Goal: Task Accomplishment & Management: Use online tool/utility

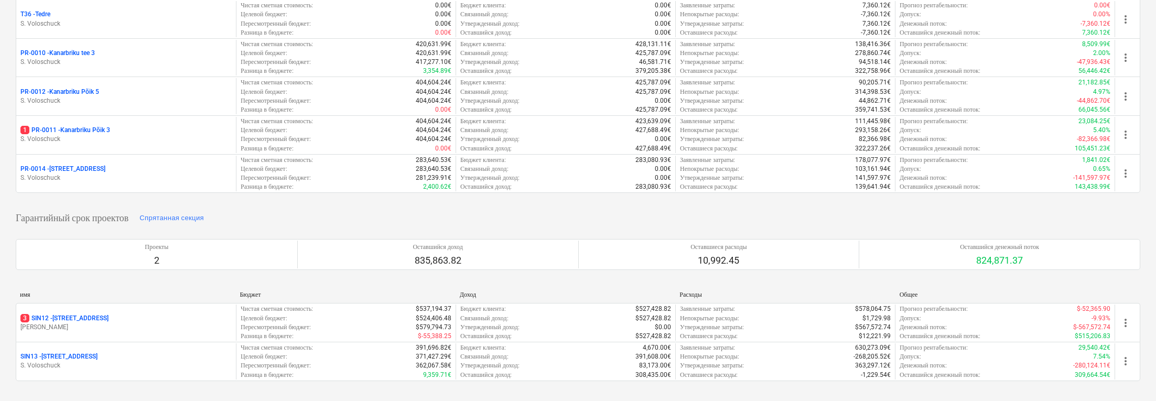
scroll to position [330, 0]
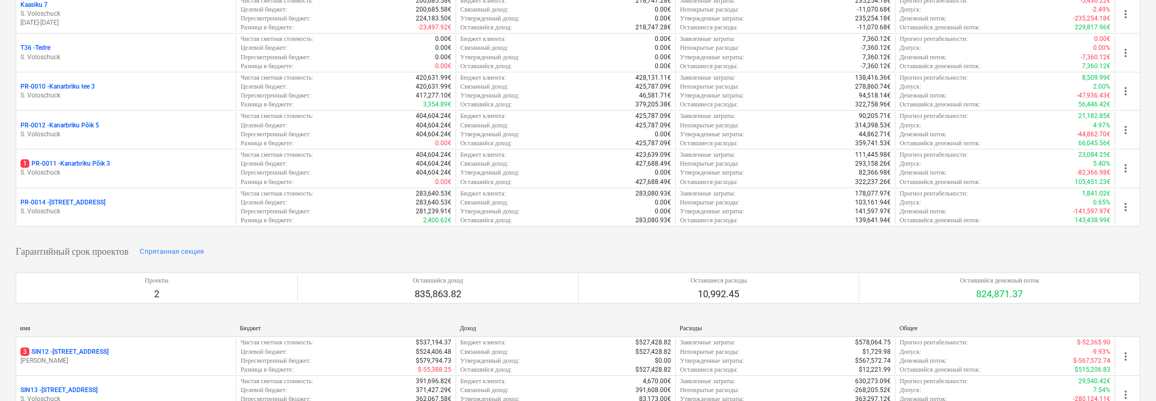
click at [113, 100] on p "S. Voloschuck" at bounding box center [125, 95] width 211 height 9
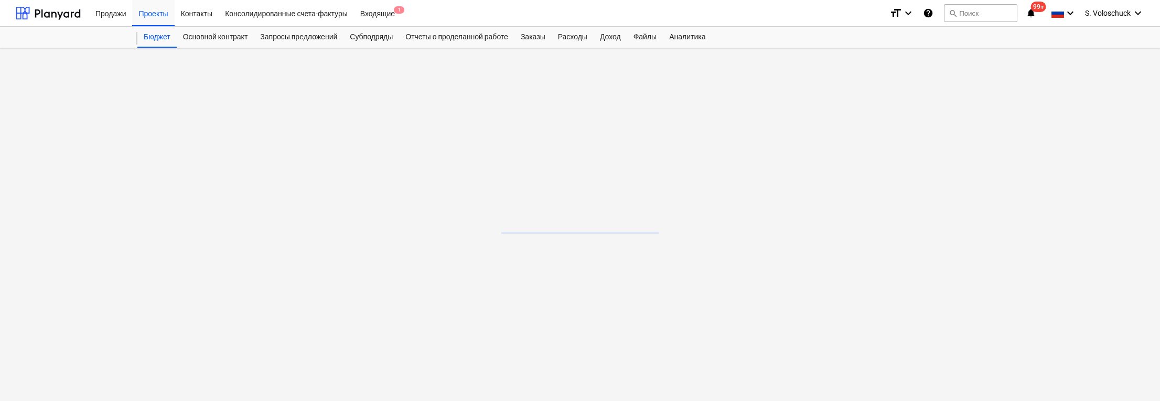
drag, startPoint x: 1153, startPoint y: 279, endPoint x: 113, endPoint y: 100, distance: 1055.4
click at [113, 100] on main at bounding box center [580, 224] width 1160 height 353
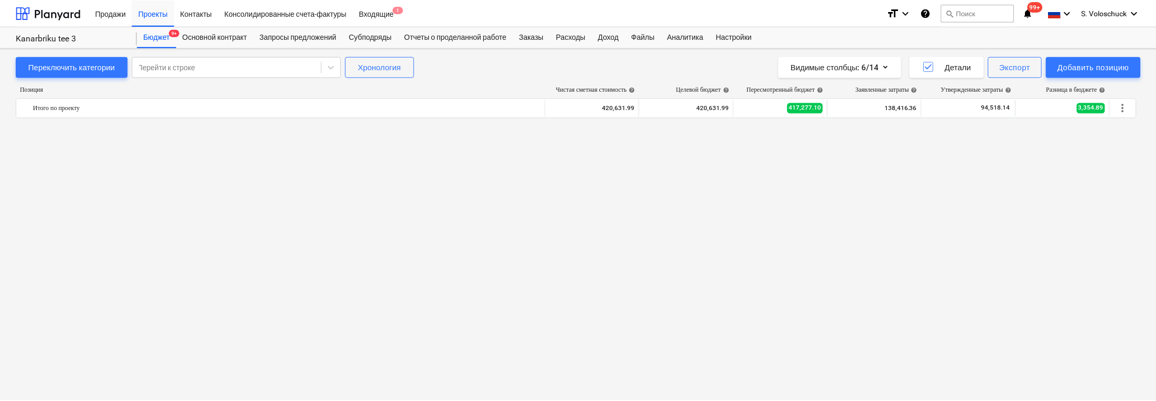
scroll to position [711, 0]
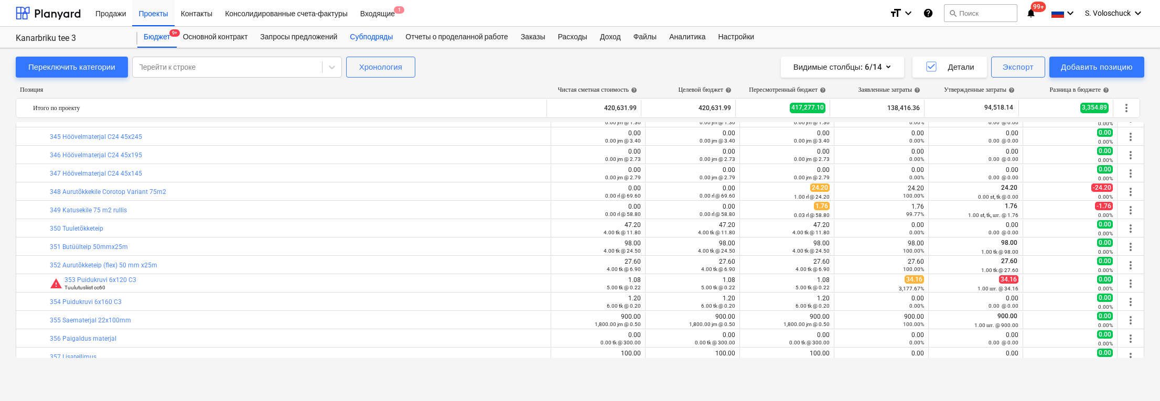
click at [369, 36] on div "Субподряды" at bounding box center [371, 37] width 56 height 21
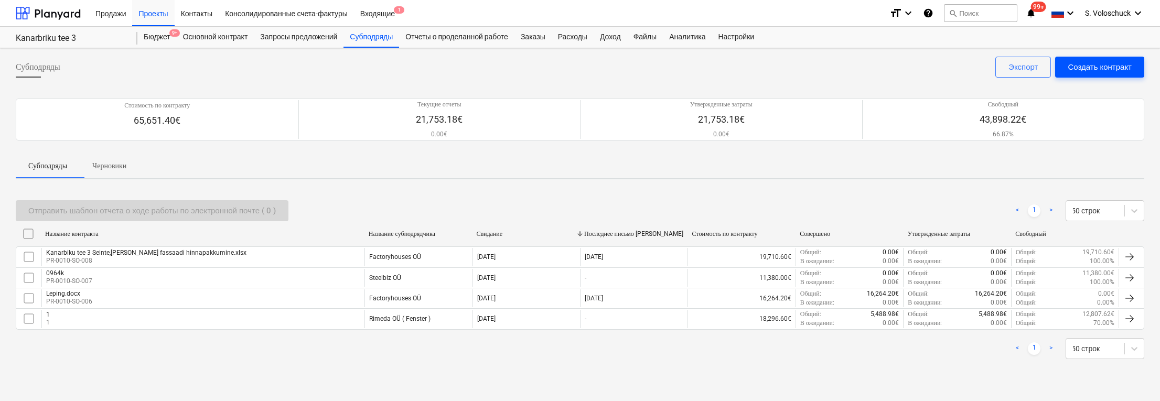
click at [1081, 62] on div "Создать контракт" at bounding box center [1099, 67] width 64 height 14
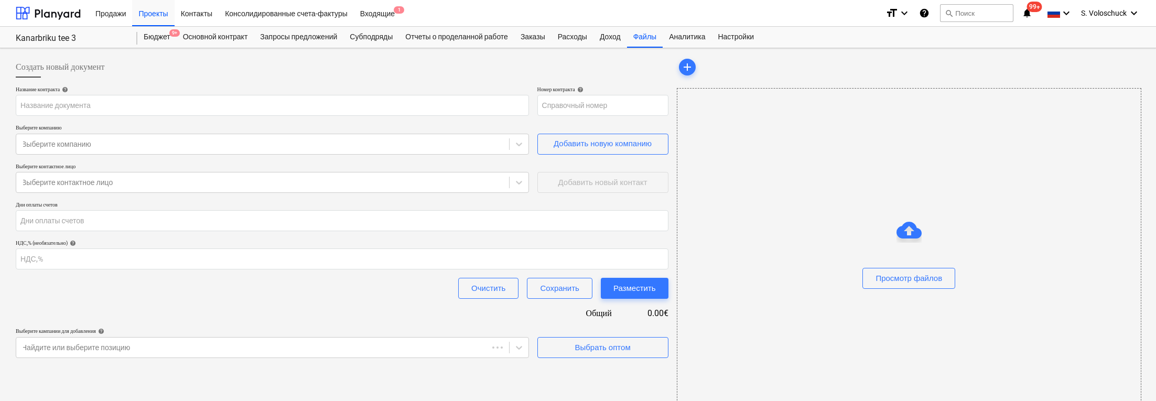
type input "PR-0010-SO-009"
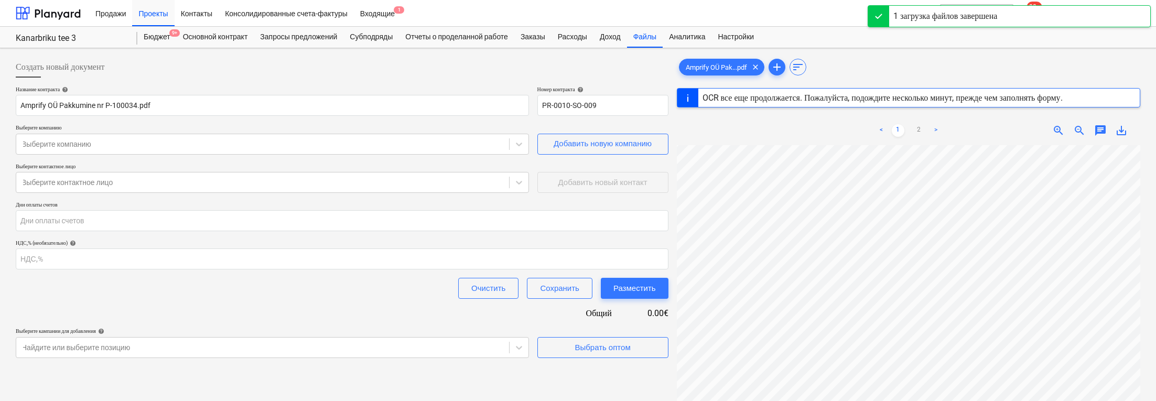
scroll to position [124, 0]
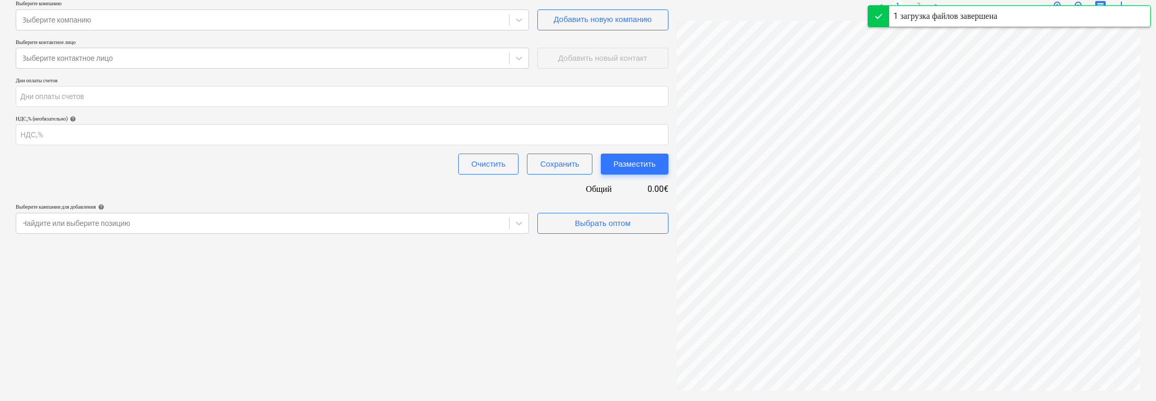
type input "100034"
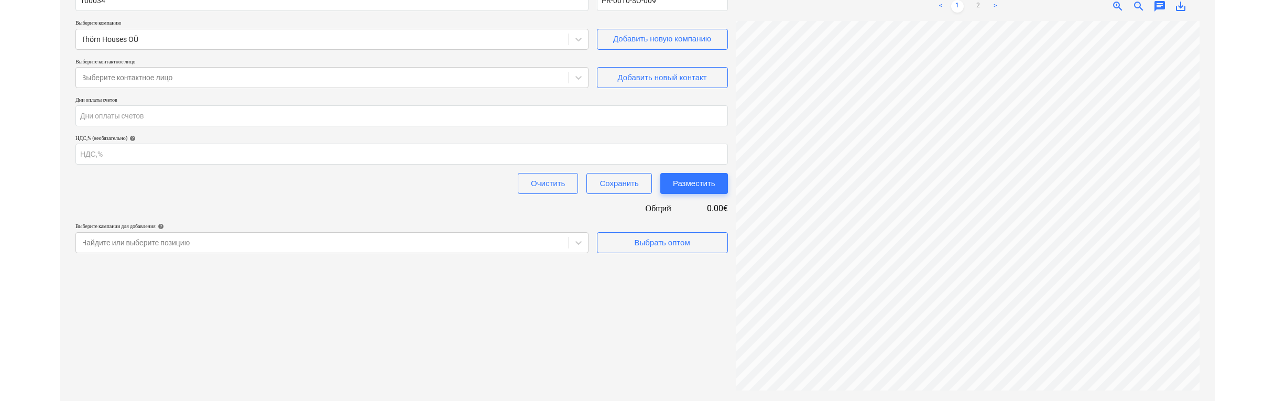
scroll to position [293, 0]
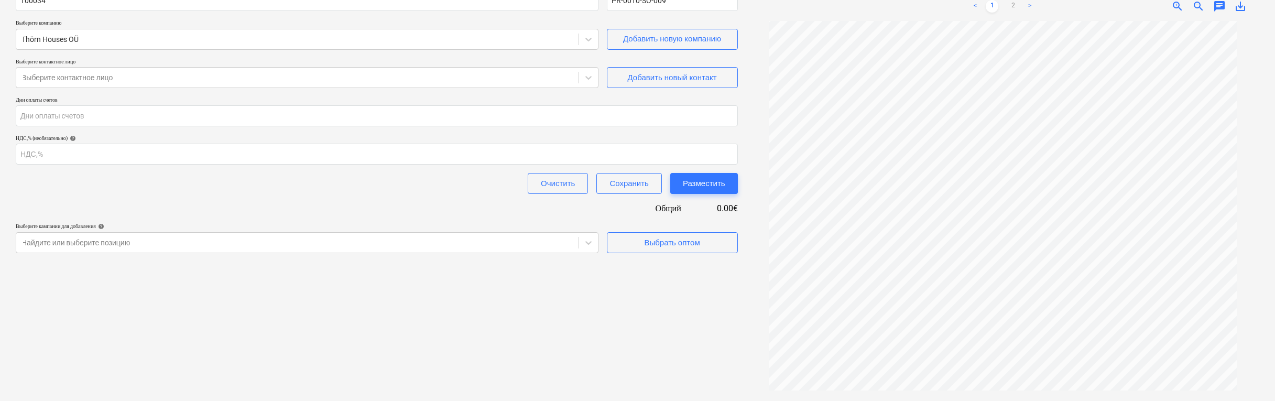
click at [764, 206] on div at bounding box center [1002, 207] width 513 height 372
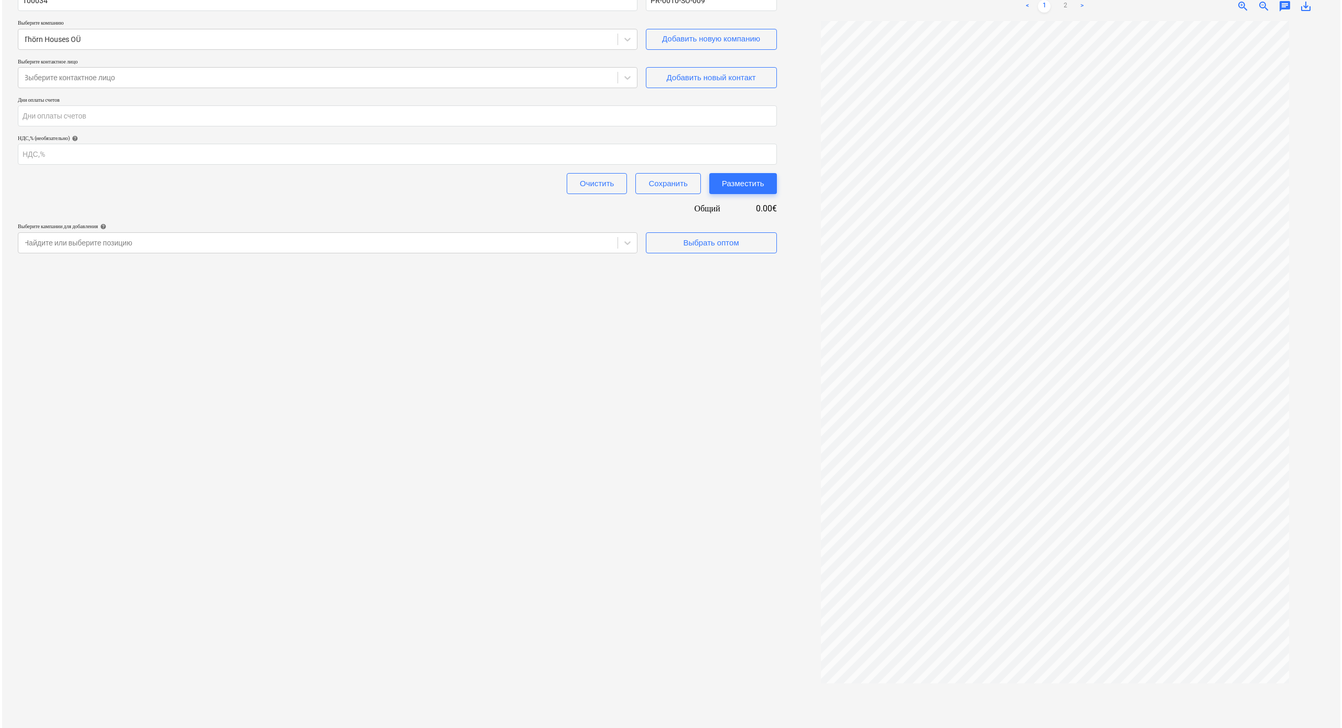
scroll to position [0, 0]
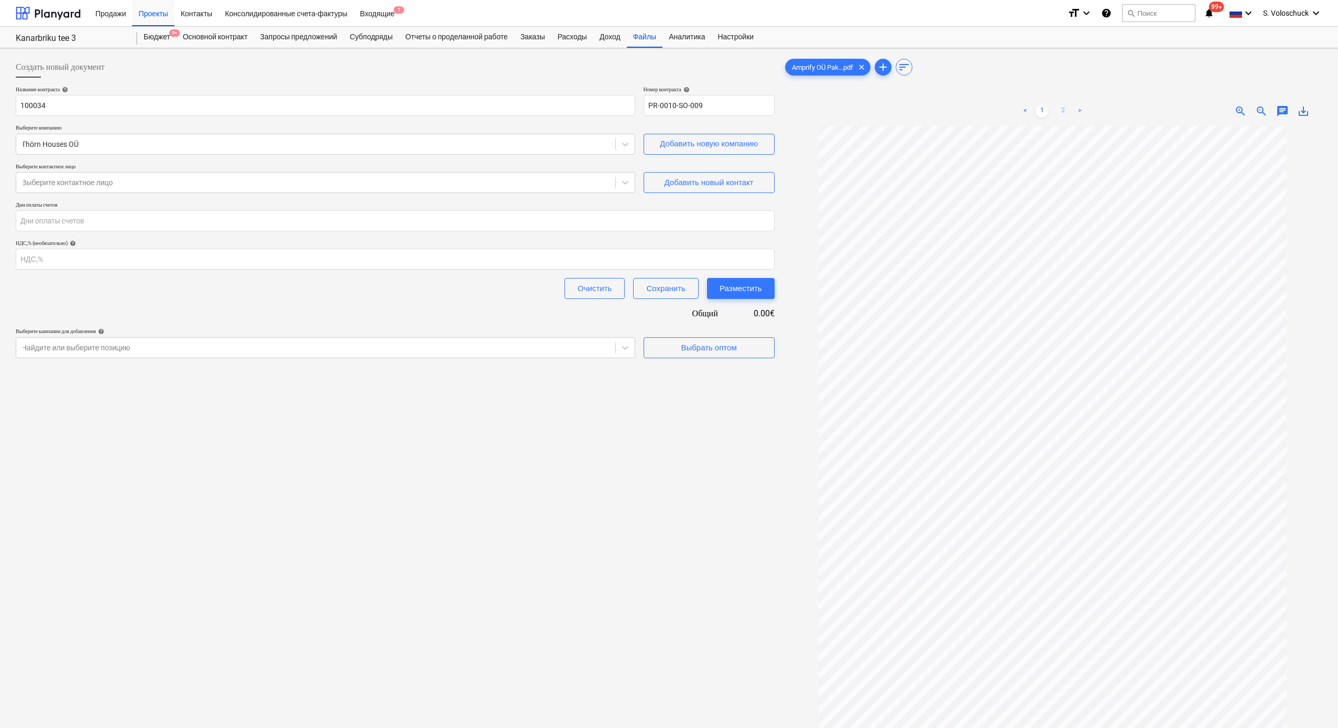
click at [1062, 109] on link "2" at bounding box center [1063, 111] width 13 height 13
click at [741, 351] on span "Выбрать оптом" at bounding box center [709, 348] width 105 height 14
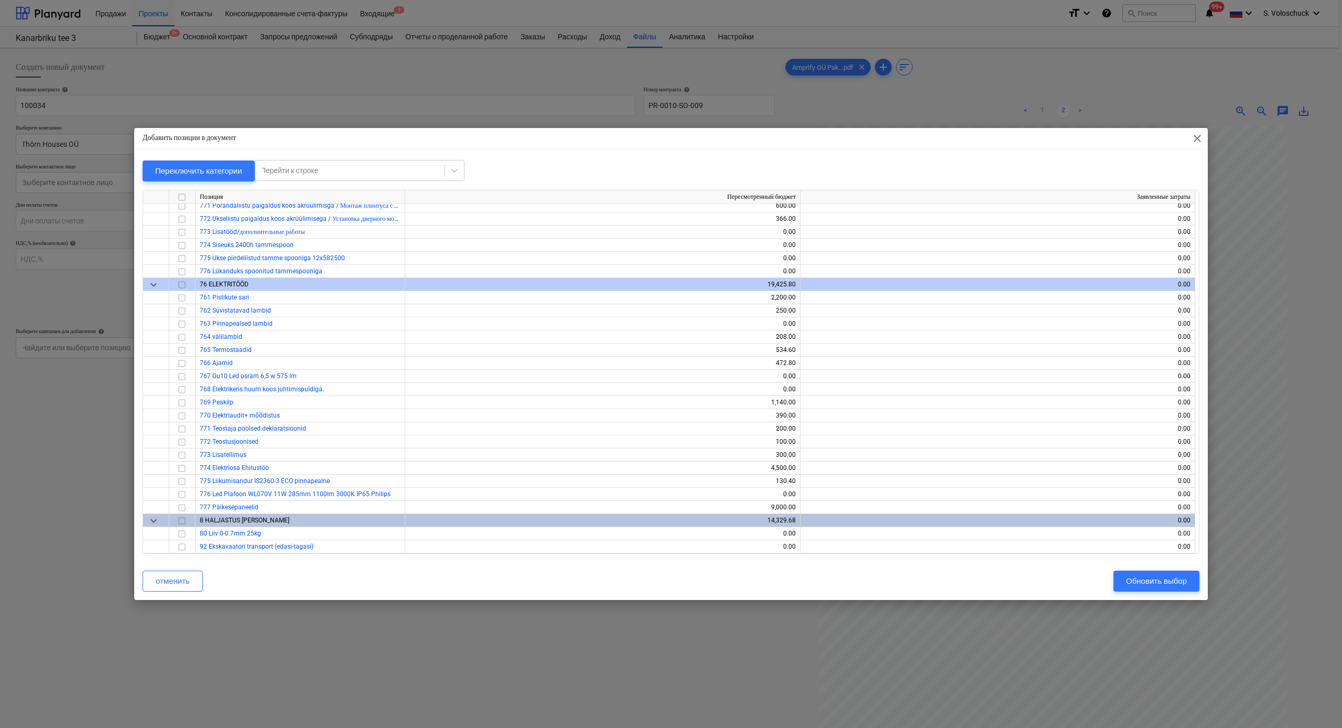
scroll to position [3261, 0]
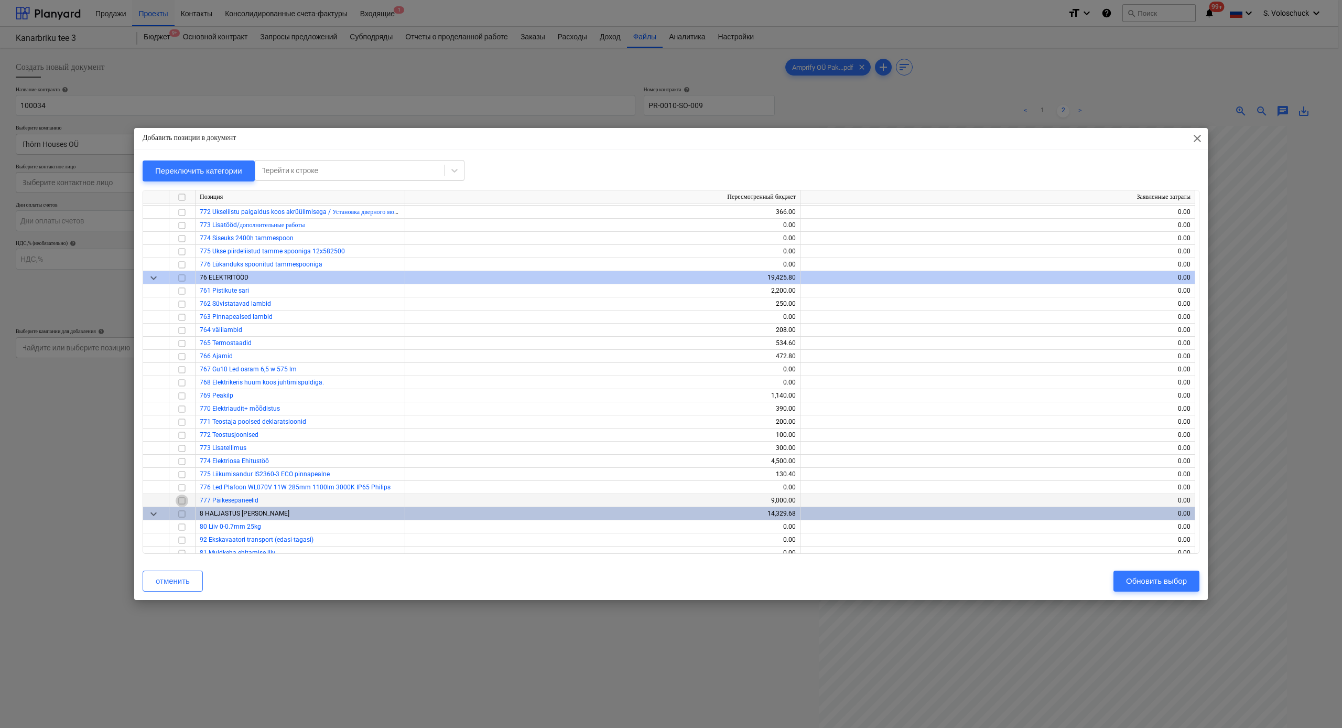
click at [182, 401] on input "checkbox" at bounding box center [182, 500] width 13 height 13
click at [182, 401] on input "checkbox" at bounding box center [182, 461] width 13 height 13
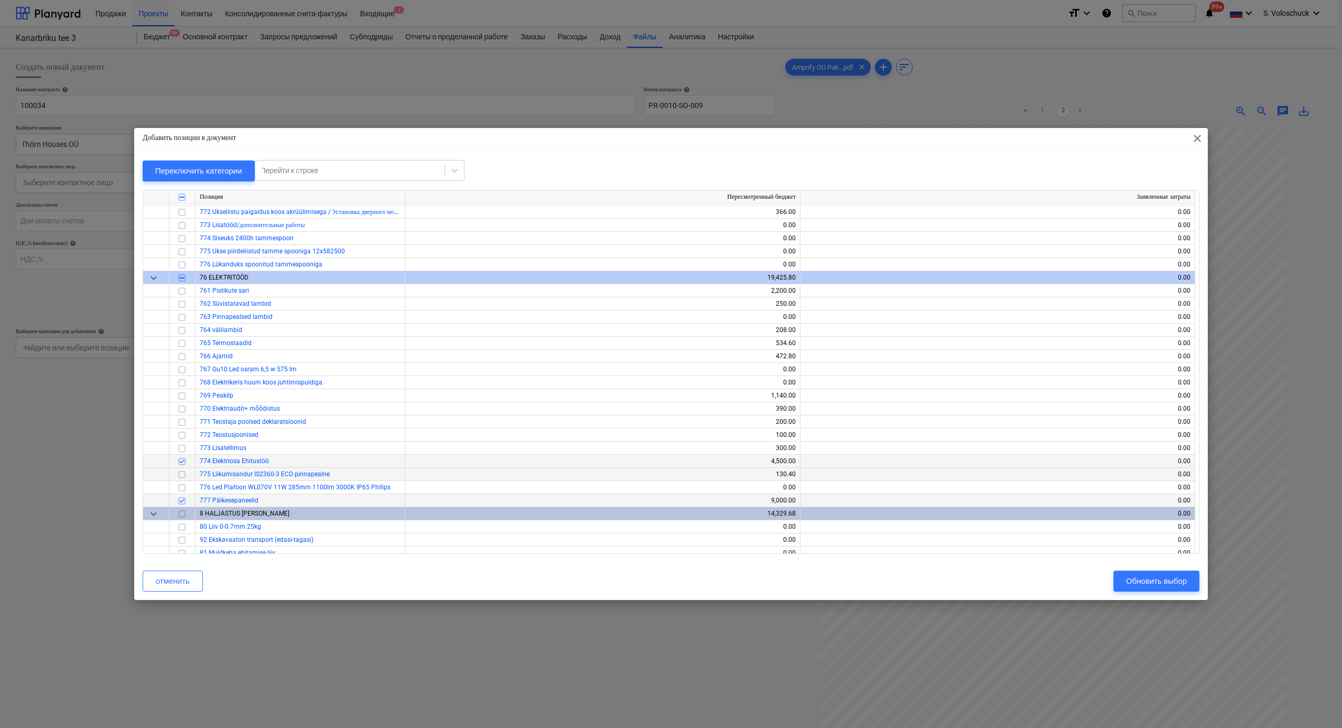
click at [182, 401] on input "checkbox" at bounding box center [182, 474] width 13 height 13
click at [182, 401] on input "checkbox" at bounding box center [182, 448] width 13 height 13
click at [185, 401] on input "checkbox" at bounding box center [182, 422] width 13 height 13
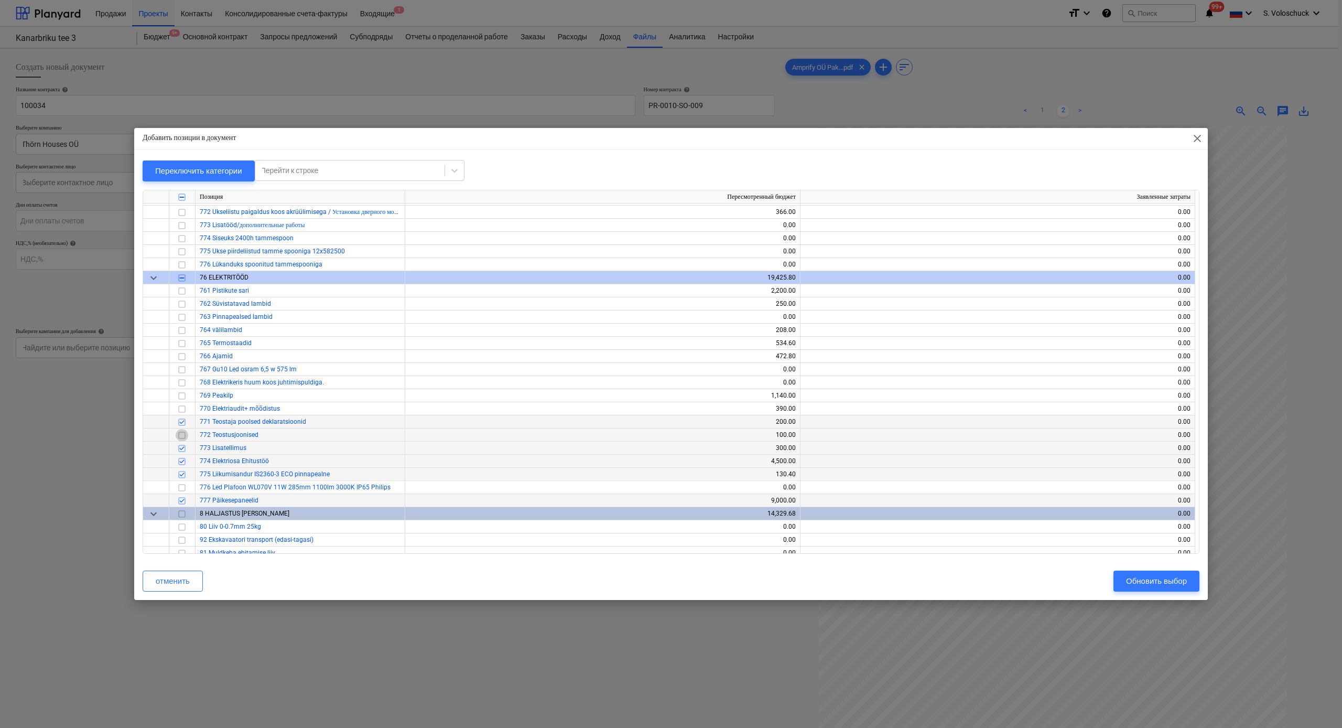
click at [183, 401] on input "checkbox" at bounding box center [182, 435] width 13 height 13
click at [183, 394] on input "checkbox" at bounding box center [182, 395] width 13 height 13
click at [181, 382] on input "checkbox" at bounding box center [182, 382] width 13 height 13
click at [181, 378] on input "checkbox" at bounding box center [182, 382] width 13 height 13
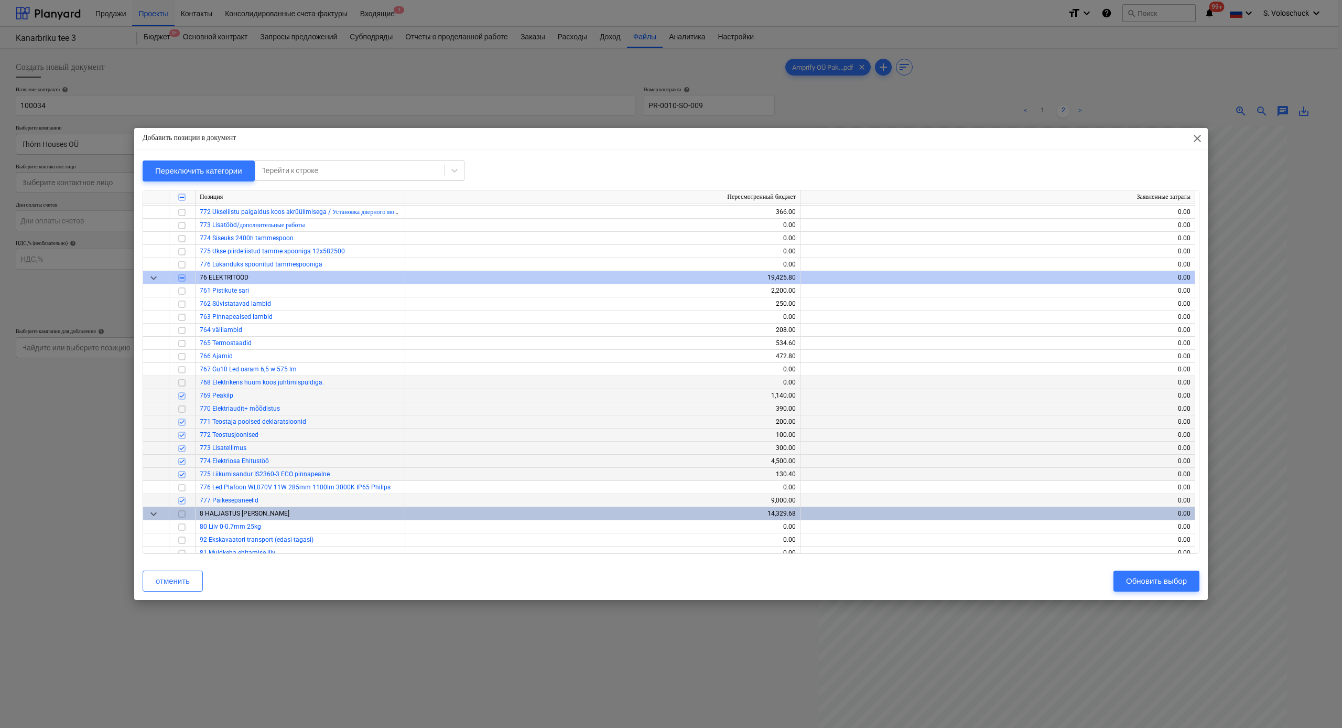
click at [180, 401] on input "checkbox" at bounding box center [182, 409] width 13 height 13
click at [183, 292] on input "checkbox" at bounding box center [182, 291] width 13 height 13
click at [185, 301] on input "checkbox" at bounding box center [182, 304] width 13 height 13
click at [188, 330] on div at bounding box center [182, 329] width 26 height 13
click at [183, 328] on input "checkbox" at bounding box center [182, 330] width 13 height 13
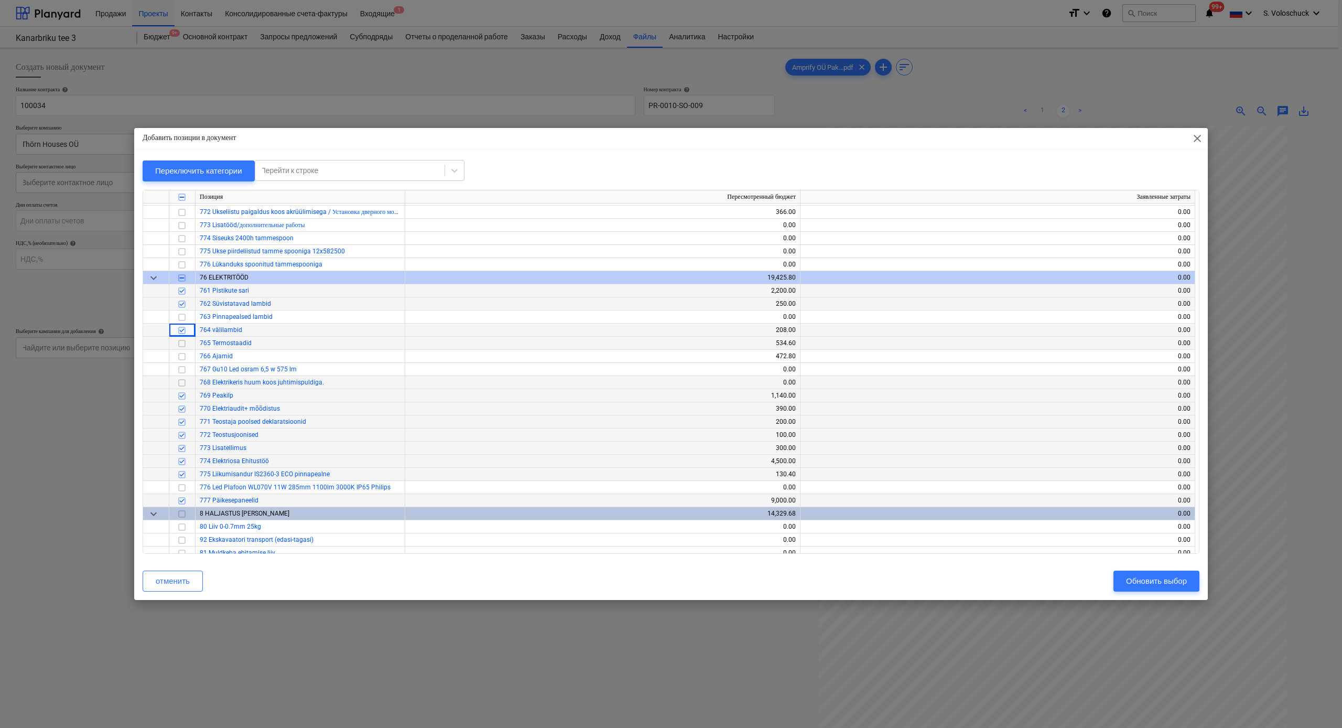
click at [183, 340] on input "checkbox" at bounding box center [182, 343] width 13 height 13
click at [182, 354] on input "checkbox" at bounding box center [182, 356] width 13 height 13
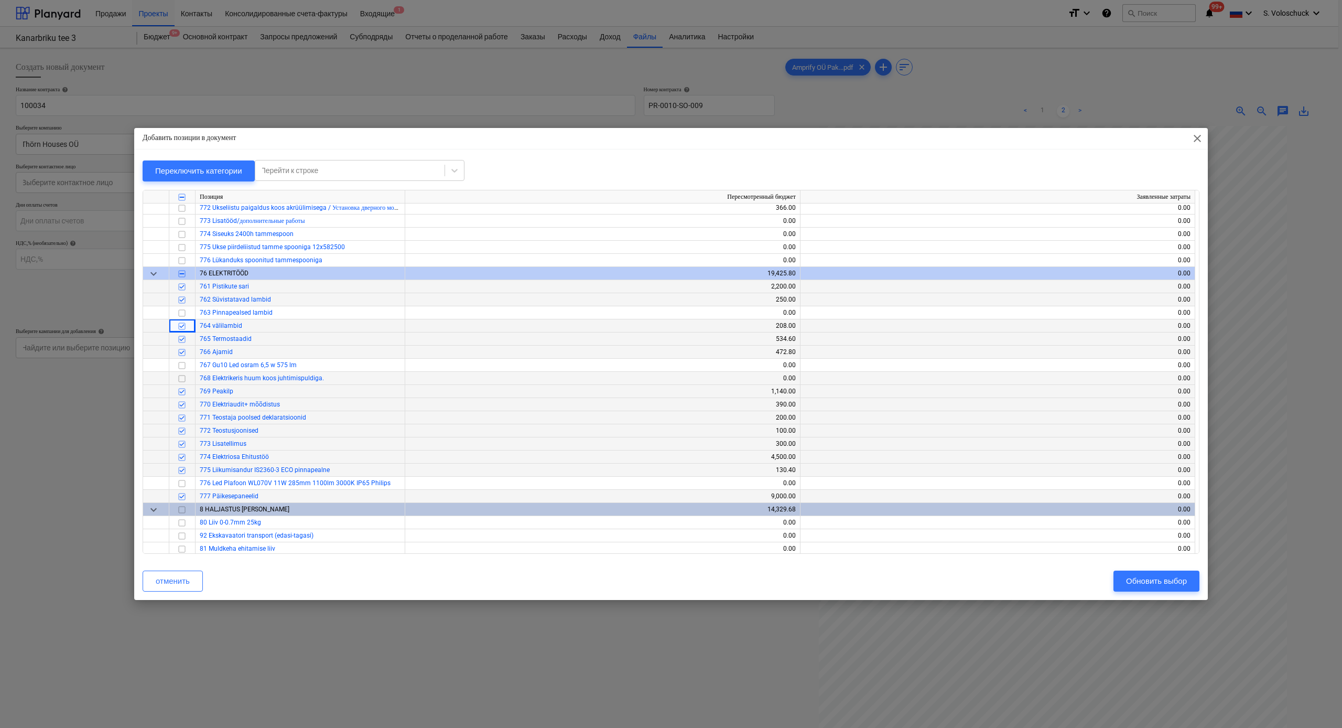
scroll to position [3268, 0]
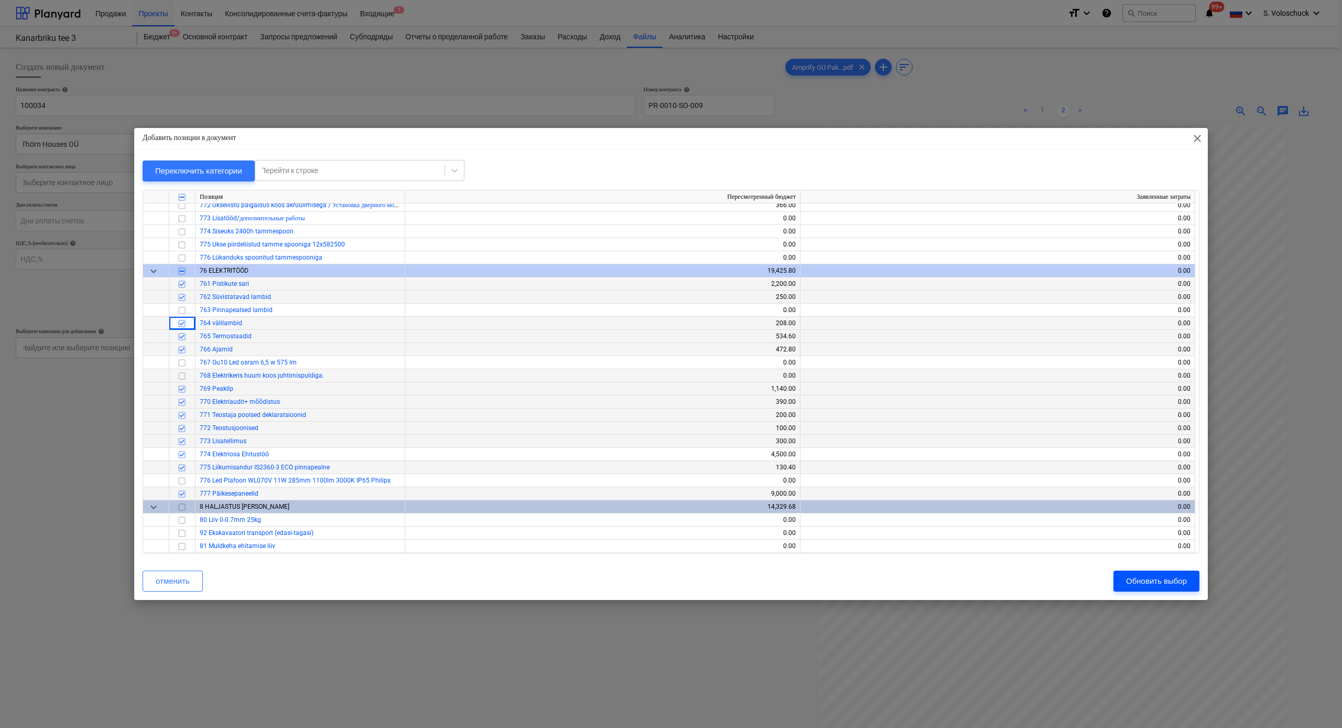
click at [1159, 401] on div "Обновить выбор" at bounding box center [1156, 581] width 61 height 14
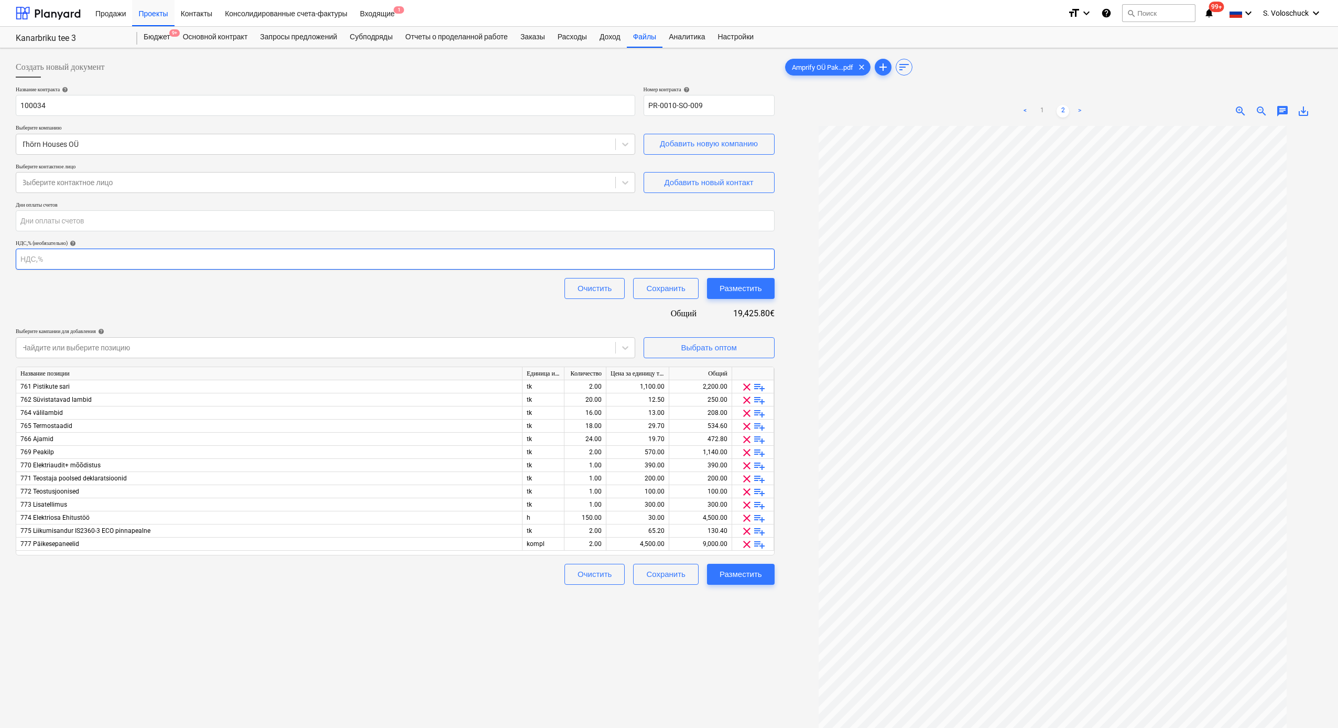
click at [78, 264] on input "number" at bounding box center [395, 258] width 759 height 21
type input "22761"
click at [334, 308] on div "Название контракта help 100034 Номер контракта help PR-0010-SO-009 Выберите ком…" at bounding box center [395, 335] width 759 height 499
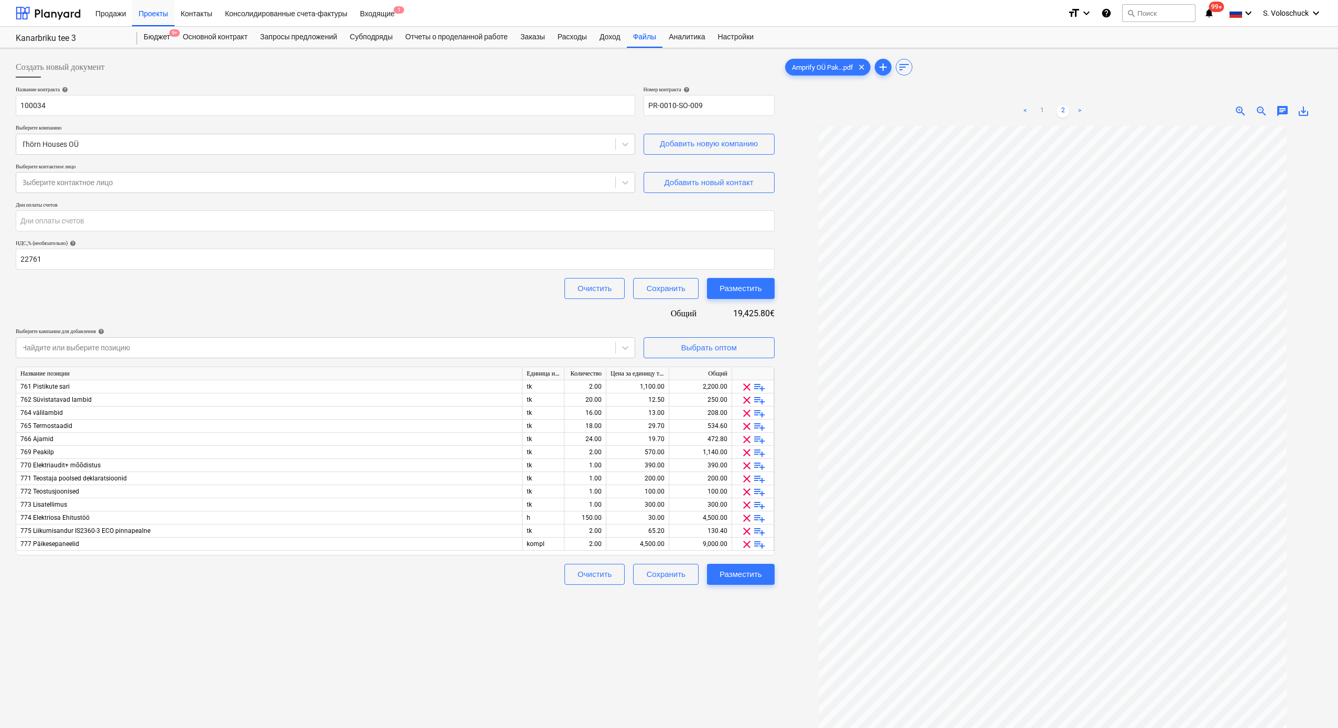
click at [177, 401] on div "Создать новый документ Название контракта help 100034 Номер контракта help PR-0…" at bounding box center [395, 440] width 767 height 776
click at [732, 341] on div "Выбрать оптом" at bounding box center [709, 348] width 56 height 14
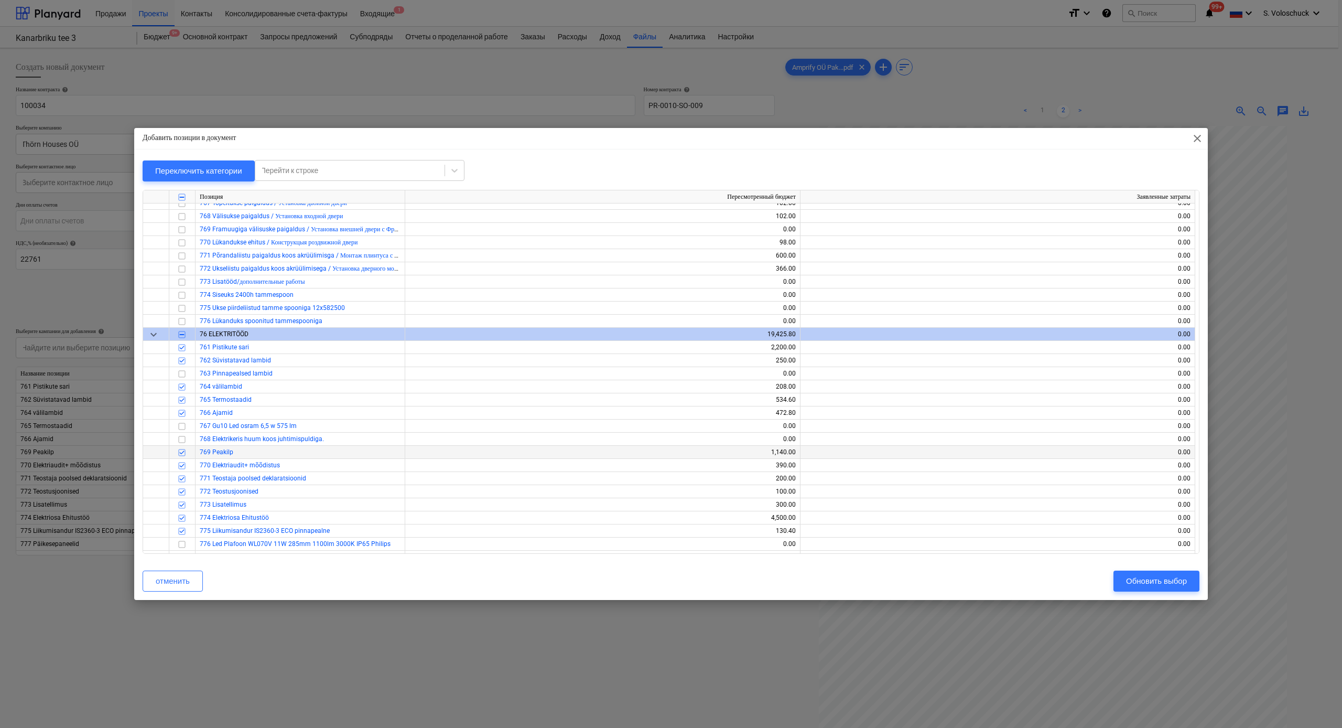
scroll to position [3256, 0]
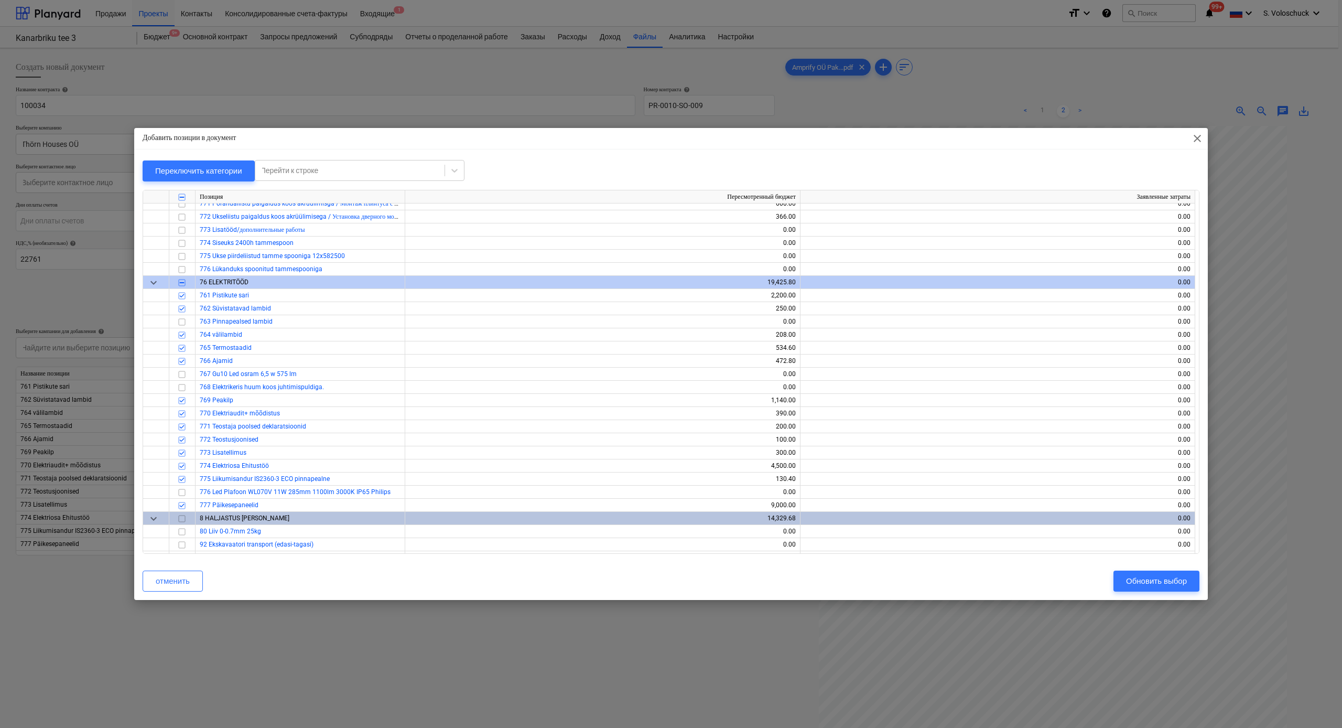
click at [1159, 138] on span "close" at bounding box center [1197, 138] width 13 height 13
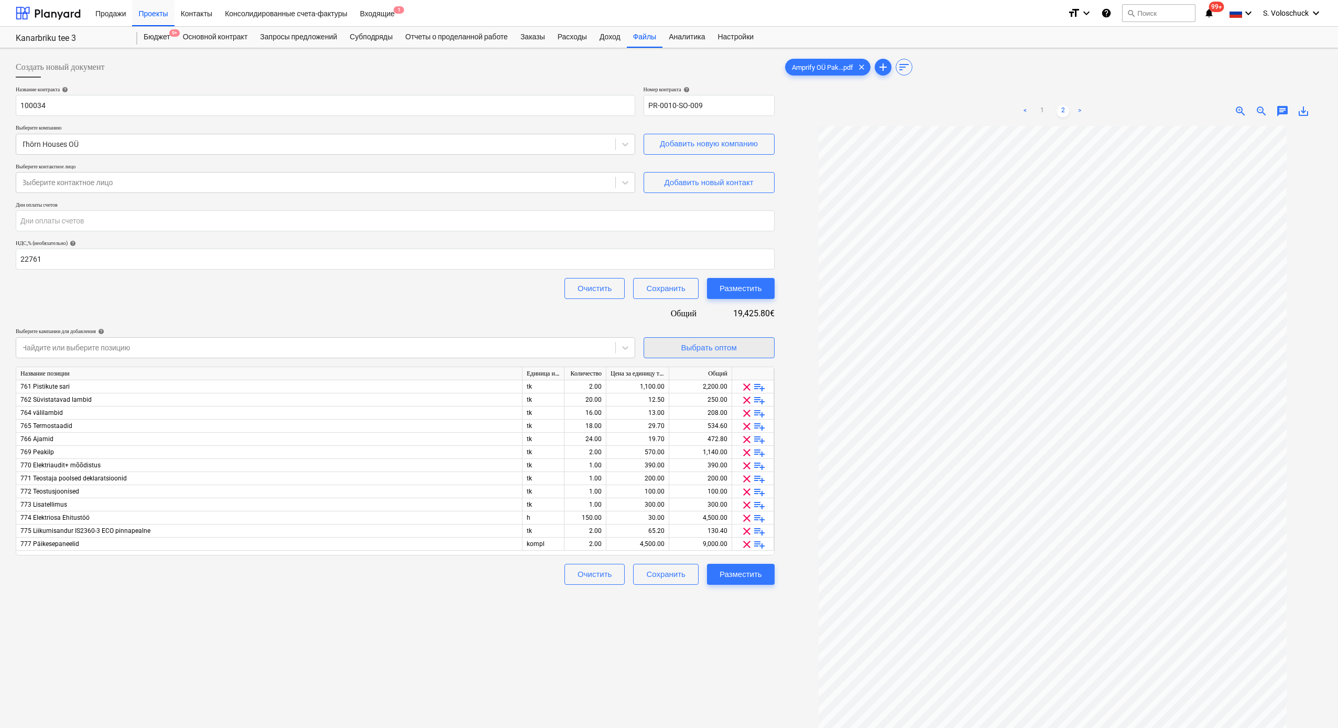
click at [708, 345] on div "Выбрать оптом" at bounding box center [709, 348] width 56 height 14
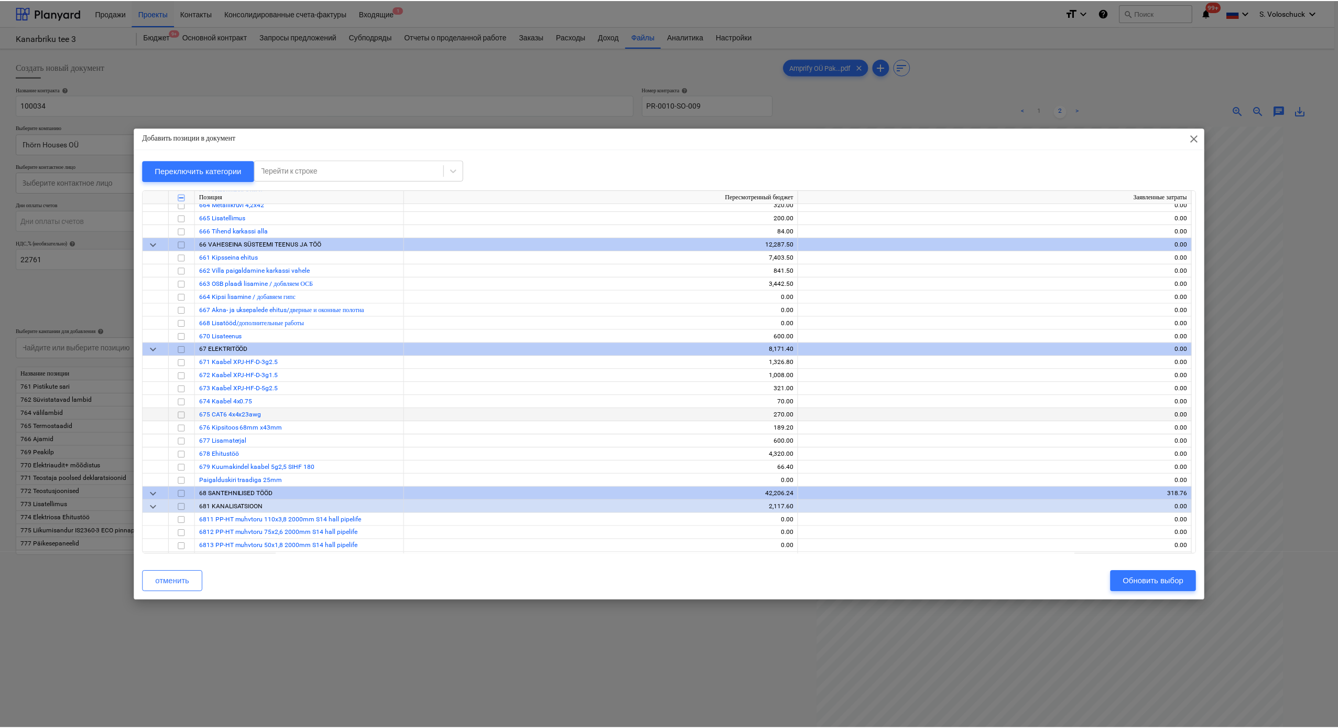
scroll to position [733, 0]
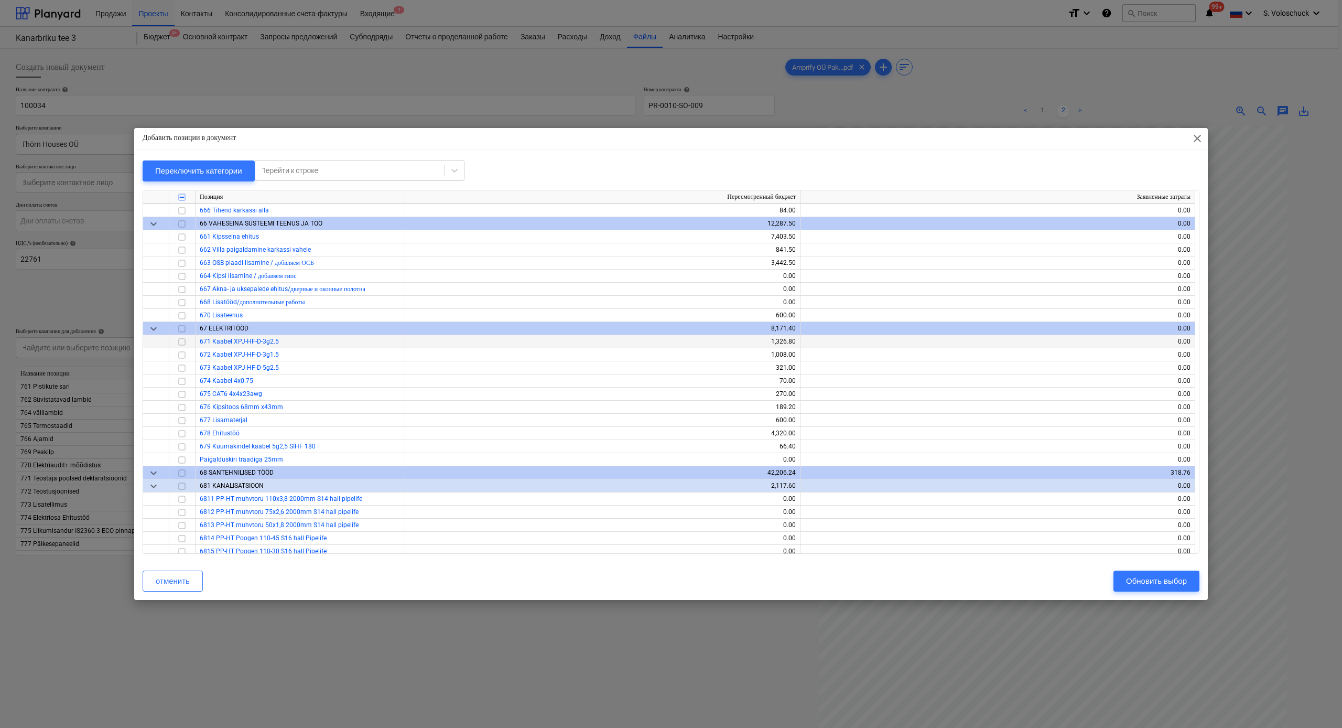
click at [177, 342] on input "checkbox" at bounding box center [182, 342] width 13 height 13
click at [176, 360] on input "checkbox" at bounding box center [182, 355] width 13 height 13
click at [181, 376] on input "checkbox" at bounding box center [182, 381] width 13 height 13
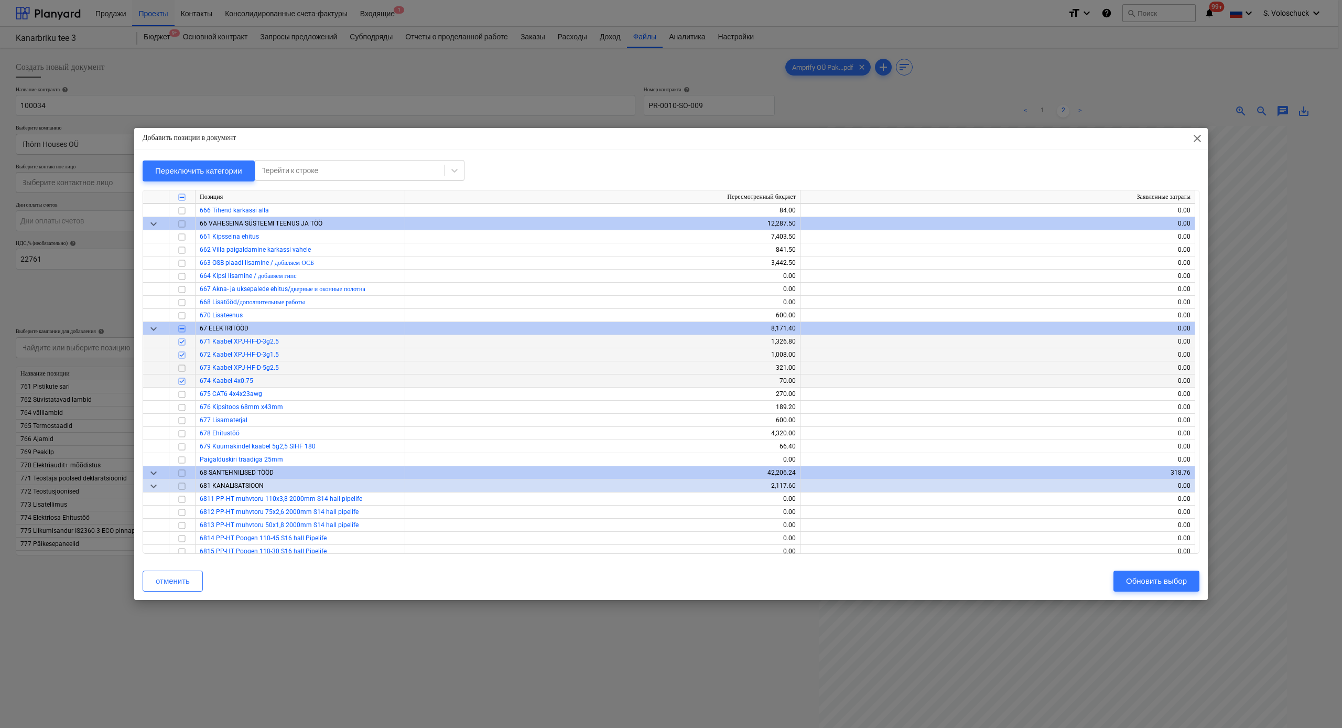
click at [181, 365] on input "checkbox" at bounding box center [182, 368] width 13 height 13
click at [185, 394] on input "checkbox" at bounding box center [182, 394] width 13 height 13
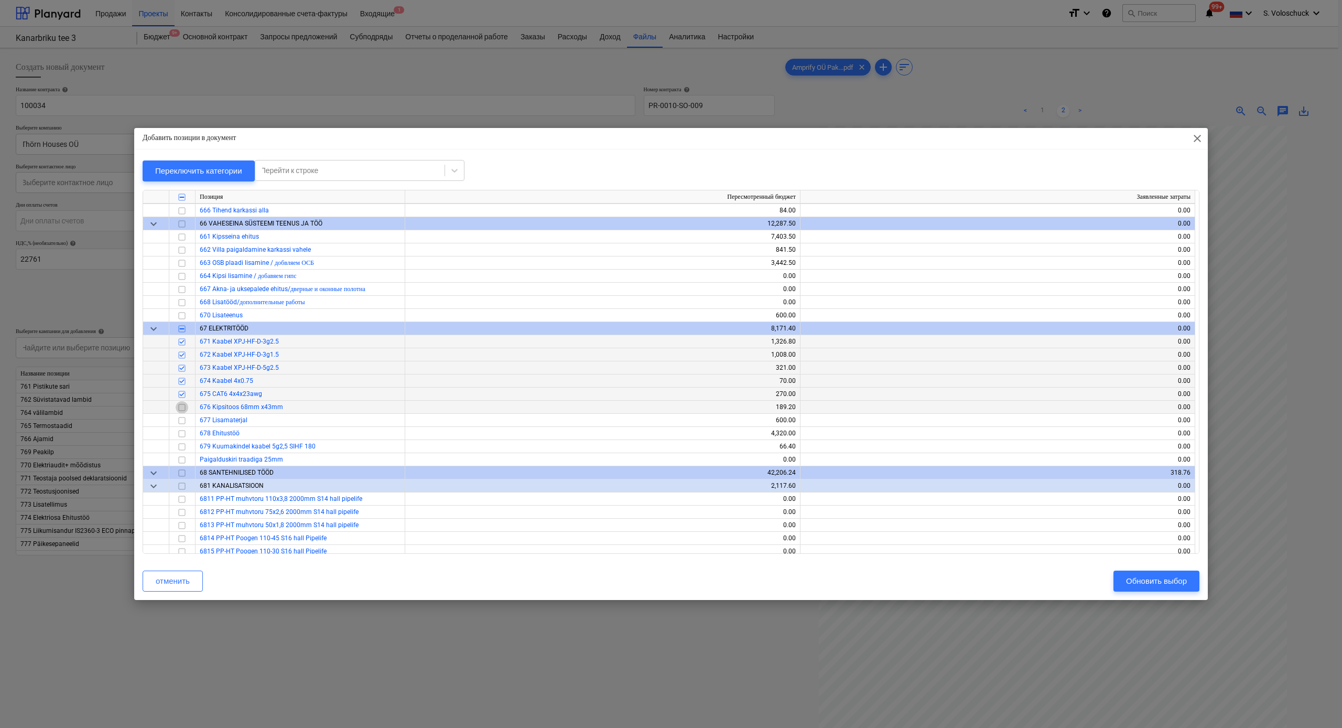
click at [185, 401] on input "checkbox" at bounding box center [182, 407] width 13 height 13
click at [180, 401] on input "checkbox" at bounding box center [182, 420] width 13 height 13
click at [184, 401] on input "checkbox" at bounding box center [182, 433] width 13 height 13
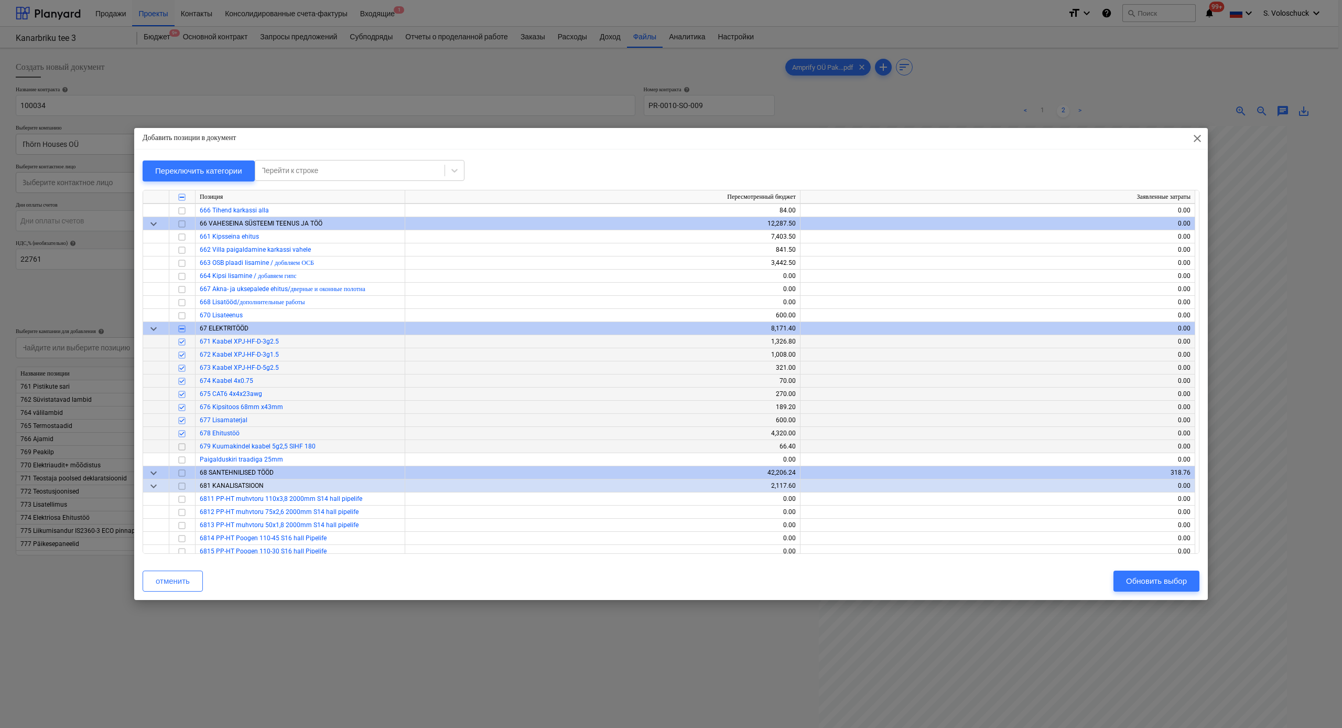
click at [180, 401] on input "checkbox" at bounding box center [182, 446] width 13 height 13
click at [1159, 401] on div "Обновить выбор" at bounding box center [1156, 581] width 61 height 14
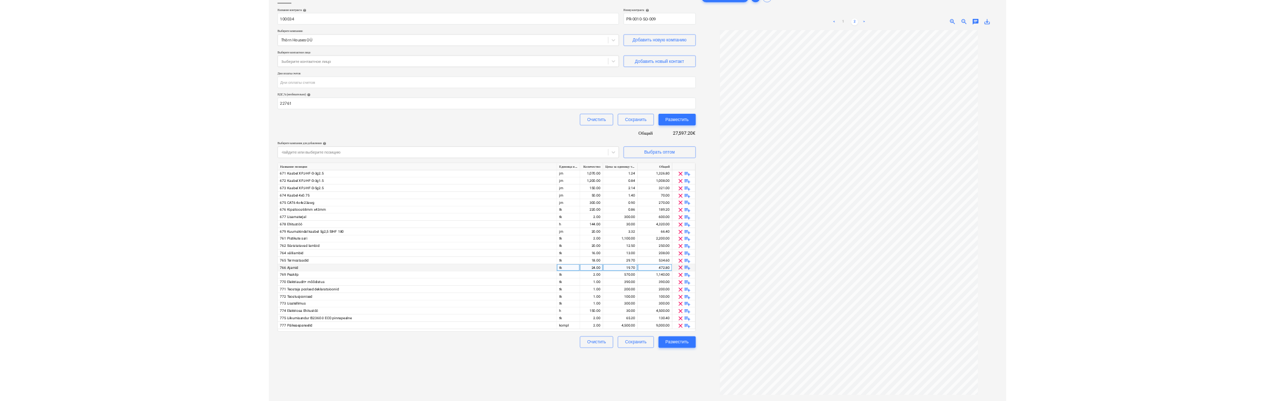
scroll to position [105, 0]
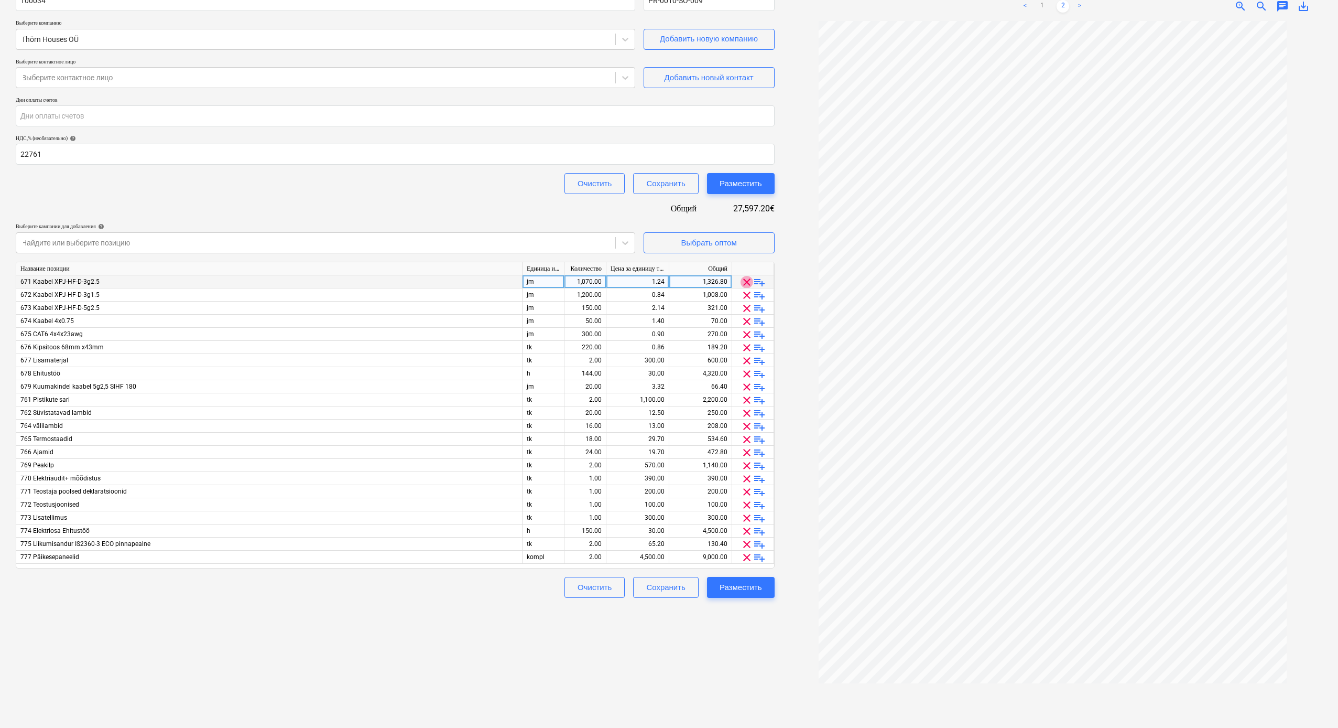
click at [746, 282] on span "clear" at bounding box center [747, 282] width 13 height 13
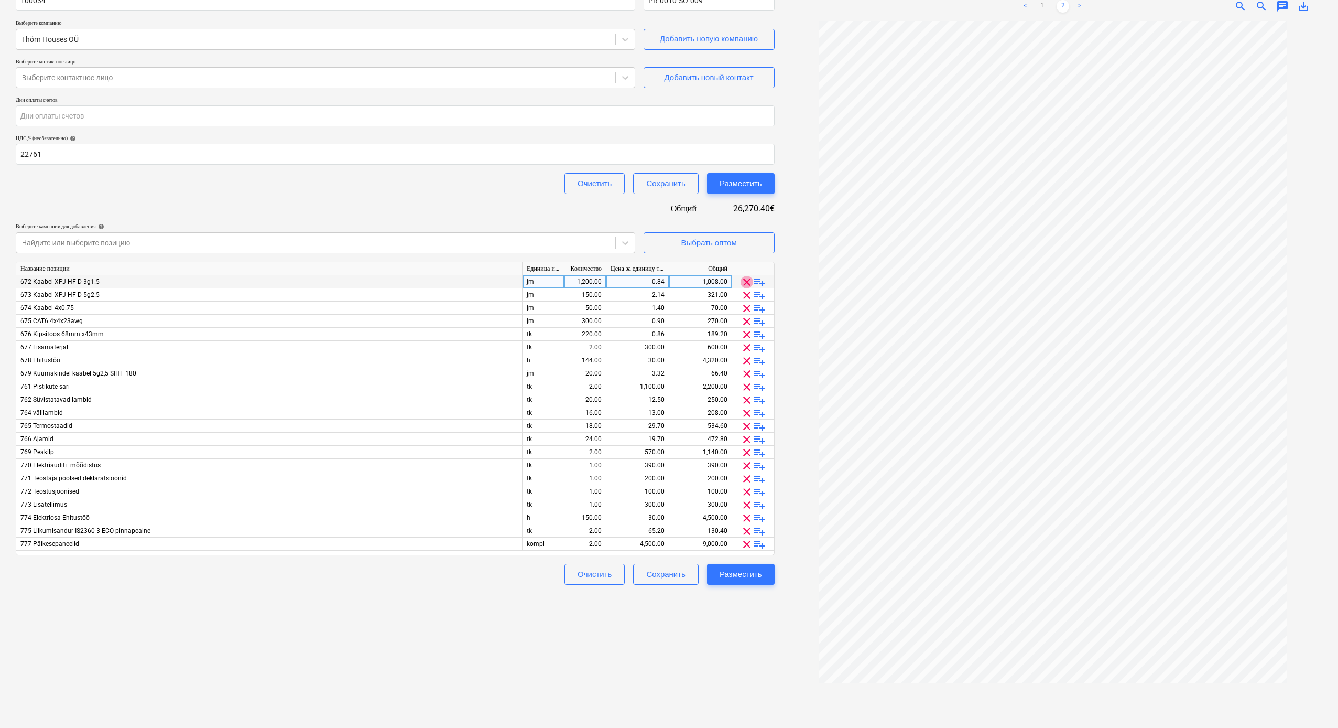
click at [746, 282] on span "clear" at bounding box center [747, 282] width 13 height 13
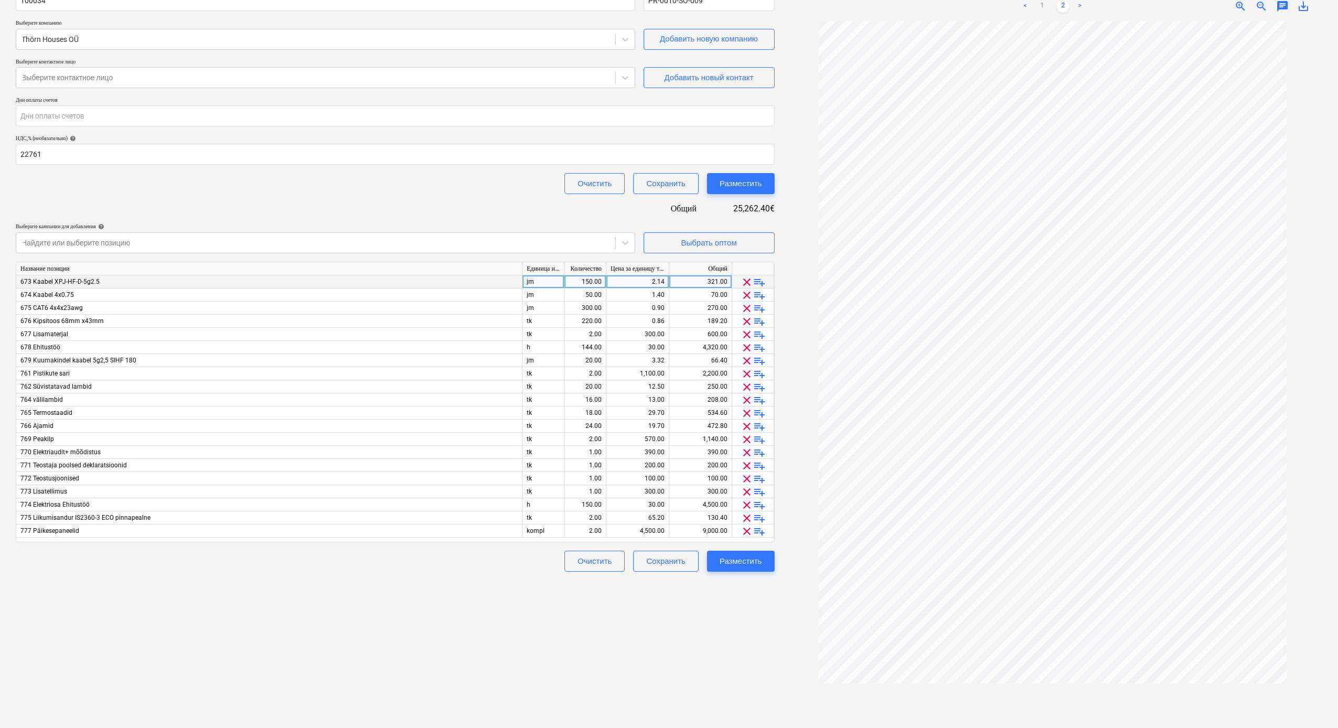
click at [746, 282] on span "clear" at bounding box center [747, 282] width 13 height 13
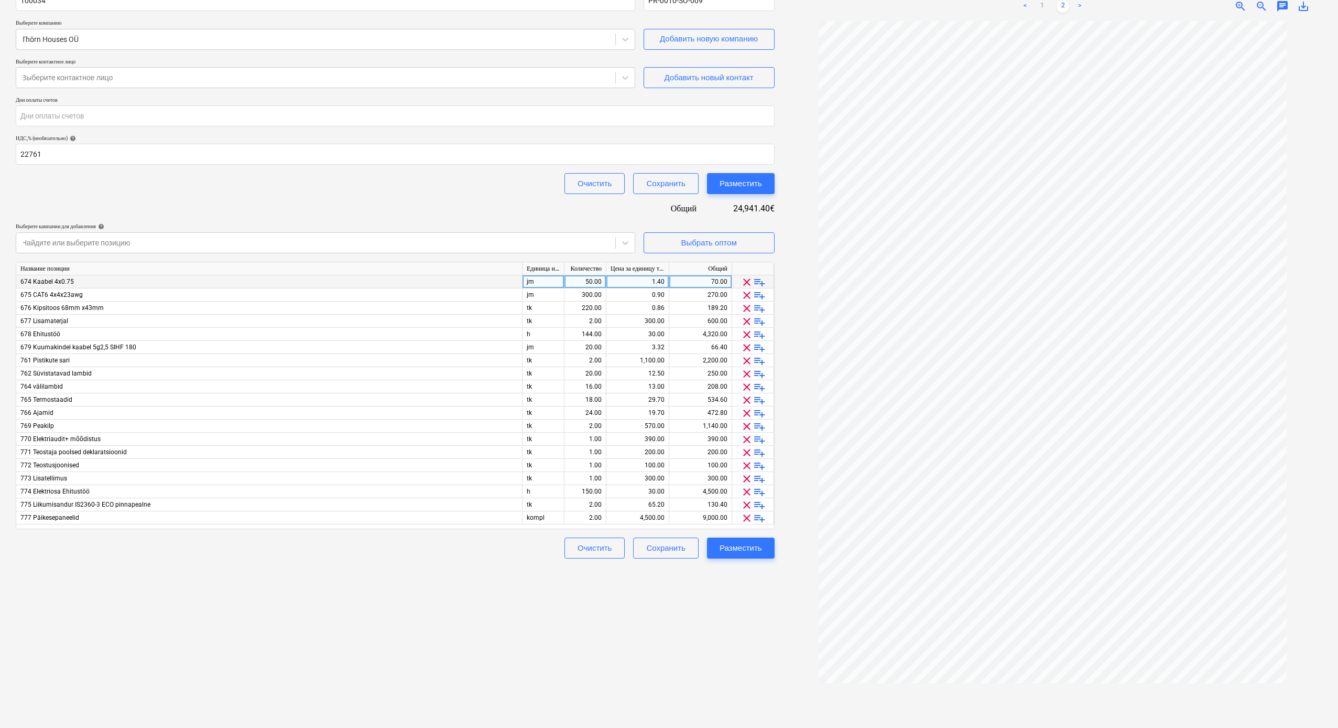
click at [746, 282] on span "clear" at bounding box center [747, 282] width 13 height 13
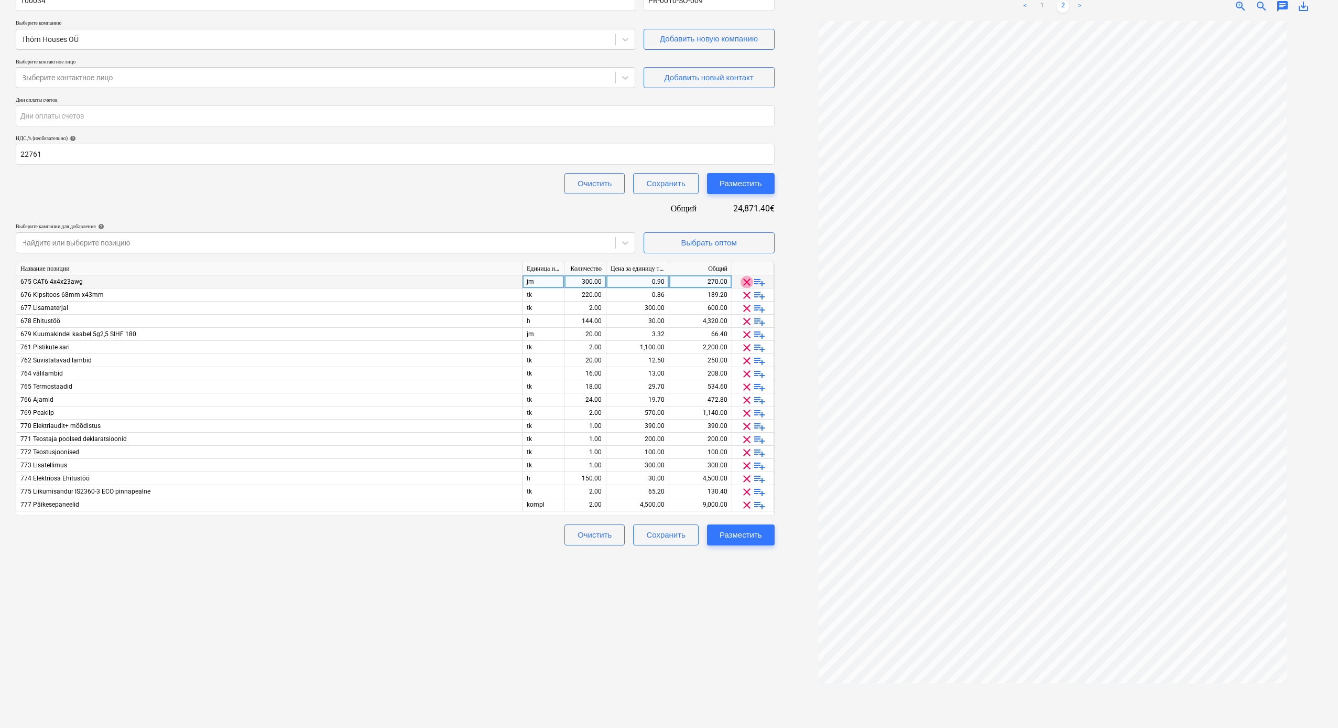
click at [746, 282] on span "clear" at bounding box center [747, 282] width 13 height 13
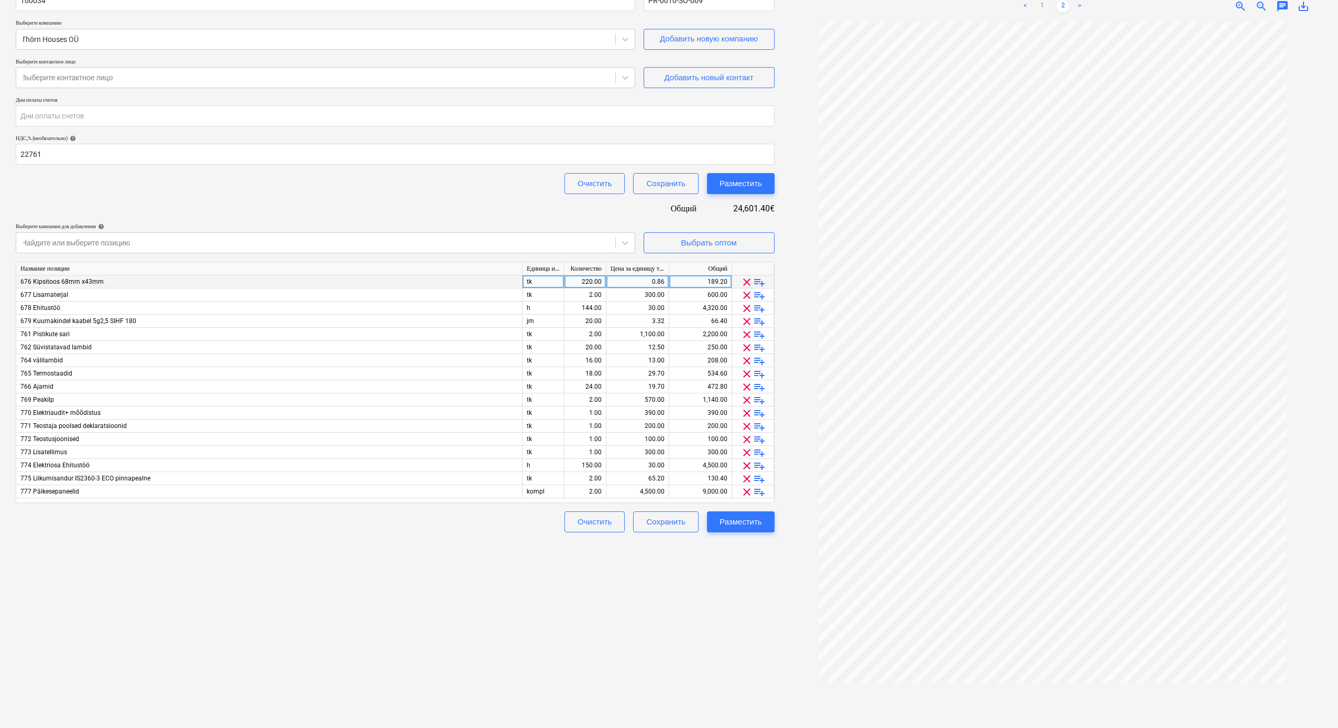
click at [746, 282] on span "clear" at bounding box center [747, 282] width 13 height 13
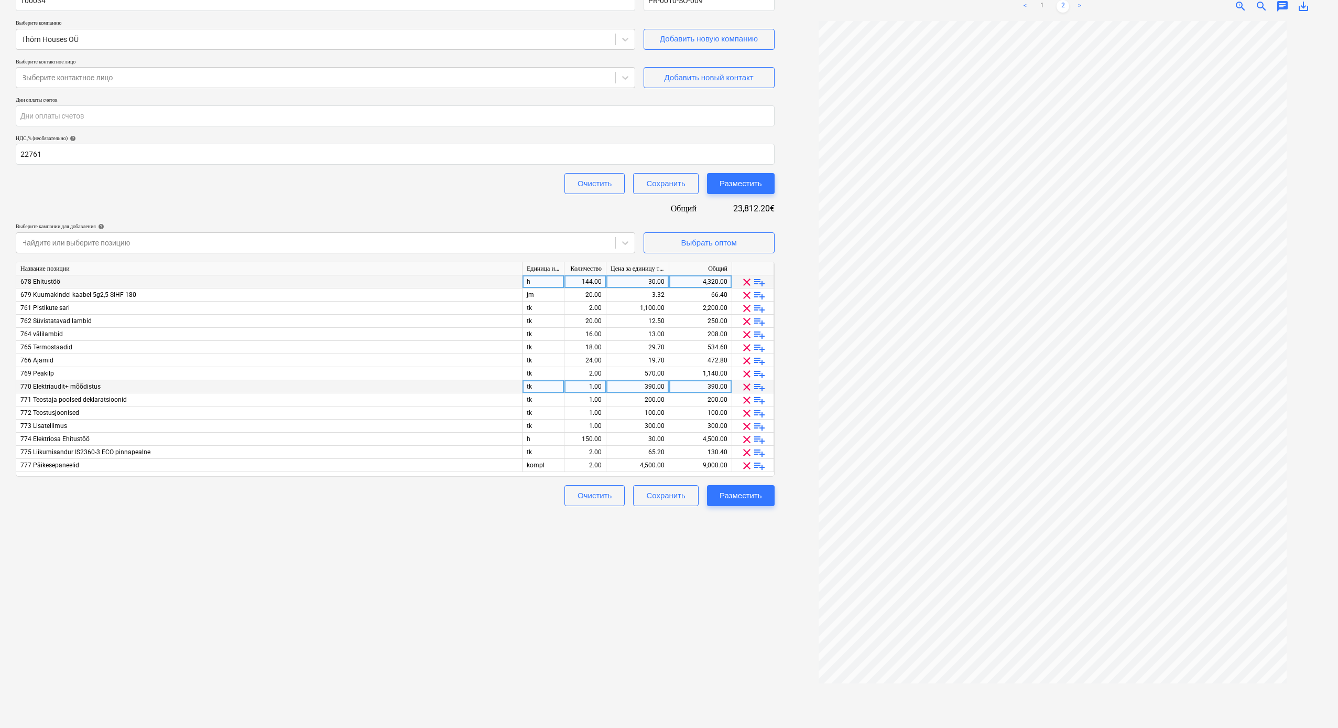
click at [748, 385] on span "clear" at bounding box center [747, 387] width 13 height 13
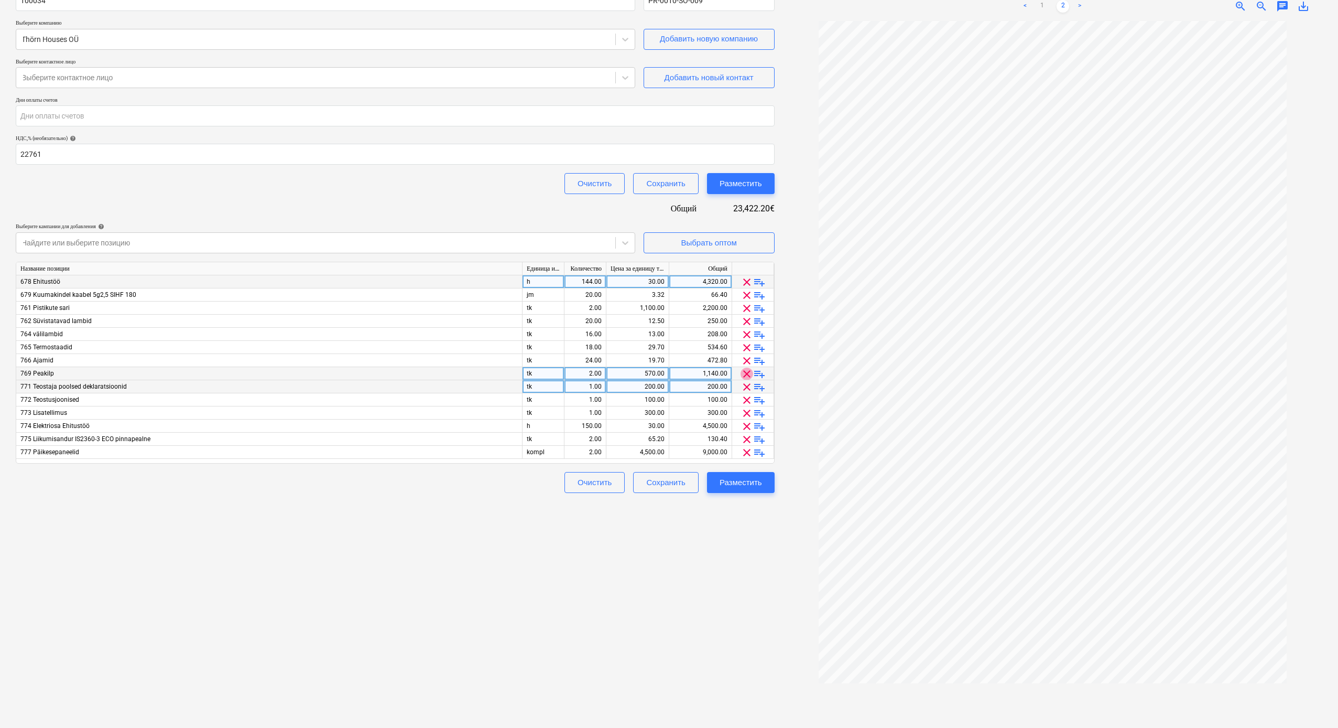
click at [746, 373] on span "clear" at bounding box center [747, 373] width 13 height 13
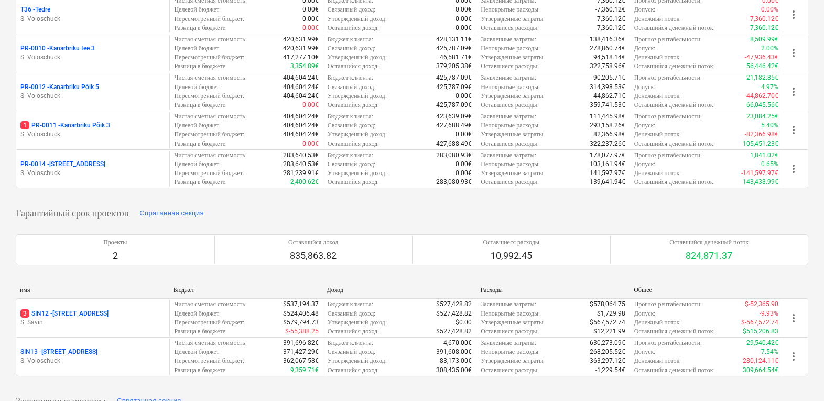
scroll to position [145, 0]
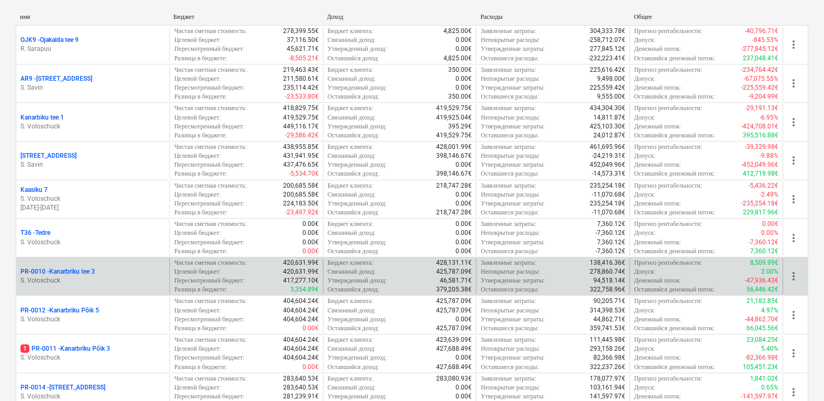
click at [102, 270] on div "PR-0010 - Kanarbriku tee 3" at bounding box center [92, 271] width 145 height 9
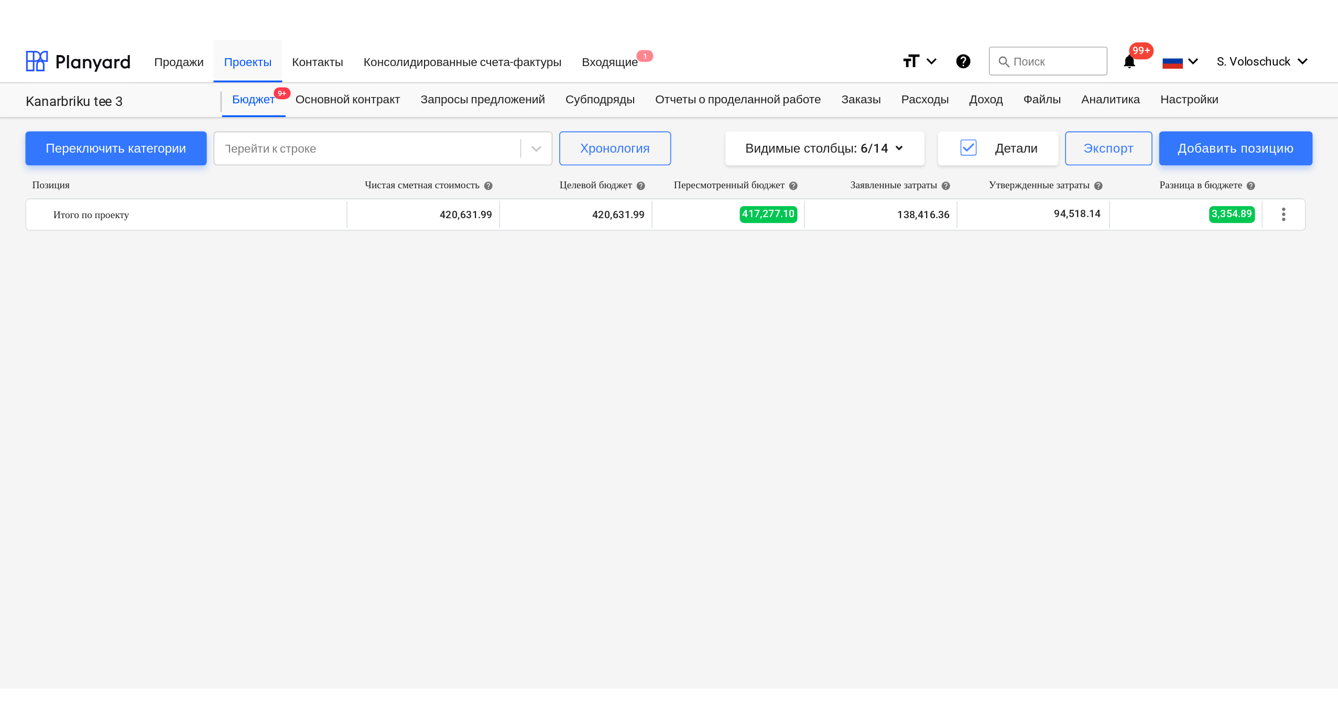
scroll to position [711, 0]
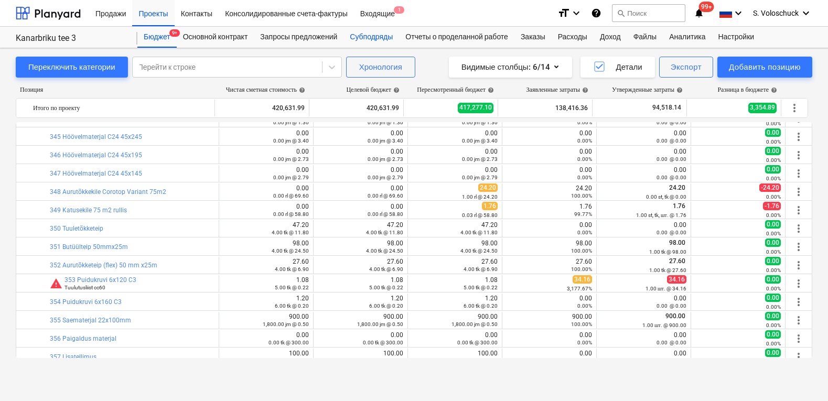
click at [384, 35] on div "Субподряды" at bounding box center [371, 37] width 56 height 21
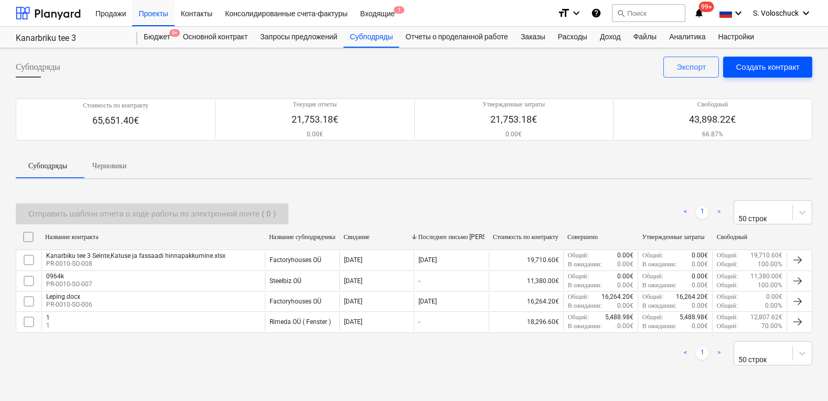
click at [767, 60] on div "Создать контракт" at bounding box center [767, 67] width 64 height 14
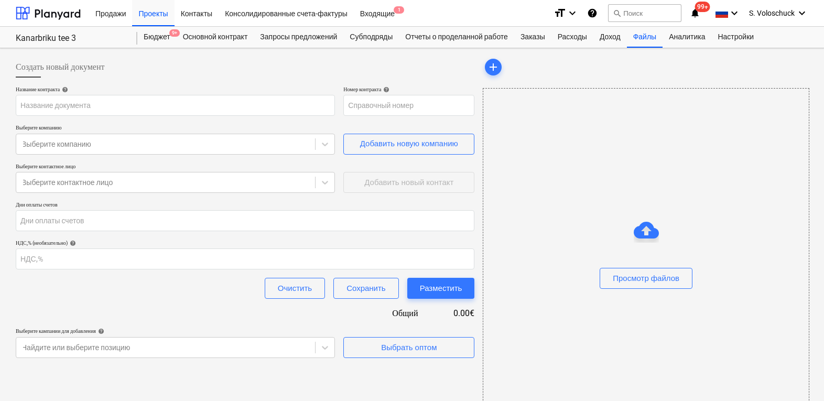
type input "PR-0010-SO-010"
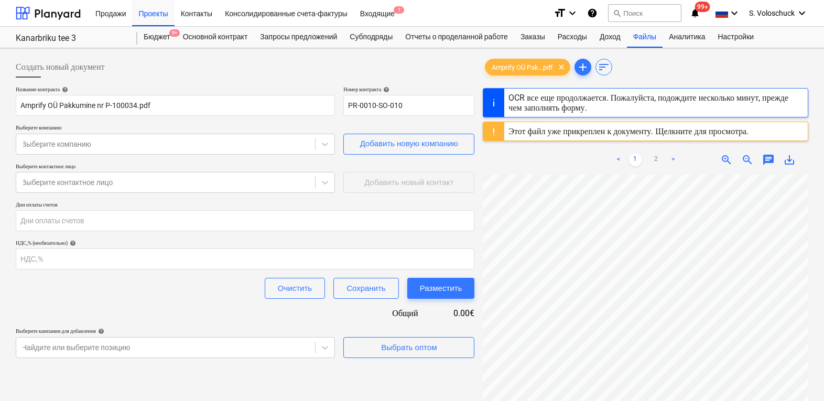
type input "100034"
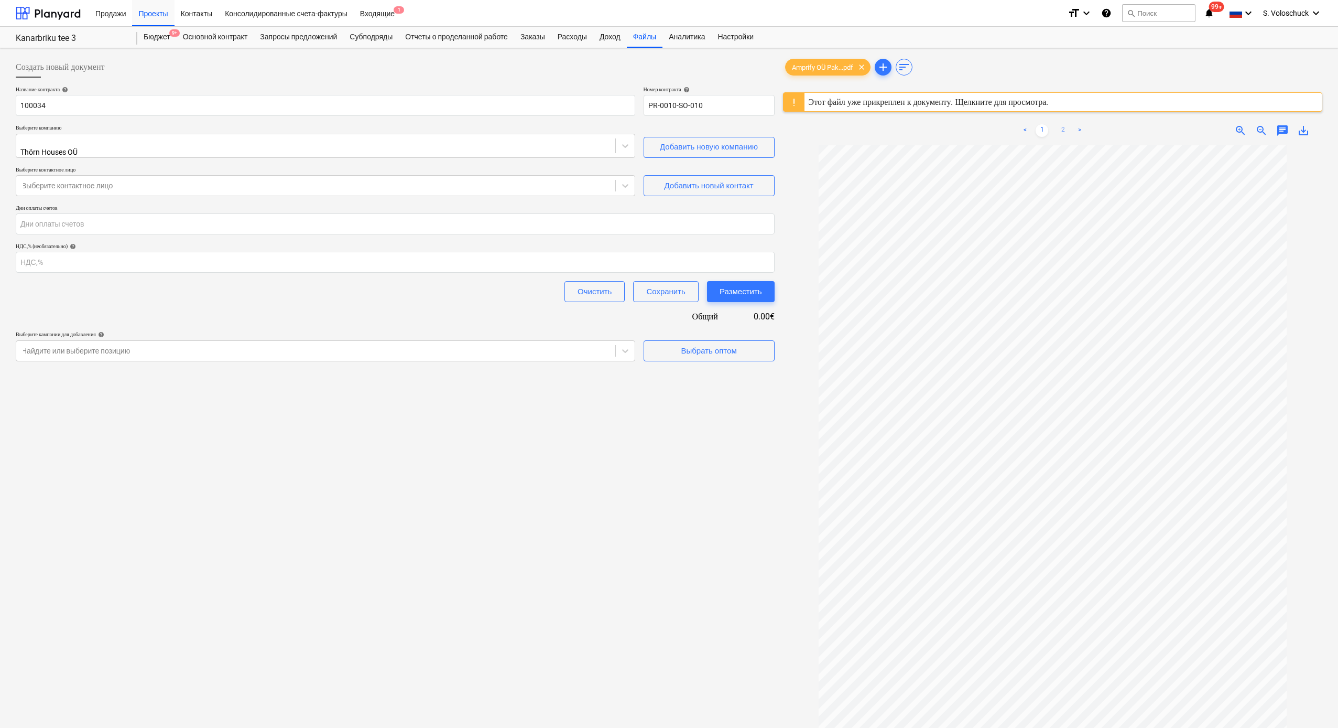
click at [1063, 132] on link "2" at bounding box center [1063, 130] width 13 height 13
click at [89, 263] on input "number" at bounding box center [395, 262] width 759 height 21
type input "22761"
click at [461, 401] on div "Создать новый документ Название контракта help 100034 Номер контракта help PR-0…" at bounding box center [395, 449] width 767 height 795
click at [693, 348] on div "Выбрать оптом" at bounding box center [709, 351] width 56 height 14
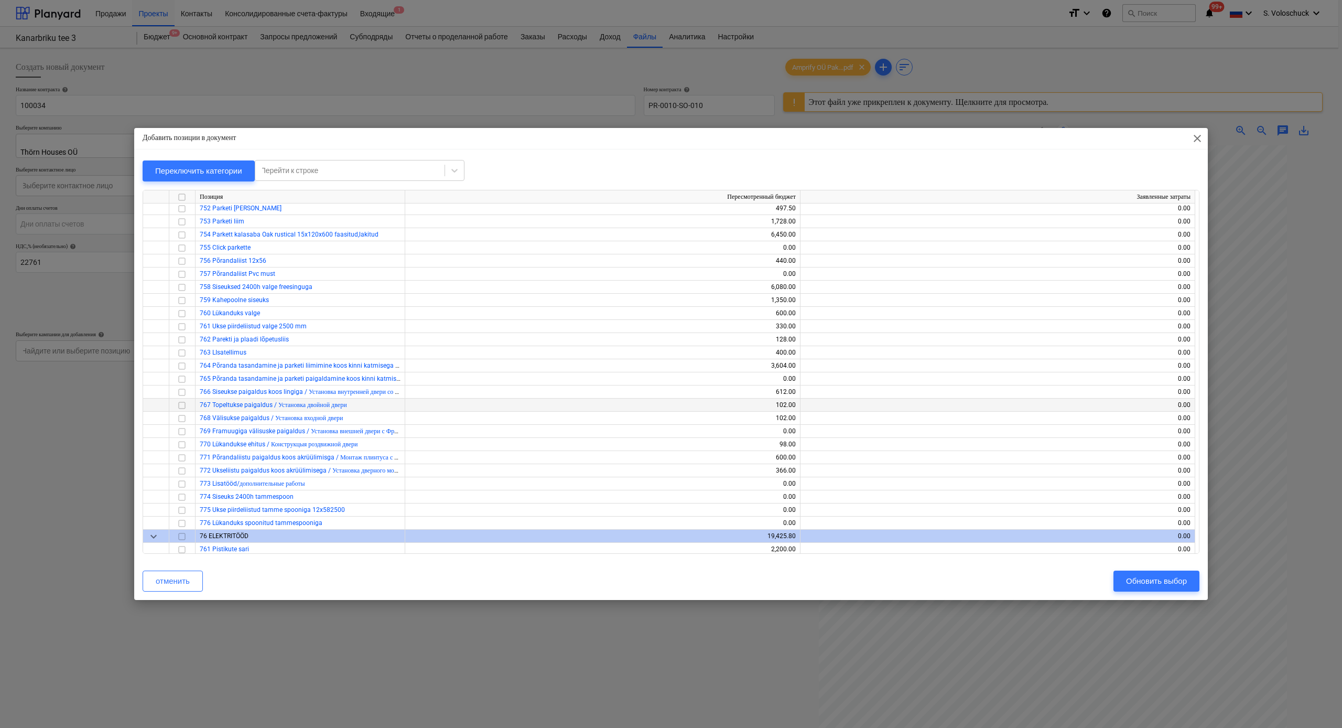
scroll to position [3271, 0]
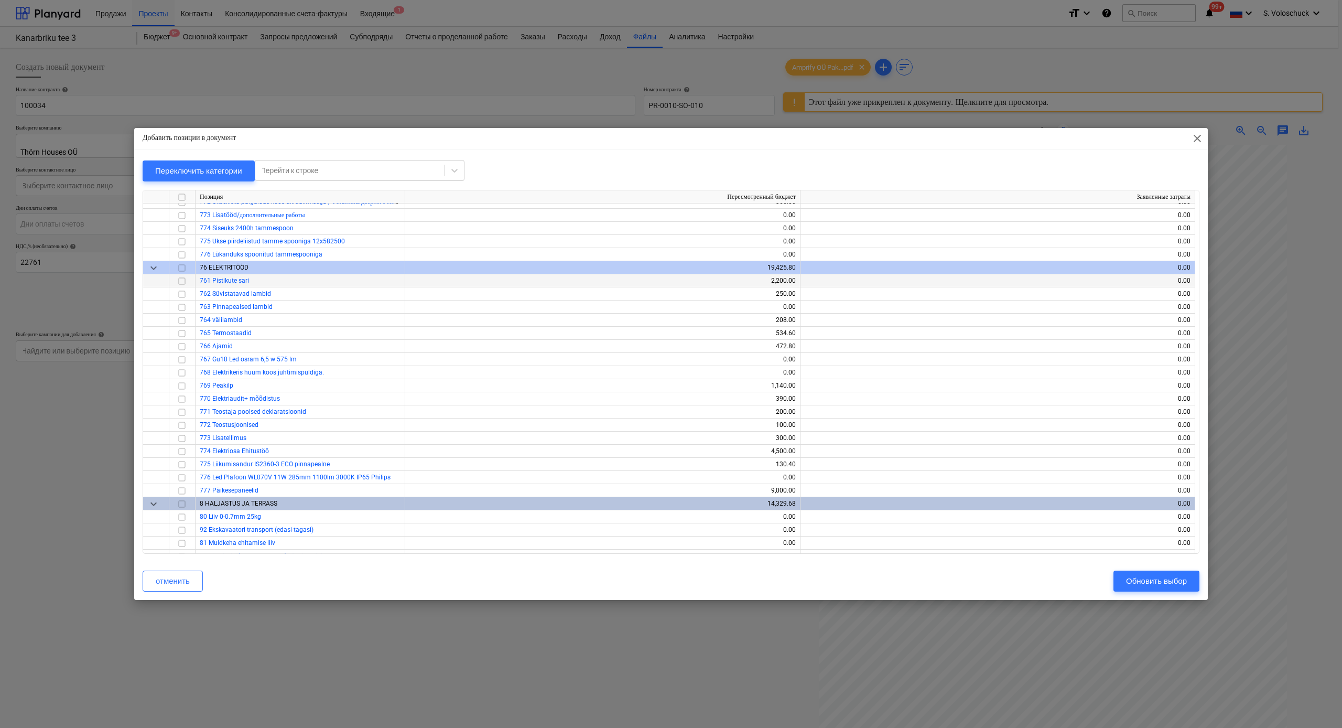
click at [181, 282] on input "checkbox" at bounding box center [182, 281] width 13 height 13
click at [181, 296] on input "checkbox" at bounding box center [182, 294] width 13 height 13
click at [182, 310] on input "checkbox" at bounding box center [182, 307] width 13 height 13
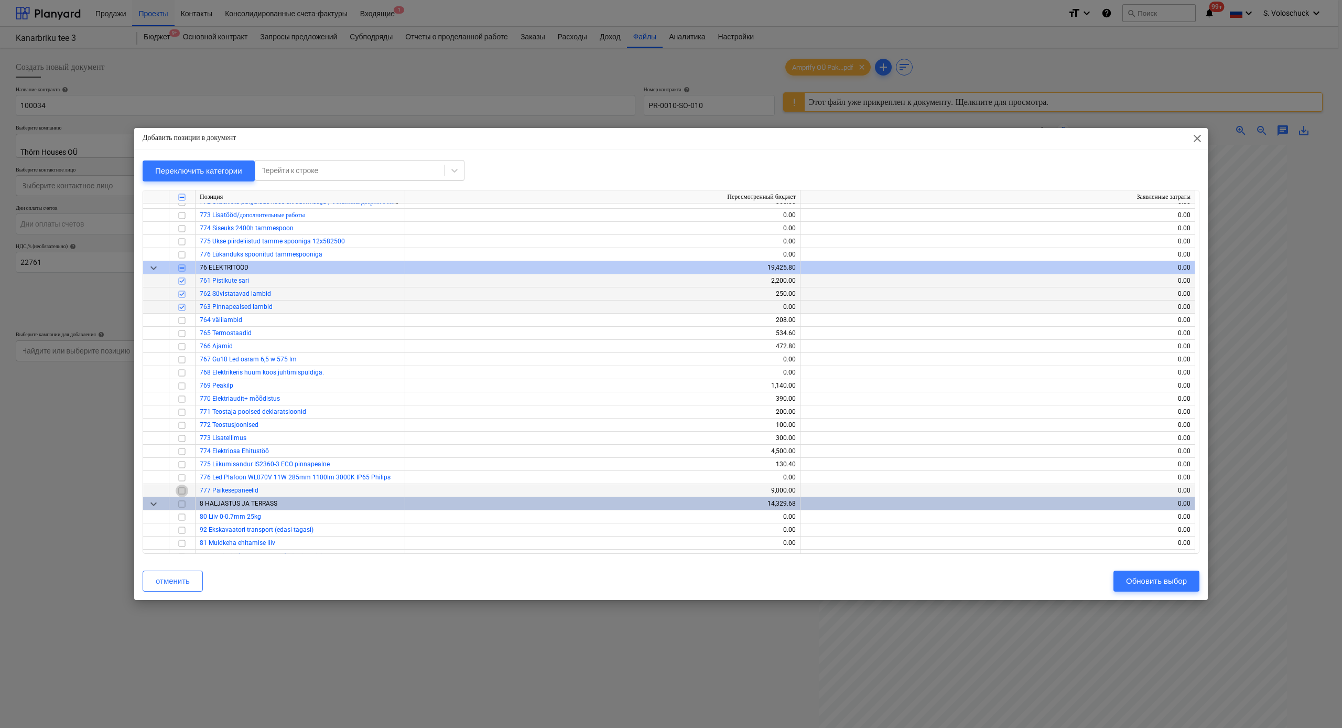
click at [180, 401] on input "checkbox" at bounding box center [182, 490] width 13 height 13
click at [183, 401] on input "checkbox" at bounding box center [182, 477] width 13 height 13
click at [182, 401] on input "checkbox" at bounding box center [182, 464] width 13 height 13
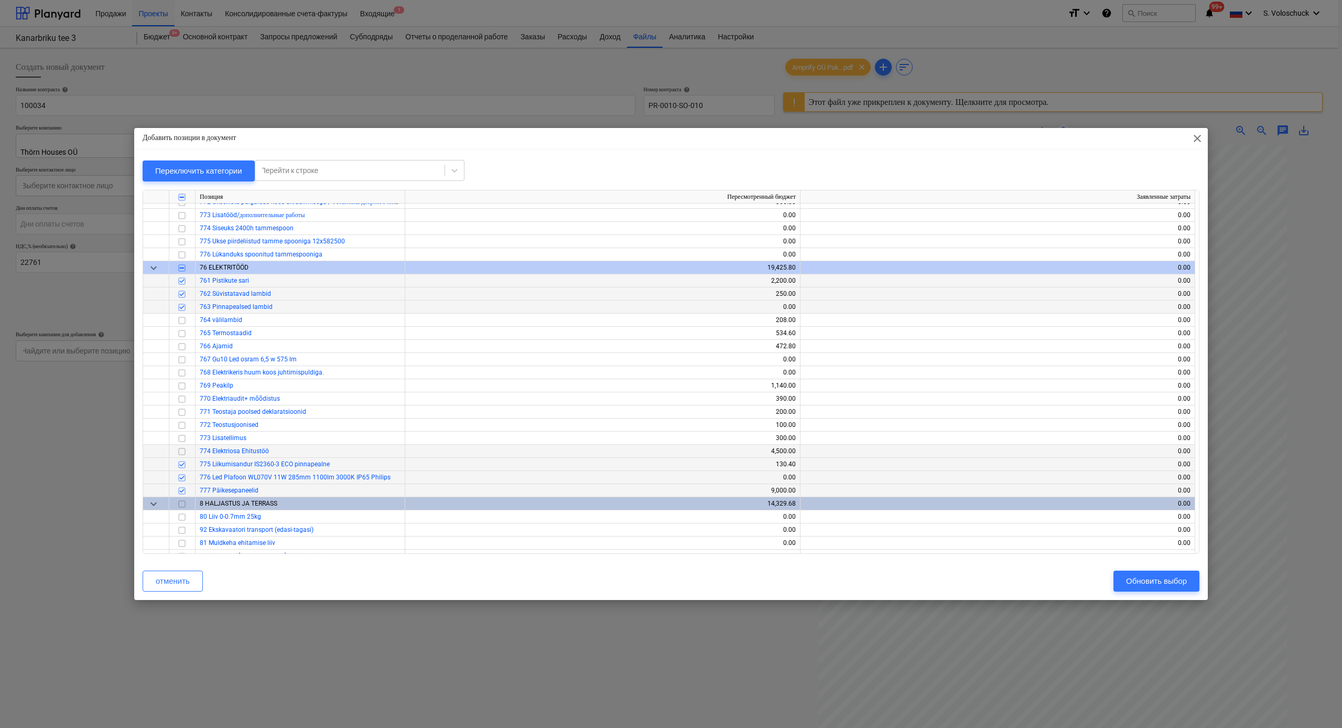
click at [180, 401] on input "checkbox" at bounding box center [182, 451] width 13 height 13
click at [182, 401] on input "checkbox" at bounding box center [182, 425] width 13 height 13
click at [181, 321] on input "checkbox" at bounding box center [182, 320] width 13 height 13
click at [183, 335] on input "checkbox" at bounding box center [182, 333] width 13 height 13
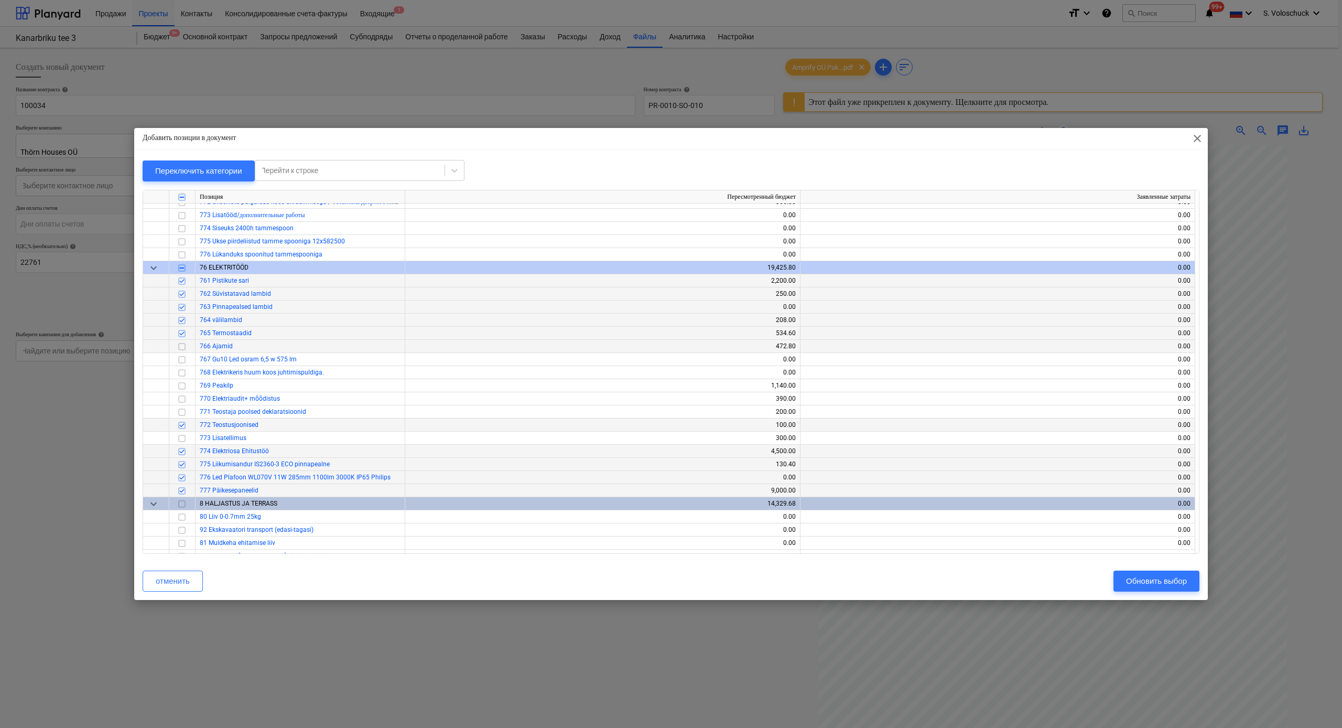
click at [179, 347] on input "checkbox" at bounding box center [182, 346] width 13 height 13
click at [180, 364] on input "checkbox" at bounding box center [182, 359] width 13 height 13
click at [181, 381] on input "checkbox" at bounding box center [182, 386] width 13 height 13
click at [181, 270] on input "checkbox" at bounding box center [182, 268] width 13 height 13
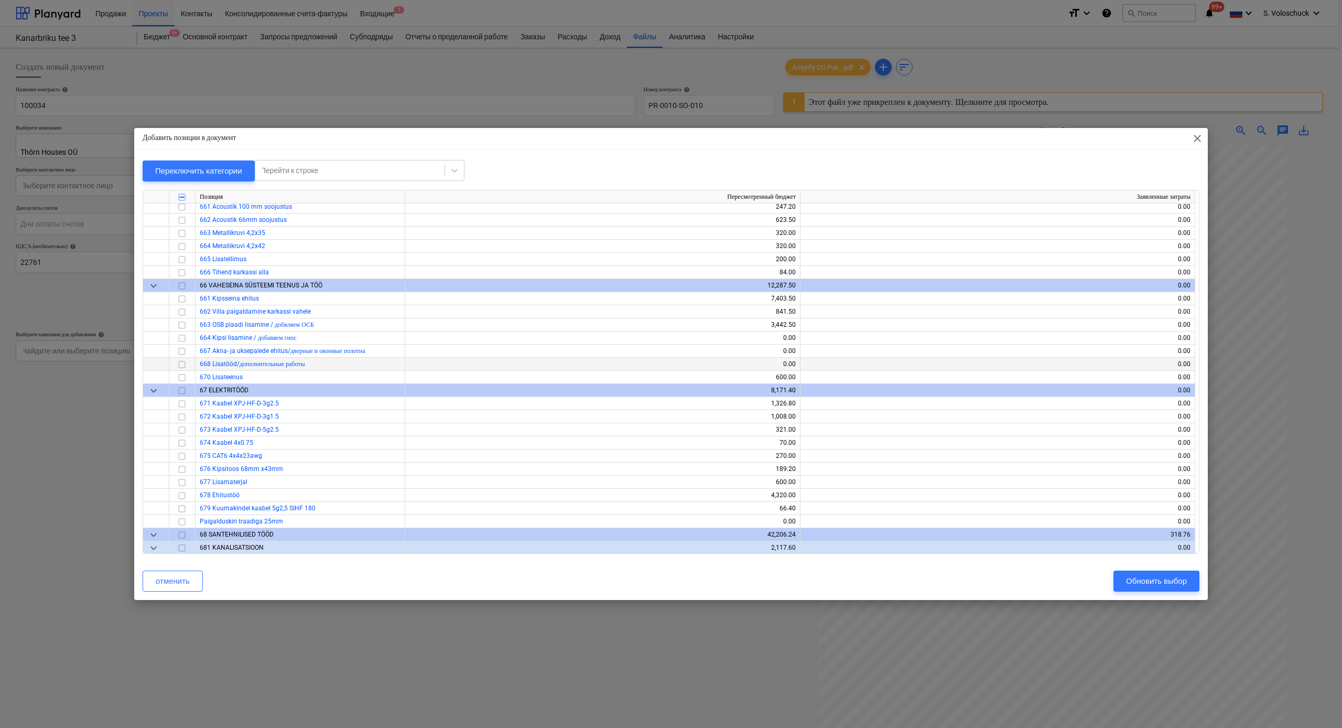
scroll to position [676, 0]
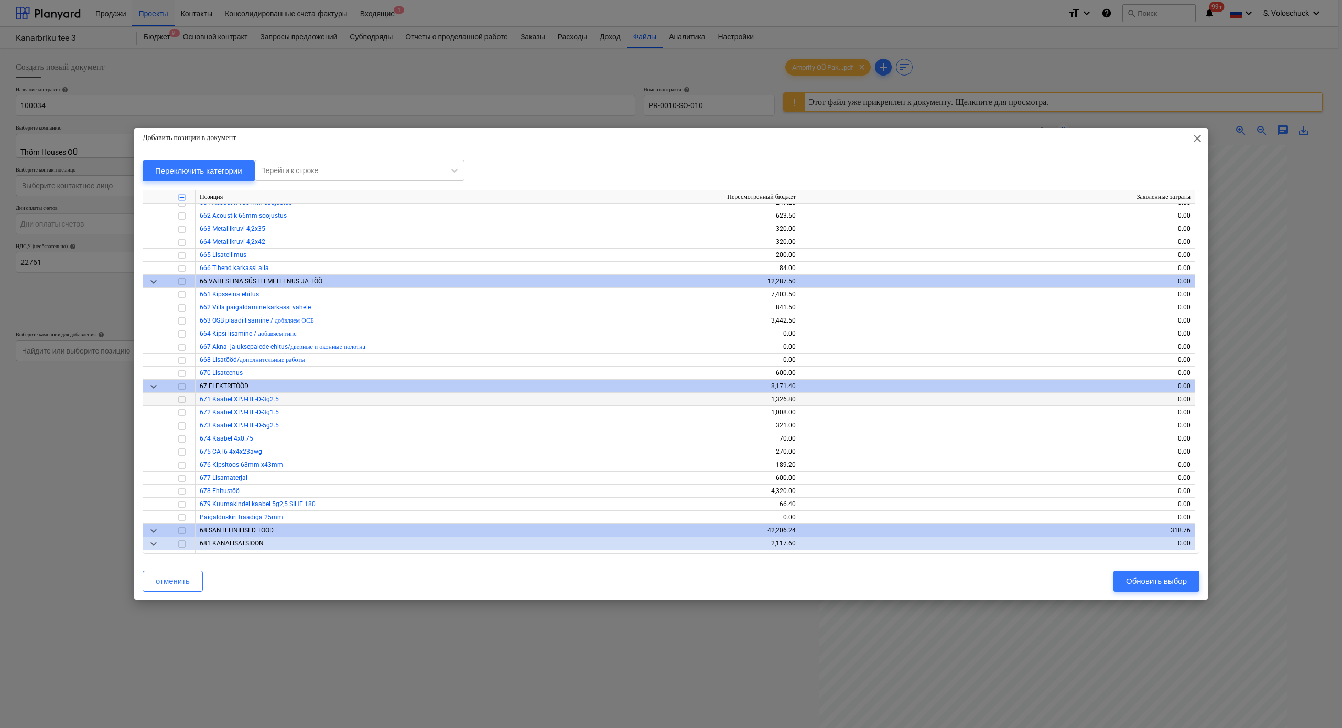
click at [175, 399] on div at bounding box center [182, 399] width 26 height 13
click at [179, 398] on input "checkbox" at bounding box center [182, 397] width 13 height 13
click at [181, 401] on input "checkbox" at bounding box center [182, 410] width 13 height 13
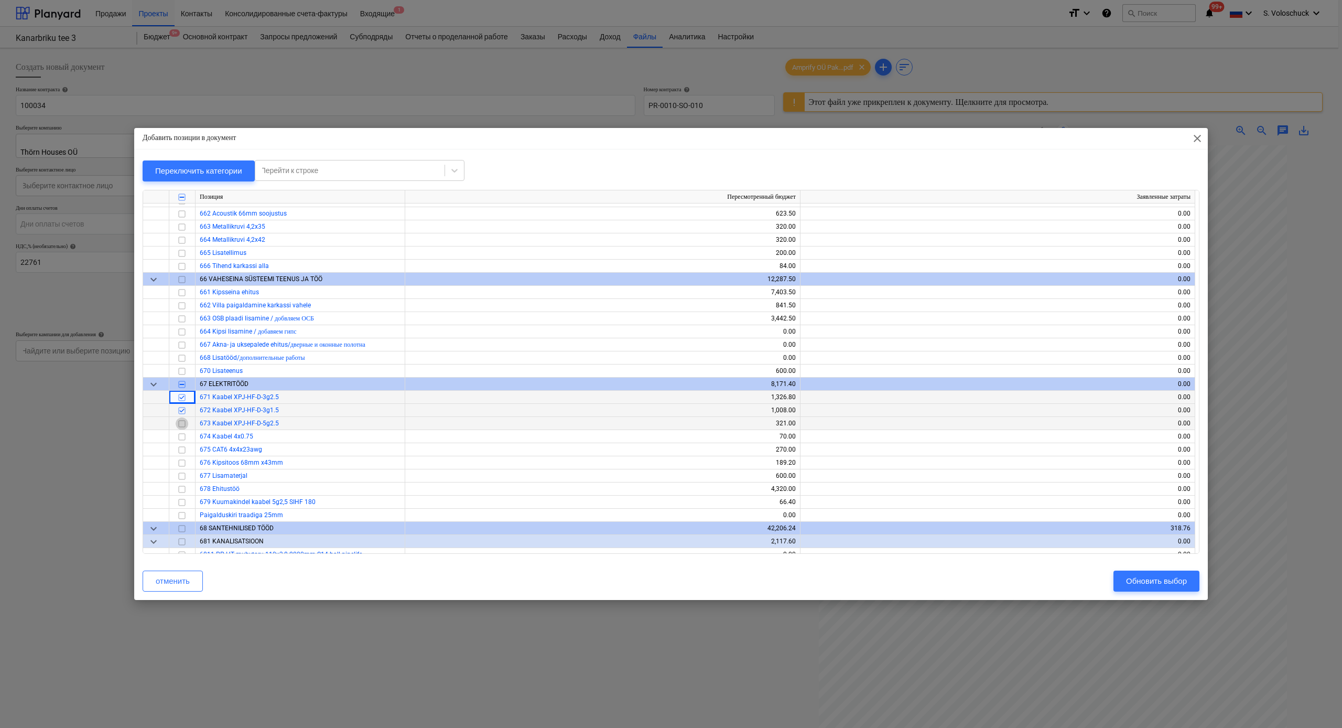
click at [181, 401] on input "checkbox" at bounding box center [182, 423] width 13 height 13
click at [182, 401] on input "checkbox" at bounding box center [182, 423] width 13 height 13
click at [181, 401] on input "checkbox" at bounding box center [182, 436] width 13 height 13
click at [180, 401] on input "checkbox" at bounding box center [182, 423] width 13 height 13
click at [181, 401] on input "checkbox" at bounding box center [182, 449] width 13 height 13
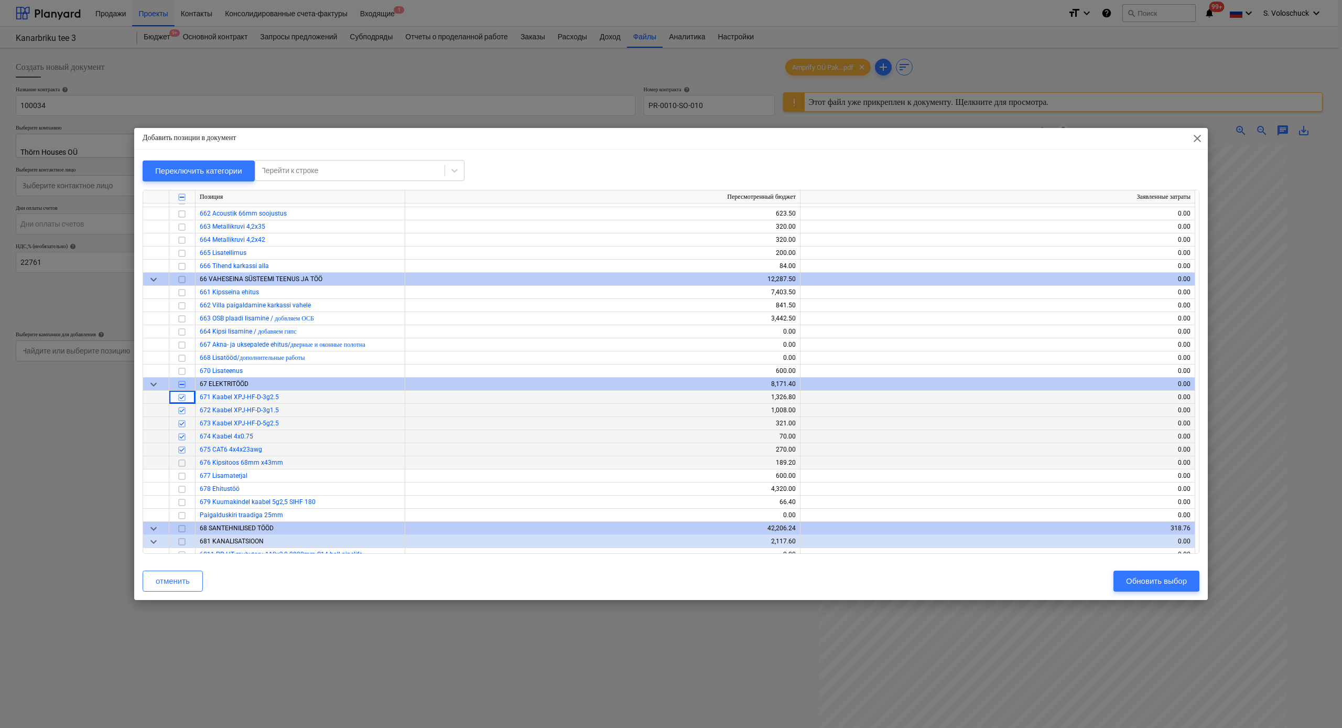
click at [181, 401] on input "checkbox" at bounding box center [182, 463] width 13 height 13
click at [181, 401] on input "checkbox" at bounding box center [182, 476] width 13 height 13
click at [181, 401] on input "checkbox" at bounding box center [182, 489] width 13 height 13
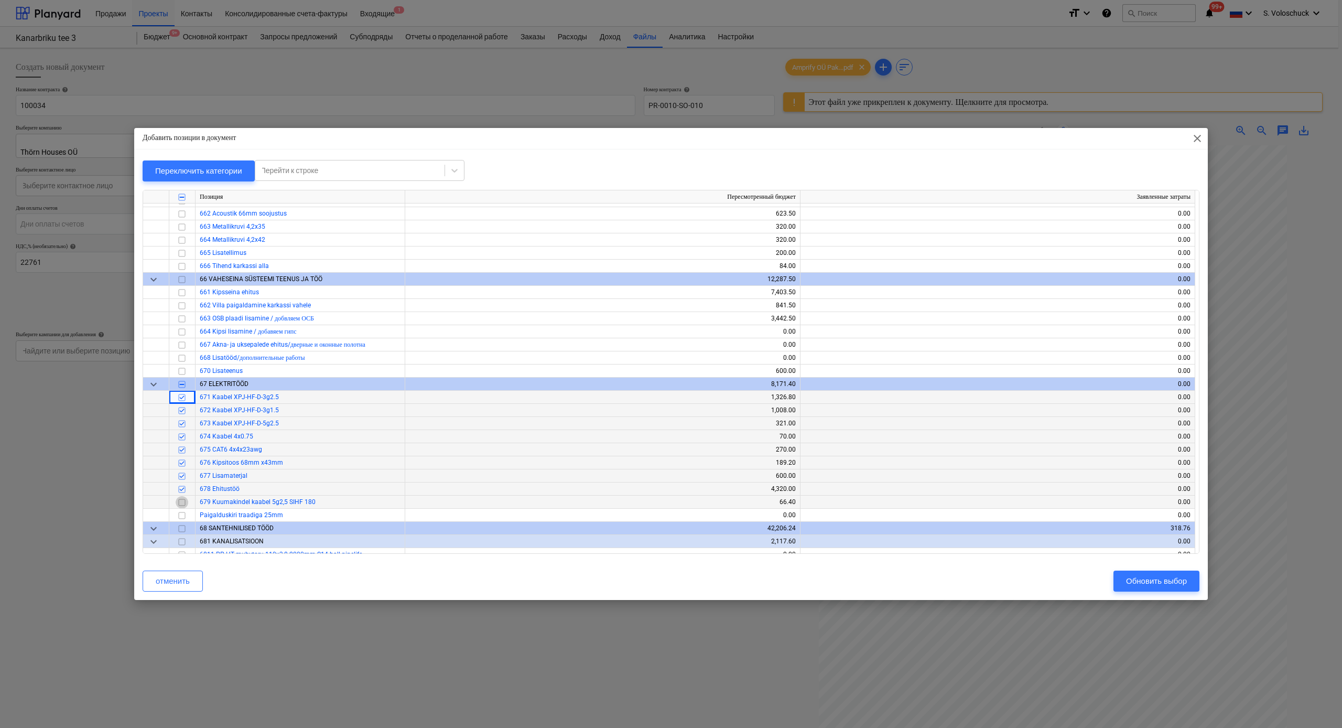
click at [182, 401] on input "checkbox" at bounding box center [182, 502] width 13 height 13
click at [182, 401] on input "checkbox" at bounding box center [182, 515] width 13 height 13
click at [1165, 401] on div "Обновить выбор" at bounding box center [1156, 581] width 61 height 14
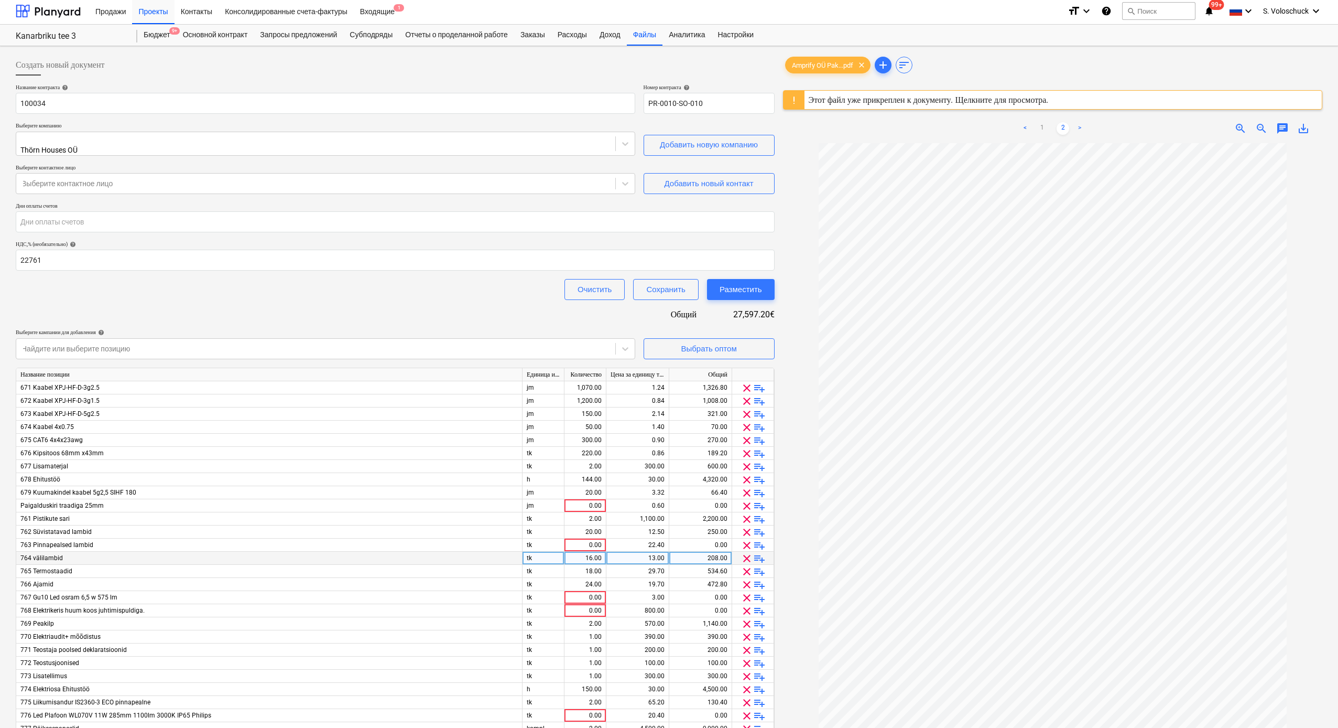
scroll to position [124, 0]
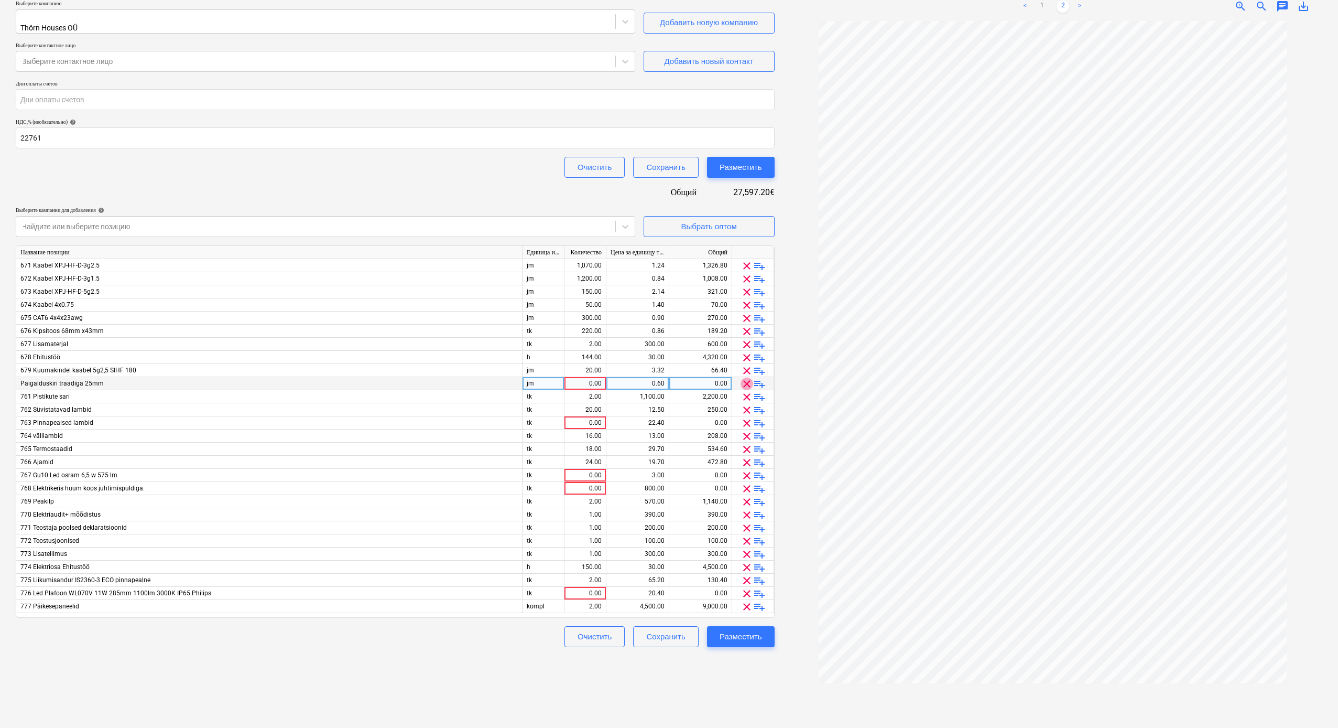
click at [746, 379] on span "clear" at bounding box center [747, 383] width 13 height 13
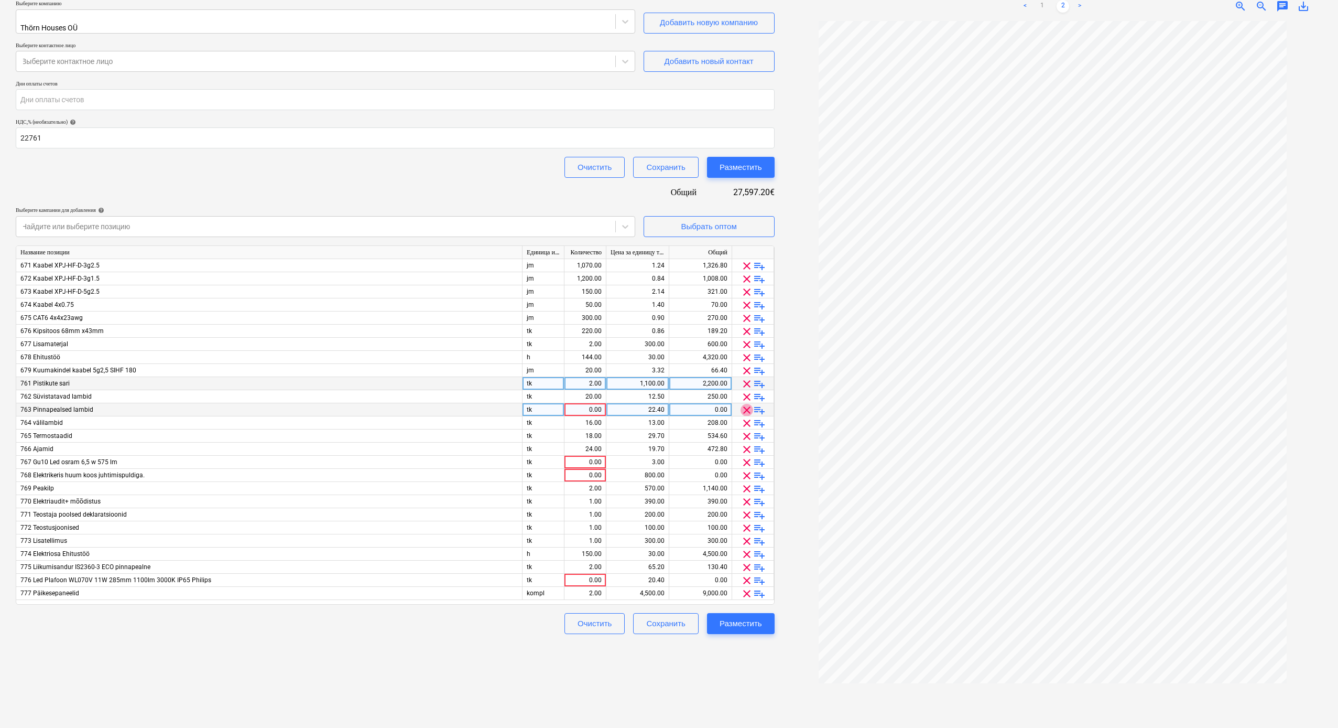
click at [747, 401] on span "clear" at bounding box center [747, 410] width 13 height 13
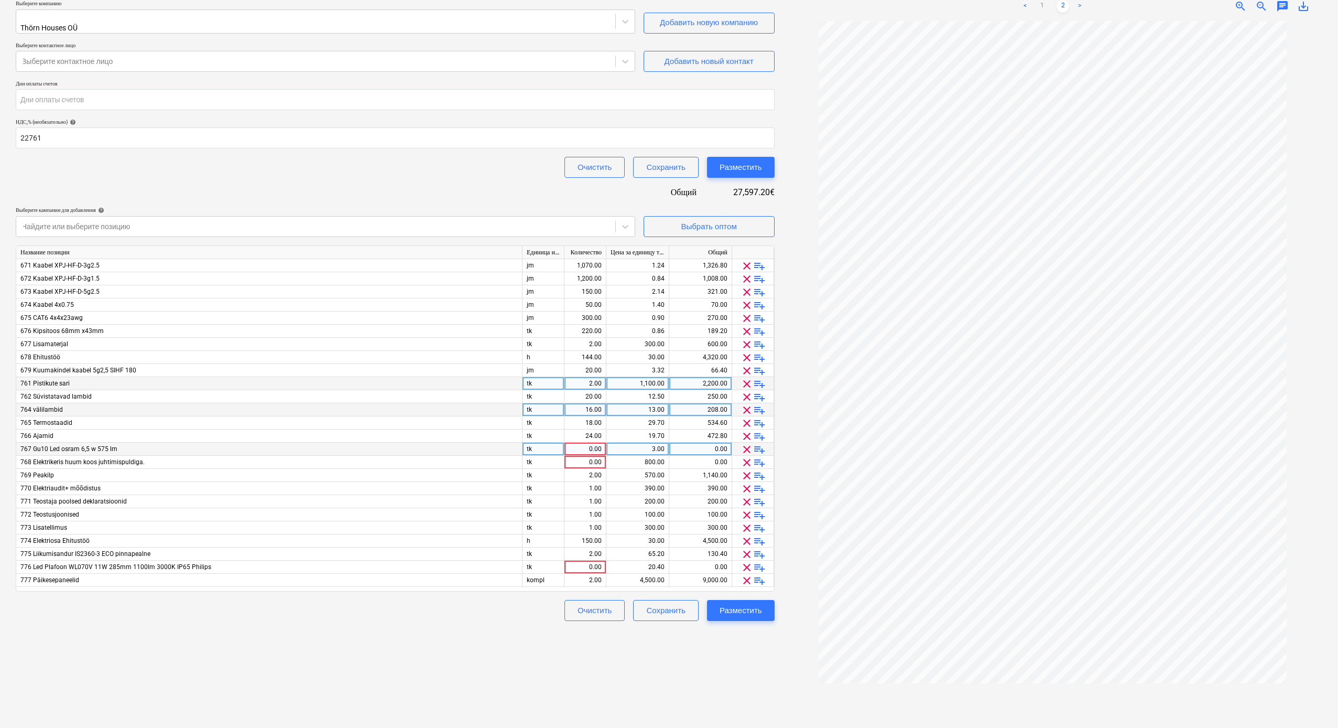
click at [744, 401] on span "clear" at bounding box center [747, 449] width 13 height 13
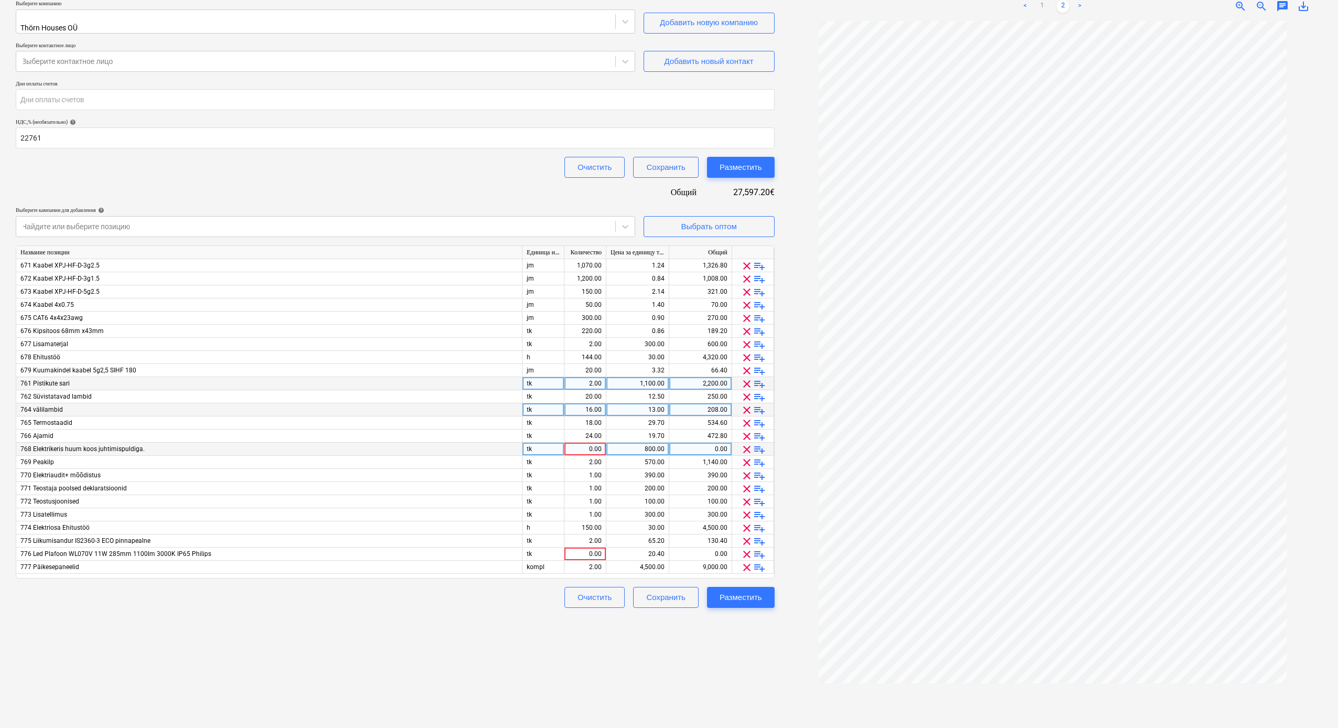
click at [751, 401] on span "clear" at bounding box center [747, 449] width 13 height 13
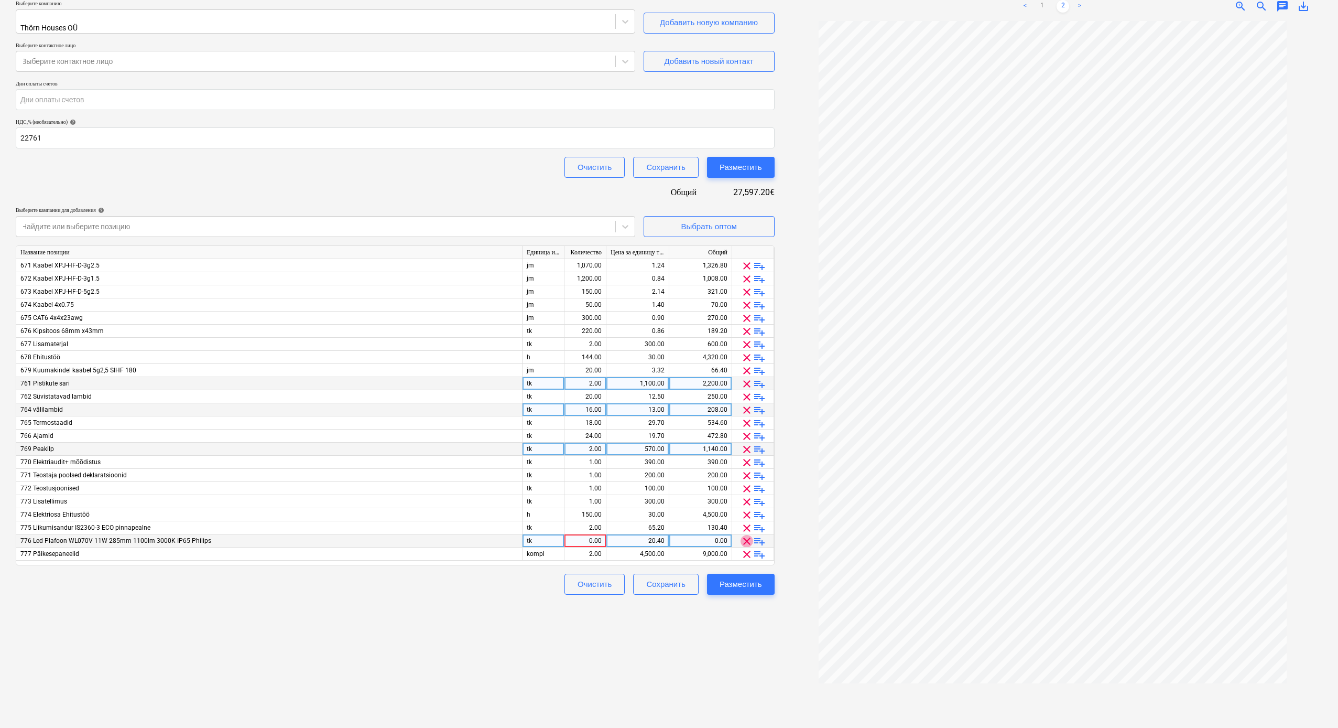
click at [748, 401] on span "clear" at bounding box center [747, 541] width 13 height 13
click at [727, 401] on div "9,000.00" at bounding box center [701, 540] width 54 height 13
type input "4164.75"
click at [548, 401] on div "Создать новый документ Название контракта help 100034 Номер контракта help PR-0…" at bounding box center [395, 325] width 767 height 795
click at [737, 401] on div "Создать новый документ Название контракта help 100034 Номер контракта help PR-0…" at bounding box center [395, 325] width 767 height 795
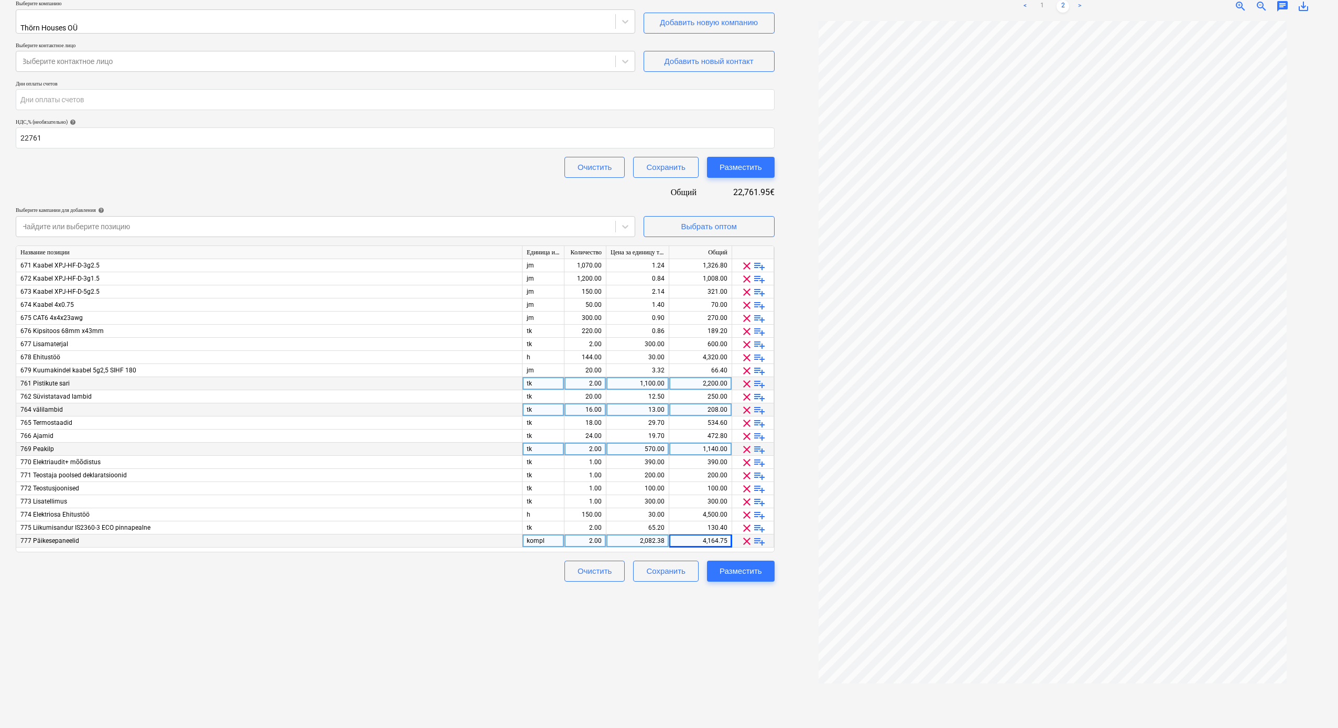
click at [510, 401] on div "Создать новый документ Название контракта help 100034 Номер контракта help PR-0…" at bounding box center [395, 325] width 767 height 795
click at [451, 401] on div "Очистить Сохранить Разместить" at bounding box center [395, 570] width 759 height 21
click at [601, 401] on div "2.00" at bounding box center [585, 540] width 33 height 13
click at [490, 401] on div "Создать новый документ Название контракта help 100034 Номер контракта help PR-0…" at bounding box center [395, 325] width 767 height 795
click at [812, 240] on div at bounding box center [1052, 370] width 539 height 698
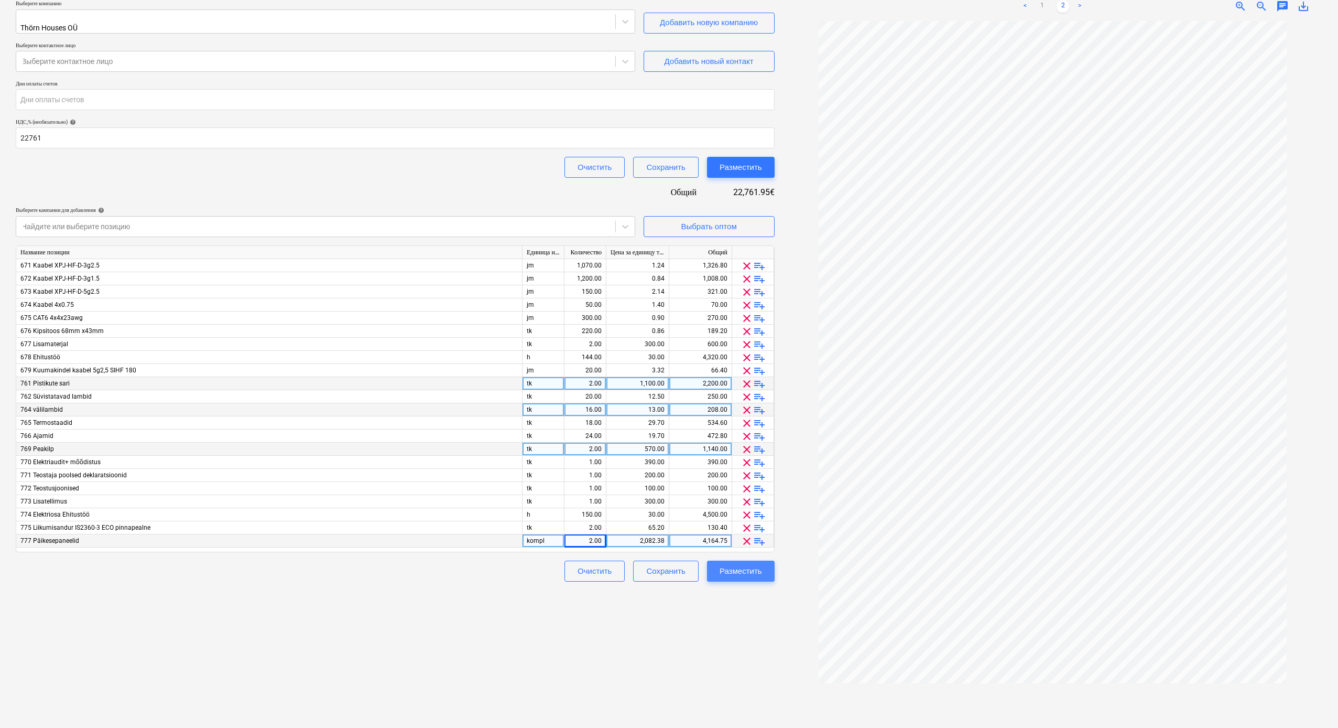
click at [751, 401] on div "Разместить" at bounding box center [741, 571] width 42 height 14
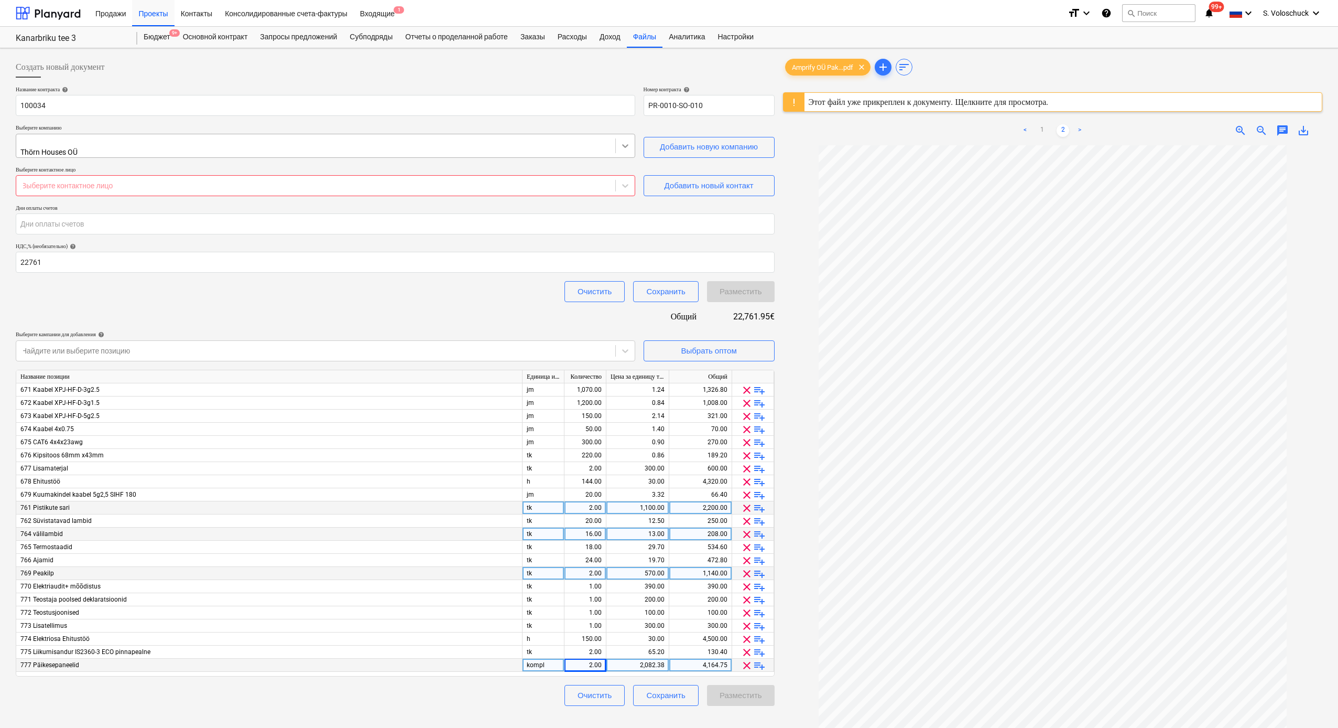
click at [631, 144] on div at bounding box center [625, 145] width 19 height 19
type input "am"
click at [221, 401] on div "amprify OÜ" at bounding box center [669, 740] width 1338 height 8
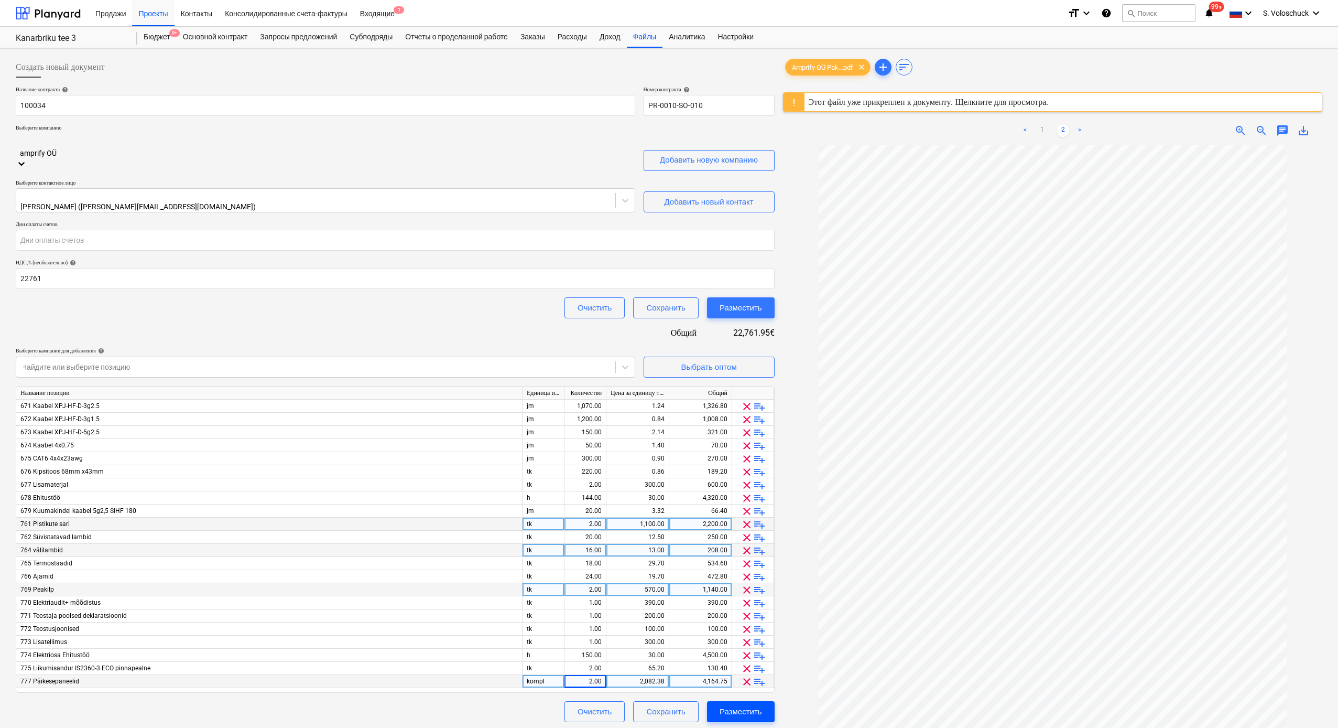
click at [745, 401] on div "Разместить" at bounding box center [741, 712] width 42 height 14
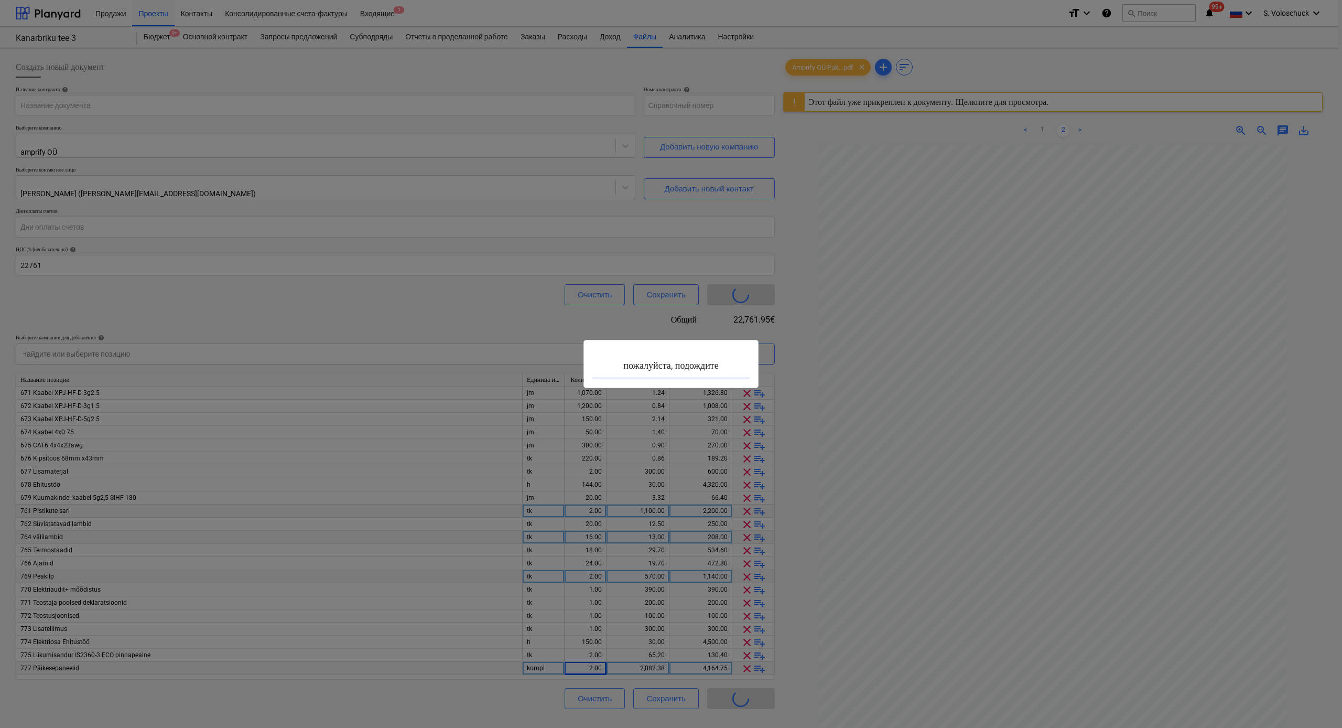
type input "PR-0010-SO-010"
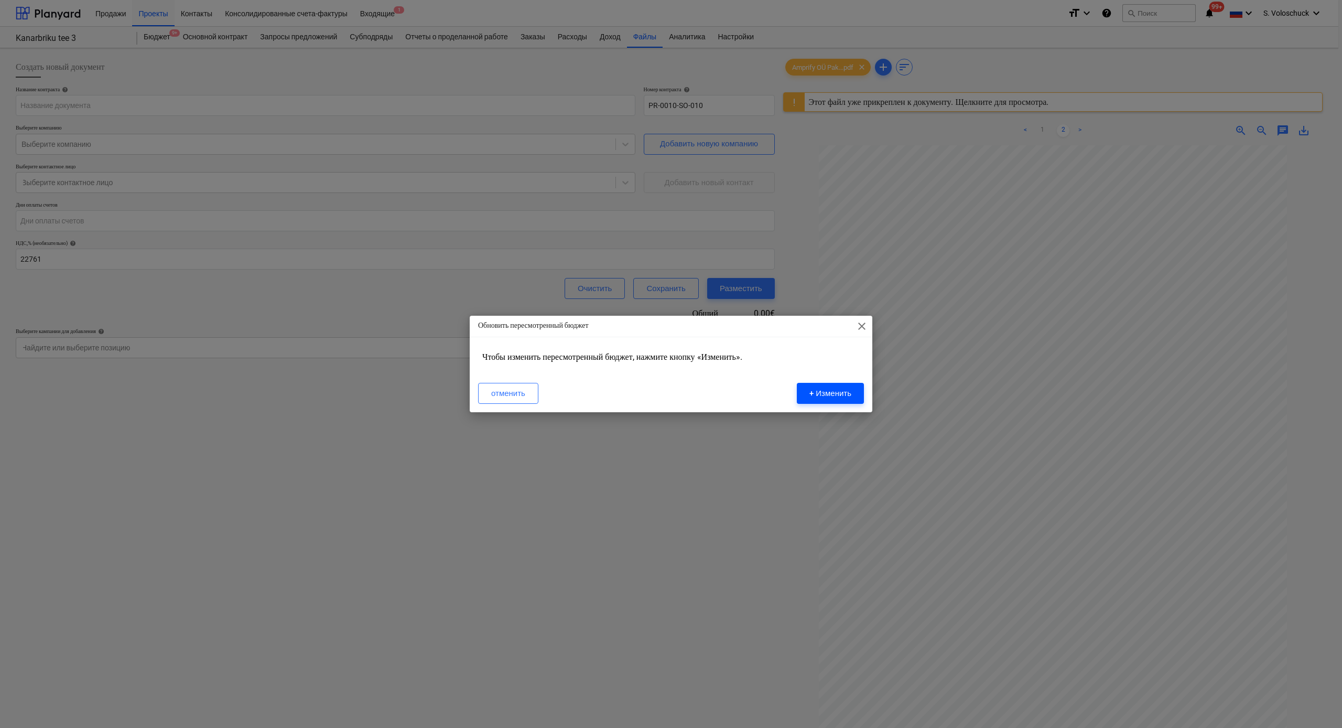
click at [840, 396] on div "+ Изменить" at bounding box center [830, 393] width 42 height 14
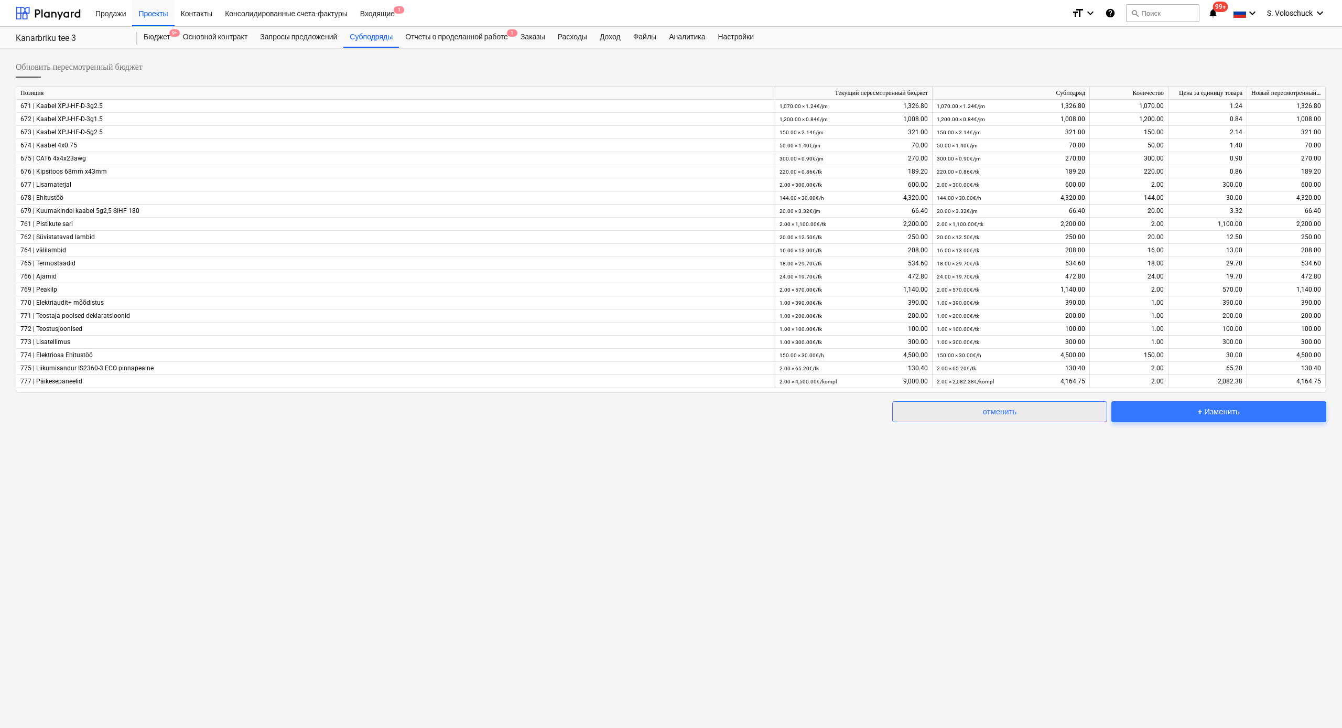
click at [1011, 401] on div "отменить" at bounding box center [1000, 412] width 34 height 14
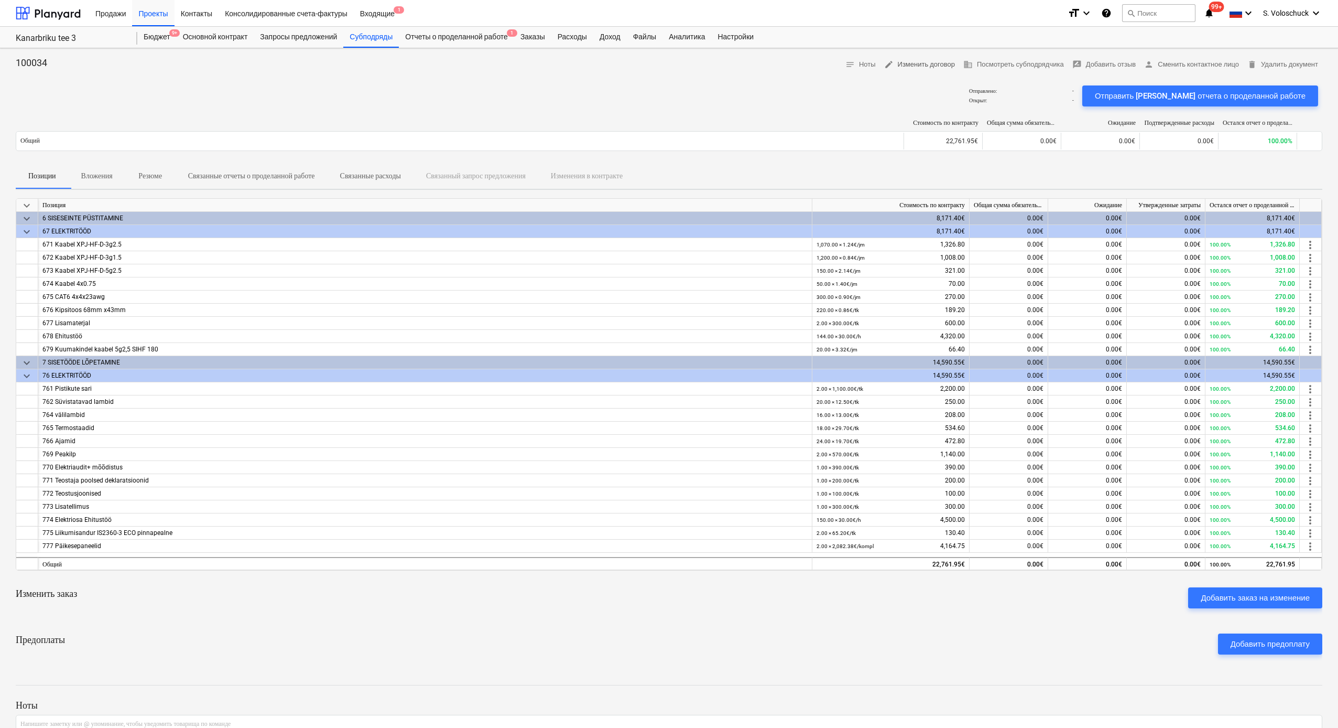
click at [916, 65] on span "edit Изменить договор" at bounding box center [919, 65] width 71 height 12
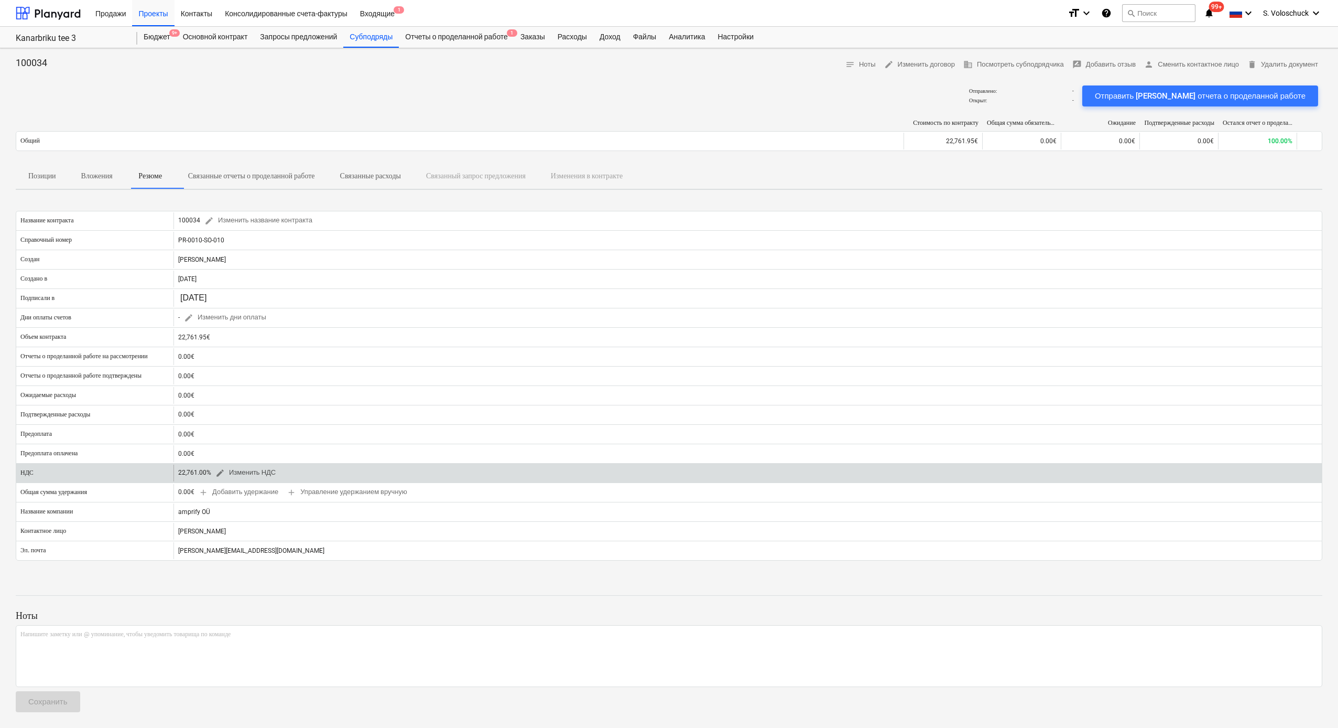
click at [211, 401] on button "edit Изменить НДС" at bounding box center [245, 472] width 69 height 16
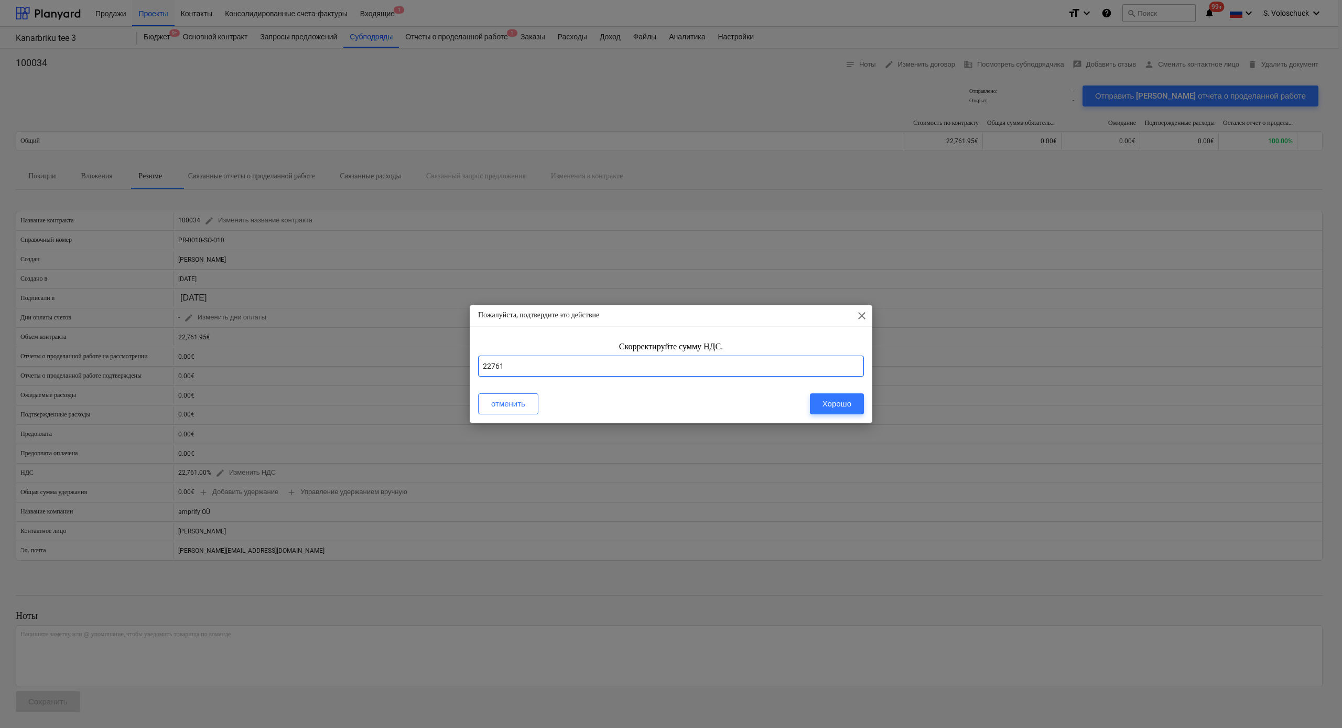
drag, startPoint x: 506, startPoint y: 360, endPoint x: 522, endPoint y: 375, distance: 21.9
click at [506, 360] on input "22761" at bounding box center [671, 365] width 386 height 21
click at [523, 369] on input "22761" at bounding box center [671, 365] width 386 height 21
type input "2"
type input "24"
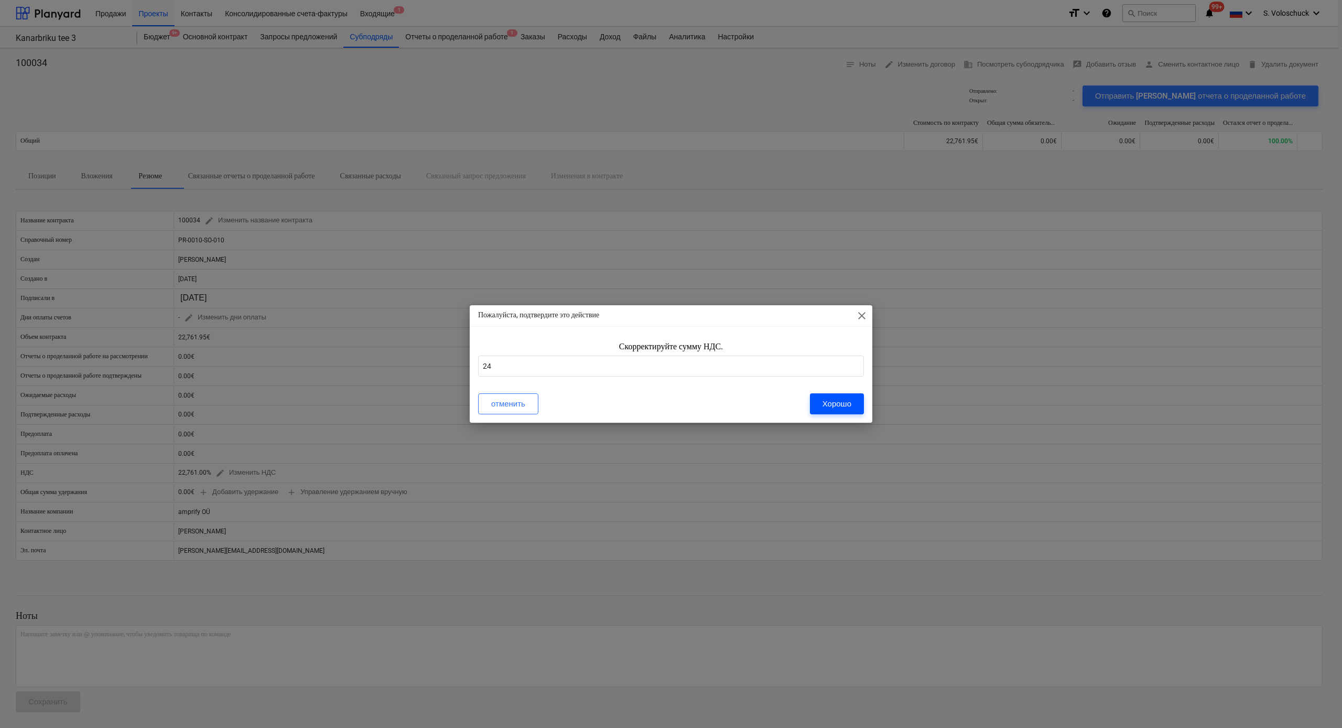
click at [842, 395] on button "Хорошо" at bounding box center [837, 403] width 54 height 21
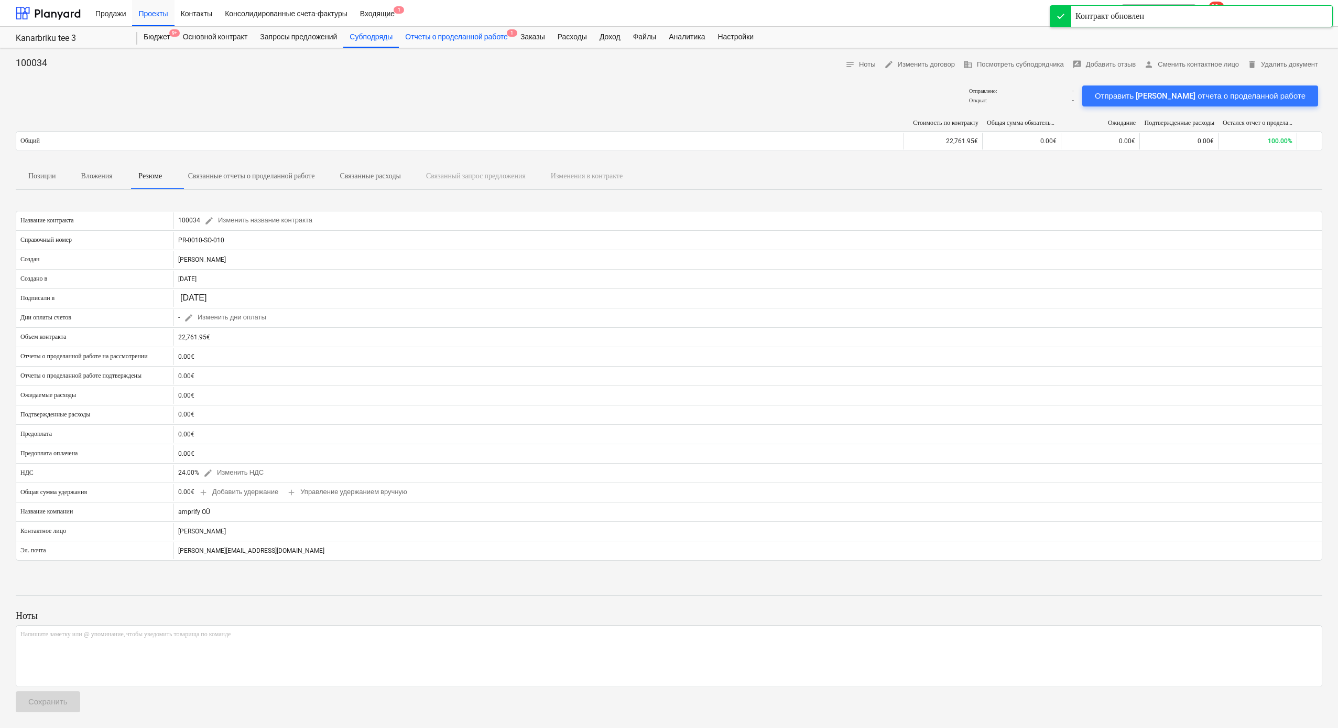
click at [458, 38] on div "Отчеты о проделанной работе 1" at bounding box center [456, 37] width 115 height 21
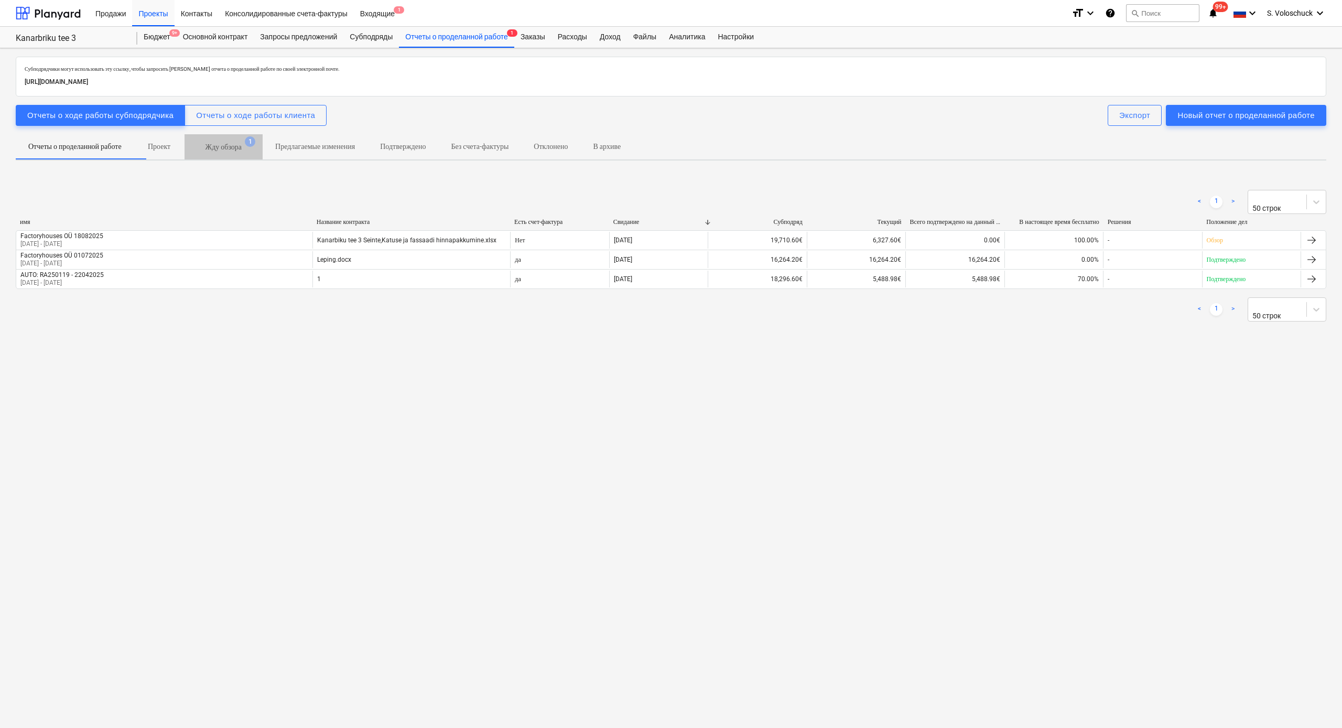
click at [242, 148] on p "Жду обзора" at bounding box center [223, 147] width 36 height 11
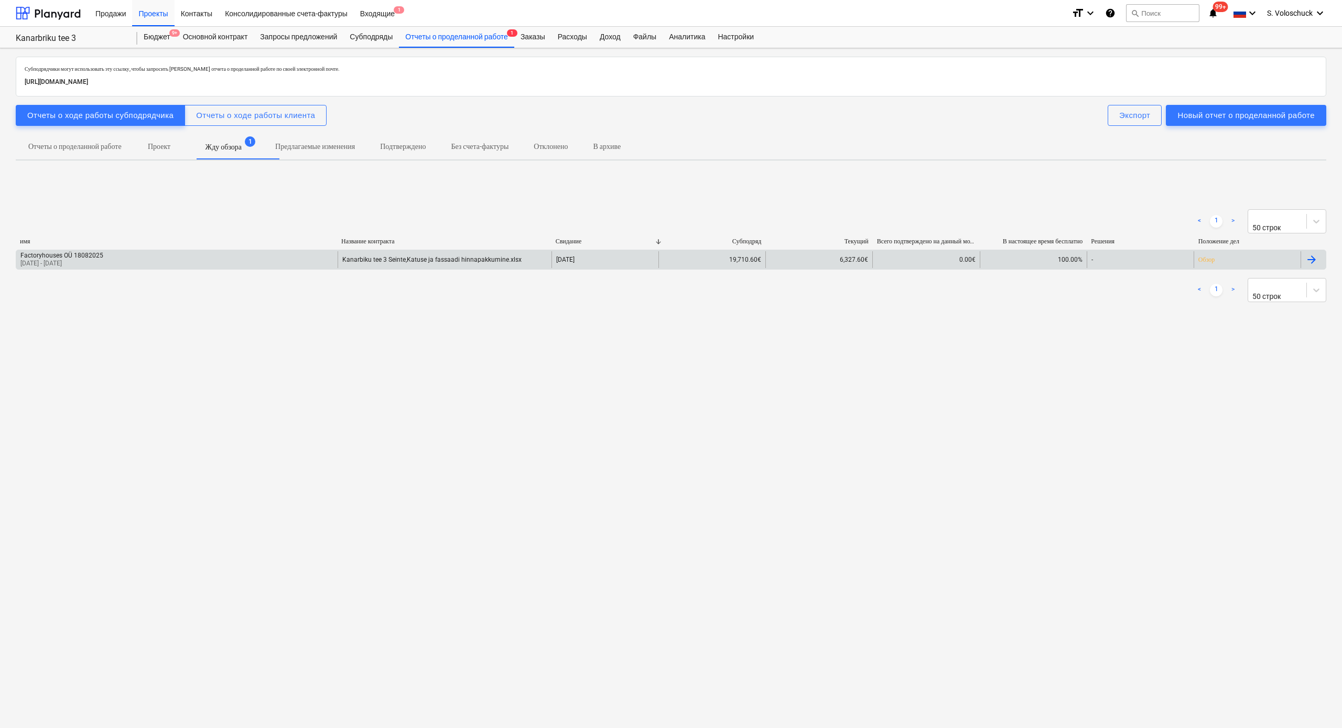
click at [239, 264] on div "Factoryhouses OÜ 18082025 20 Jul 2025 - 01 Aug 2025" at bounding box center [176, 259] width 321 height 17
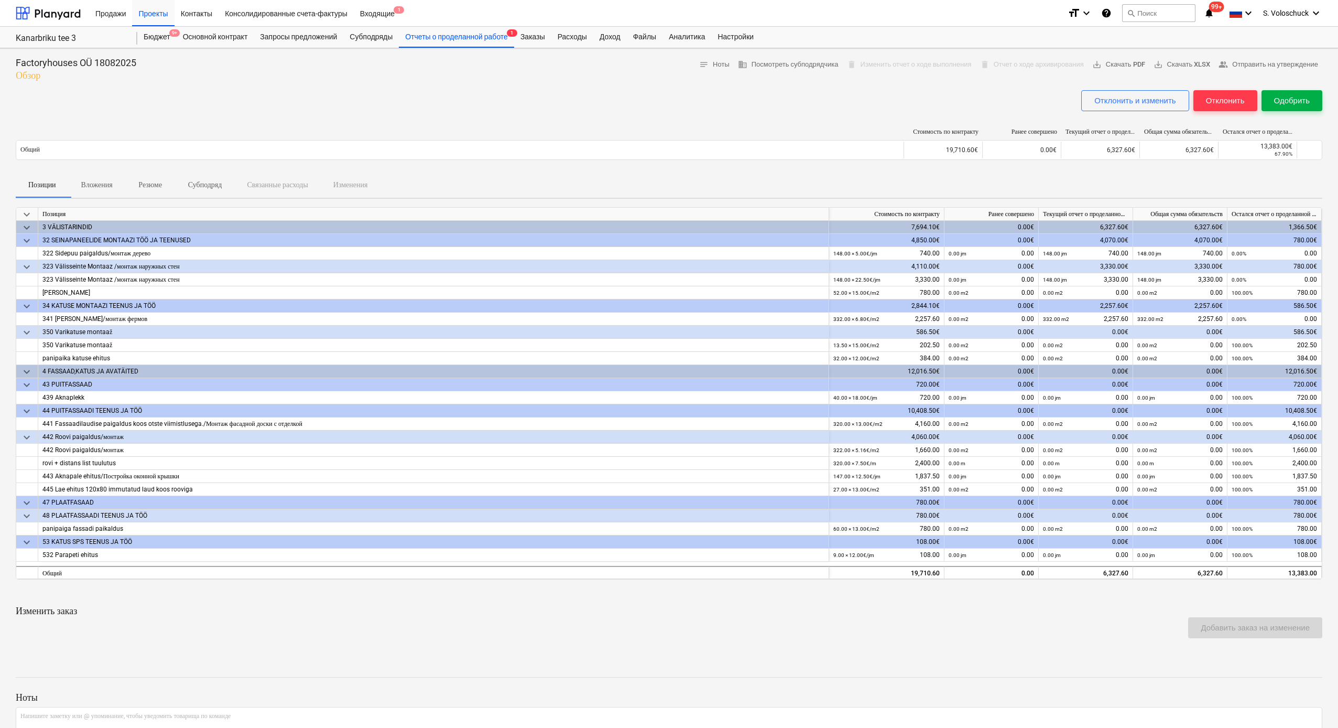
click at [1279, 94] on div "Одобрить" at bounding box center [1292, 101] width 36 height 14
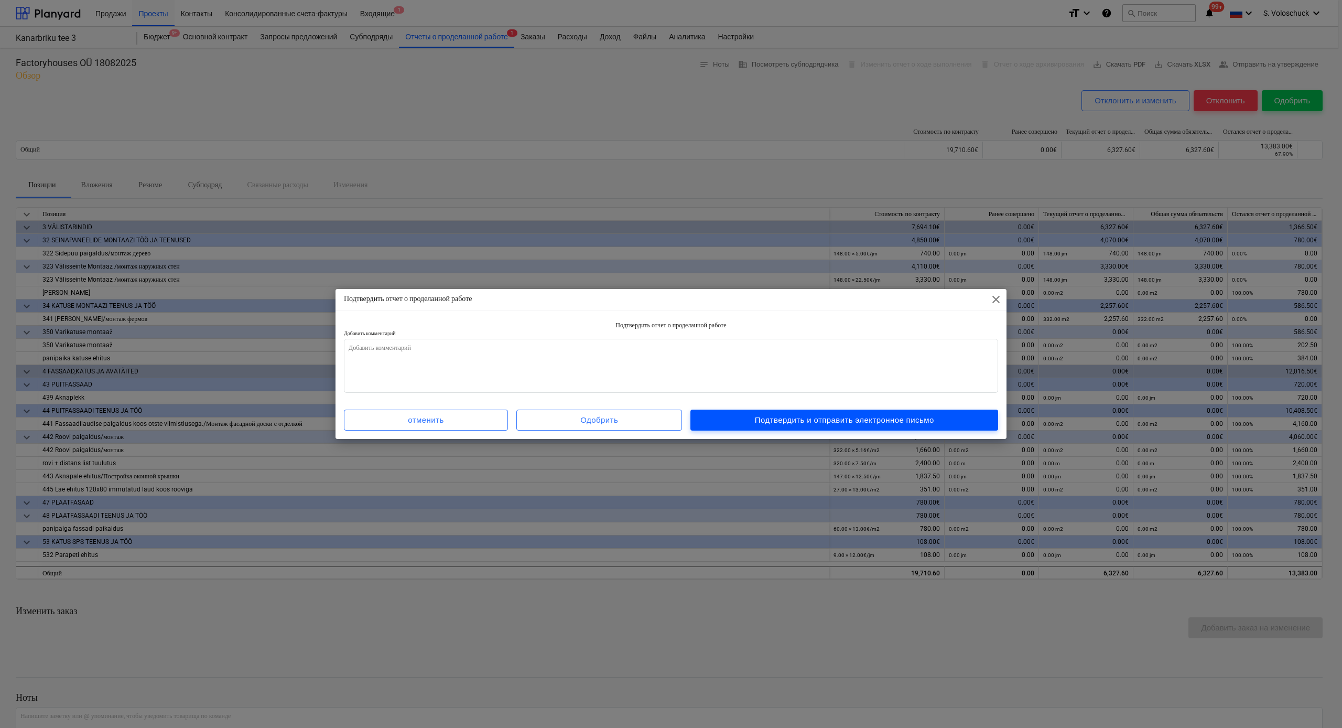
click at [802, 401] on div "Подтвердить и отправить электронное письмо" at bounding box center [844, 420] width 179 height 14
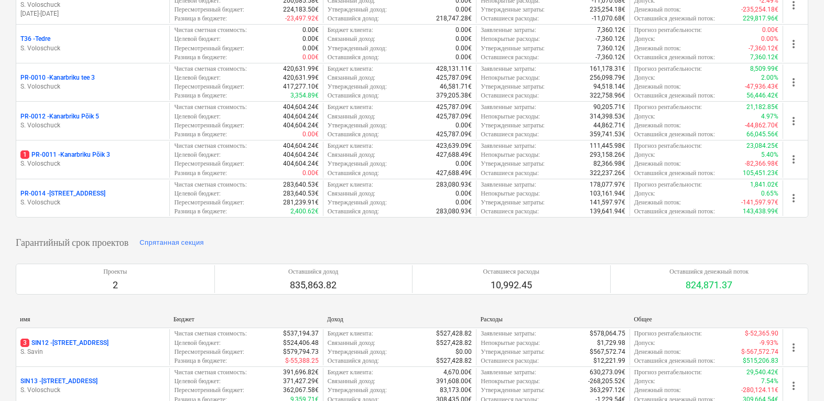
scroll to position [258, 0]
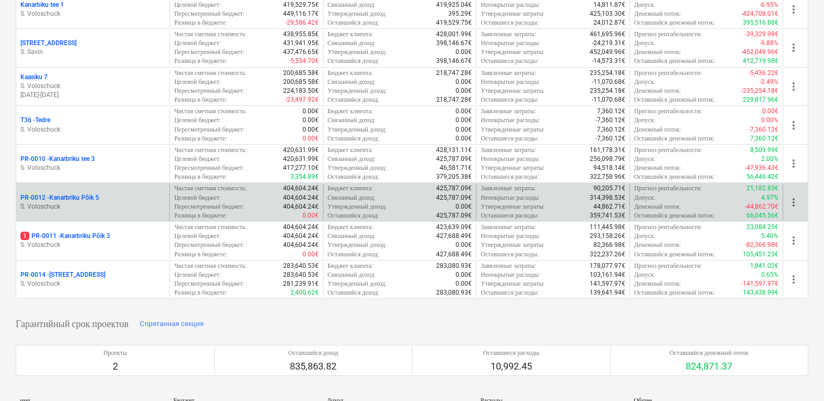
click at [95, 193] on p "PR-0012 - Kanarbriku Põik 5" at bounding box center [59, 197] width 79 height 9
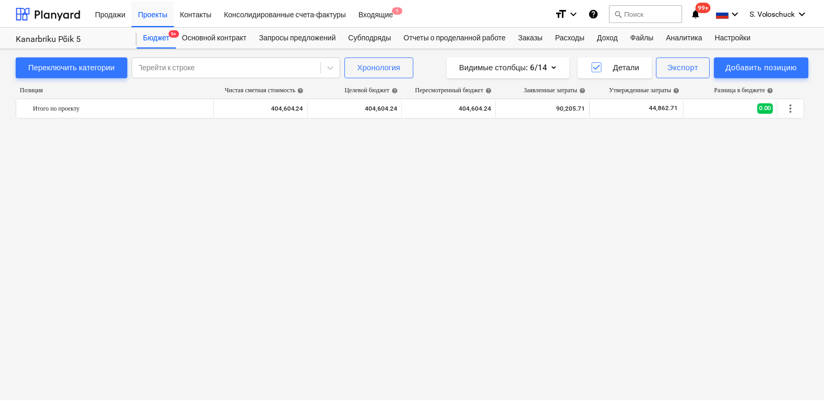
scroll to position [1676, 0]
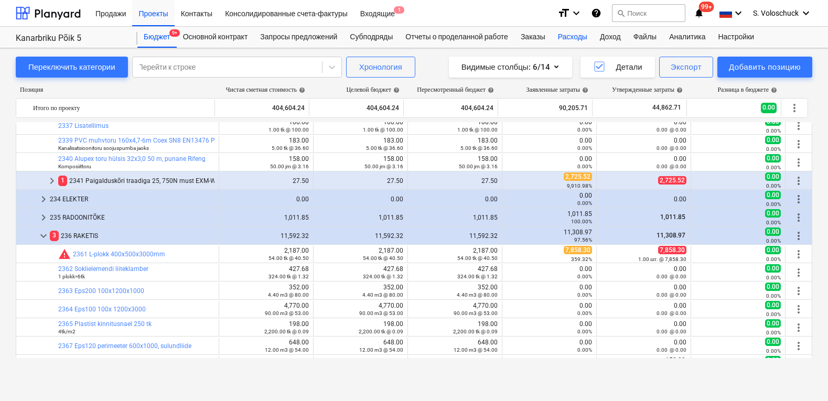
click at [587, 37] on div "Расходы" at bounding box center [572, 37] width 42 height 21
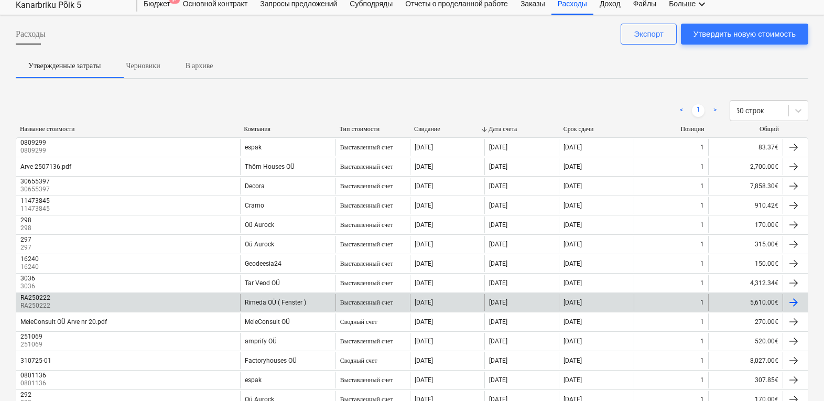
scroll to position [90, 0]
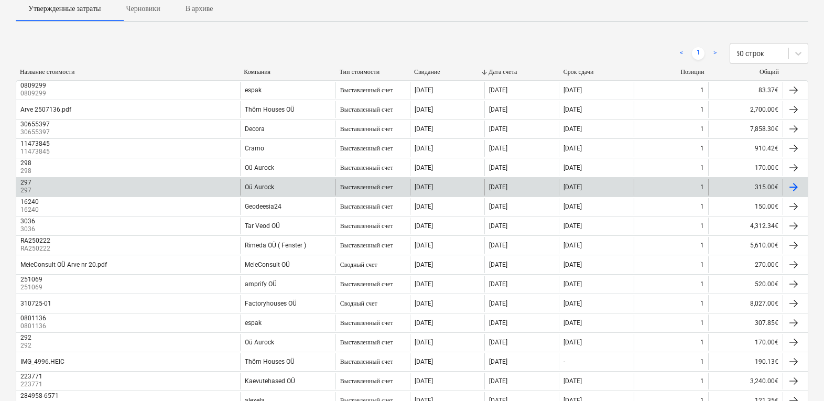
click at [92, 187] on div "297 297" at bounding box center [128, 187] width 224 height 17
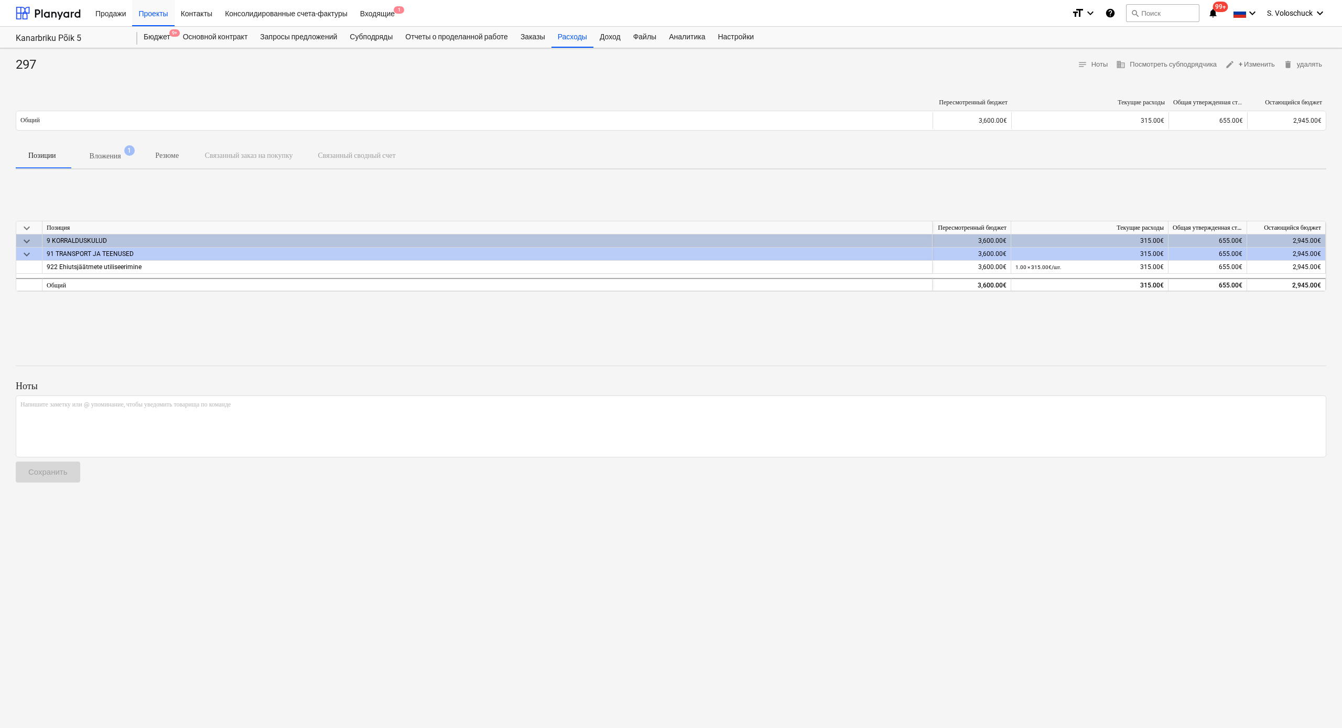
click at [108, 156] on p "Вложения" at bounding box center [105, 155] width 31 height 11
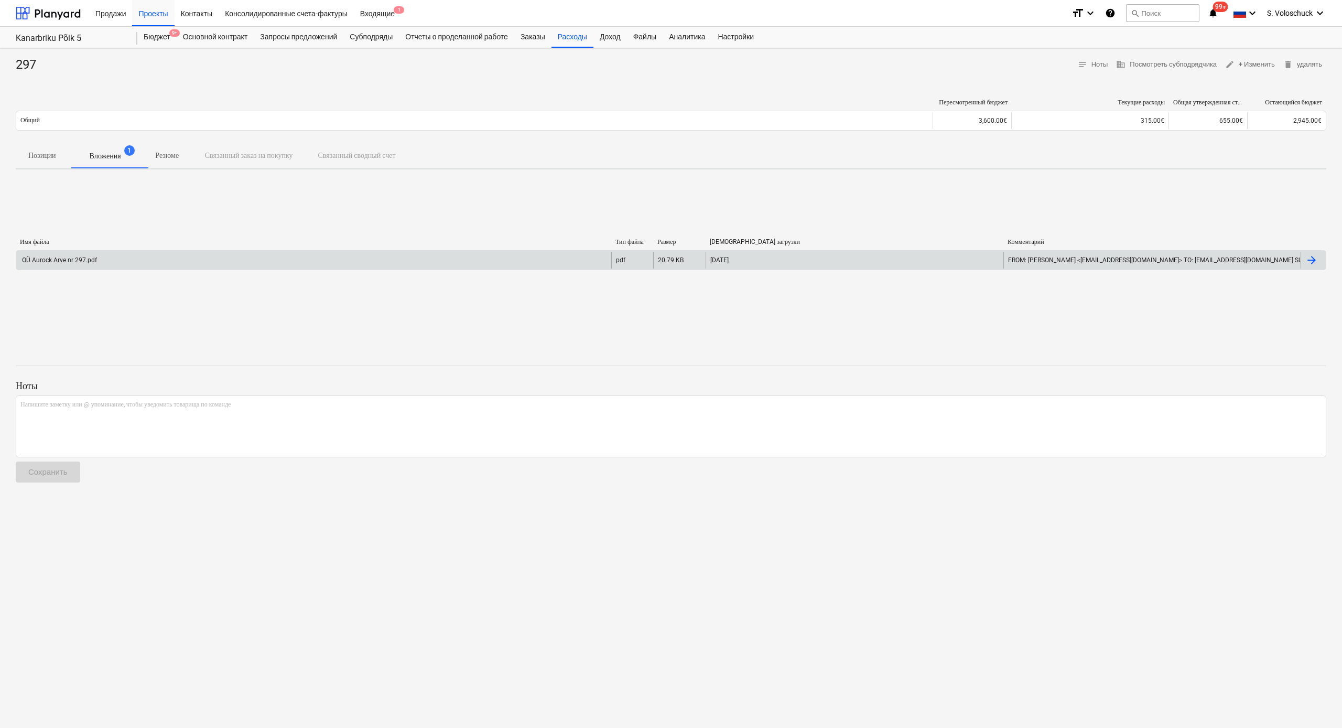
click at [827, 259] on div at bounding box center [1311, 260] width 13 height 13
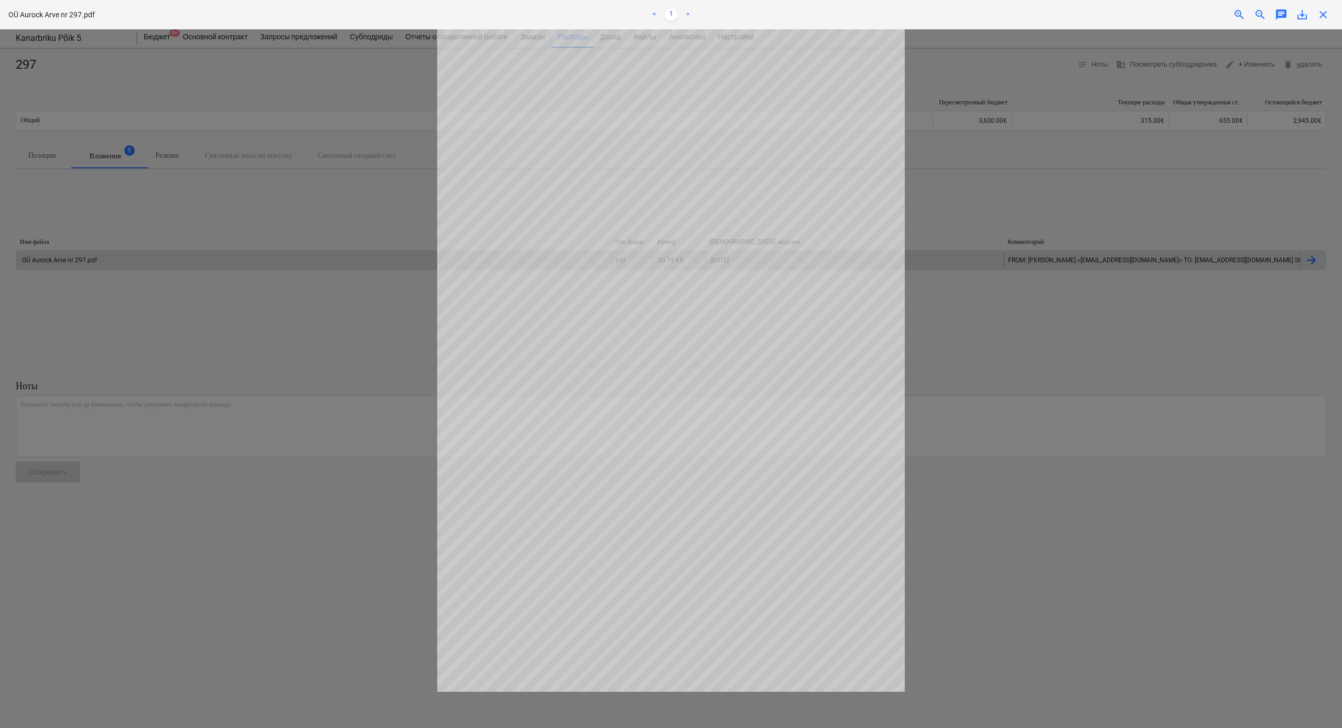
click at [827, 14] on span "close" at bounding box center [1323, 14] width 13 height 13
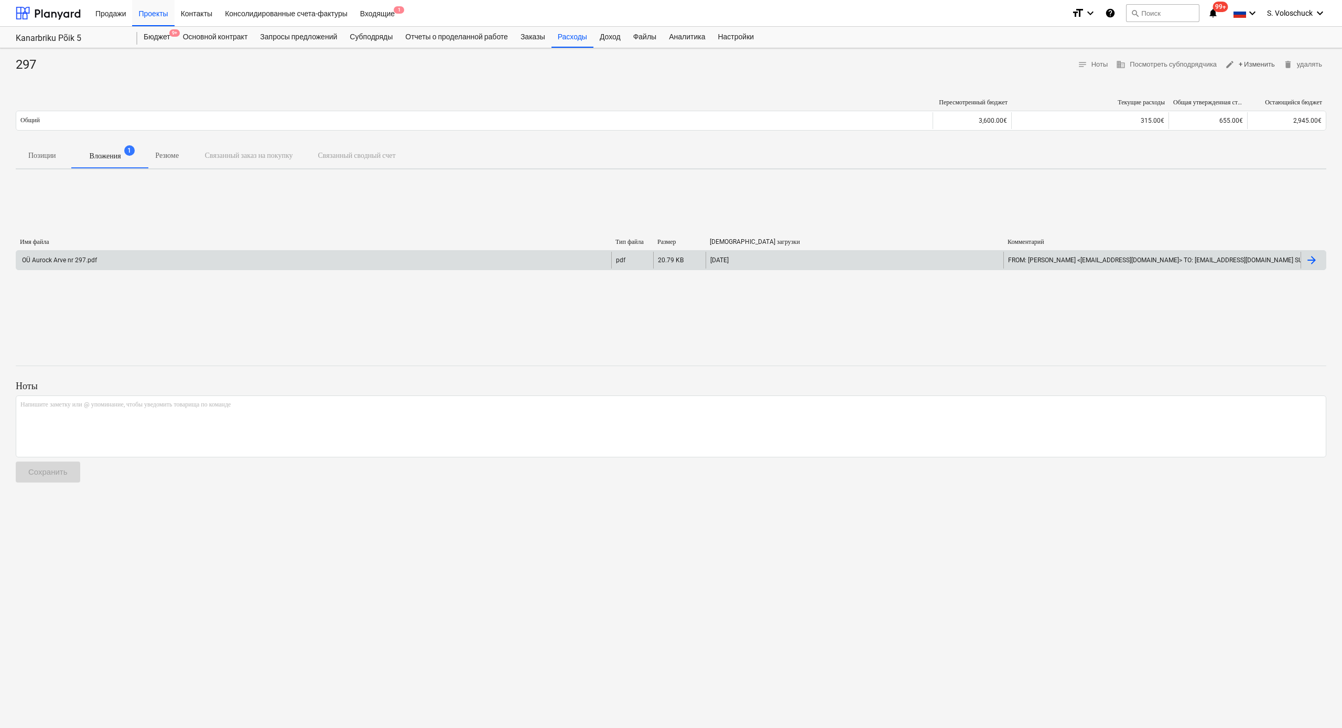
click at [827, 66] on span "edit + Изменить" at bounding box center [1250, 65] width 50 height 12
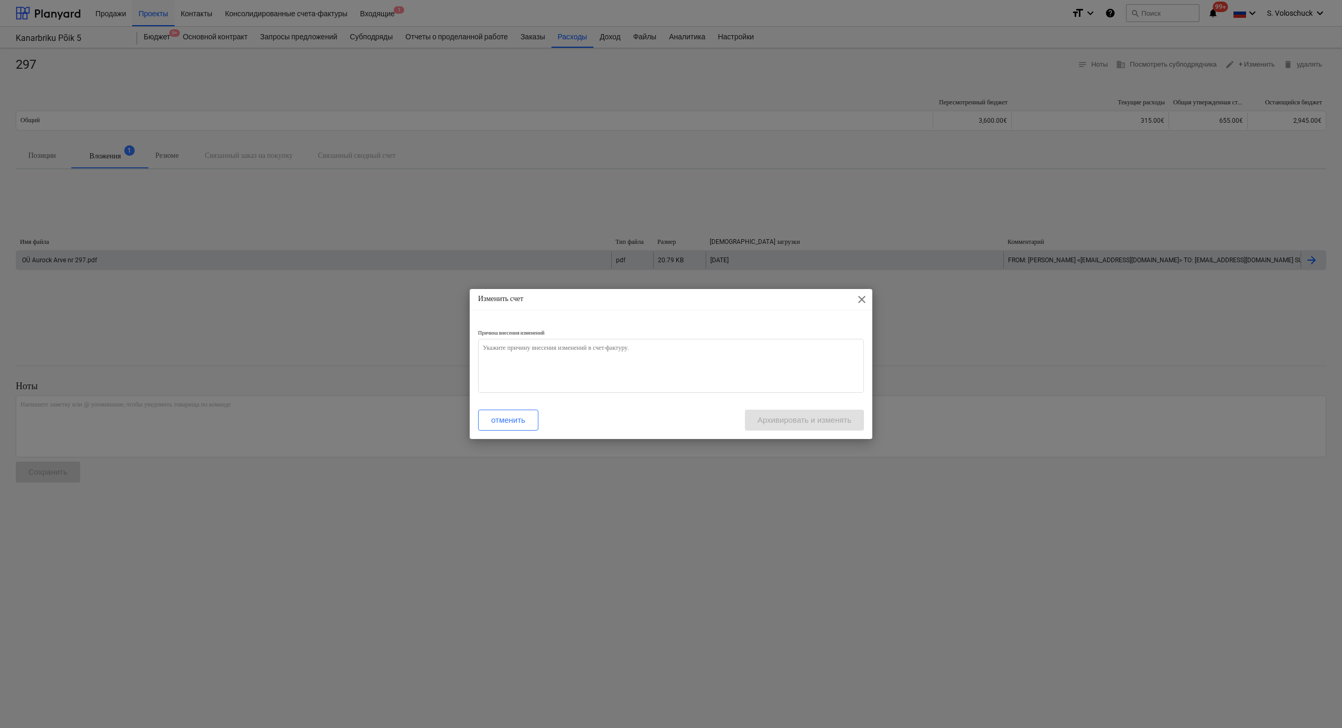
click at [827, 301] on span "close" at bounding box center [862, 299] width 13 height 13
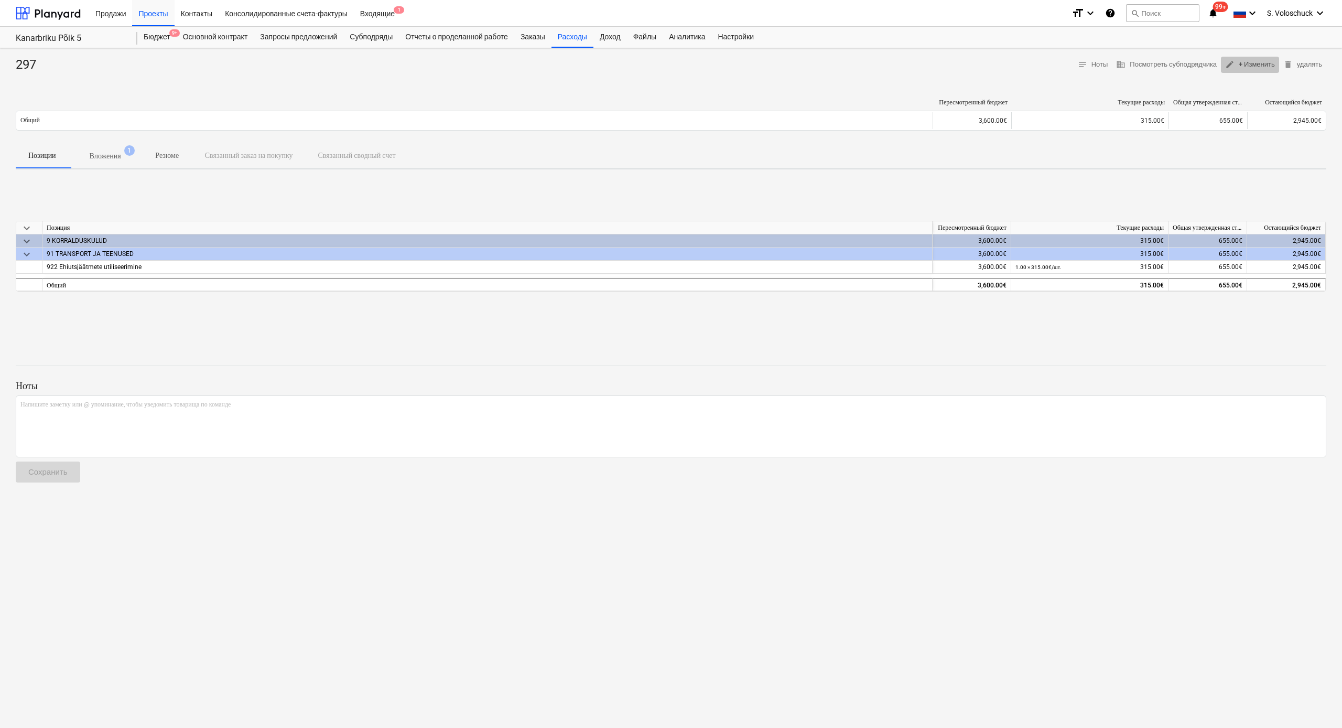
click at [827, 63] on span "edit + Изменить" at bounding box center [1250, 65] width 50 height 12
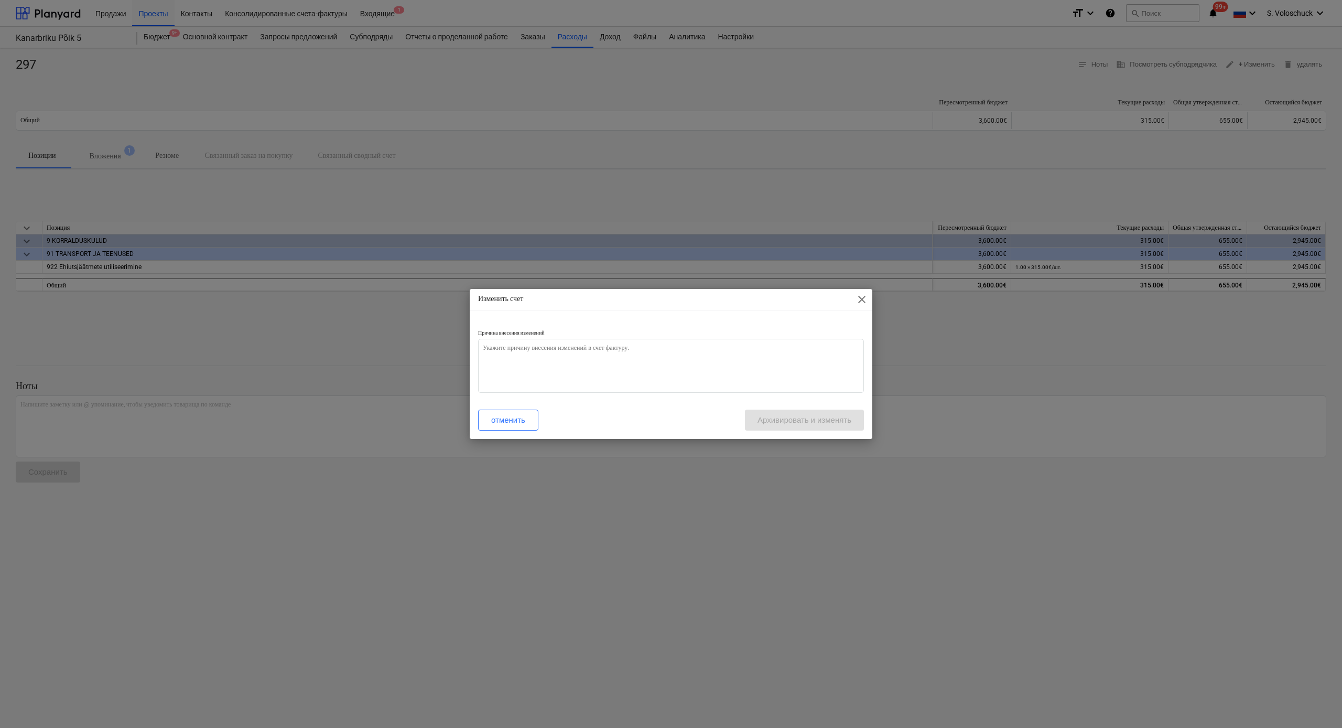
click at [827, 302] on span "close" at bounding box center [862, 299] width 13 height 13
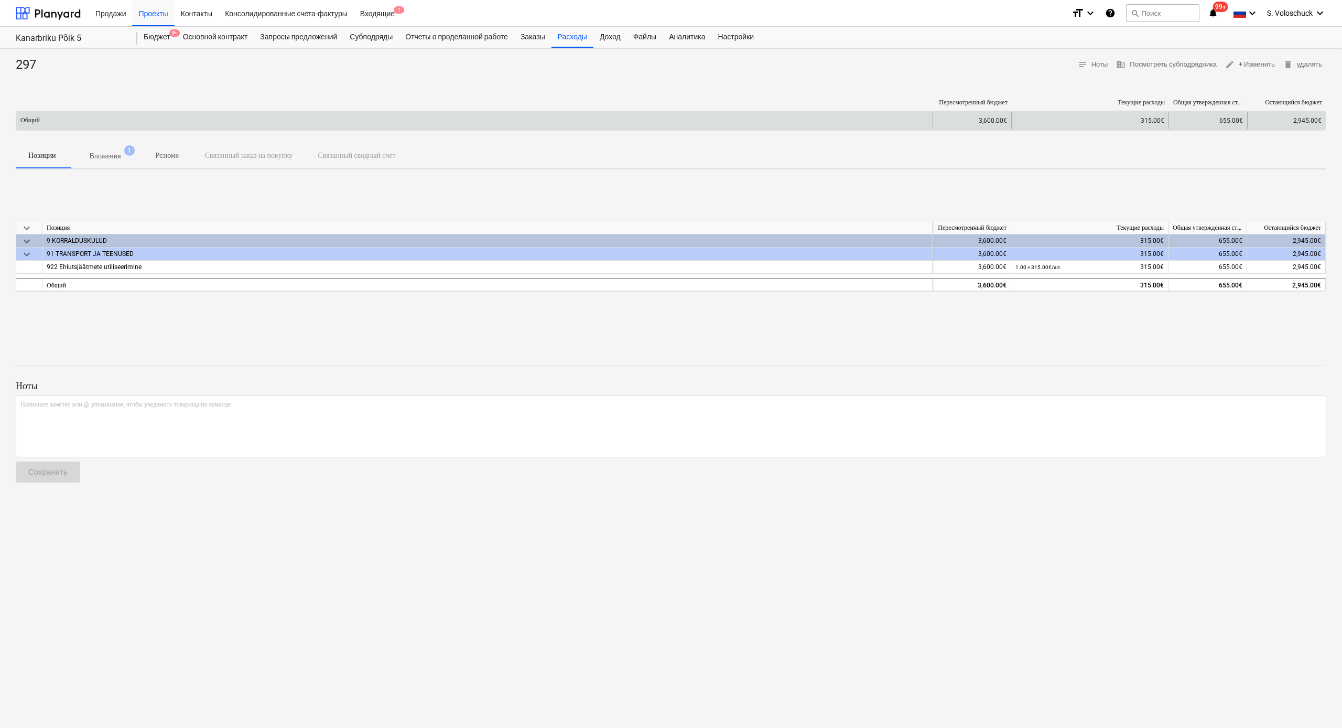
click at [827, 121] on div "Общий" at bounding box center [474, 120] width 916 height 17
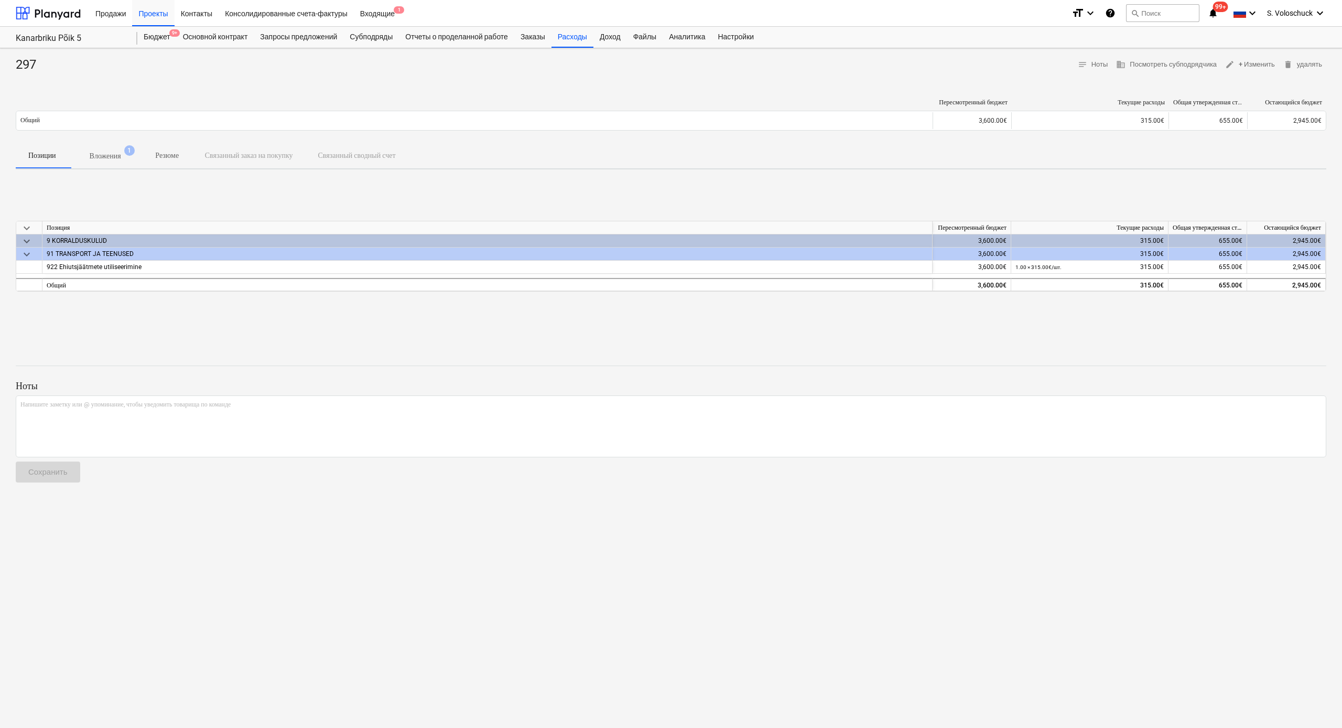
click at [114, 158] on p "Вложения" at bounding box center [105, 155] width 31 height 11
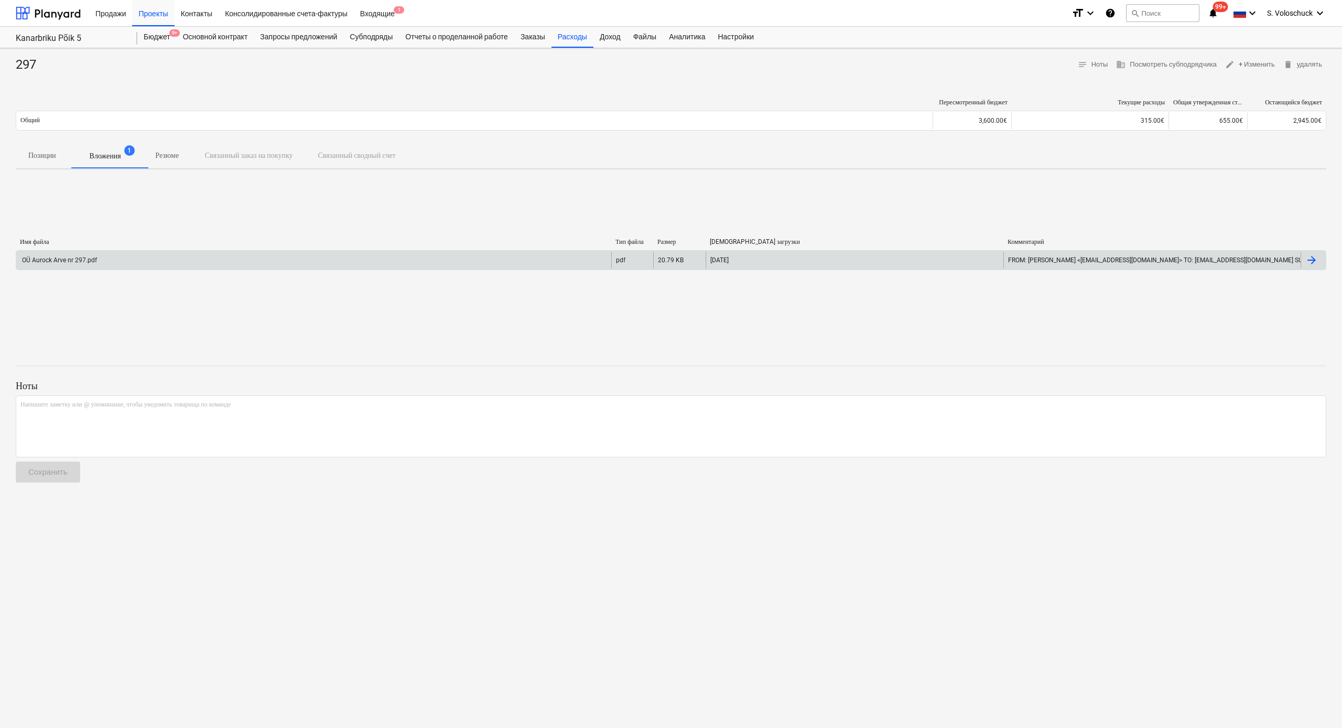
click at [617, 264] on div "pdf" at bounding box center [632, 260] width 42 height 17
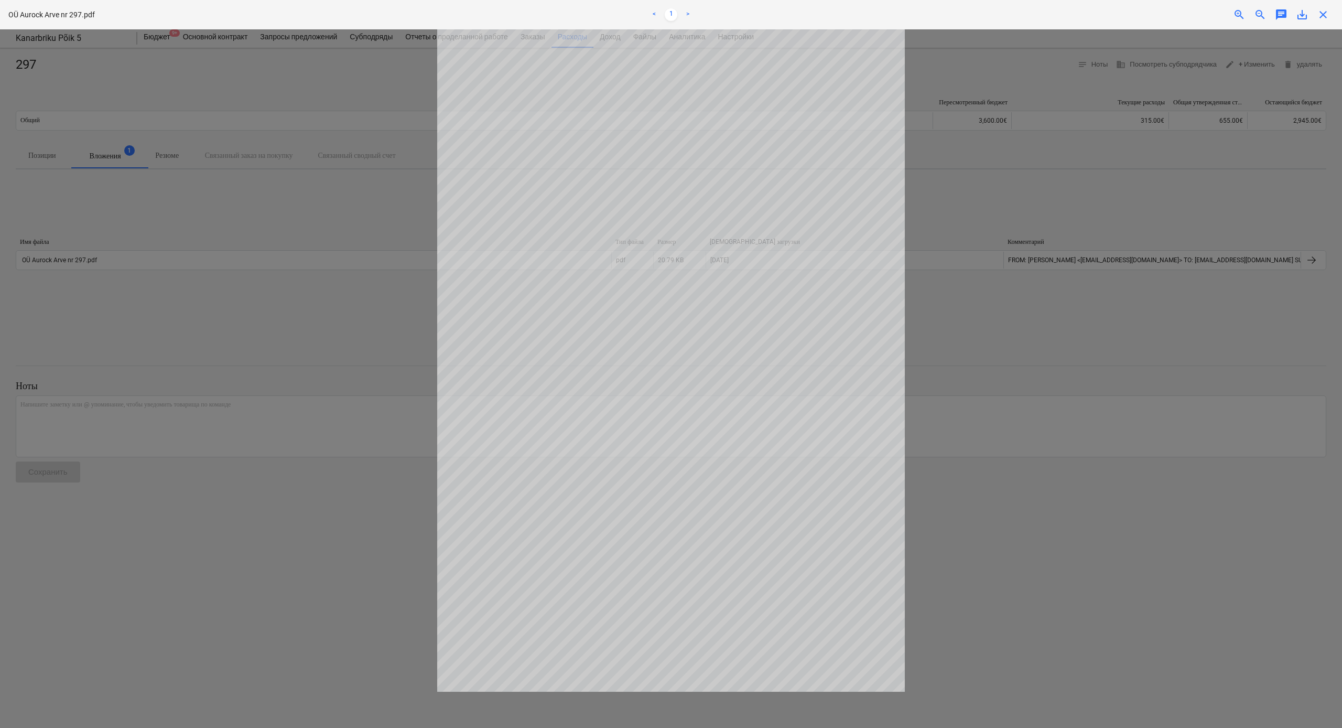
click at [827, 15] on span "save_alt" at bounding box center [1302, 14] width 13 height 13
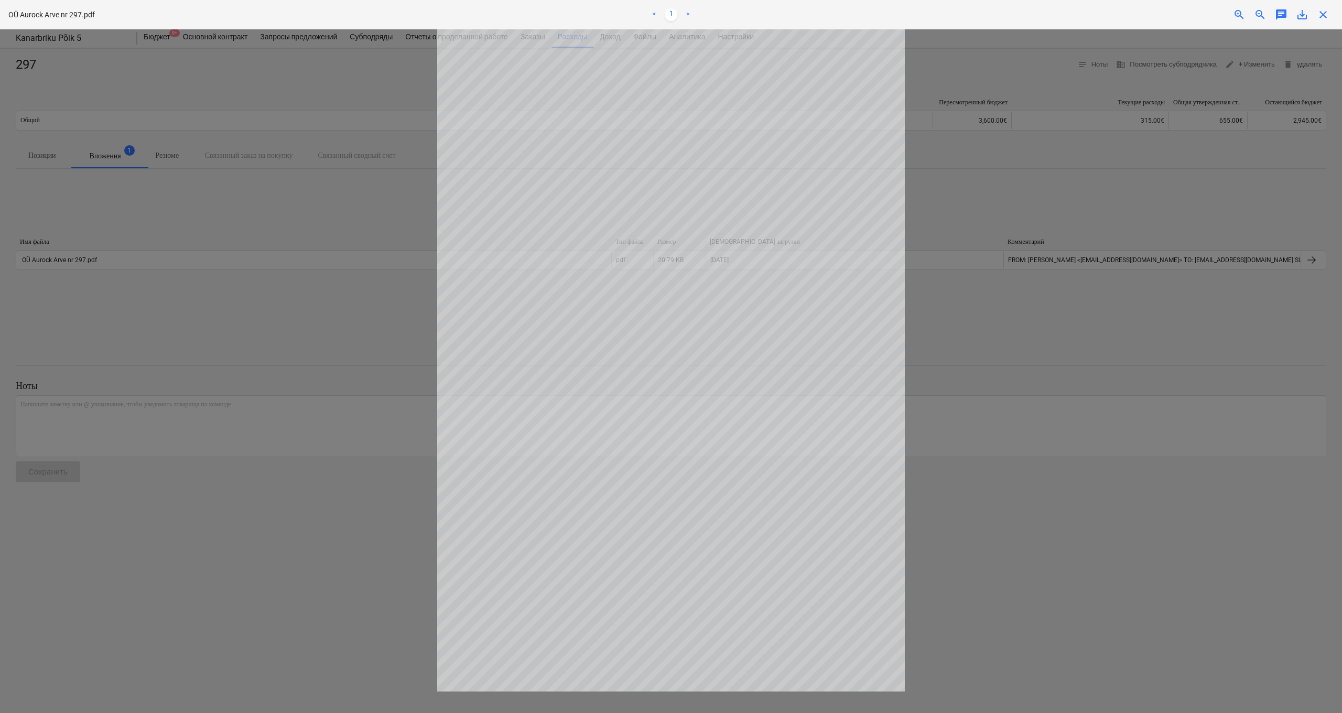
click at [827, 83] on div at bounding box center [671, 371] width 1342 height 684
click at [827, 68] on div at bounding box center [671, 371] width 1342 height 684
click at [827, 10] on span "close" at bounding box center [1323, 14] width 13 height 13
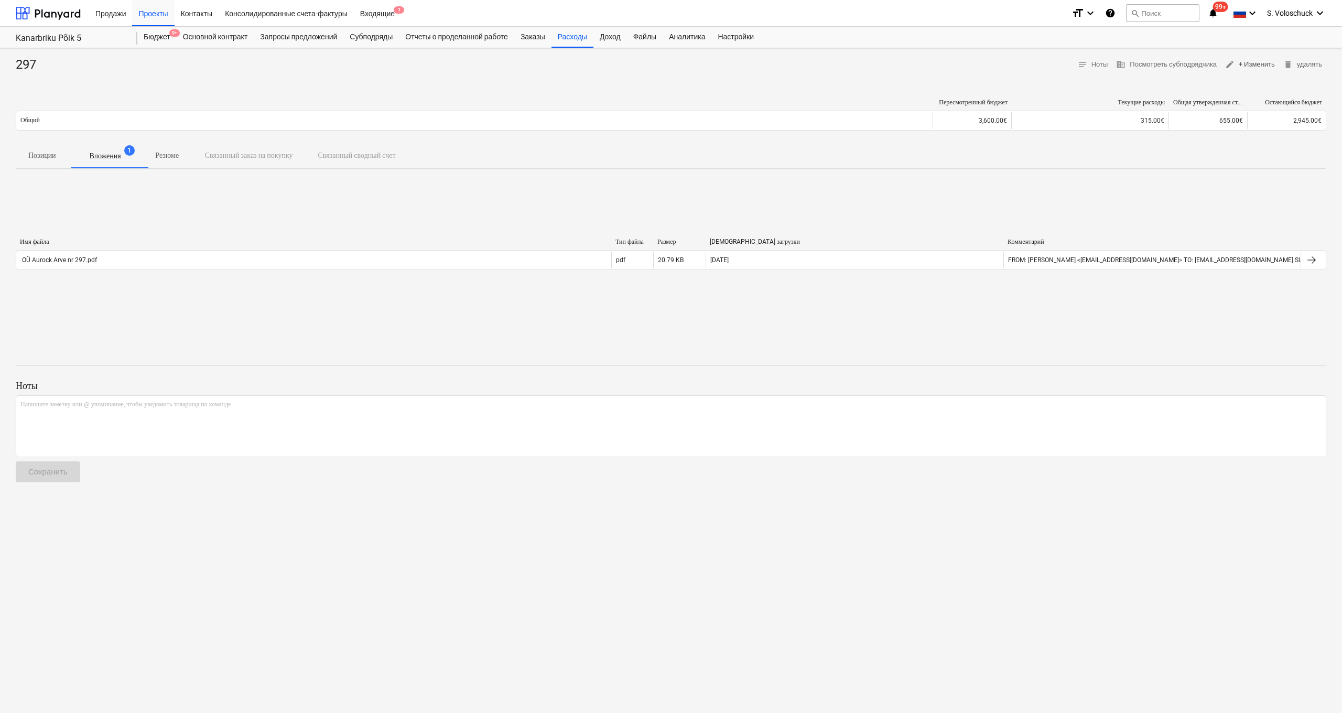
click at [827, 59] on span "edit + Изменить" at bounding box center [1250, 65] width 50 height 12
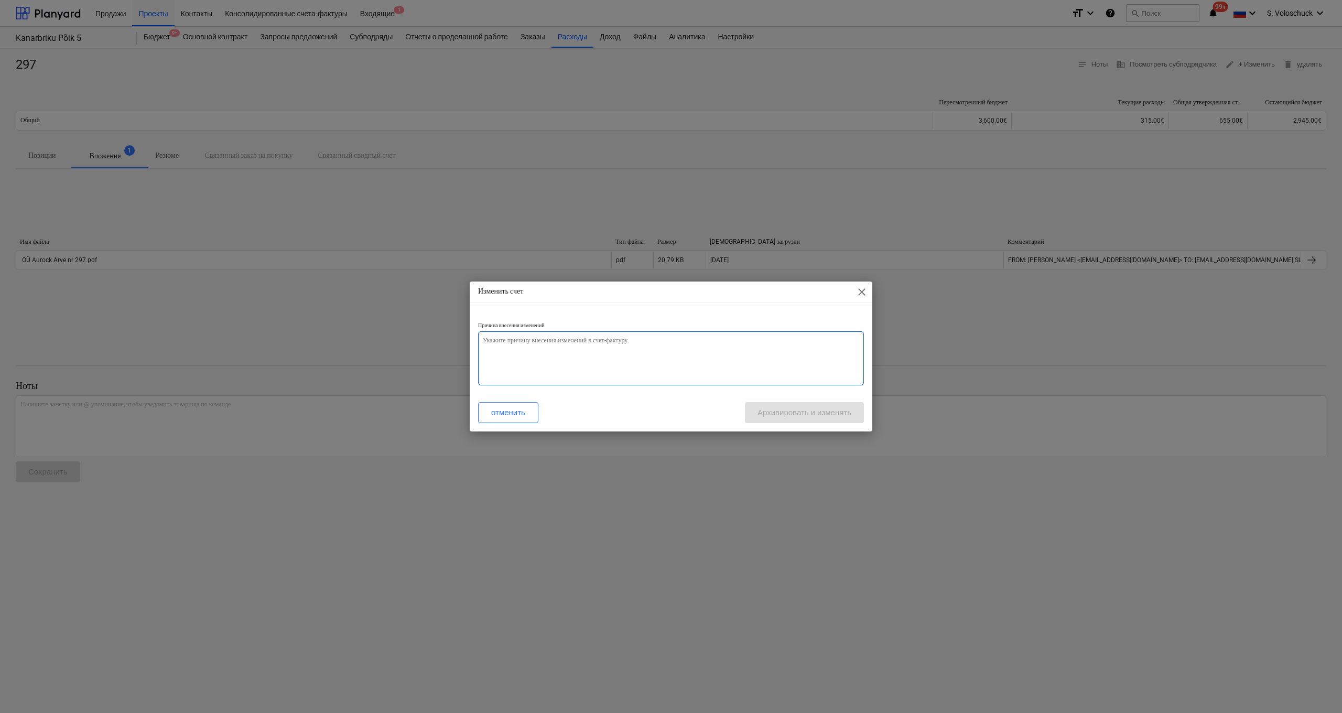
drag, startPoint x: 670, startPoint y: 359, endPoint x: 736, endPoint y: 363, distance: 66.2
click at [670, 359] on textarea at bounding box center [671, 358] width 386 height 54
type textarea "x"
type textarea "v"
type textarea "x"
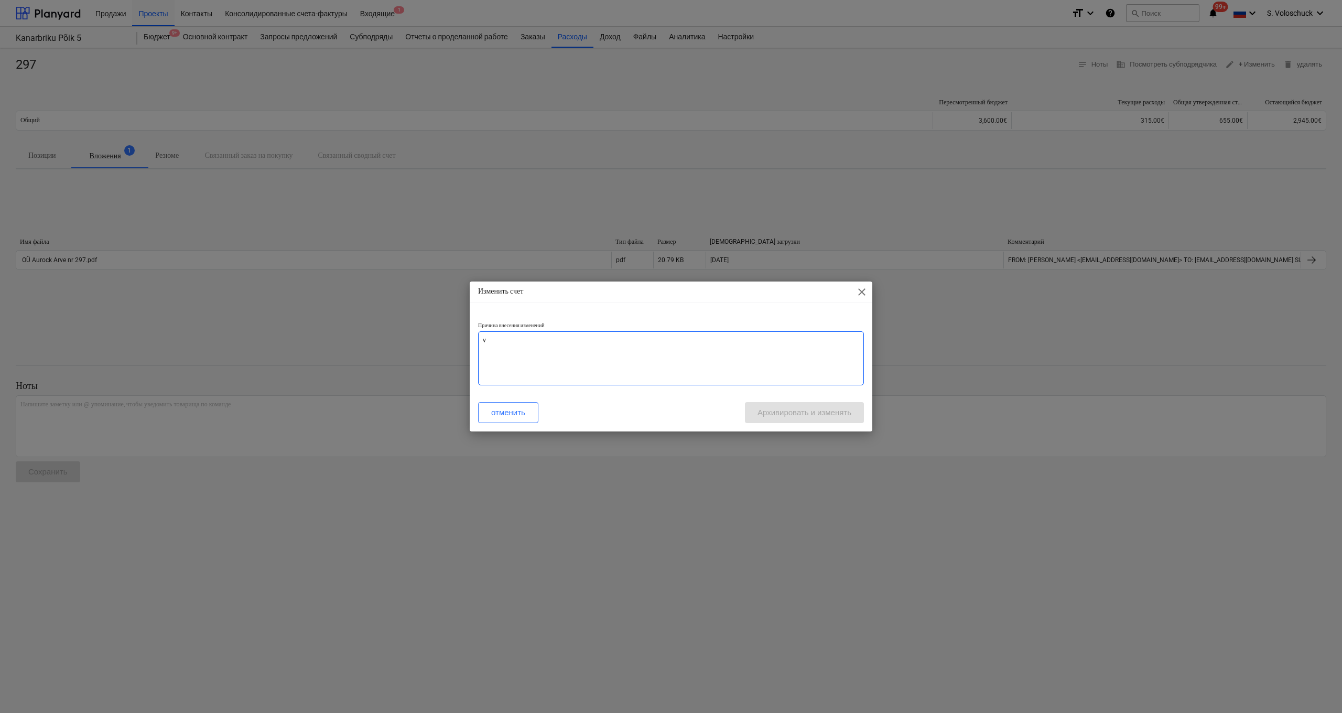
type textarea "va"
type textarea "x"
type textarea "val"
type textarea "x"
type textarea "vale"
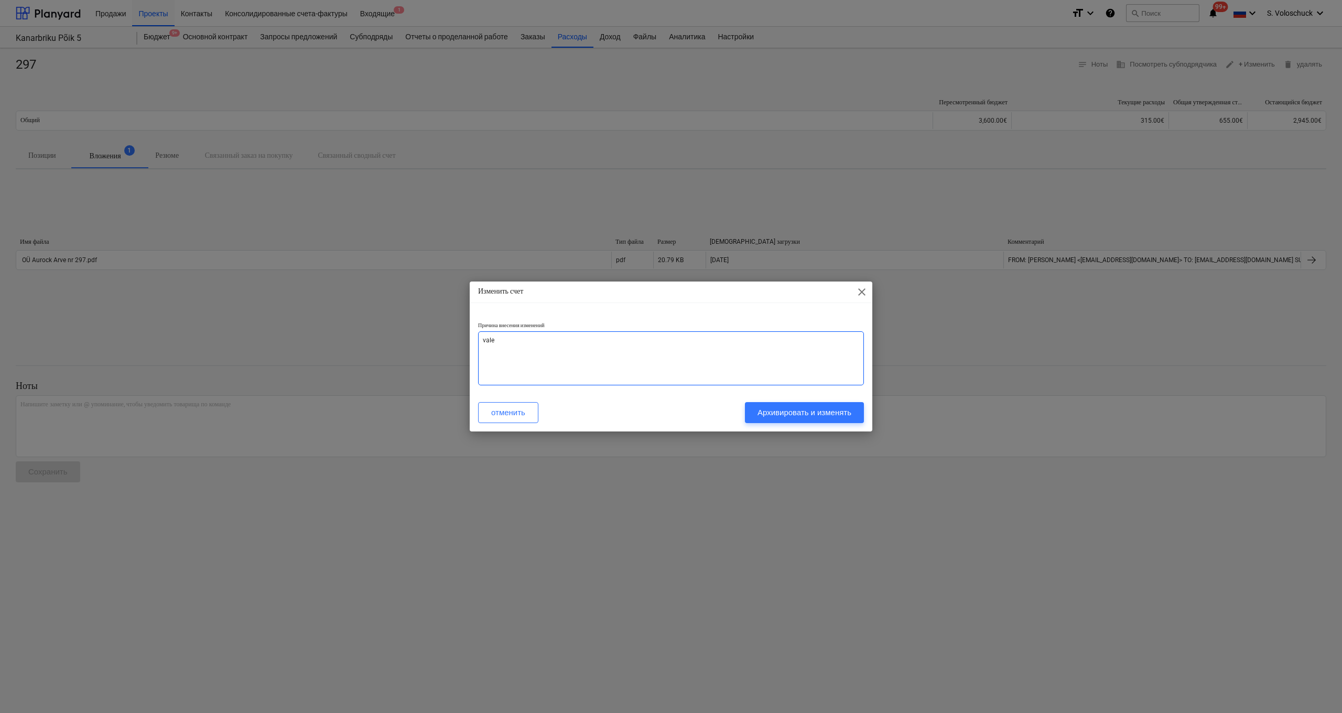
type textarea "x"
type textarea "vale"
type textarea "x"
type textarea "vale k"
type textarea "x"
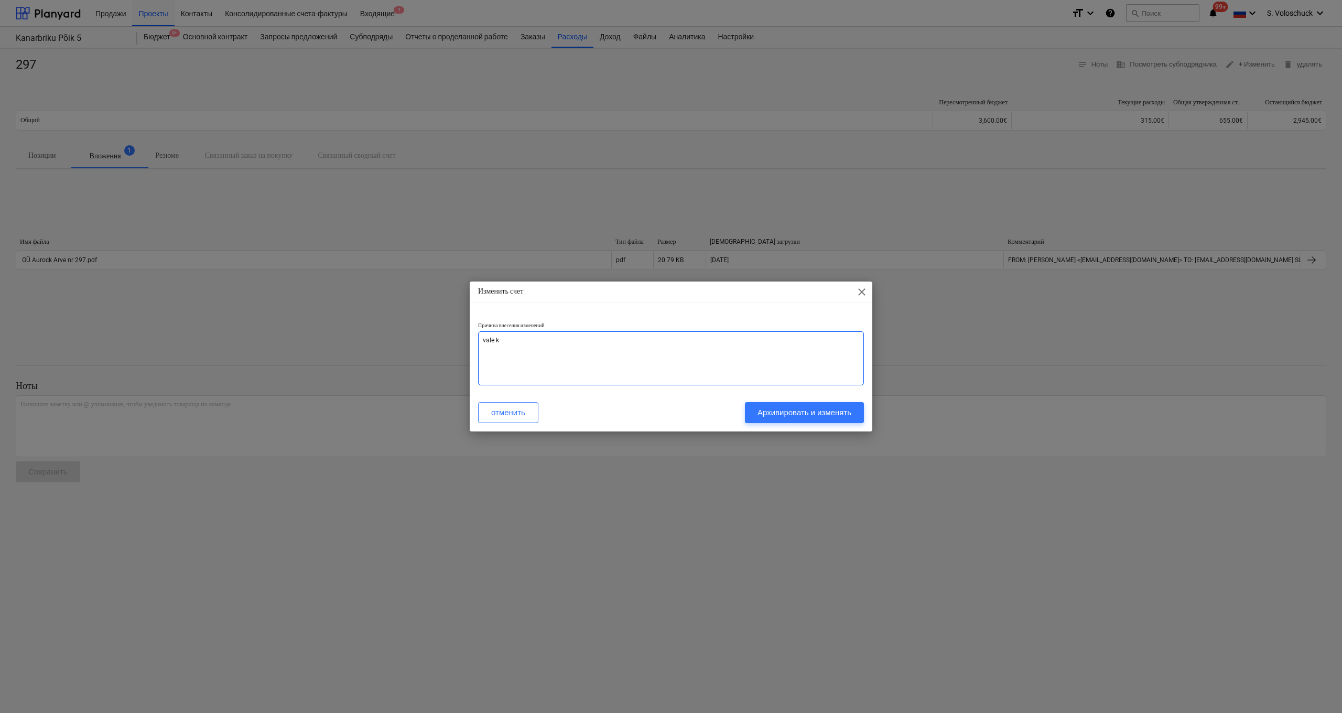
type textarea "vale ko"
type textarea "x"
type textarea "vale koh"
type textarea "x"
type textarea "vale koht"
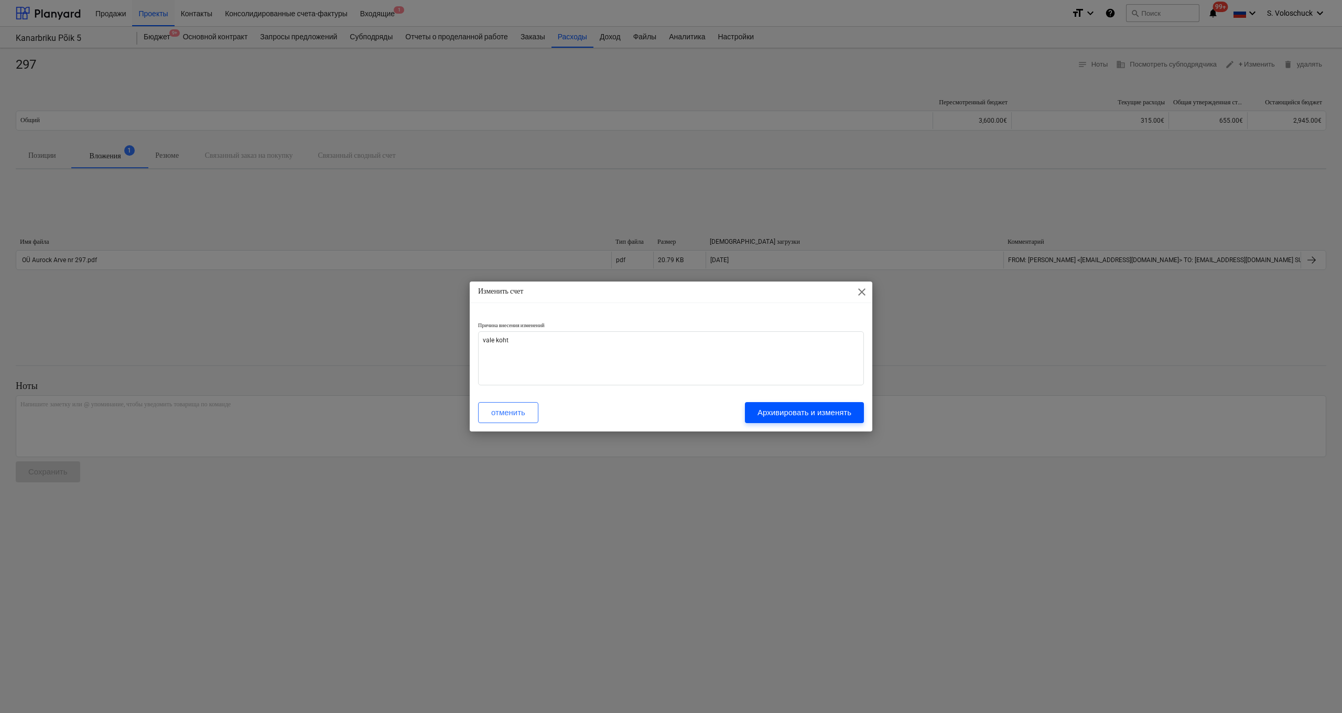
click at [814, 401] on div "Архивировать и изменять" at bounding box center [805, 413] width 94 height 14
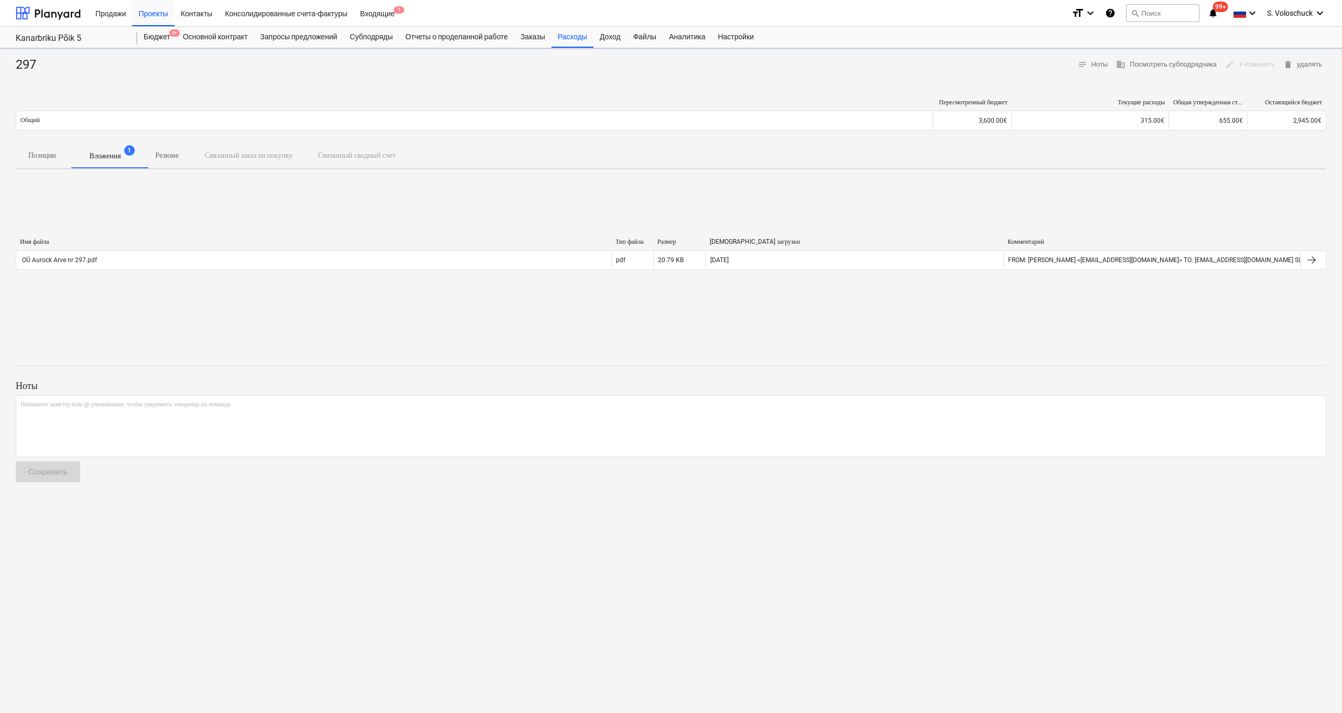
type textarea "x"
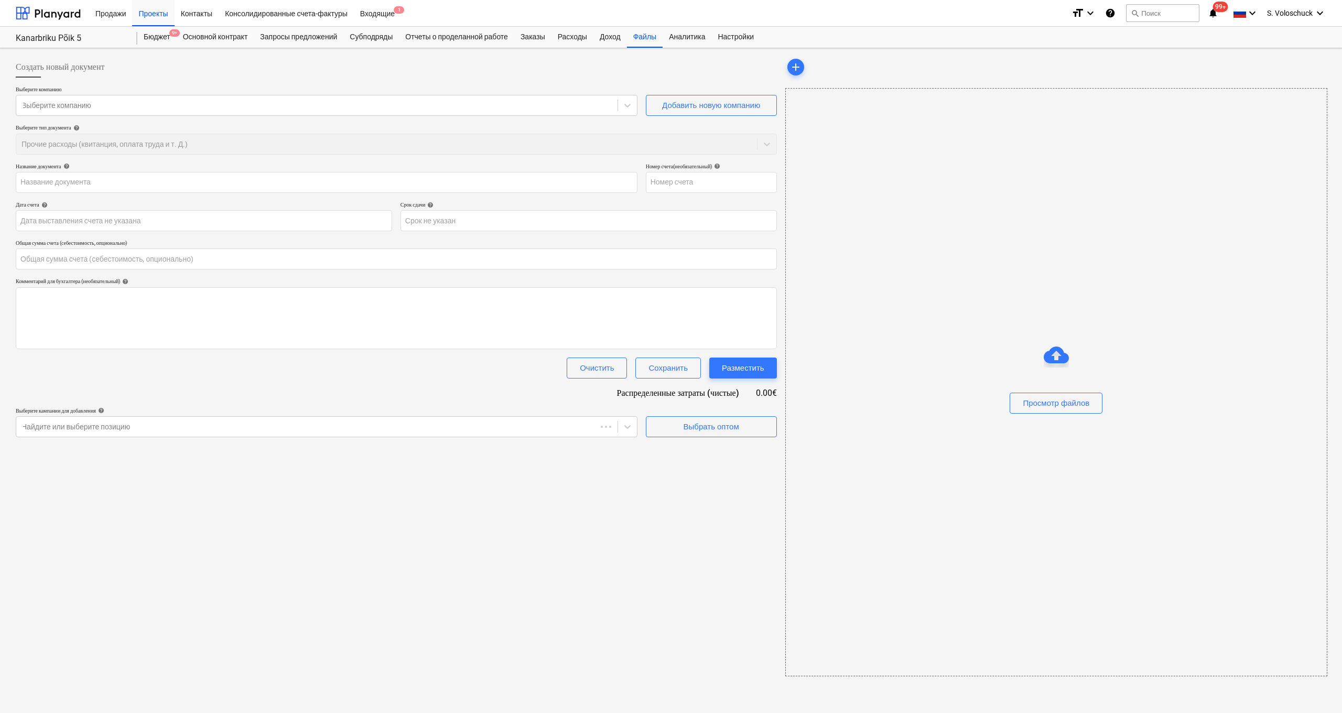
type input "0.00"
type input "297"
type input "[DATE]"
type input "28 Aug 2025"
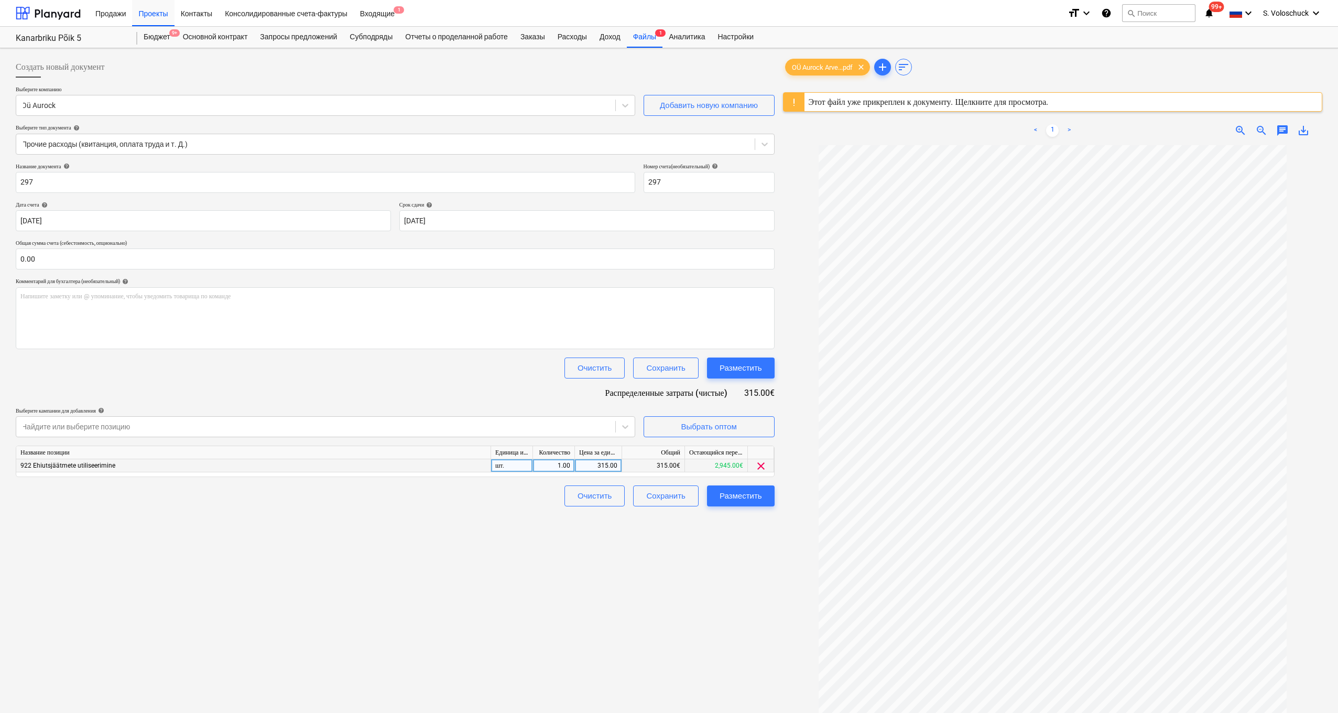
click at [763, 401] on span "clear" at bounding box center [761, 466] width 13 height 13
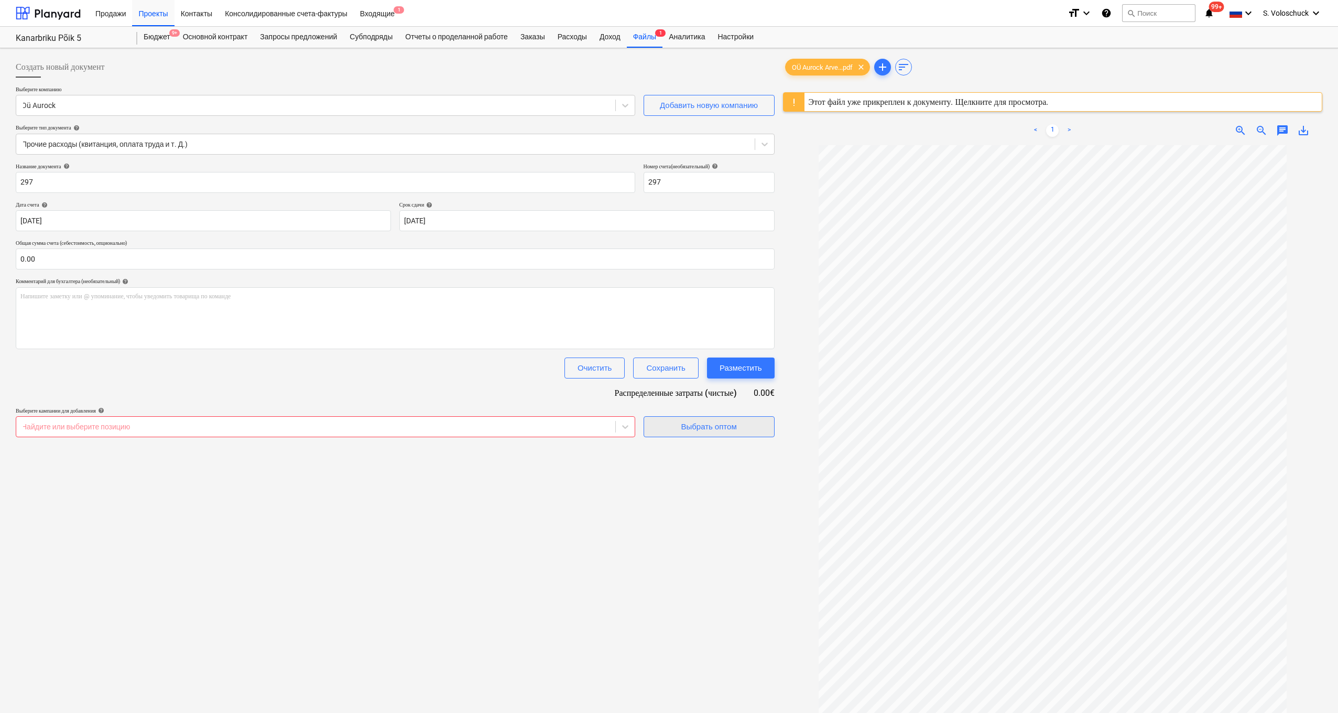
click at [705, 401] on div "Выбрать оптом" at bounding box center [709, 427] width 56 height 14
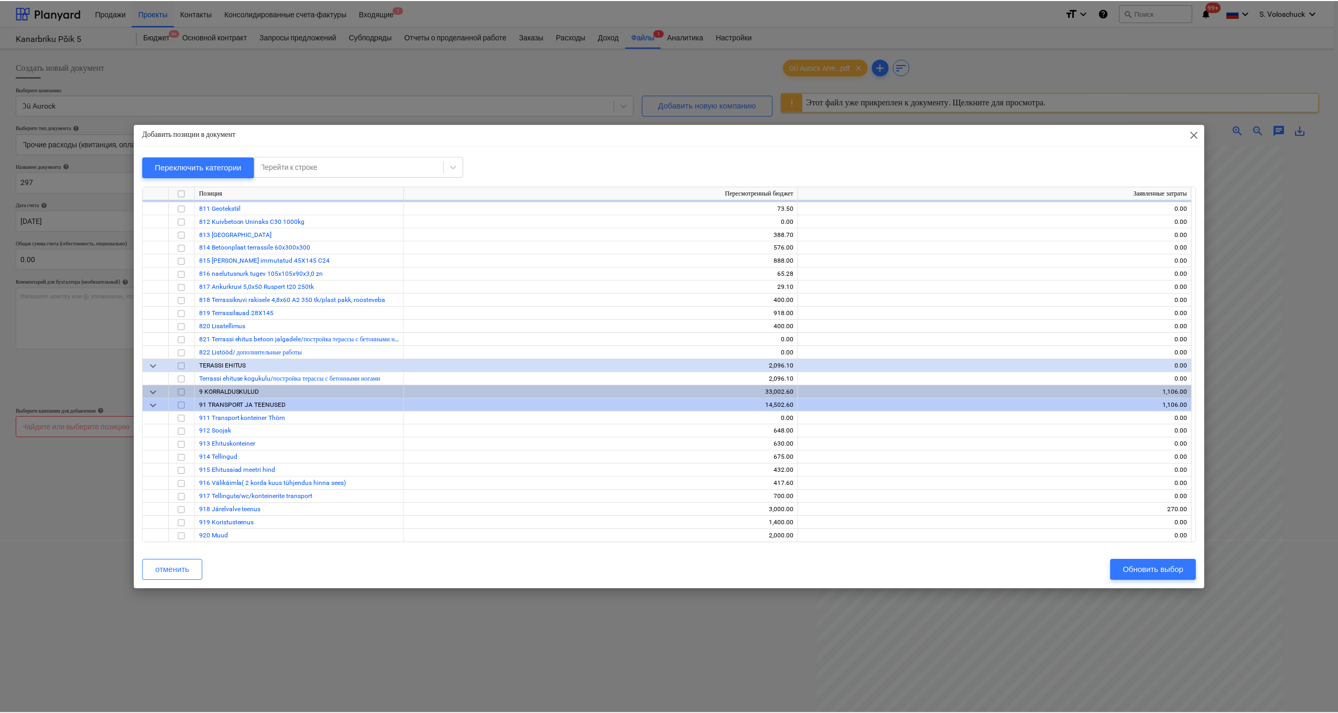
scroll to position [9002, 0]
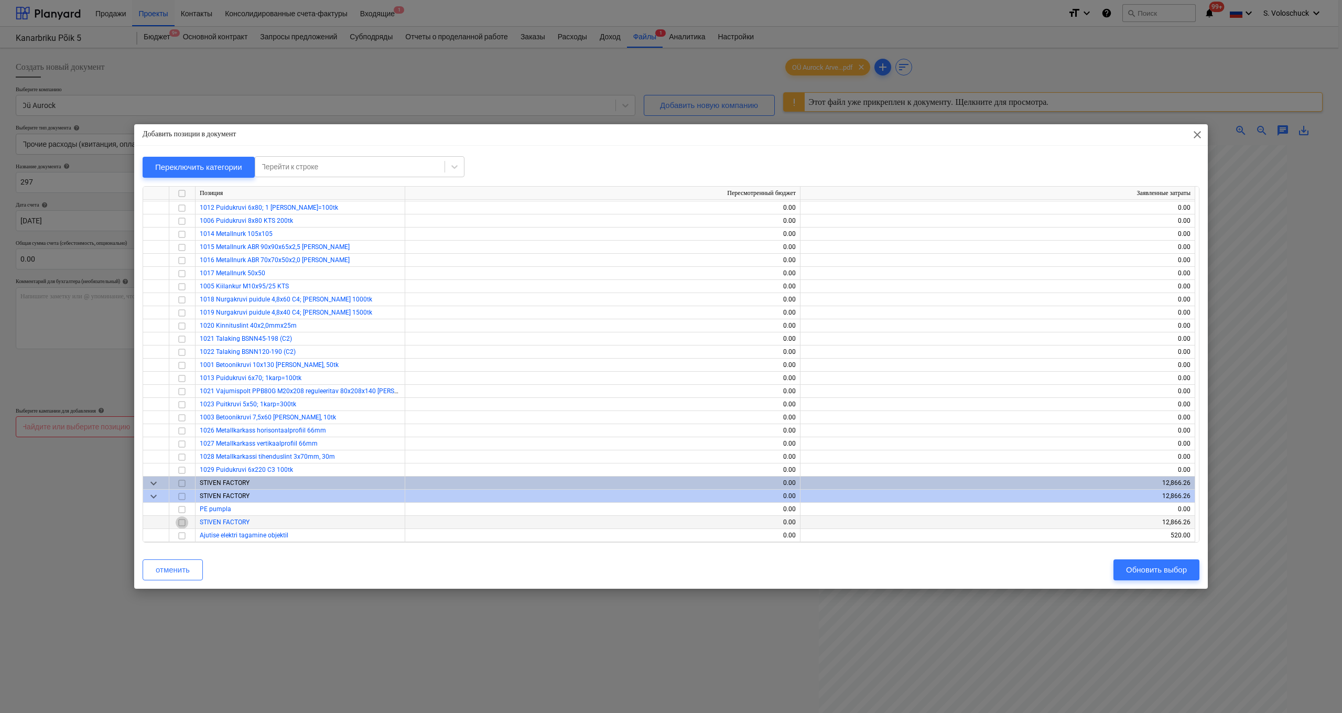
click at [184, 401] on input "checkbox" at bounding box center [182, 522] width 13 height 13
click at [827, 401] on div "Обновить выбор" at bounding box center [1156, 570] width 61 height 14
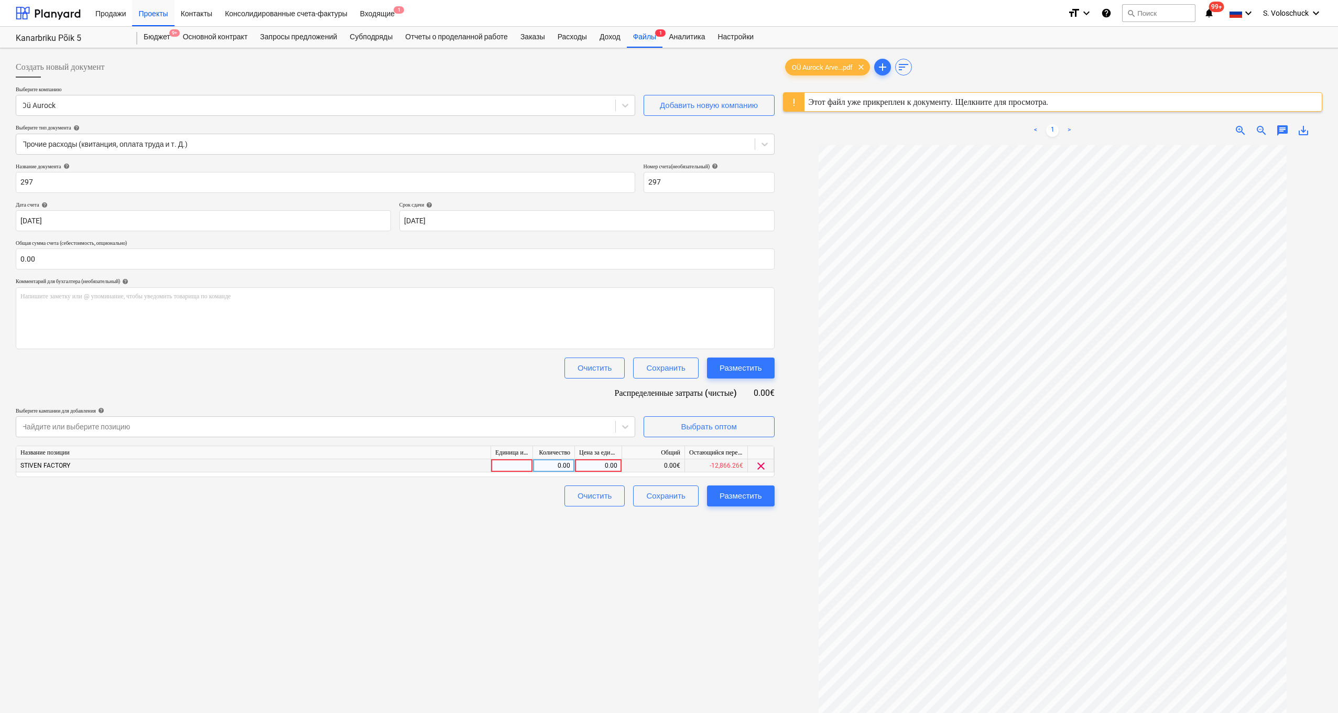
click at [587, 401] on div "0.00" at bounding box center [598, 465] width 38 height 13
type input "315"
click at [161, 261] on input "0.00" at bounding box center [395, 258] width 759 height 21
type input "315"
click at [126, 260] on input "0.00" at bounding box center [395, 258] width 759 height 21
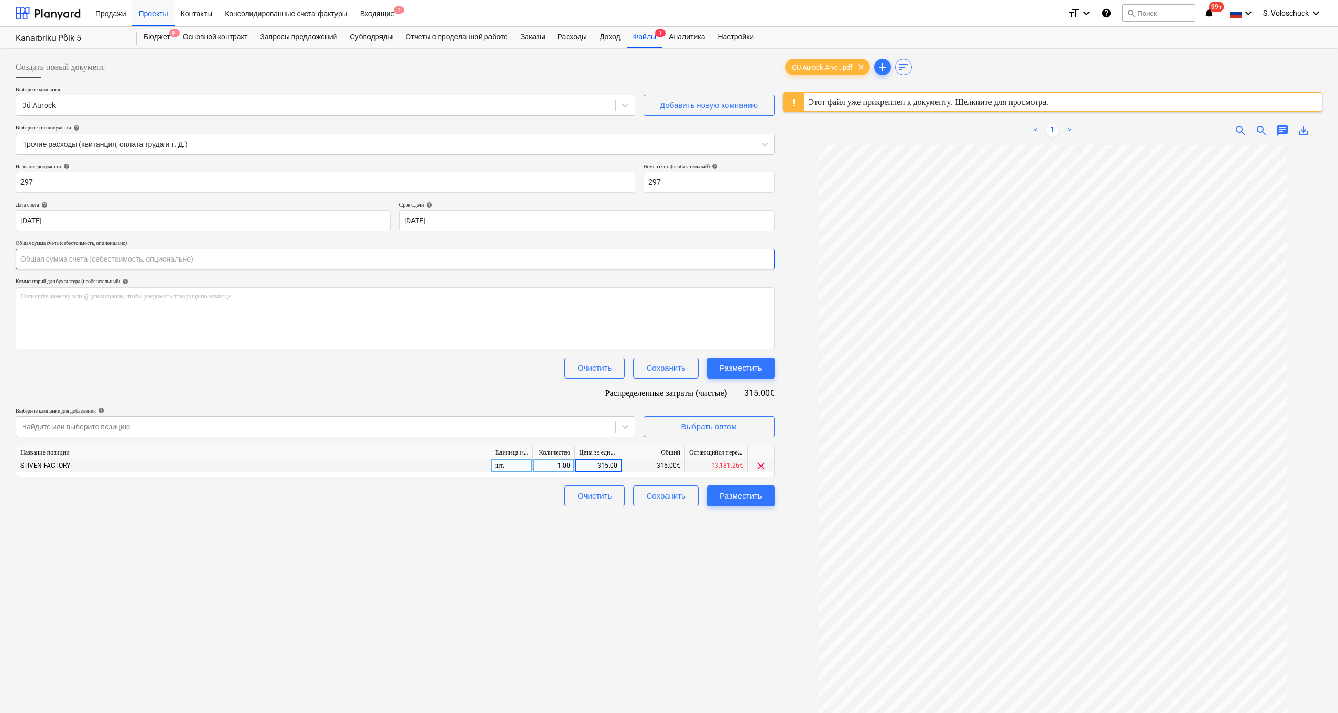
click at [129, 260] on input "text" at bounding box center [395, 258] width 759 height 21
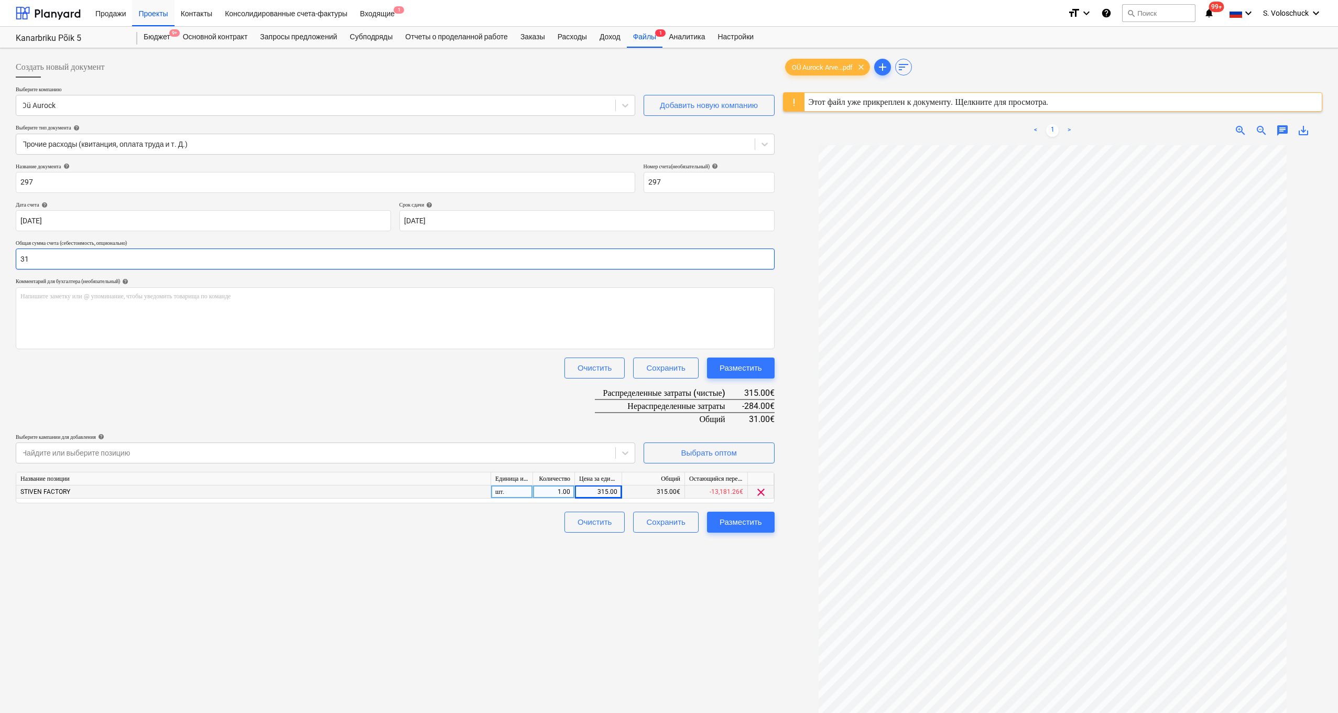
click at [129, 260] on input "31" at bounding box center [395, 258] width 759 height 21
type input "315.00"
click at [687, 401] on div "Создать новый документ Выберите компанию Oü Aurock Добавить новую компанию Выбе…" at bounding box center [395, 442] width 767 height 781
click at [748, 401] on div "Разместить" at bounding box center [741, 522] width 42 height 14
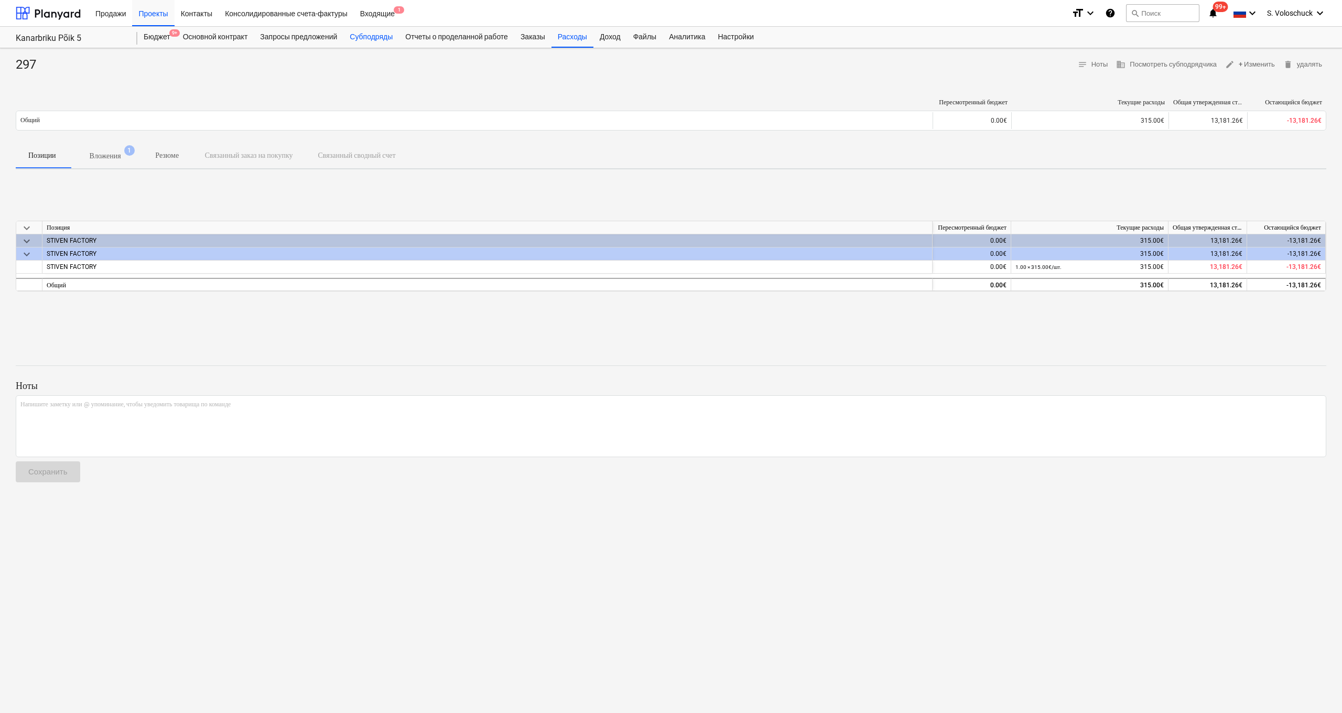
click at [370, 33] on div "Субподряды" at bounding box center [371, 37] width 56 height 21
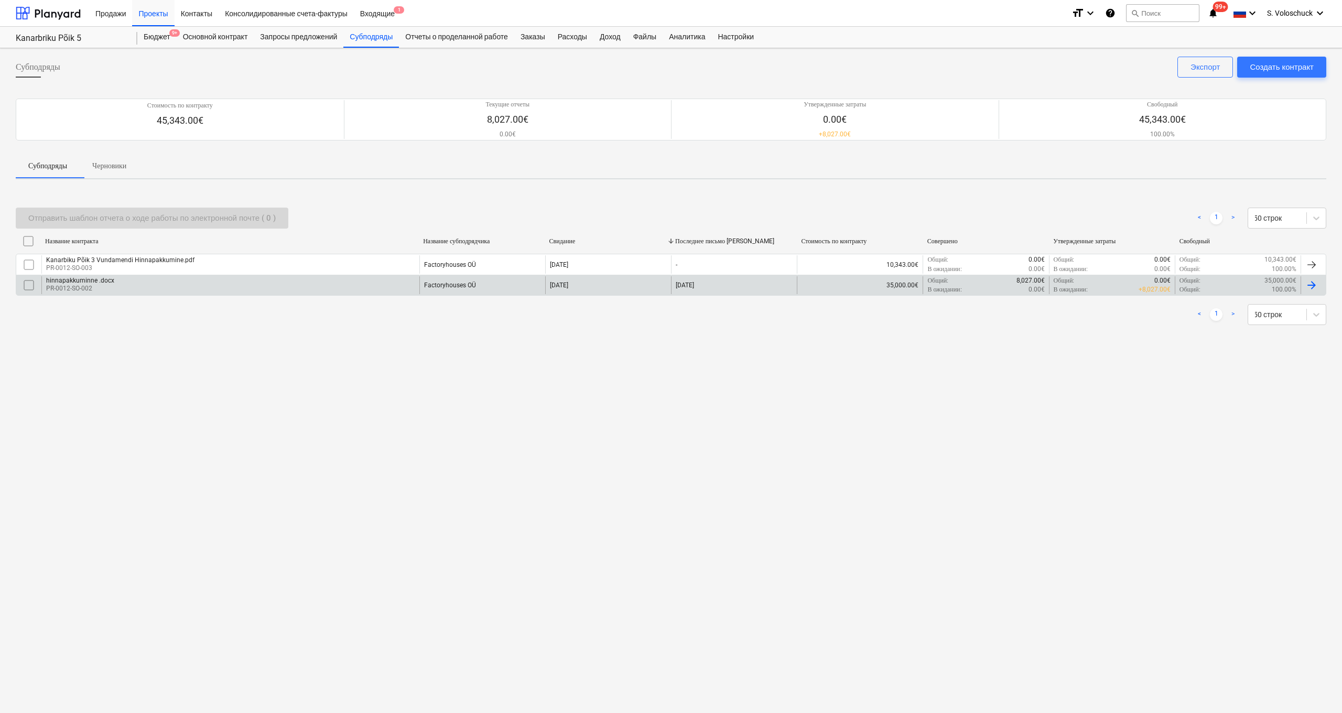
click at [345, 282] on div "hinnapakkuminne .docx PR-0012-SO-002" at bounding box center [230, 285] width 378 height 18
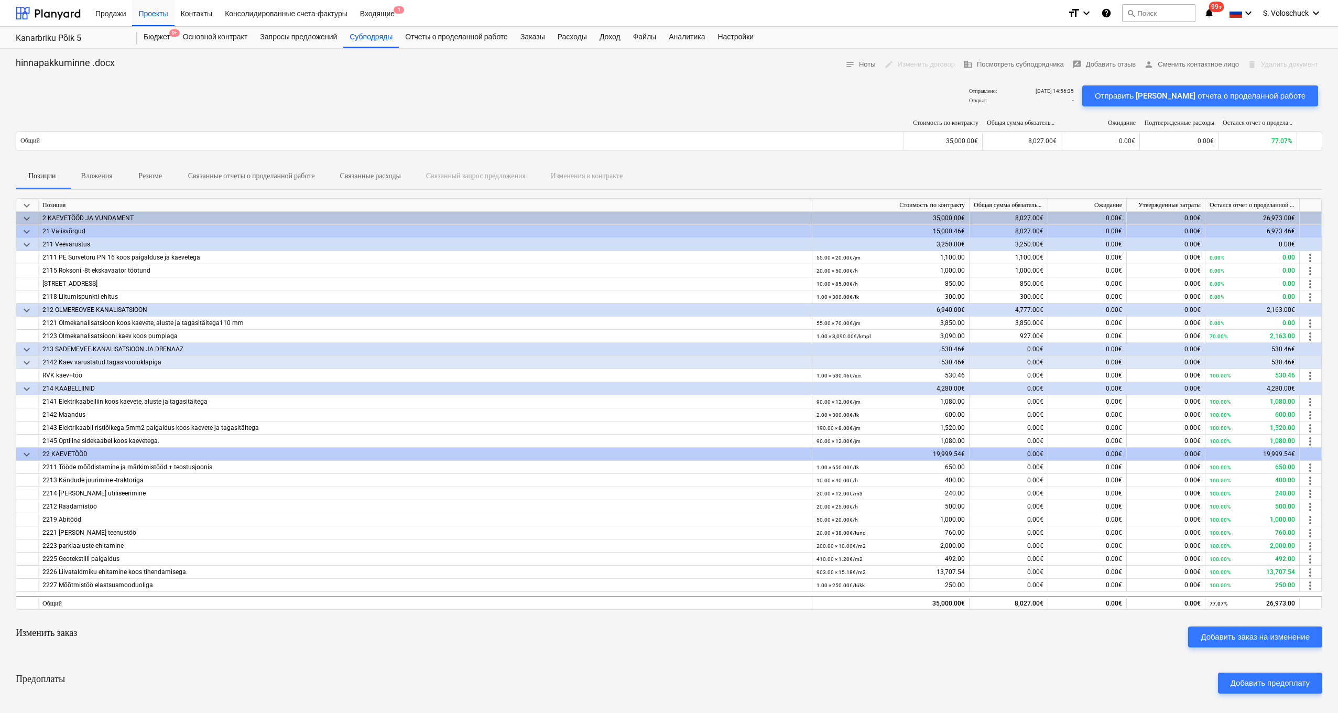
scroll to position [146, 0]
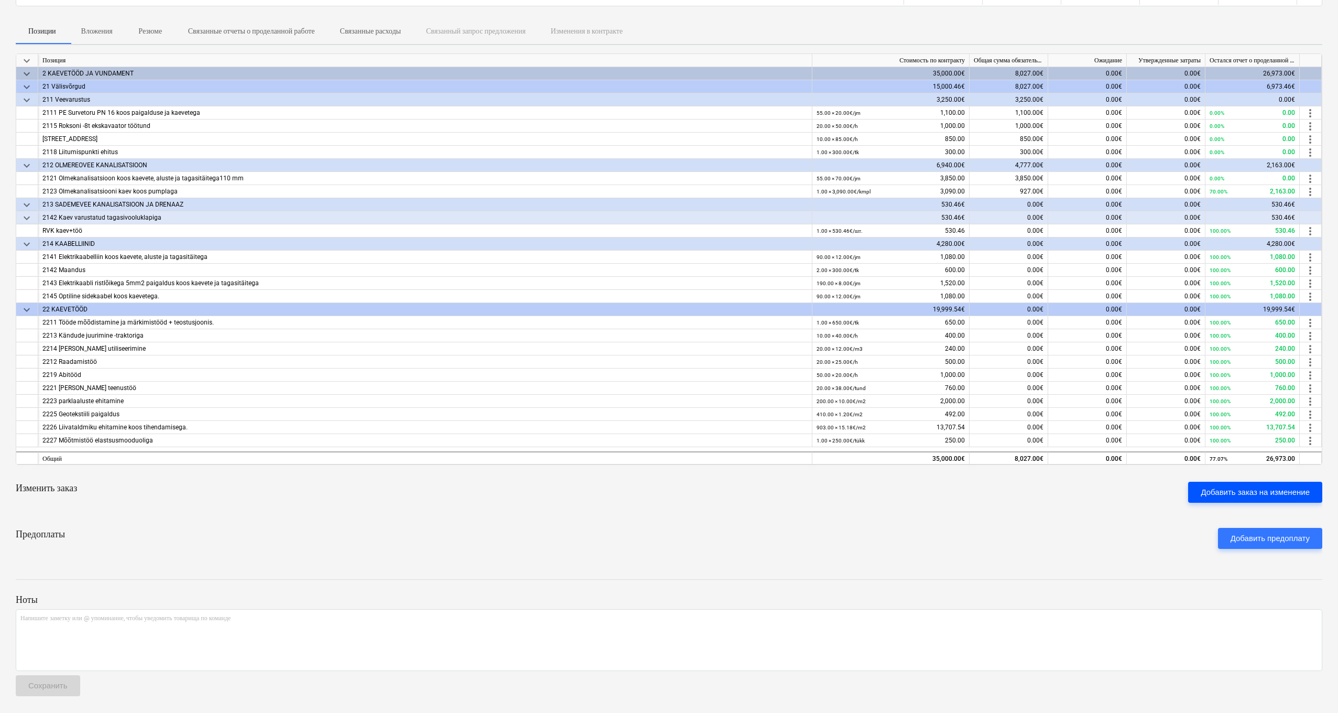
click at [827, 401] on div "Добавить заказ на изменение" at bounding box center [1255, 492] width 109 height 14
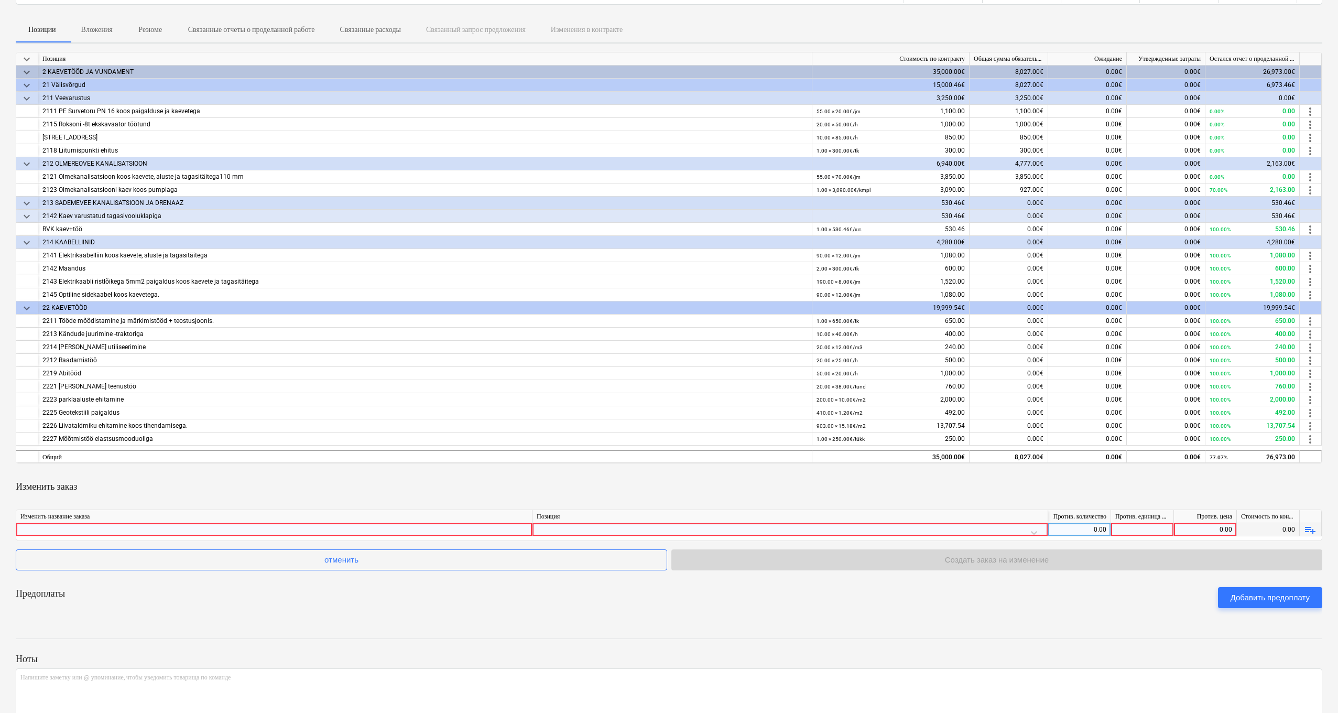
click at [634, 401] on div at bounding box center [790, 532] width 507 height 18
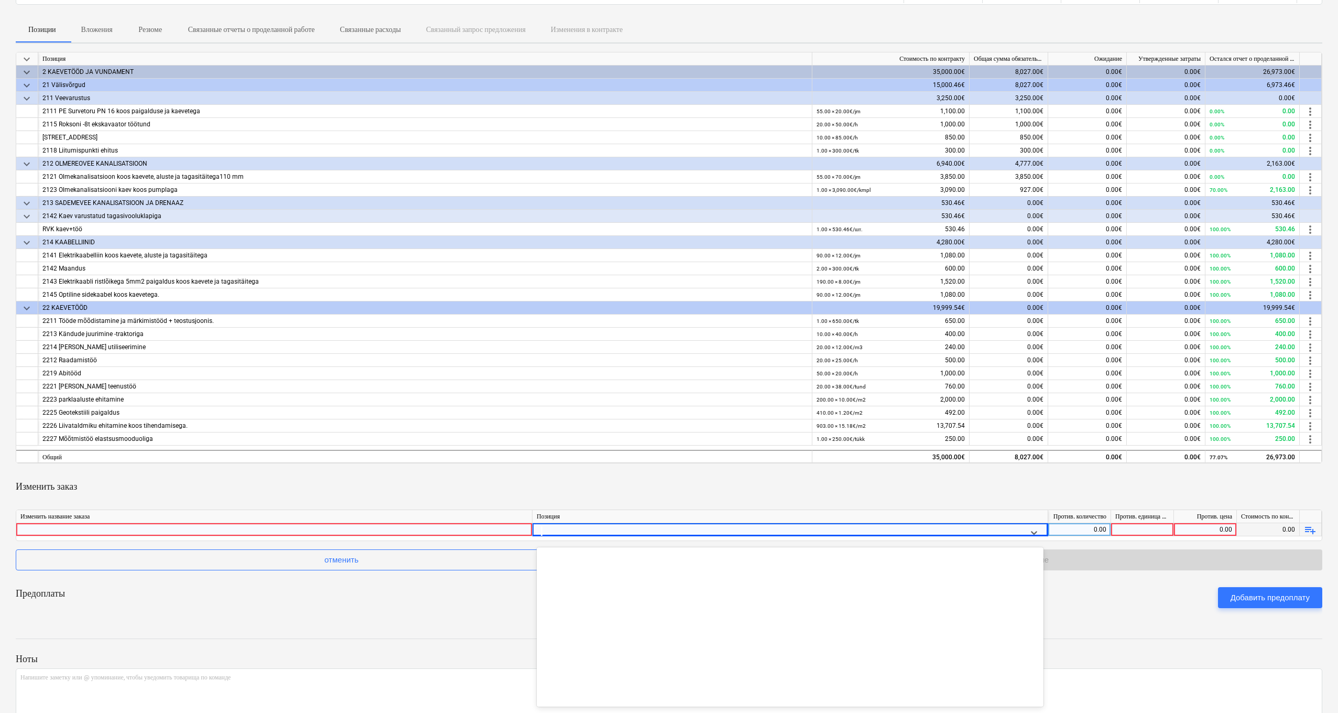
scroll to position [12998, 0]
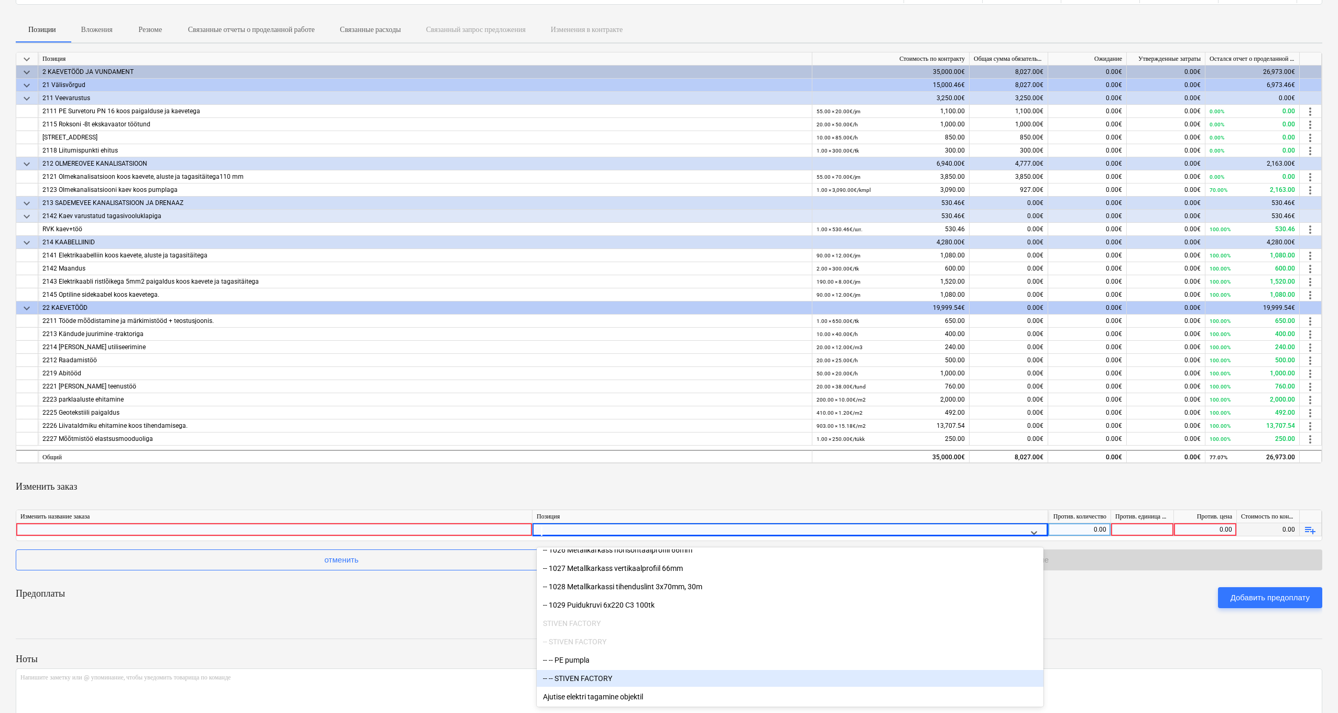
click at [576, 401] on div "-- -- STIVEN FACTORY" at bounding box center [790, 678] width 507 height 17
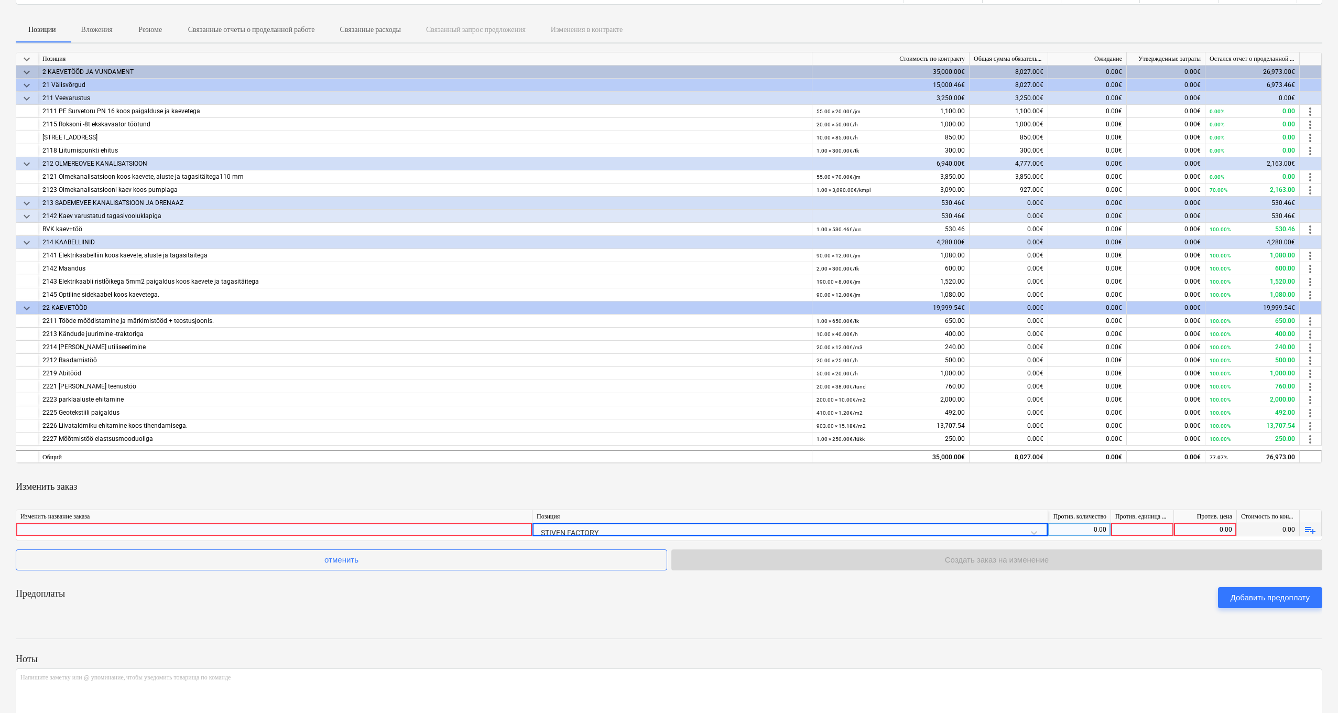
click at [827, 401] on div "STIVEN FACTORY" at bounding box center [790, 532] width 507 height 18
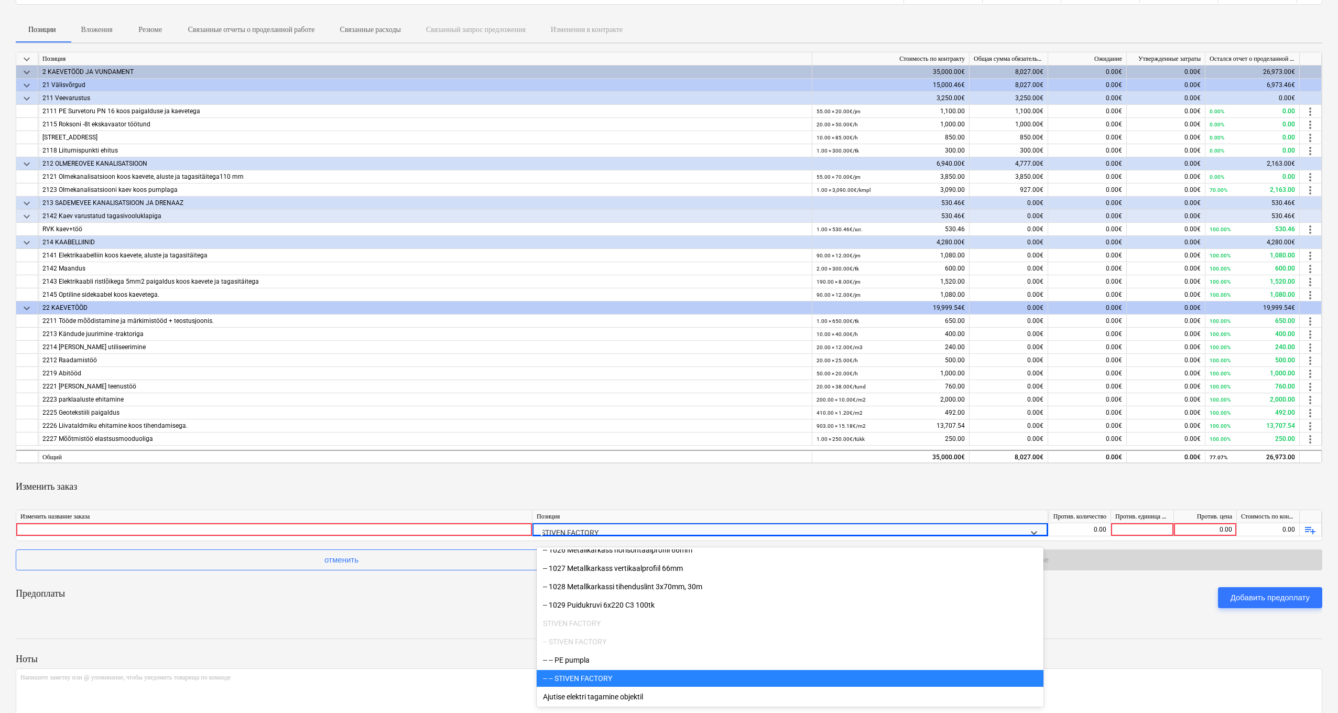
click at [718, 401] on div "-- -- STIVEN FACTORY" at bounding box center [790, 678] width 507 height 17
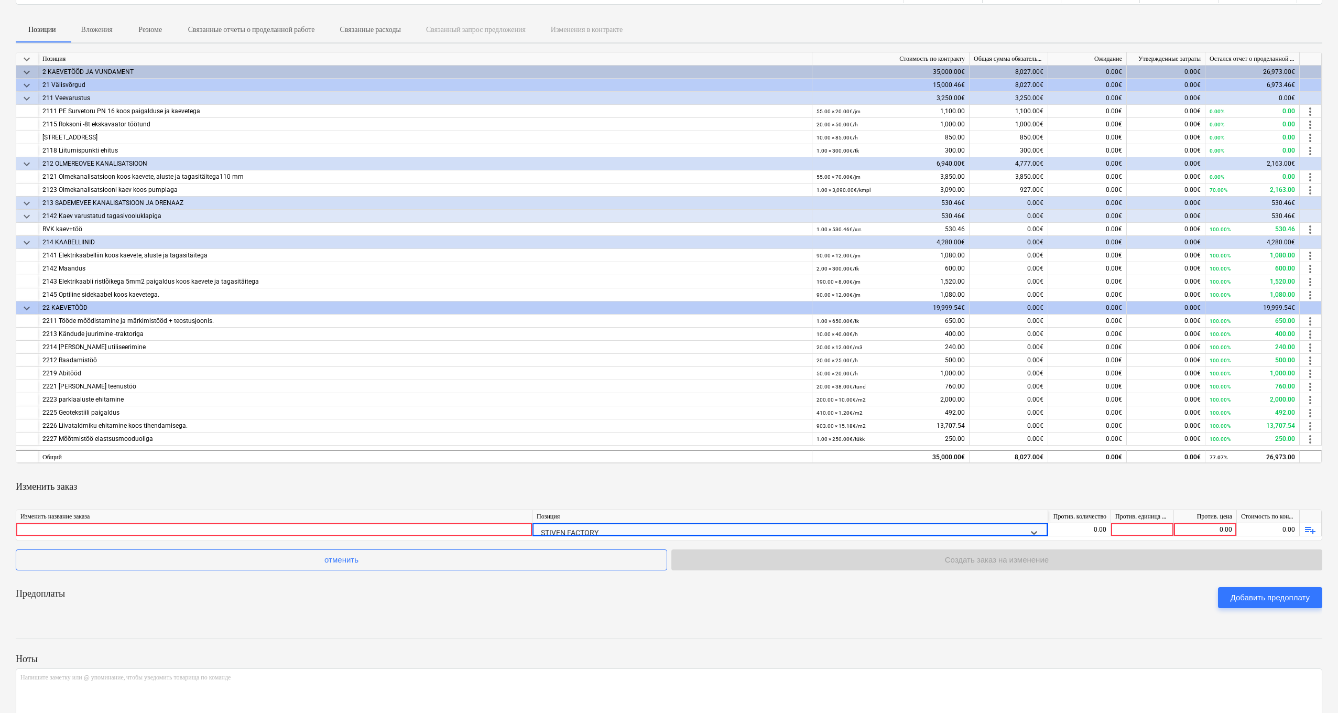
click at [718, 401] on p "Напишите заметку или @ упоминание, чтобы уведомить товарища по команде ﻿" at bounding box center [668, 677] width 1297 height 9
click at [589, 401] on div "STIVEN FACTORY" at bounding box center [790, 532] width 507 height 18
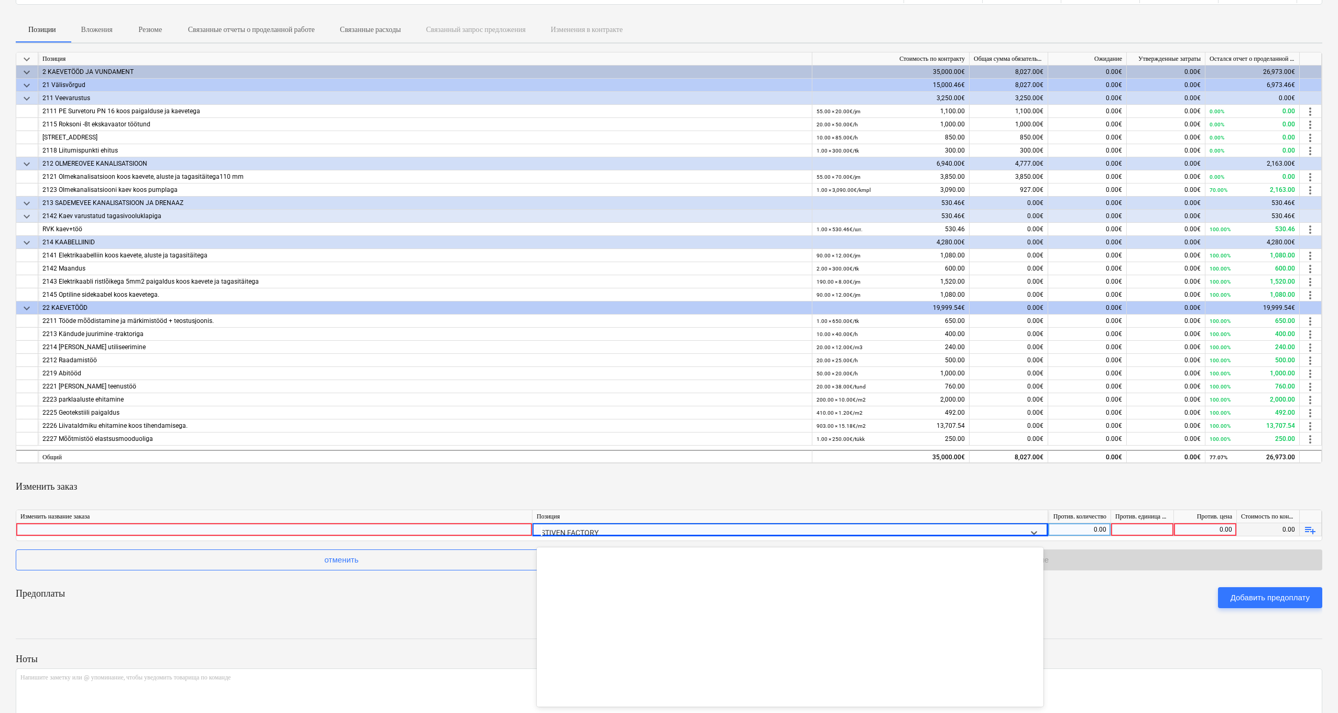
scroll to position [0, 0]
click at [589, 401] on div "STIVEN FACTORY" at bounding box center [780, 532] width 479 height 13
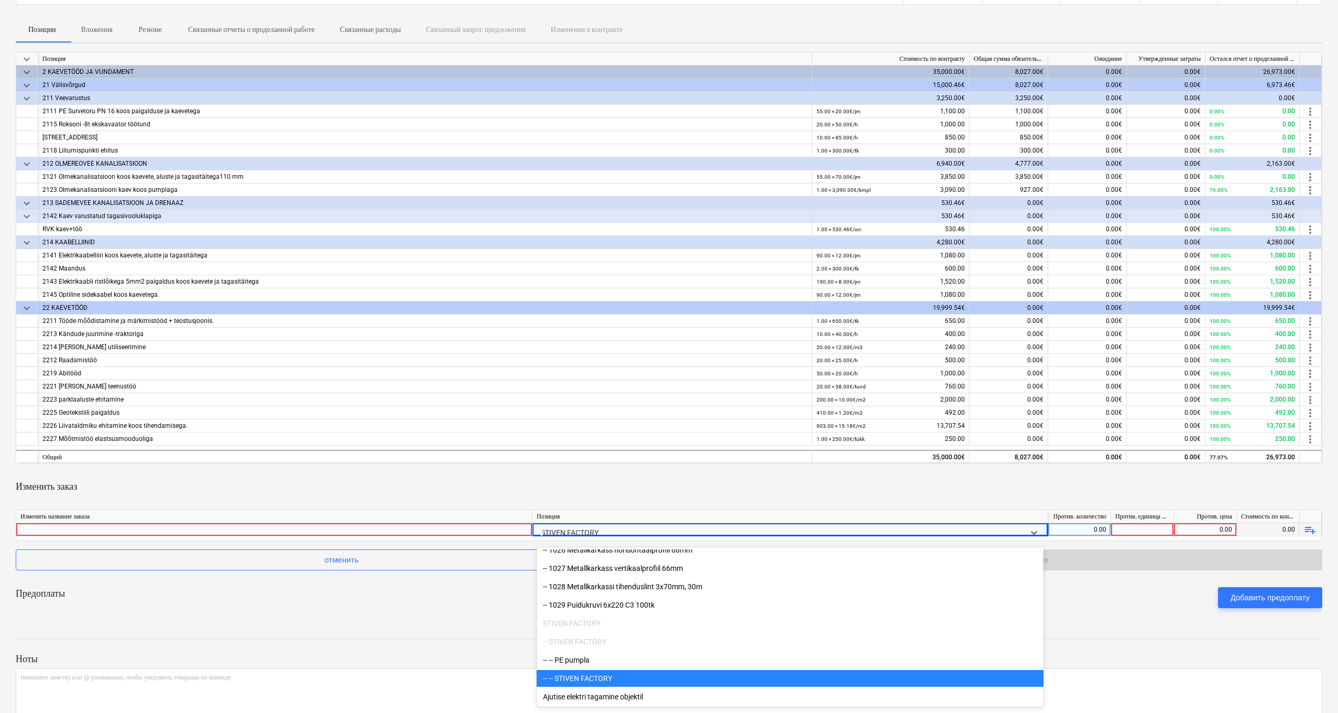
click at [589, 401] on div "STIVEN FACTORY" at bounding box center [780, 532] width 479 height 13
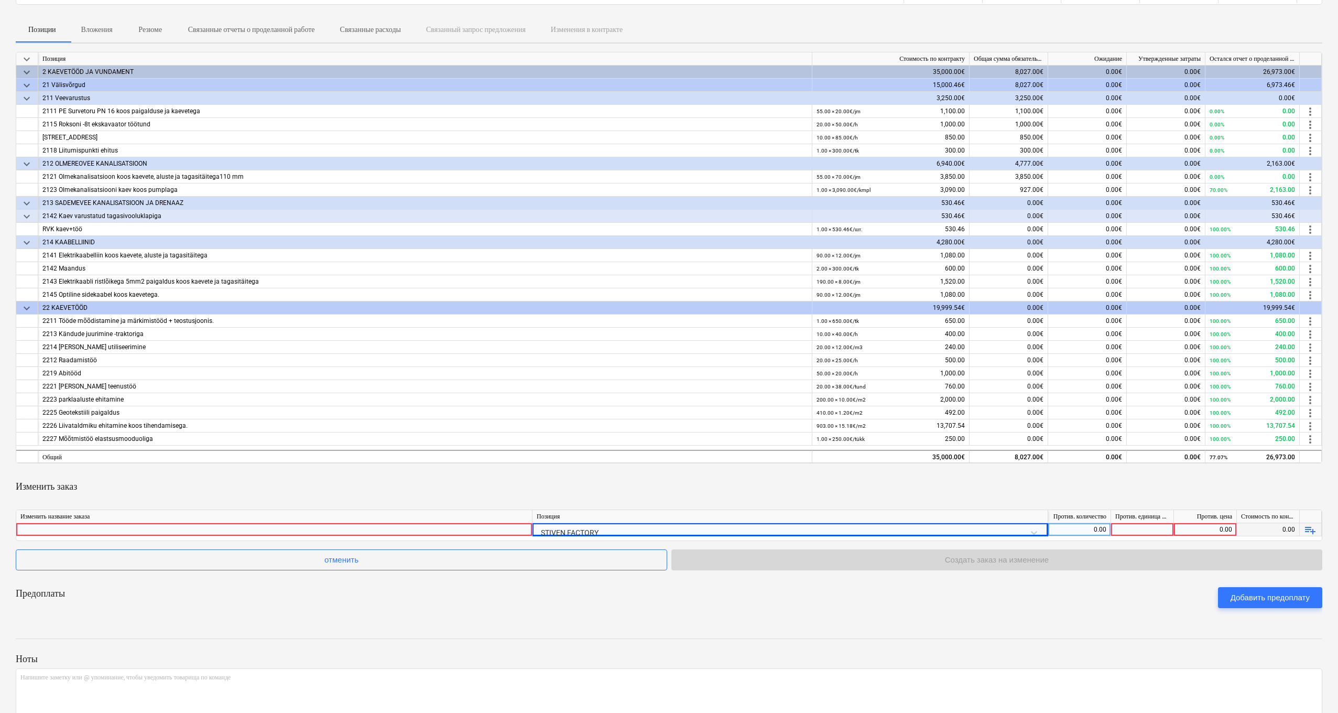
click at [254, 401] on div at bounding box center [273, 529] width 507 height 13
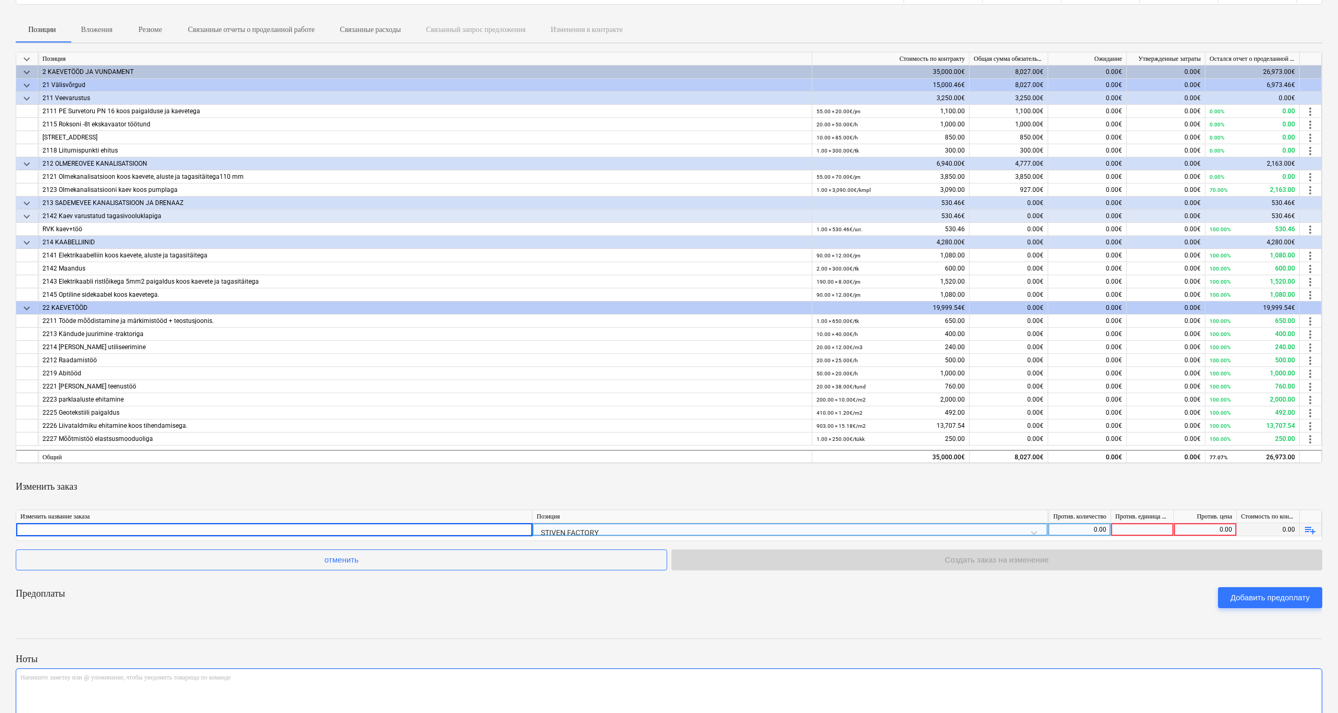
drag, startPoint x: 501, startPoint y: 700, endPoint x: 504, endPoint y: 687, distance: 13.5
click at [502, 401] on div "Напишите заметку или @ упоминание, чтобы уведомить товарища по команде ﻿" at bounding box center [669, 699] width 1307 height 62
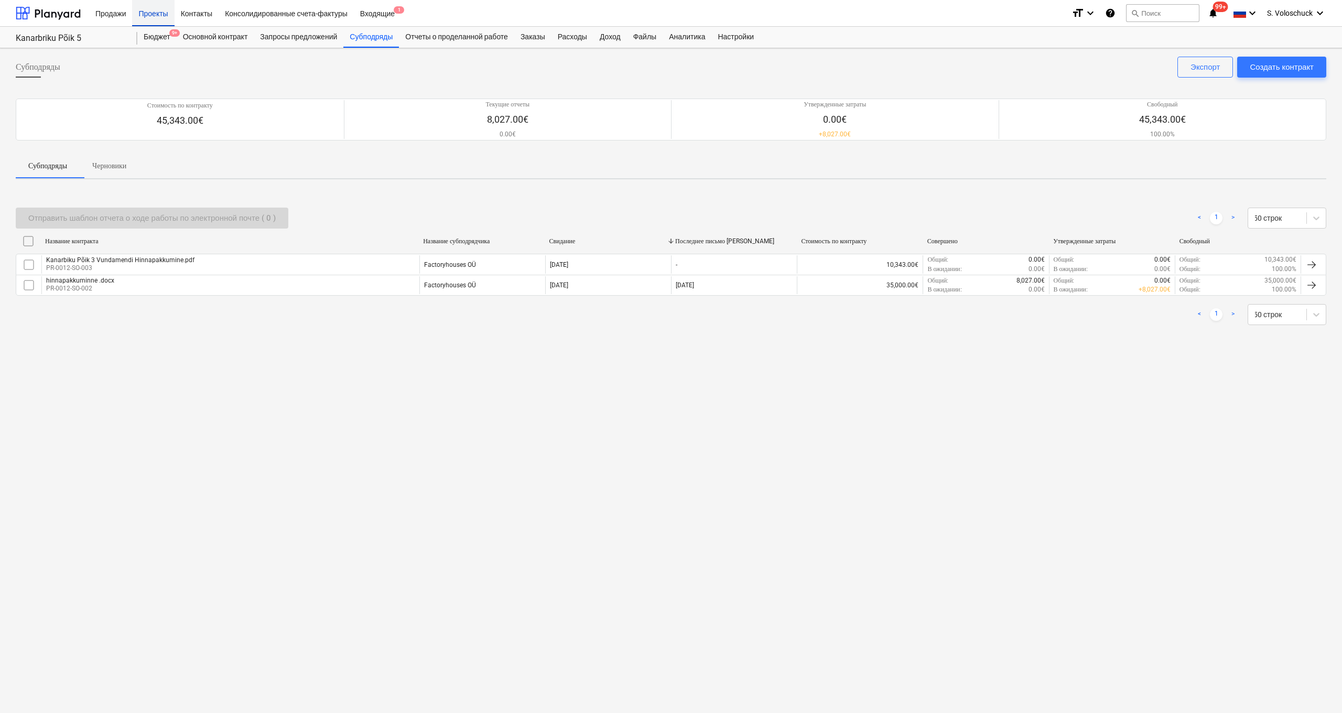
click at [161, 14] on div "Проекты" at bounding box center [153, 12] width 42 height 27
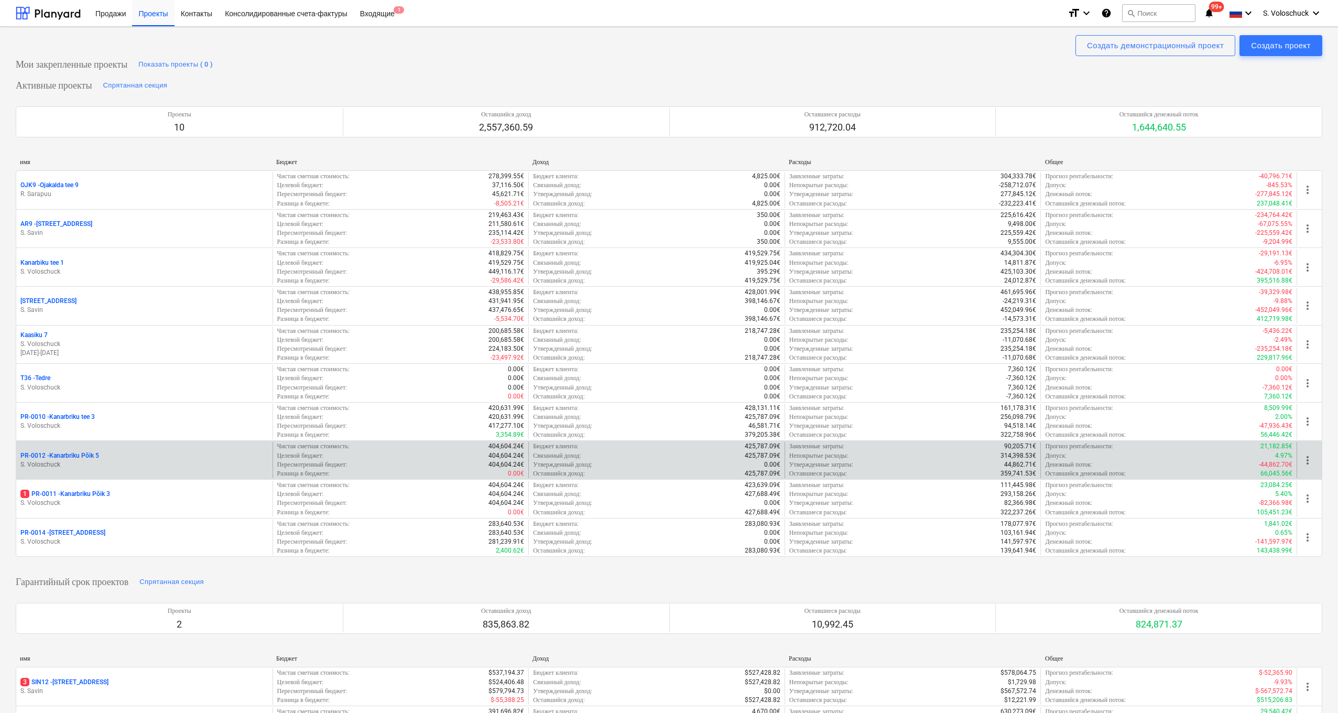
click at [106, 401] on p "S. Voloschuck" at bounding box center [144, 464] width 248 height 9
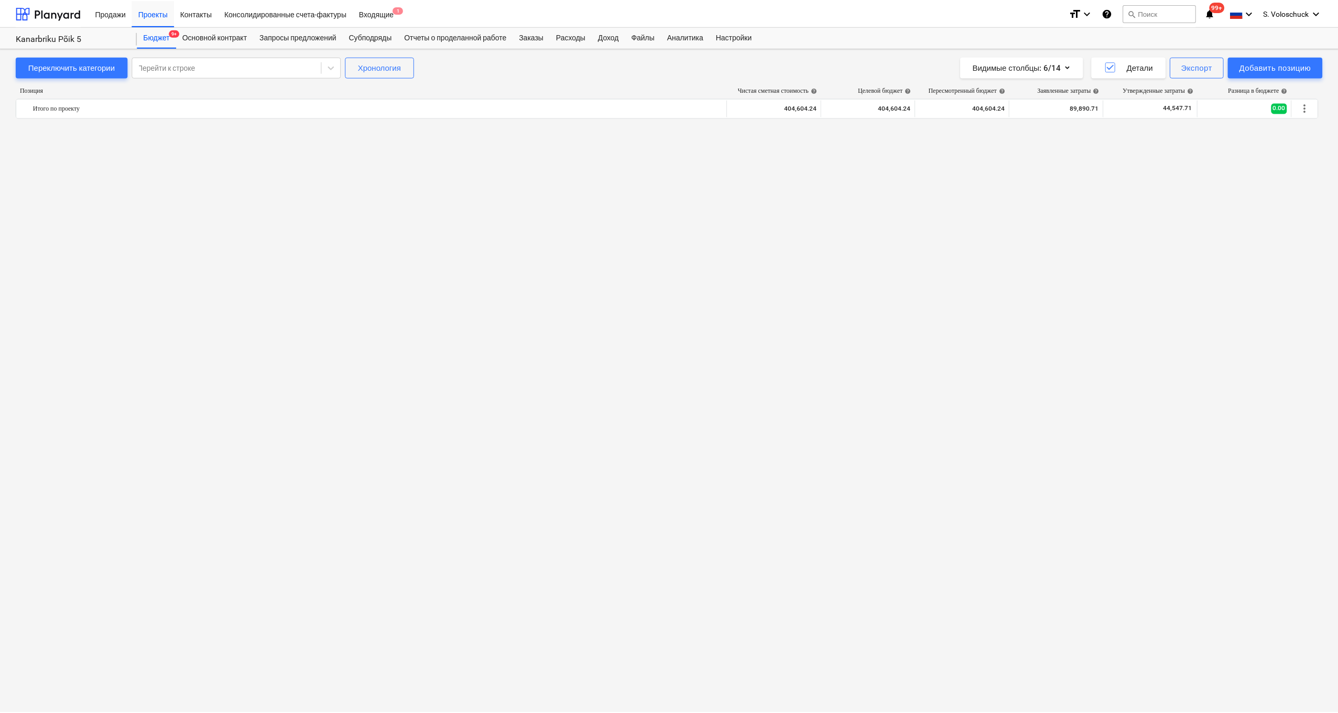
scroll to position [1691, 0]
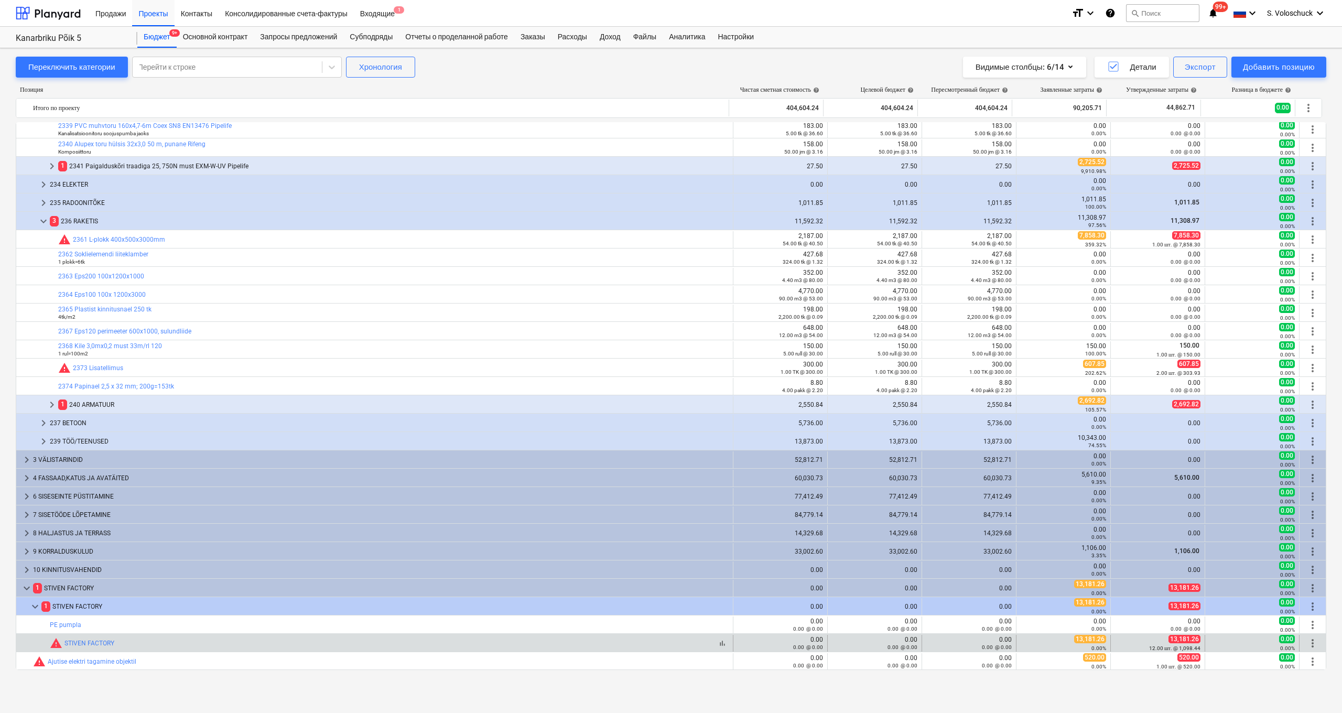
click at [237, 401] on div "bar_chart warning STIVEN FACTORY" at bounding box center [389, 643] width 679 height 13
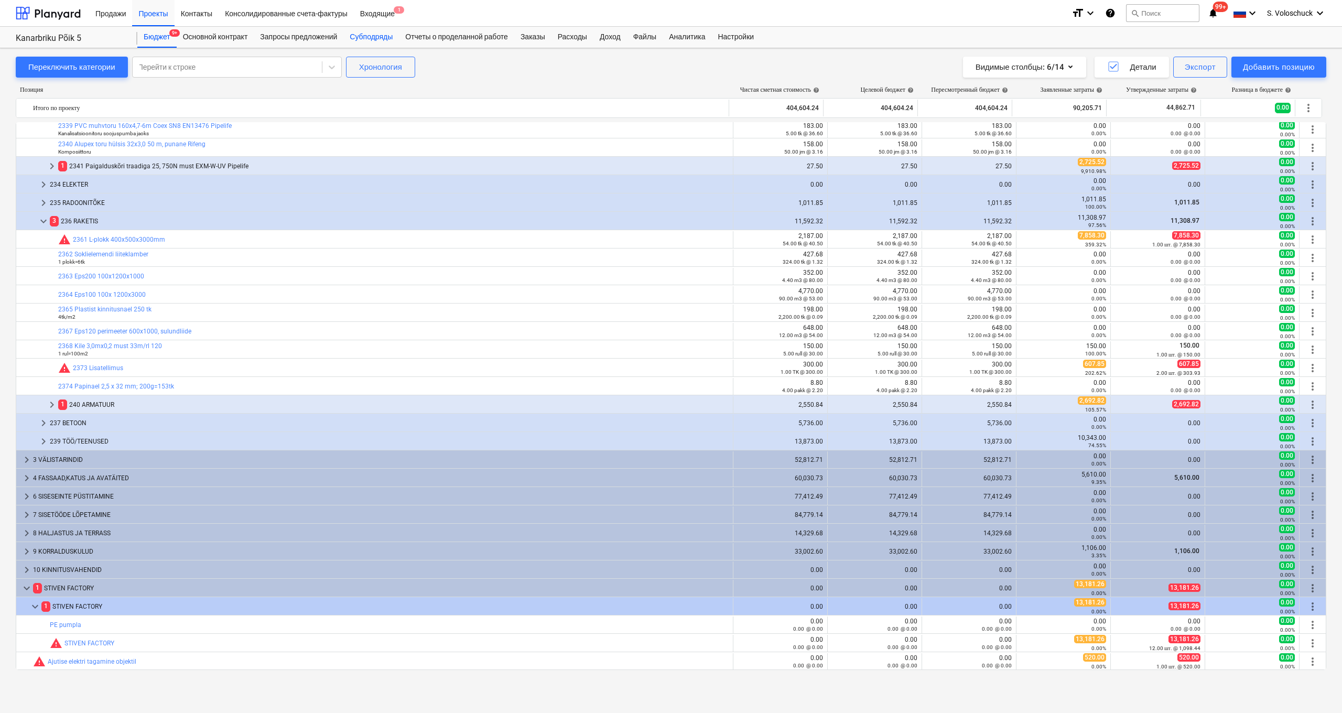
click at [375, 38] on div "Субподряды" at bounding box center [371, 37] width 56 height 21
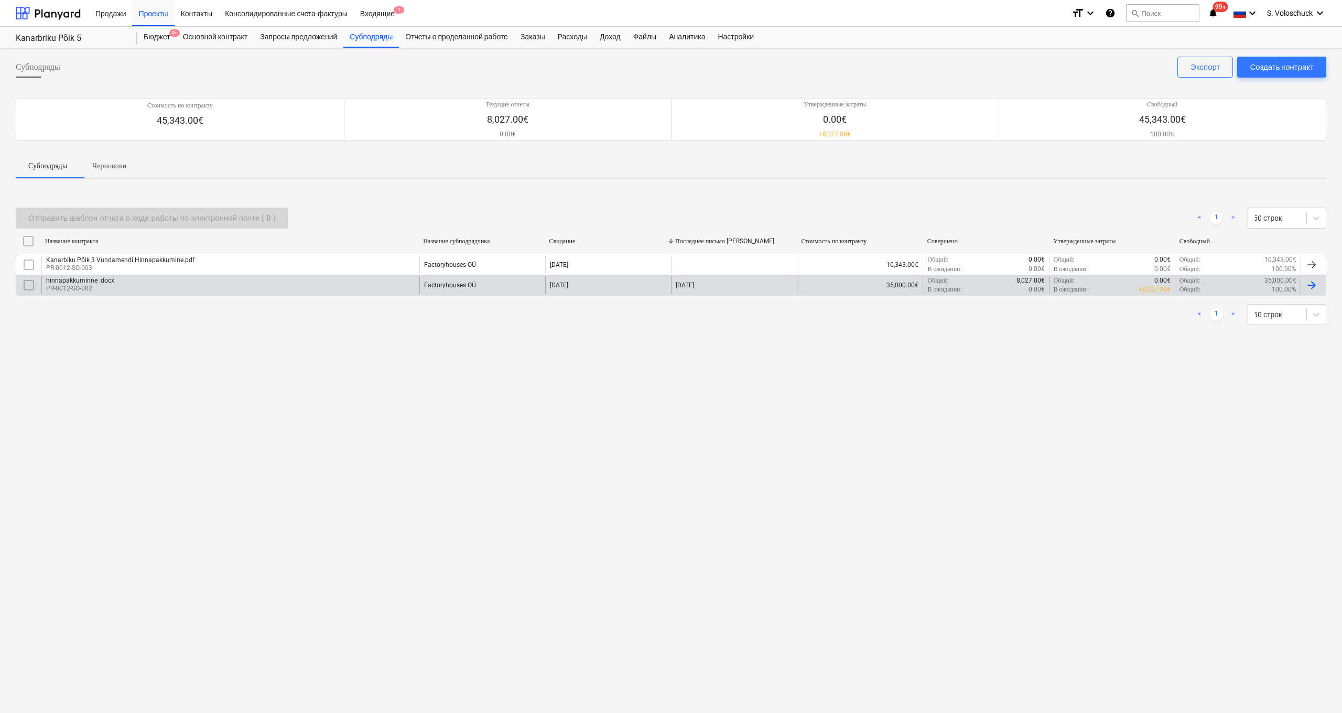
click at [231, 285] on div "hinnapakkuminne .docx PR-0012-SO-002" at bounding box center [230, 285] width 378 height 18
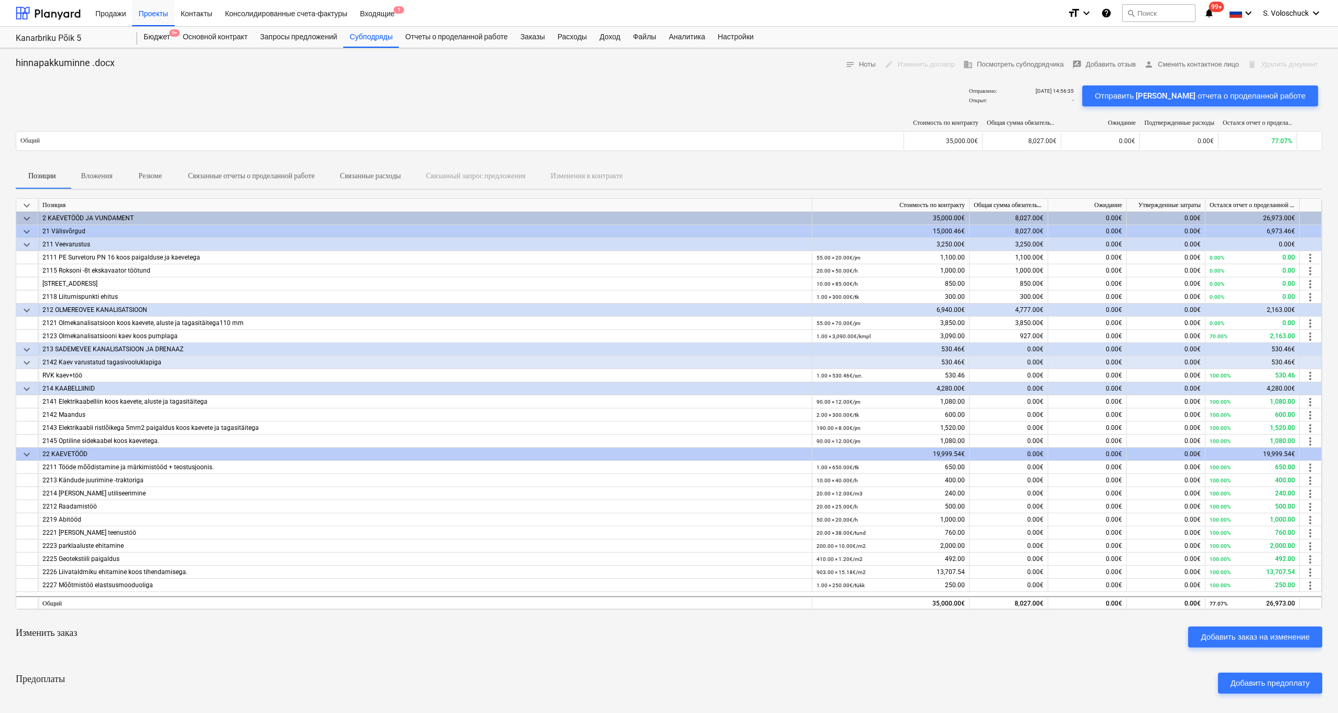
scroll to position [146, 0]
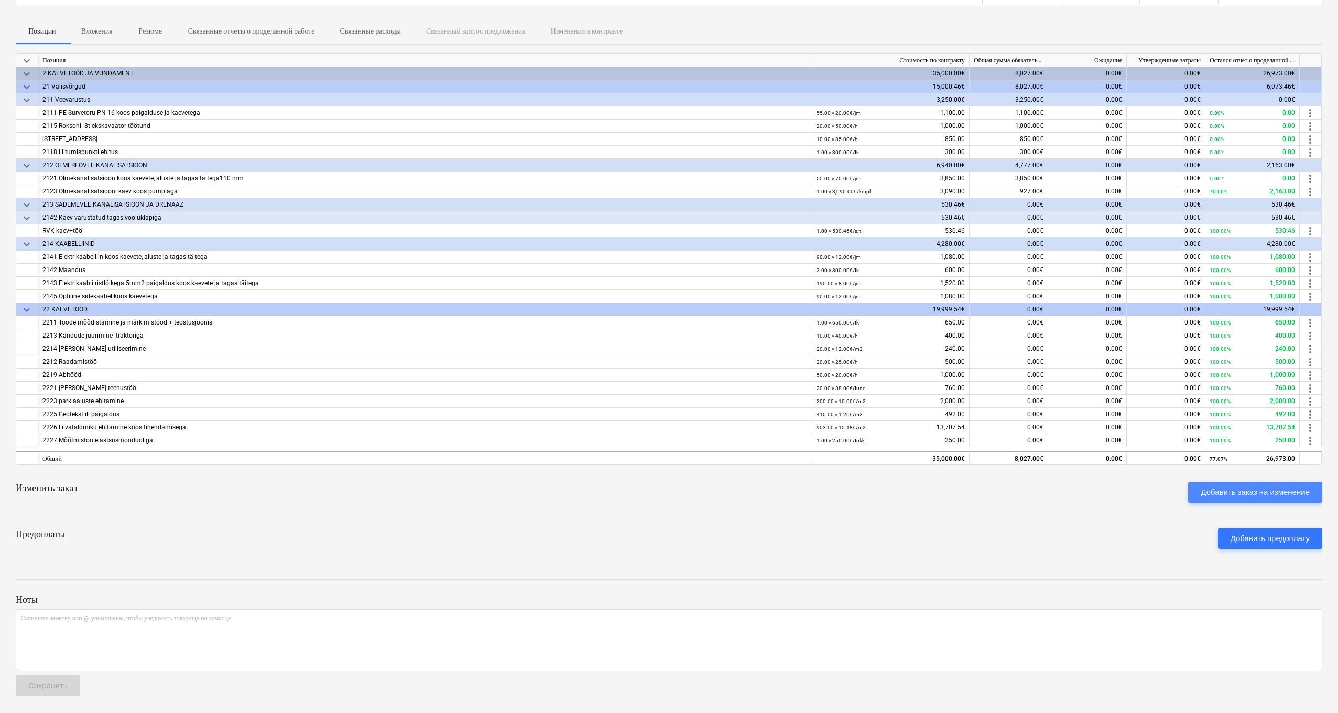
click at [827, 401] on div "Добавить заказ на изменение" at bounding box center [1255, 492] width 109 height 14
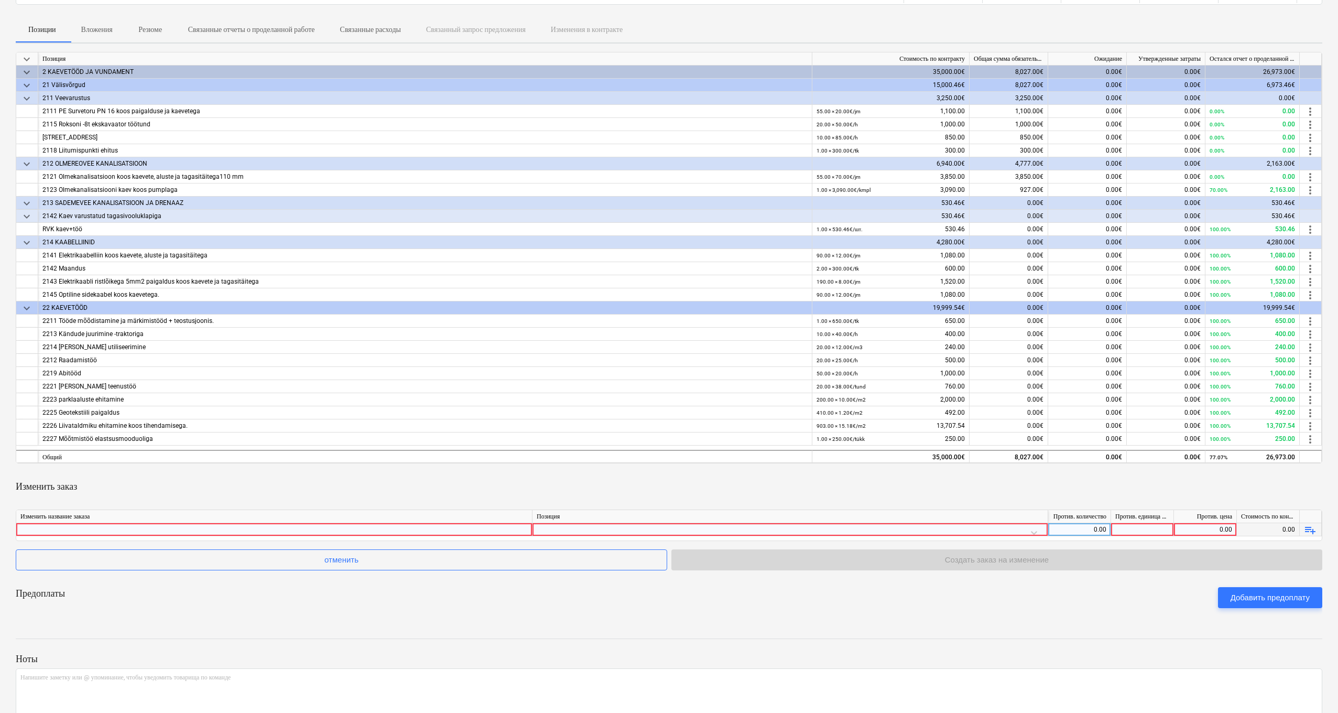
click at [827, 401] on div at bounding box center [790, 532] width 507 height 18
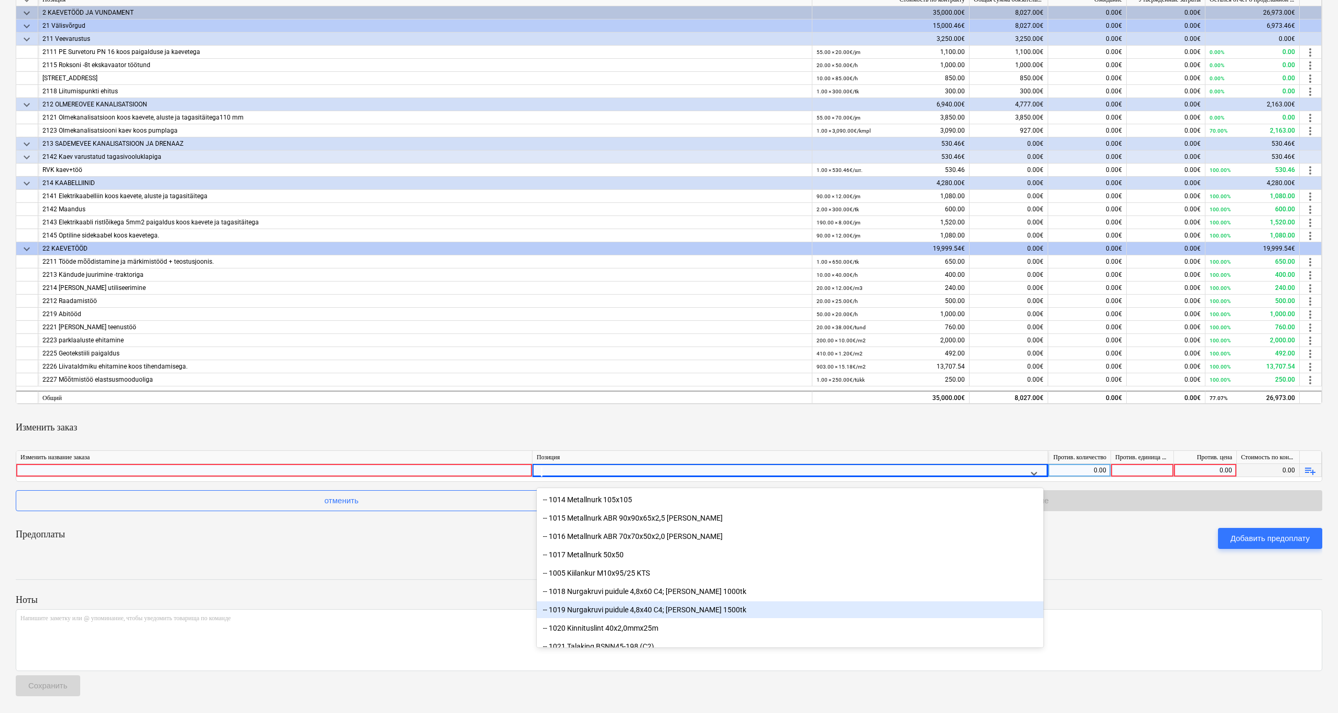
scroll to position [12998, 0]
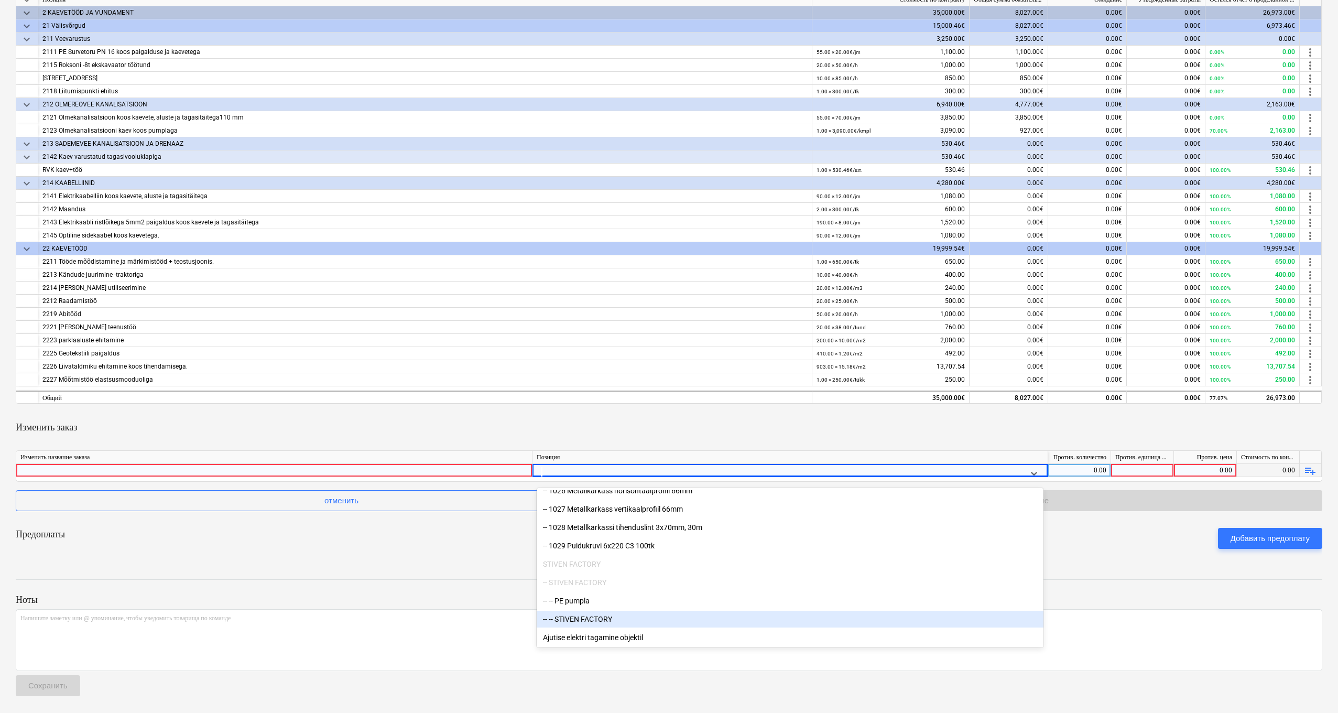
click at [615, 401] on div "-- -- STIVEN FACTORY" at bounding box center [790, 619] width 507 height 17
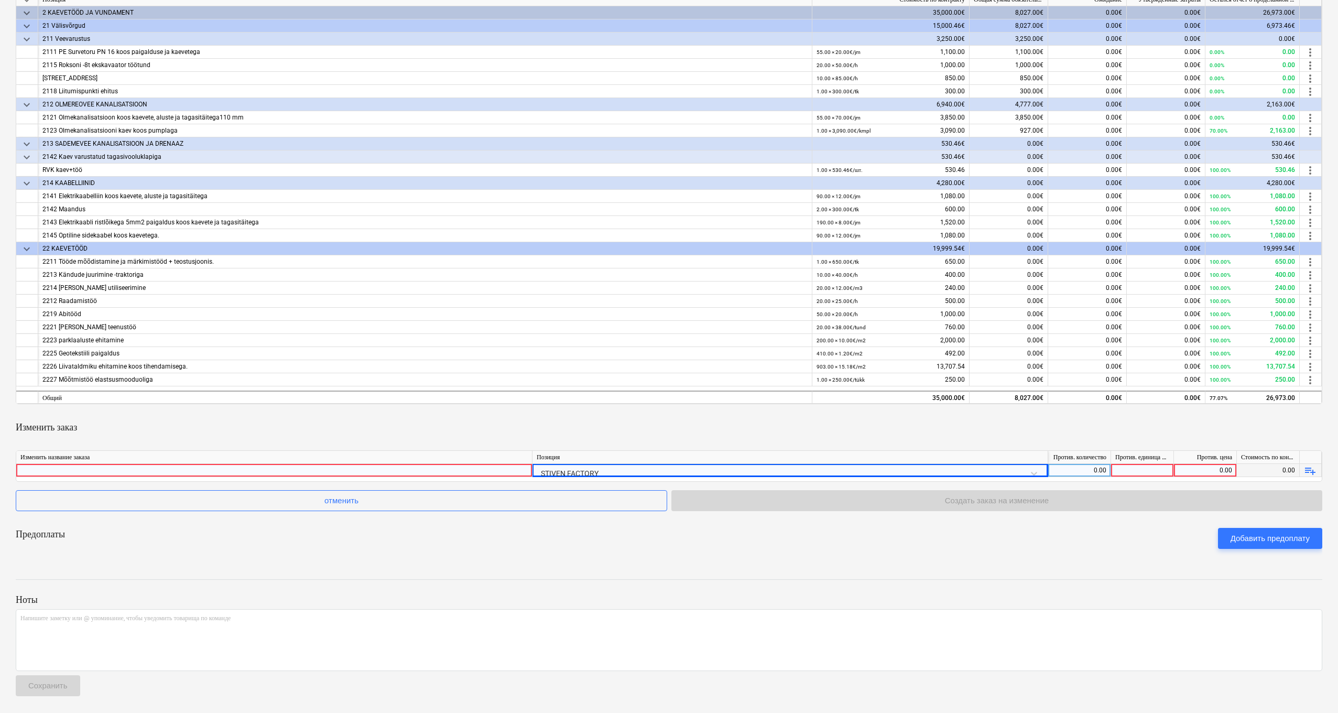
click at [827, 401] on div at bounding box center [1142, 470] width 63 height 13
type input "-1"
click at [827, 401] on div "0.00" at bounding box center [1080, 470] width 54 height 13
type input "-1"
click at [827, 401] on div "0.00" at bounding box center [1205, 470] width 54 height 13
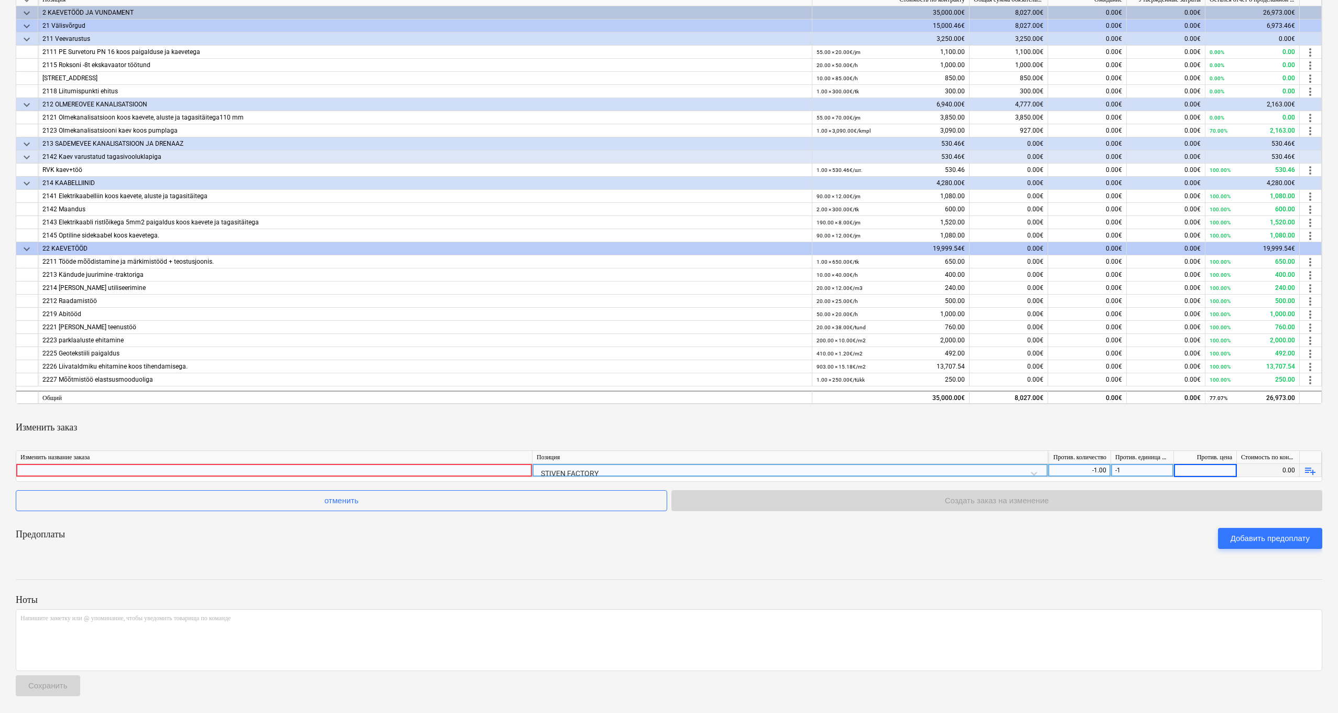
click at [827, 401] on input at bounding box center [1205, 470] width 62 height 13
click at [827, 401] on div "-1" at bounding box center [1142, 470] width 63 height 13
type input "13181.26"
click at [827, 401] on p "Напишите заметку или @ упоминание, чтобы уведомить товарища по команде ﻿" at bounding box center [668, 618] width 1297 height 9
click at [827, 401] on div "0.00" at bounding box center [1205, 470] width 54 height 13
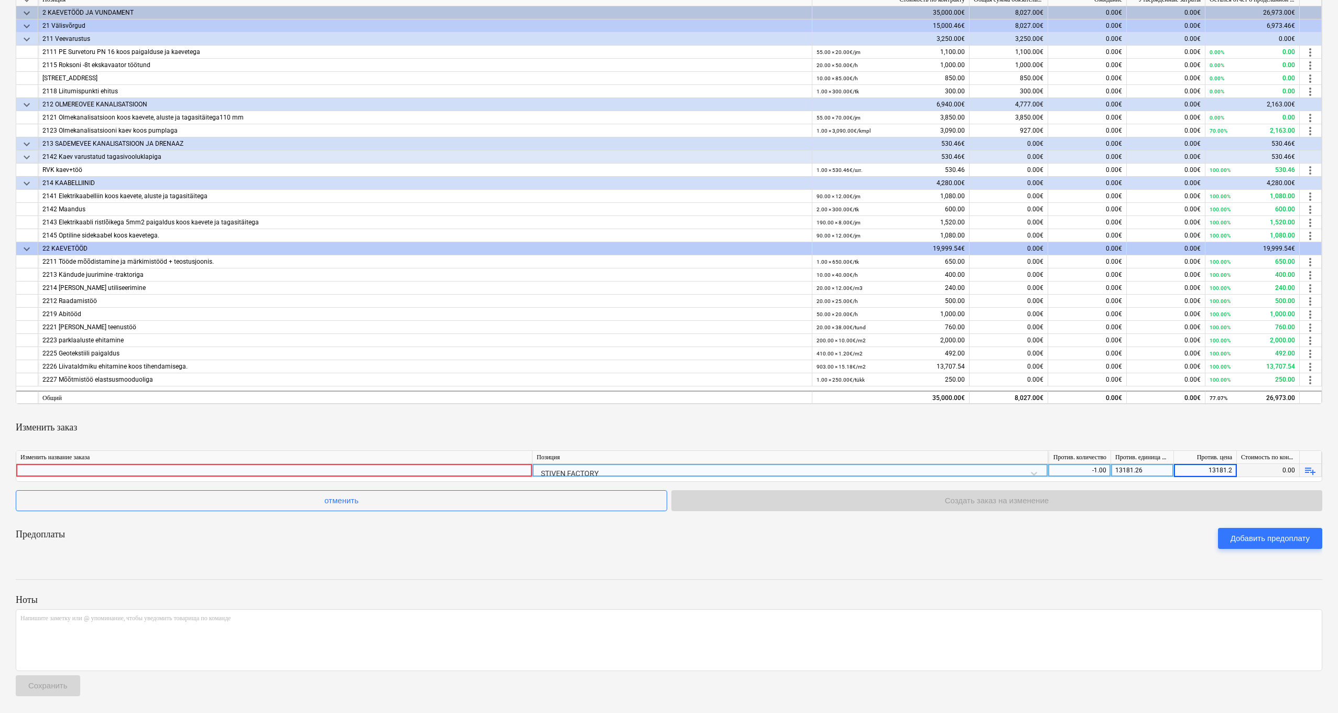
type input "13181.26"
click at [282, 401] on div at bounding box center [273, 470] width 507 height 13
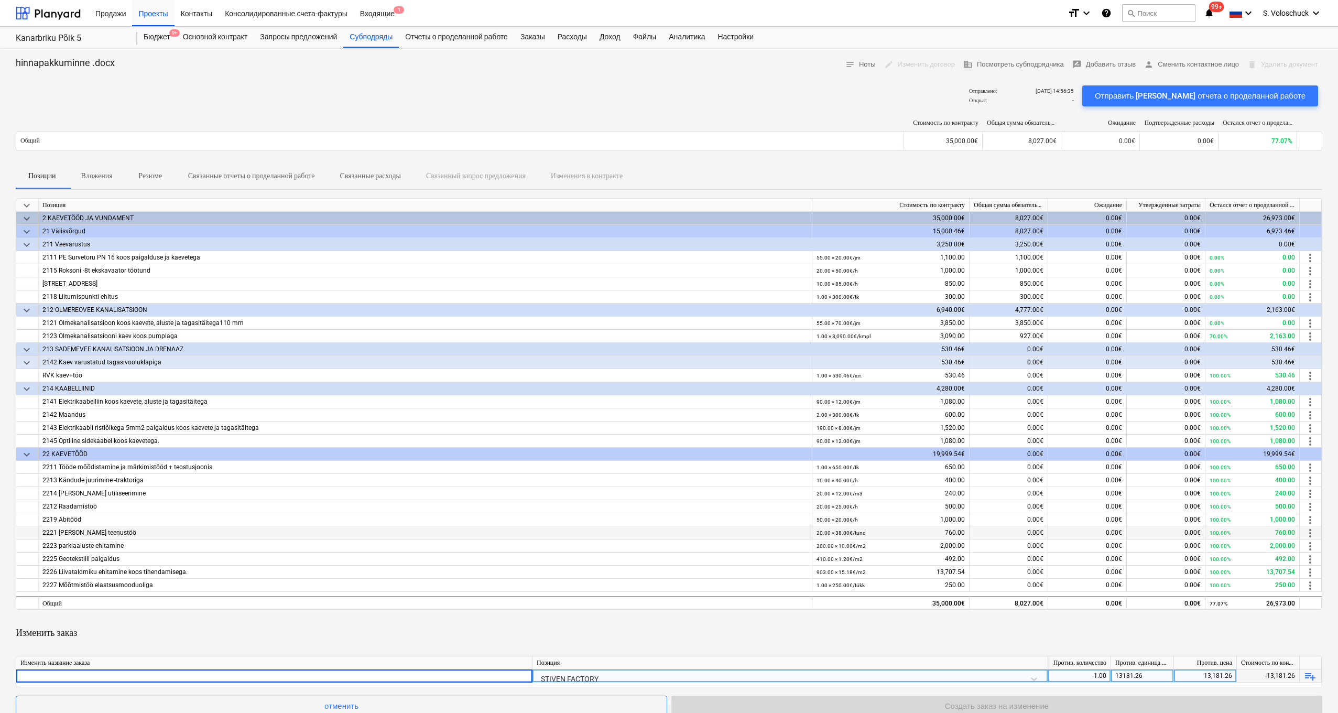
scroll to position [207, 0]
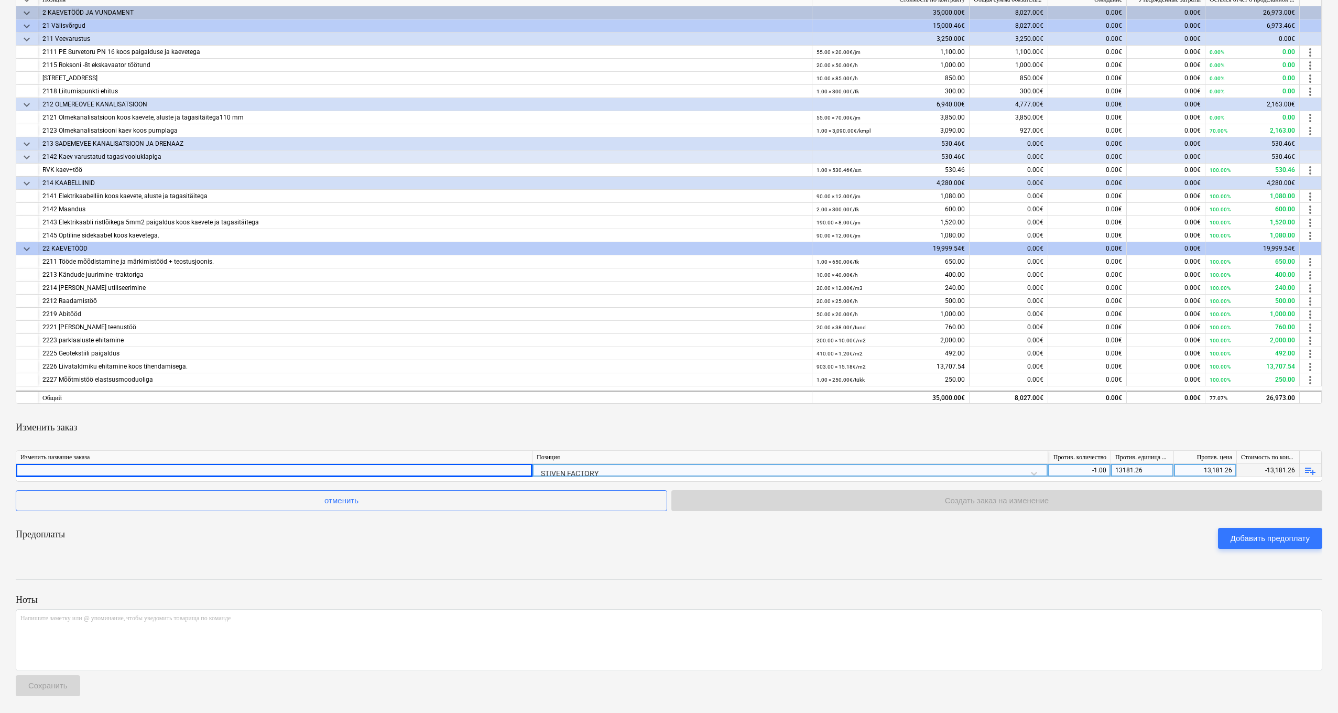
click at [639, 401] on div "Предоплаты Добавить предоплату" at bounding box center [669, 539] width 1307 height 38
click at [827, 401] on div "Добавить предоплату" at bounding box center [1270, 539] width 79 height 14
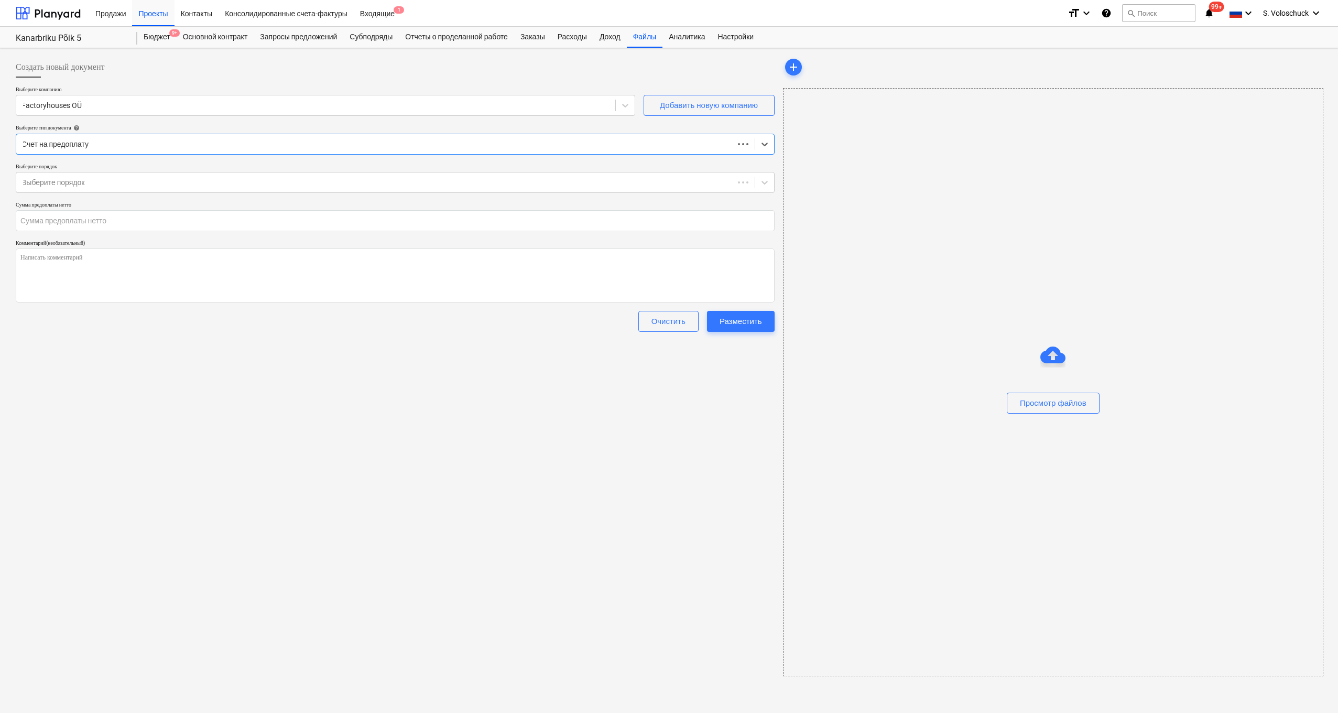
type textarea "x"
type input "0.00"
type textarea "x"
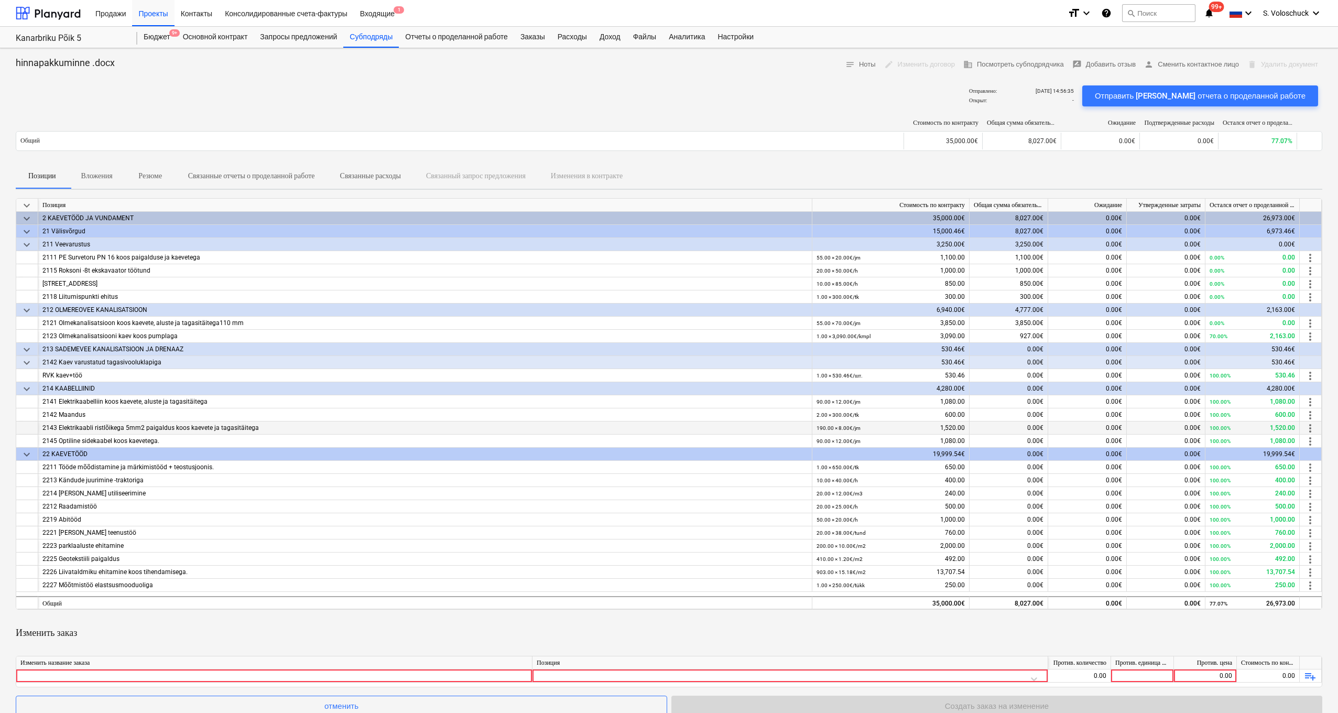
scroll to position [207, 0]
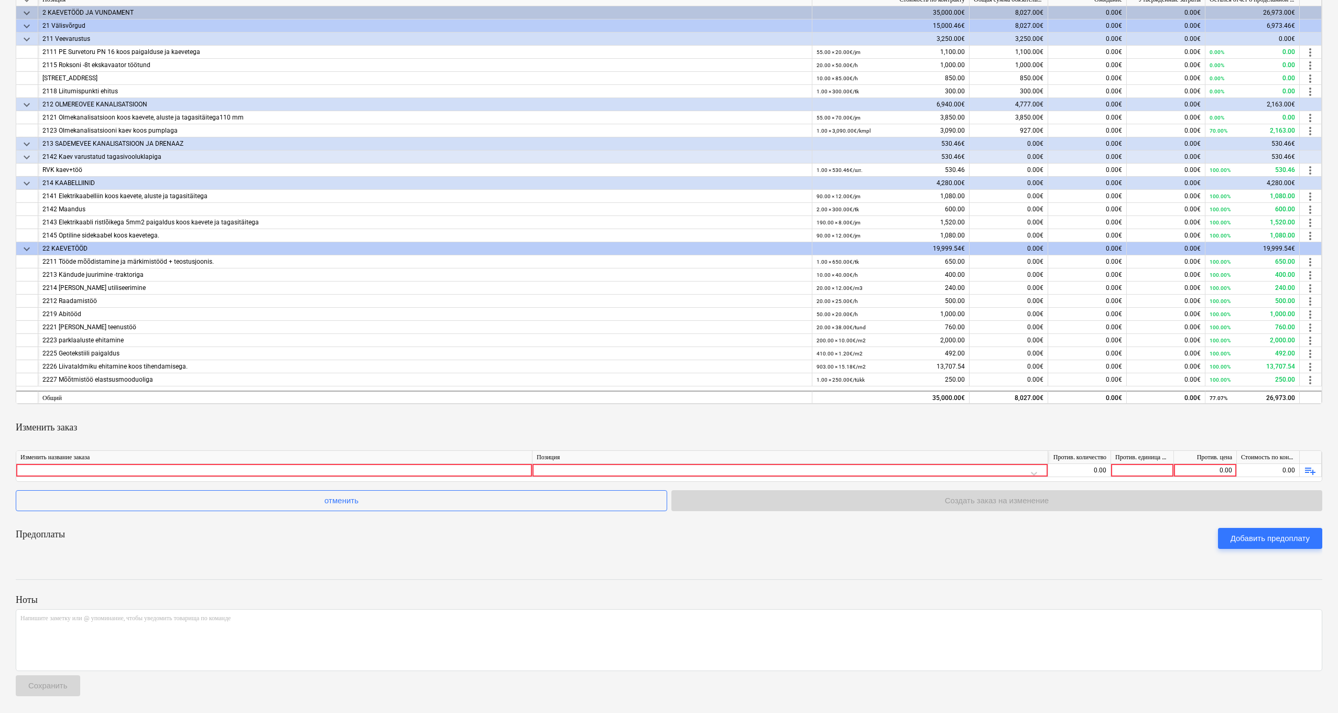
click at [827, 401] on div "отменить Создать заказ на изменение" at bounding box center [669, 500] width 1307 height 21
click at [571, 401] on div at bounding box center [790, 473] width 507 height 18
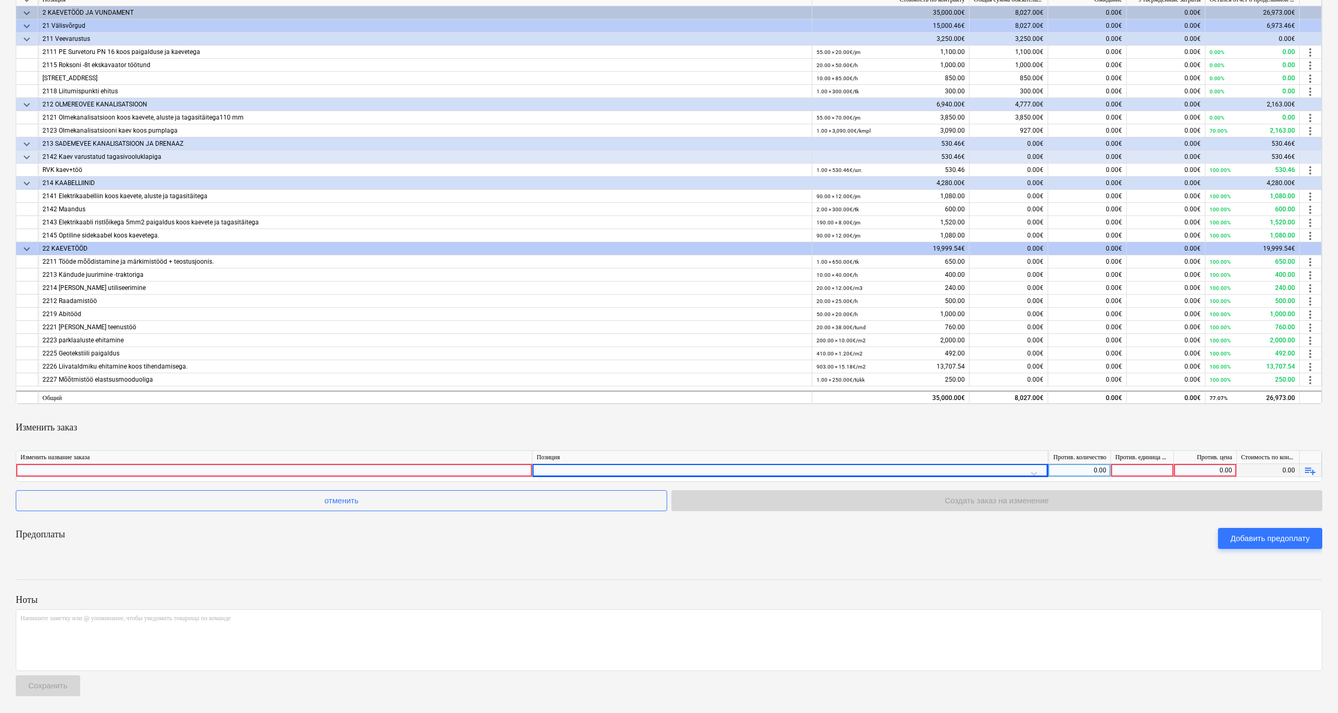
click at [827, 401] on div "0.00" at bounding box center [1205, 470] width 54 height 13
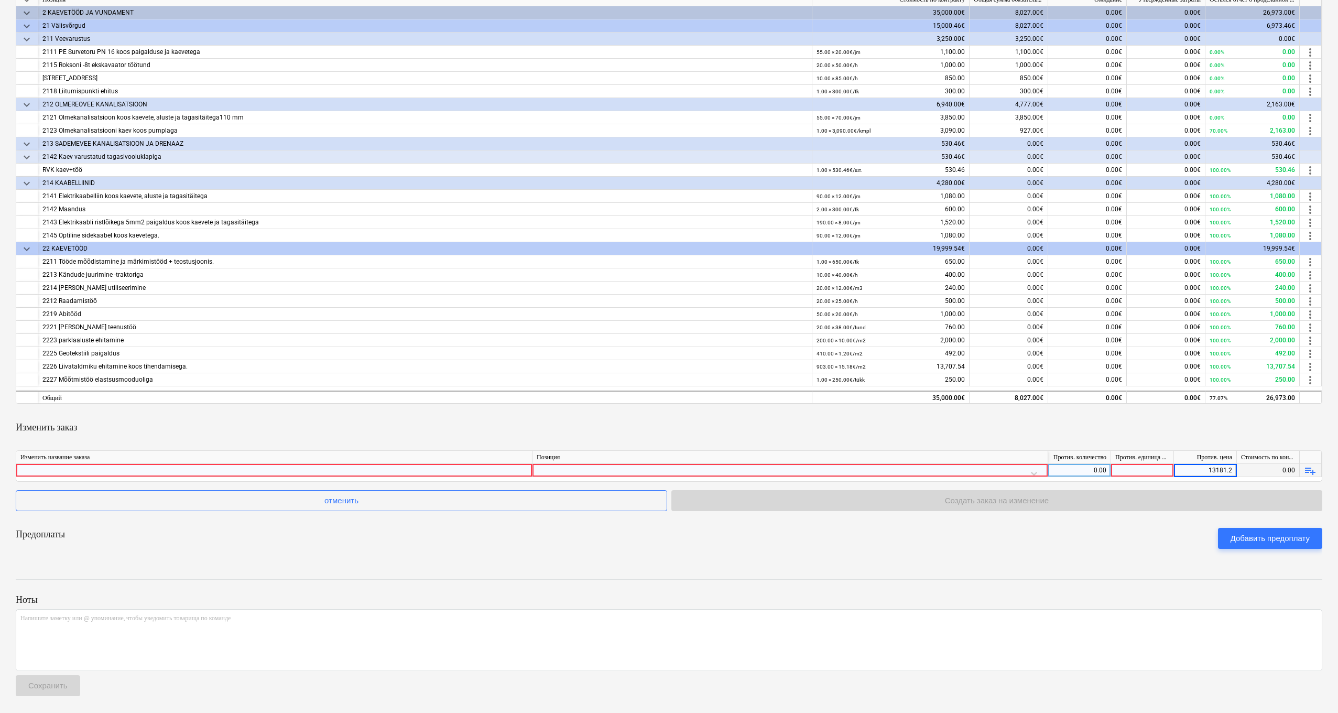
type input "13181.26"
click at [827, 401] on div "0.00" at bounding box center [1080, 470] width 54 height 13
type input "-1"
click at [827, 401] on div at bounding box center [1142, 470] width 63 height 13
type input "tk"
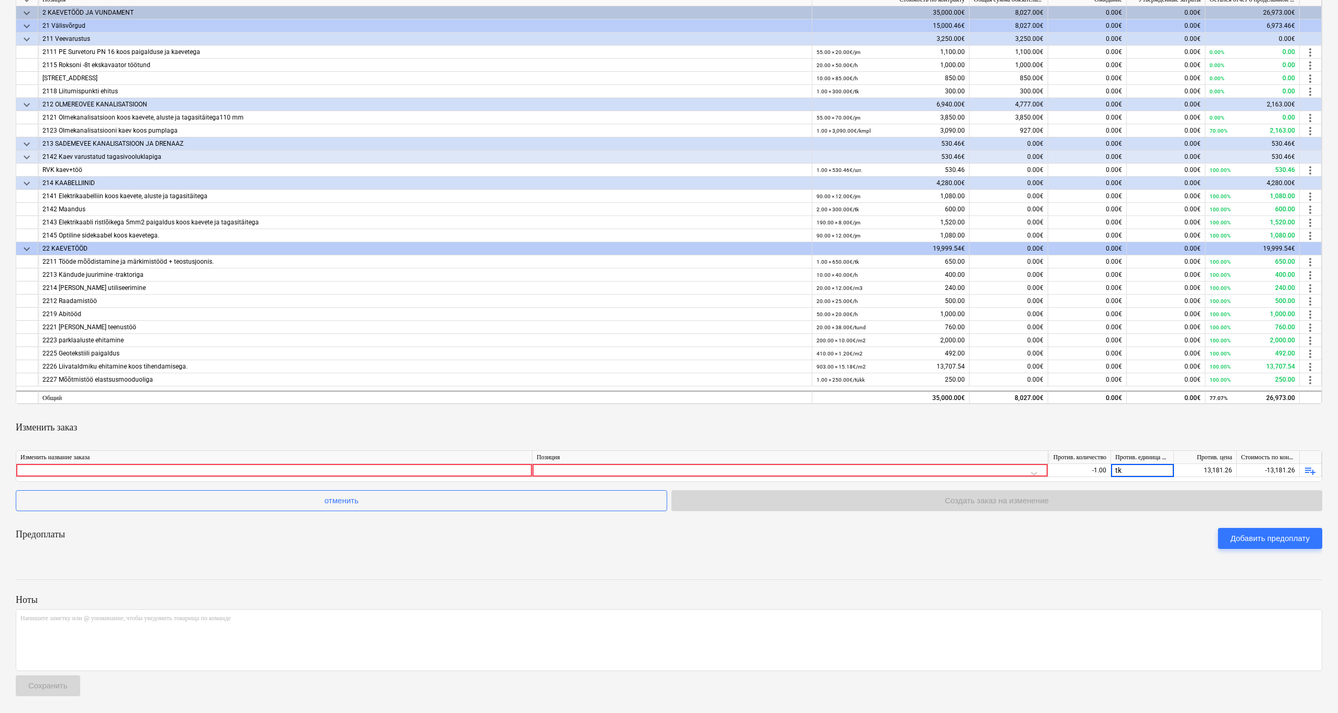
click at [827, 401] on div "Предоплаты Добавить предоплату" at bounding box center [669, 539] width 1307 height 38
click at [771, 401] on div at bounding box center [790, 473] width 507 height 18
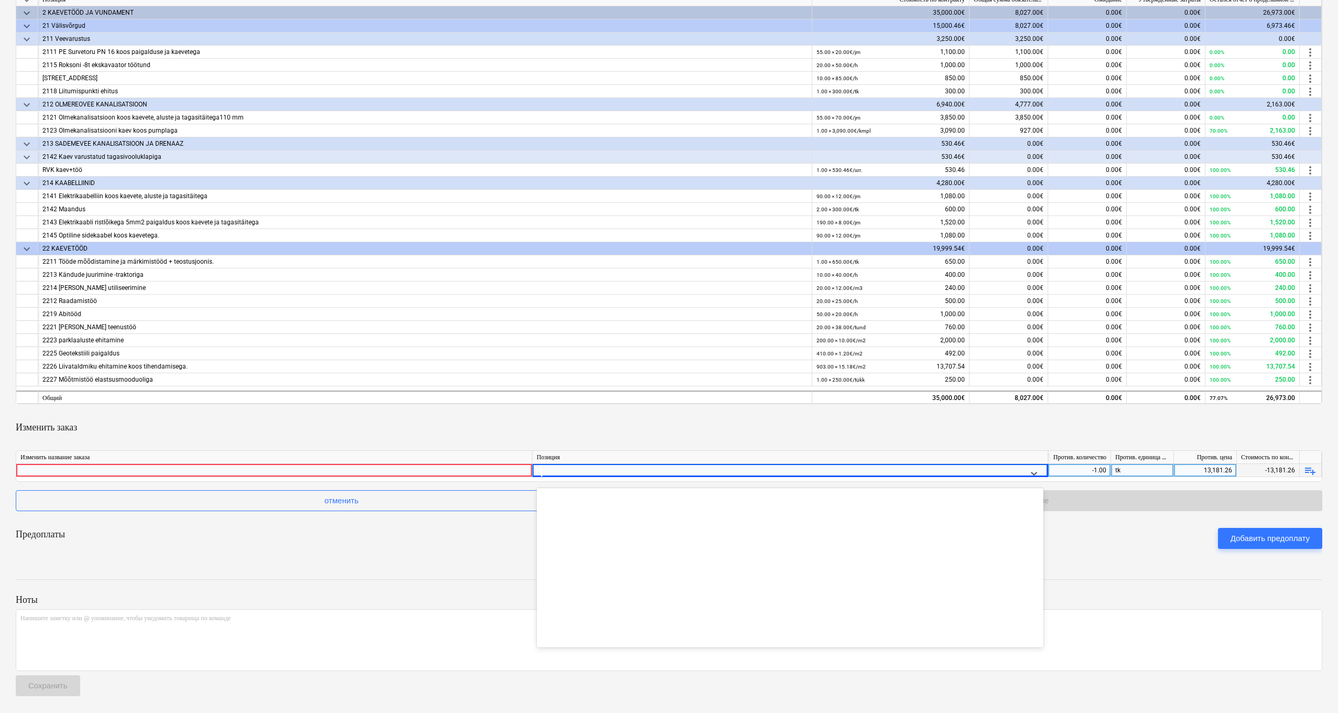
scroll to position [12998, 0]
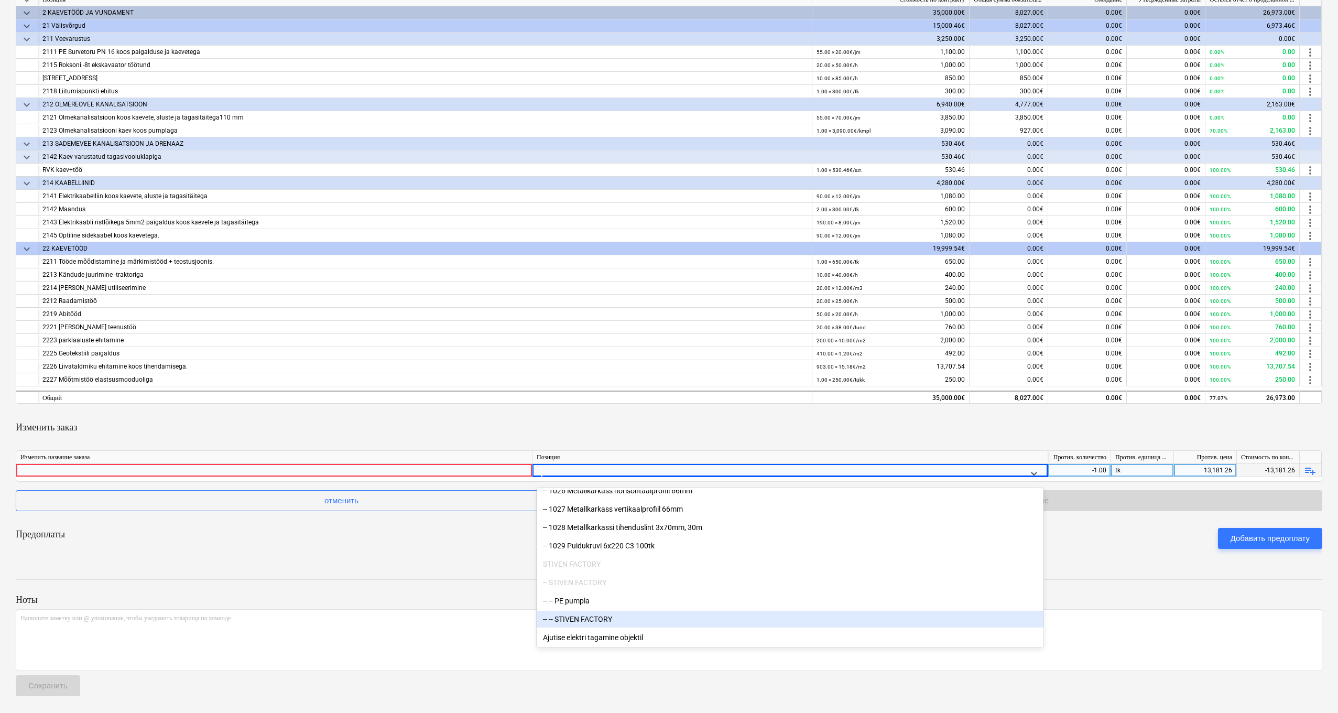
click at [567, 401] on div "-- -- STIVEN FACTORY" at bounding box center [790, 619] width 507 height 17
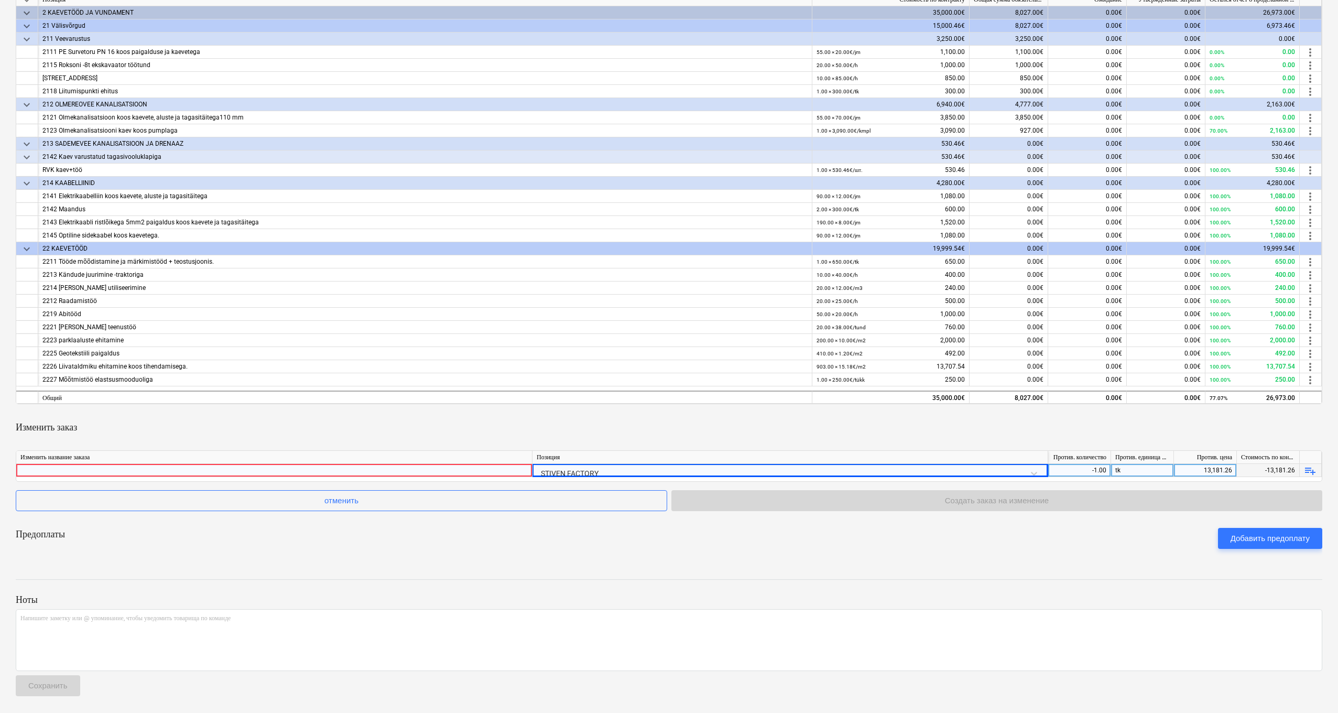
click at [254, 401] on div at bounding box center [273, 470] width 507 height 13
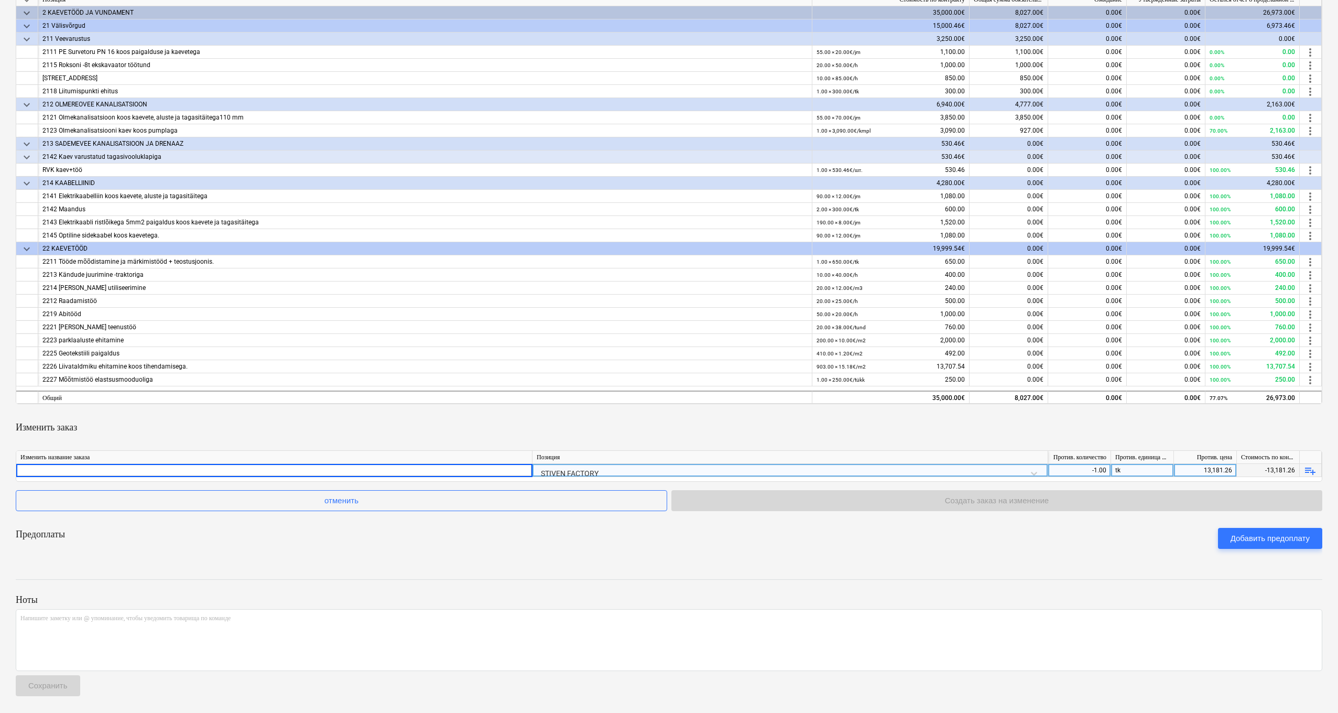
click at [827, 401] on div "отменить Создать заказ на изменение" at bounding box center [669, 500] width 1307 height 21
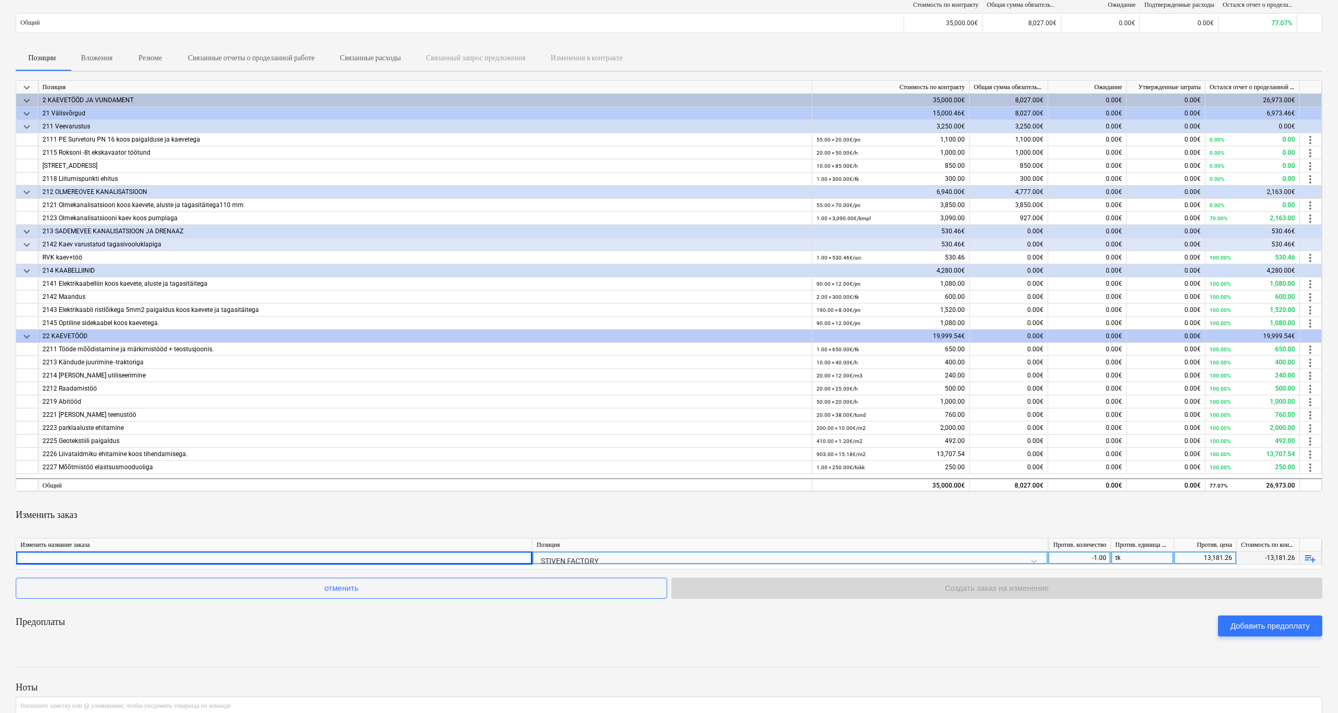
click at [309, 401] on div at bounding box center [669, 573] width 1307 height 8
click at [827, 401] on span "playlist_add" at bounding box center [1310, 558] width 13 height 13
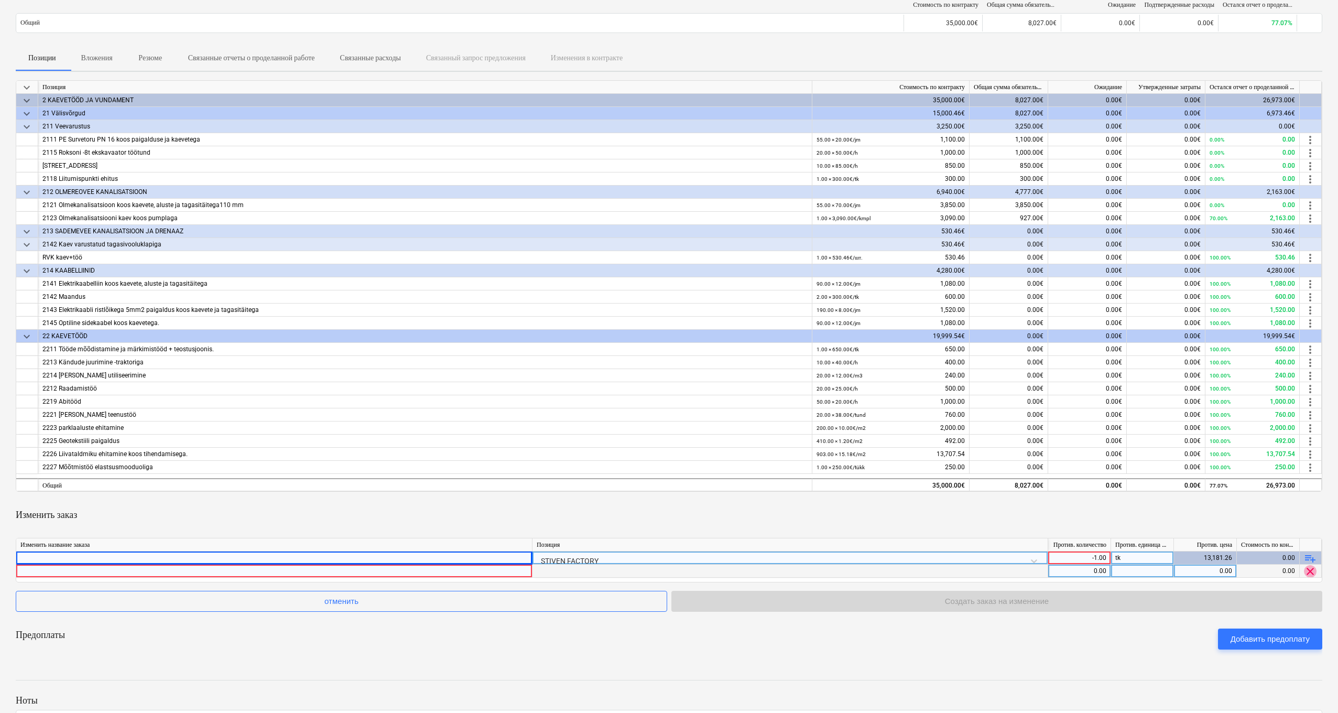
click at [827, 401] on span "clear" at bounding box center [1310, 571] width 13 height 13
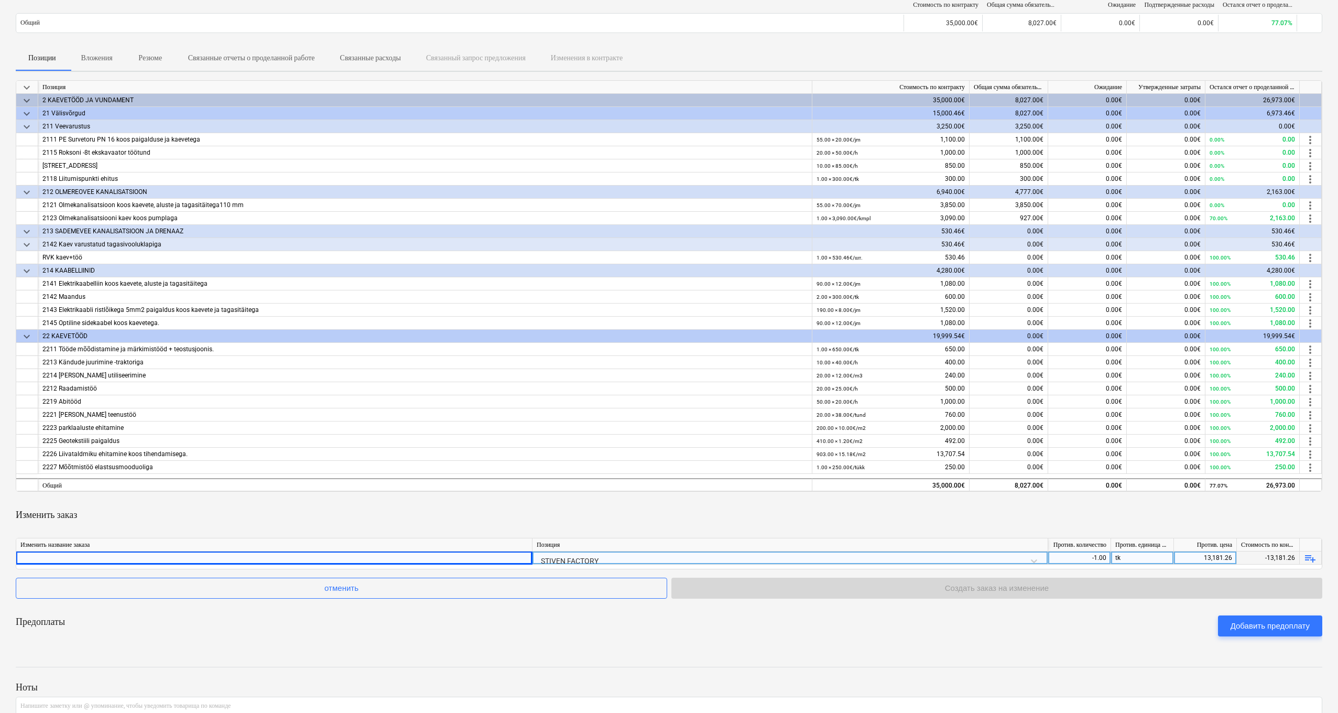
click at [827, 401] on div "отменить Создать заказ на изменение" at bounding box center [669, 588] width 1307 height 21
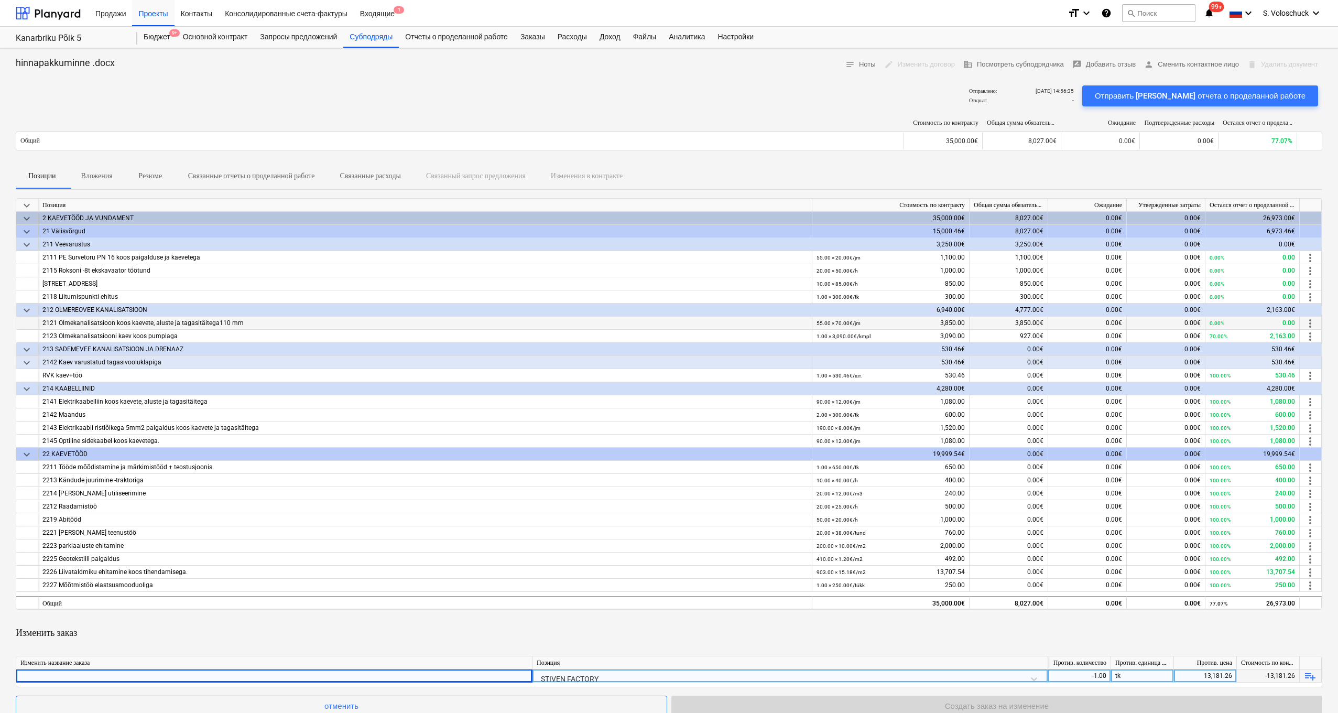
scroll to position [207, 0]
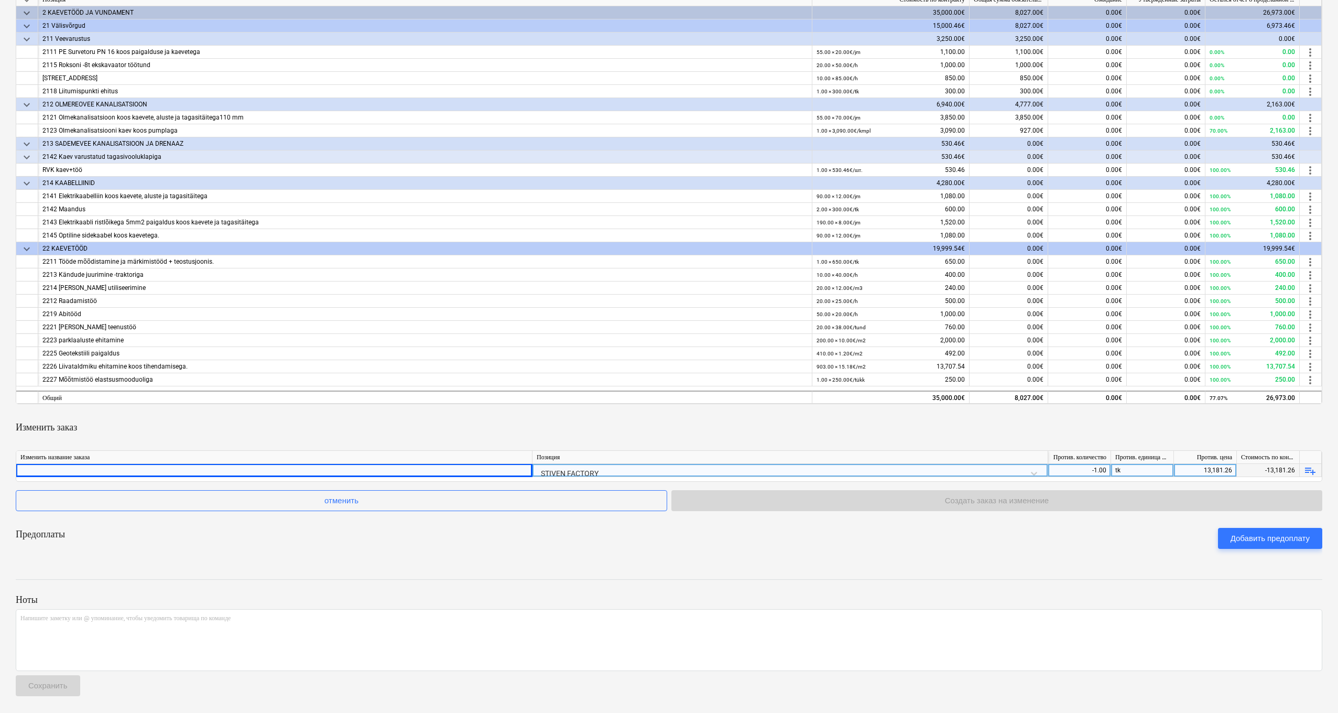
click at [547, 401] on div "hinnapakkuminne .docx notes Ноты edit Изменить договор business Посмотреть субп…" at bounding box center [669, 278] width 1338 height 870
click at [109, 401] on div at bounding box center [273, 470] width 507 height 13
type input "kulud"
click at [440, 401] on button "отменить" at bounding box center [342, 500] width 652 height 21
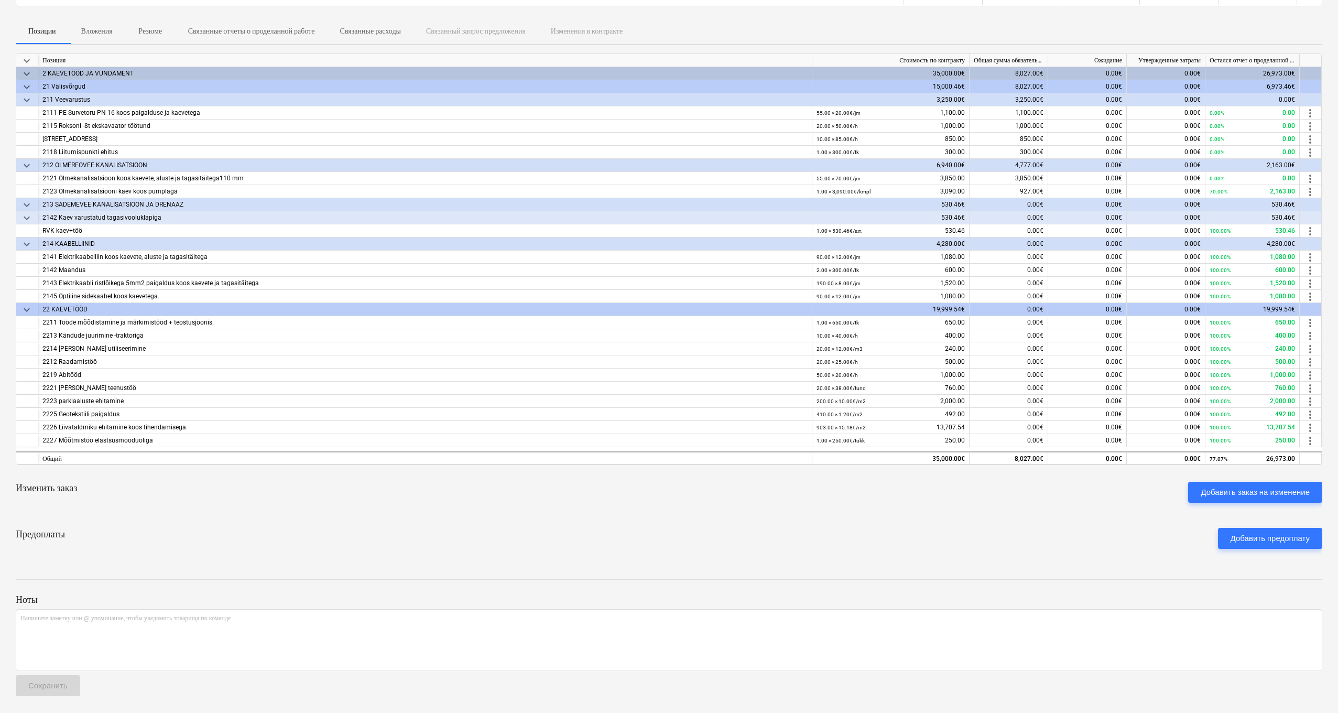
scroll to position [146, 0]
click at [827, 401] on div "Добавить заказ на изменение" at bounding box center [1255, 492] width 109 height 14
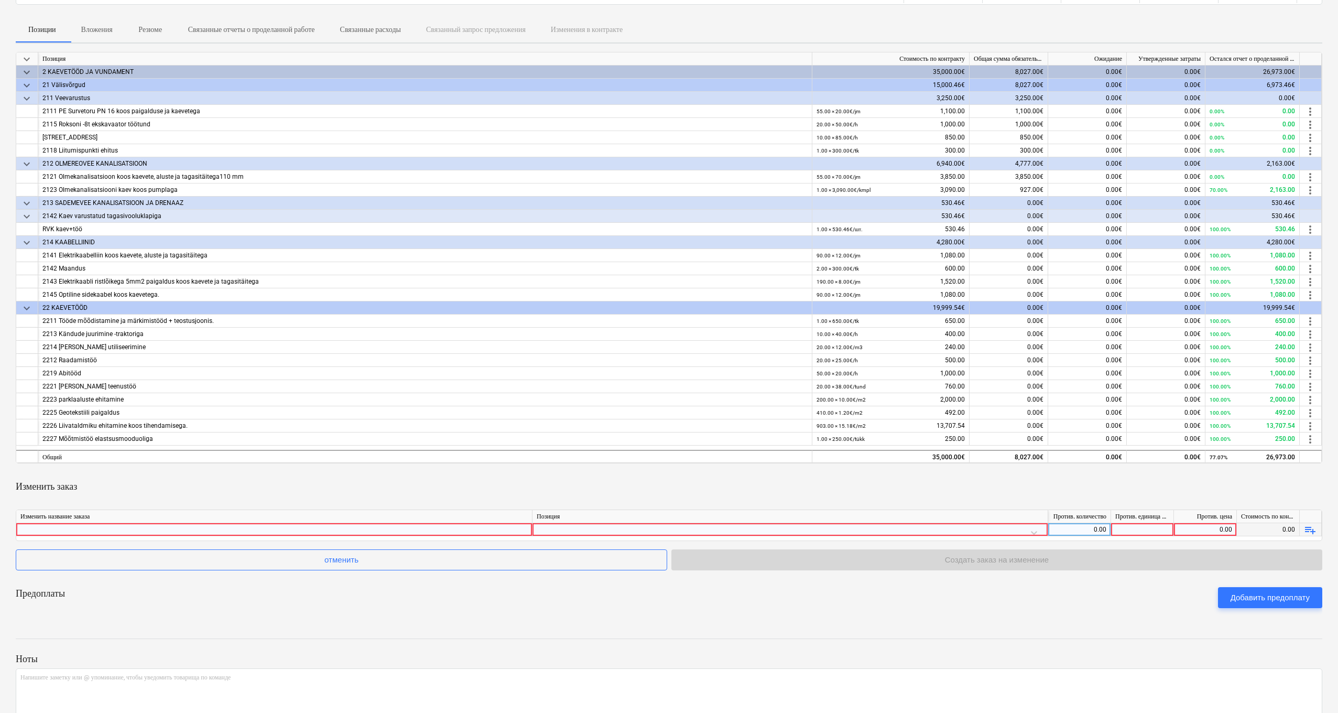
click at [405, 401] on div at bounding box center [273, 529] width 507 height 13
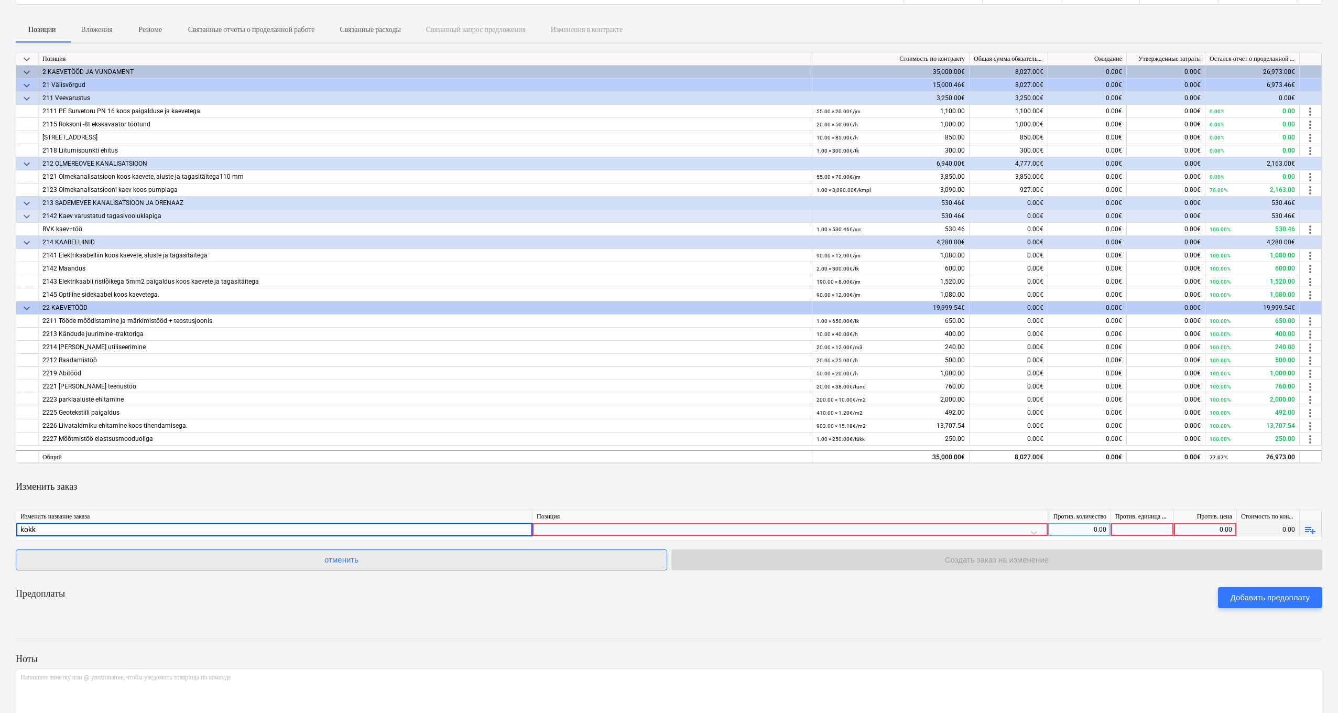
type input "kokku"
click at [827, 401] on div at bounding box center [790, 532] width 507 height 18
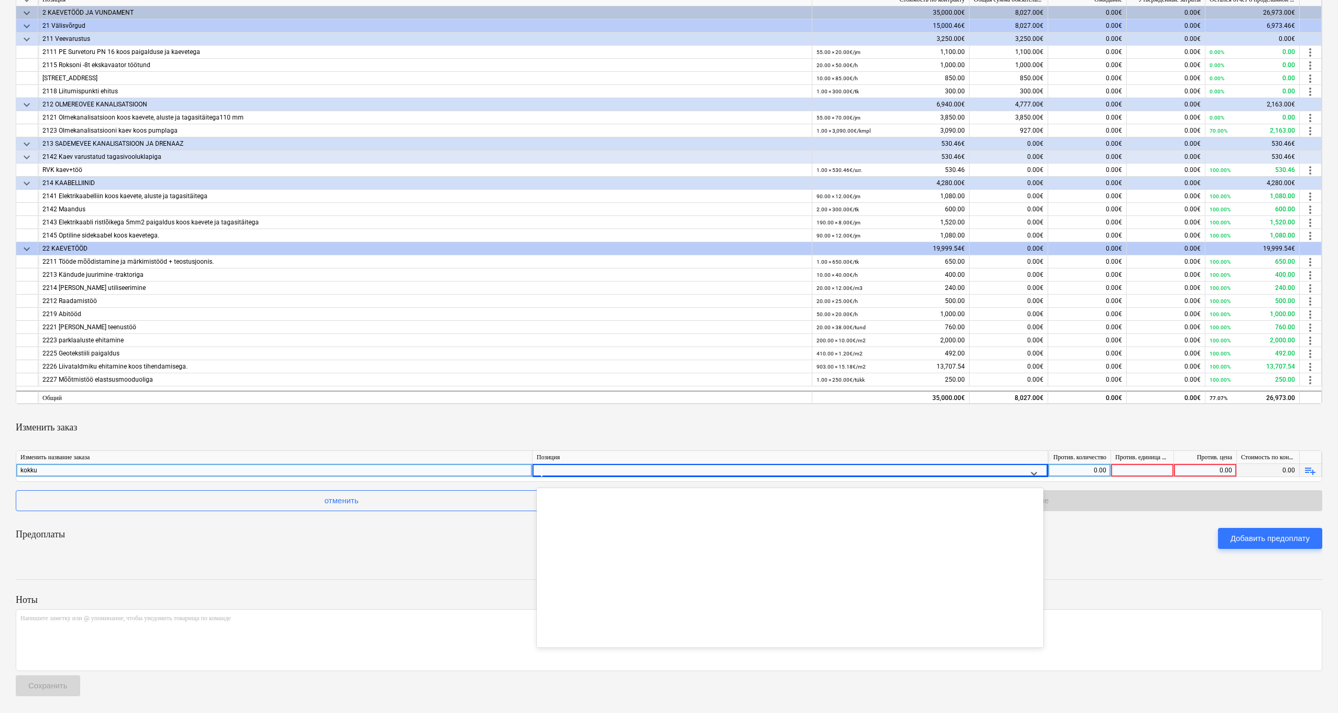
scroll to position [12998, 0]
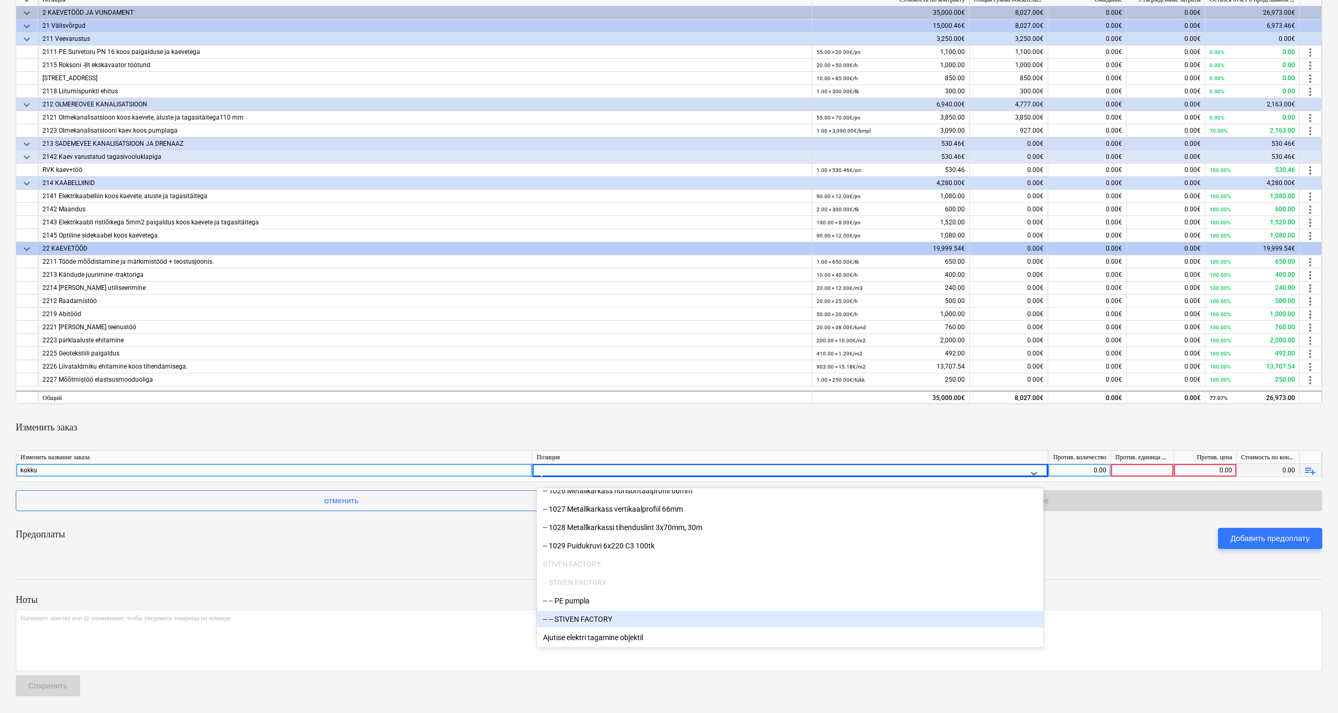
click at [634, 401] on div "-- -- STIVEN FACTORY" at bounding box center [790, 619] width 507 height 17
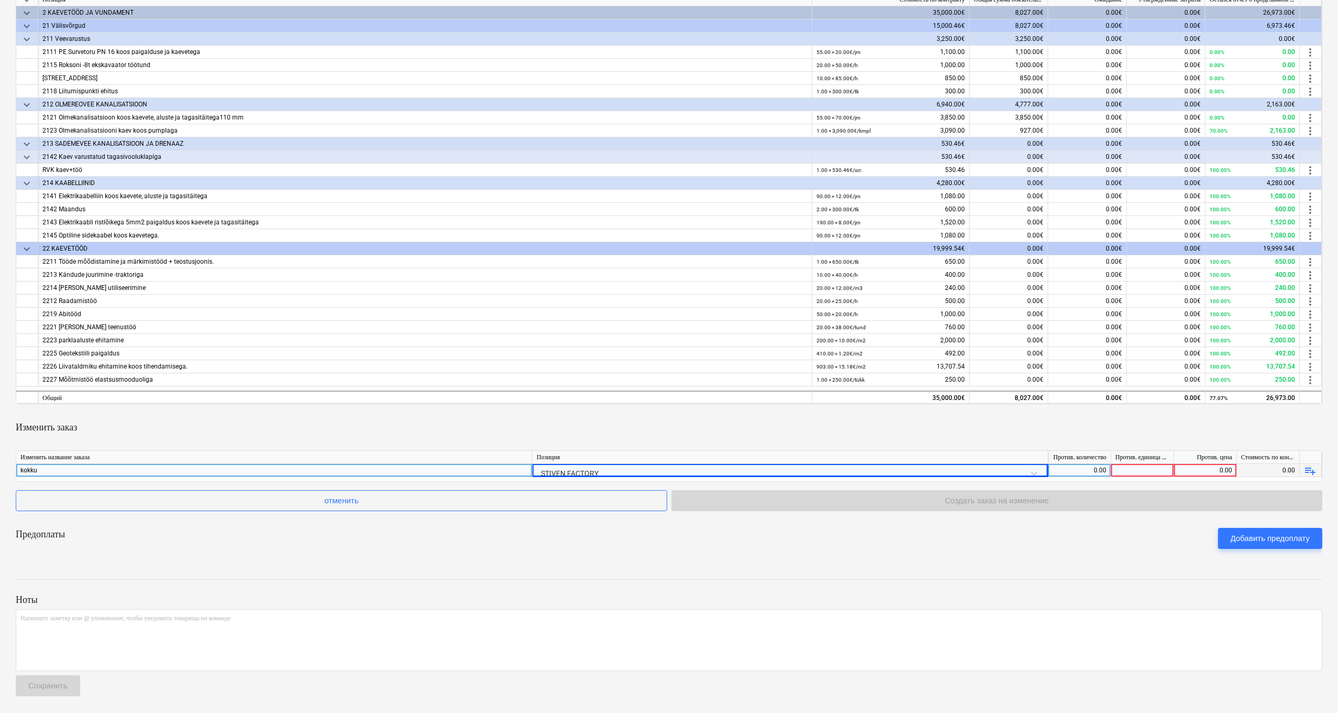
click at [827, 401] on div "0.00" at bounding box center [1080, 470] width 54 height 13
type input "-1"
click at [827, 401] on div at bounding box center [1142, 470] width 63 height 13
type input "tk"
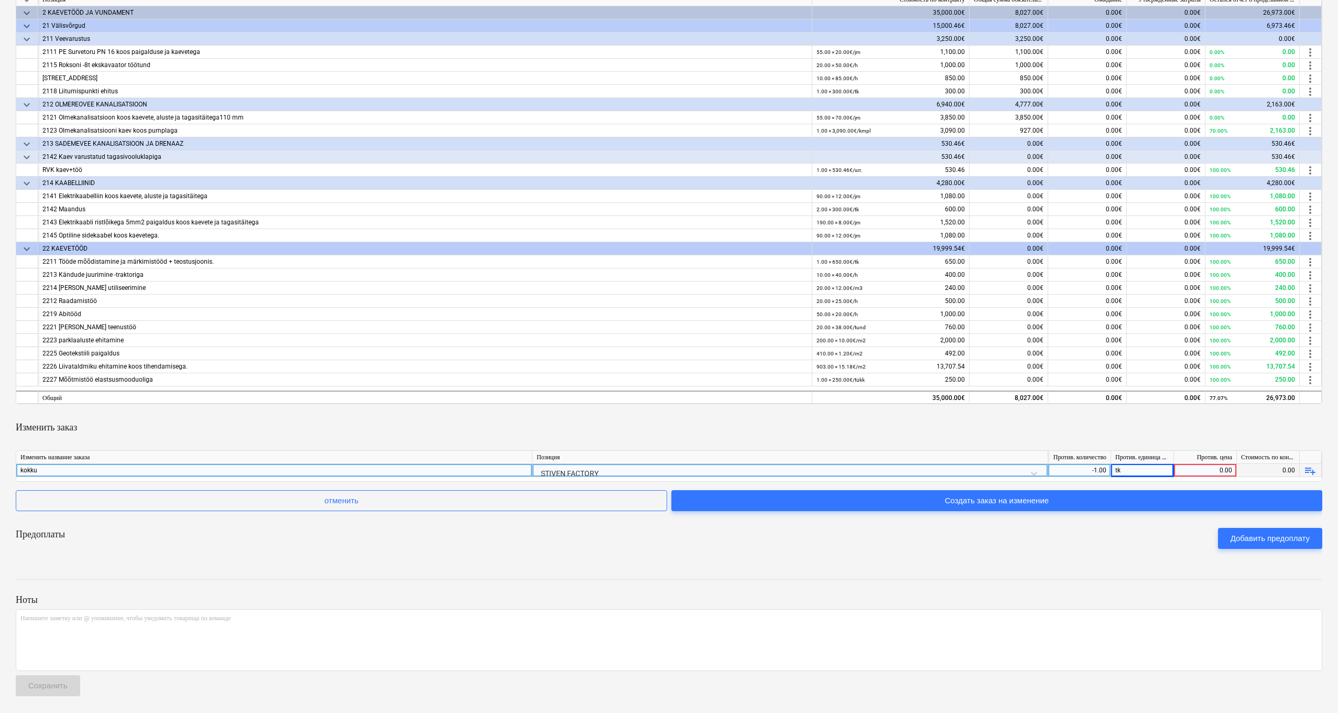
click at [827, 401] on div "0.00" at bounding box center [1205, 470] width 54 height 13
type input "13181.26"
click at [827, 401] on div "hinnapakkuminne .docx notes Ноты edit Изменить договор business Посмотреть субп…" at bounding box center [669, 278] width 1338 height 870
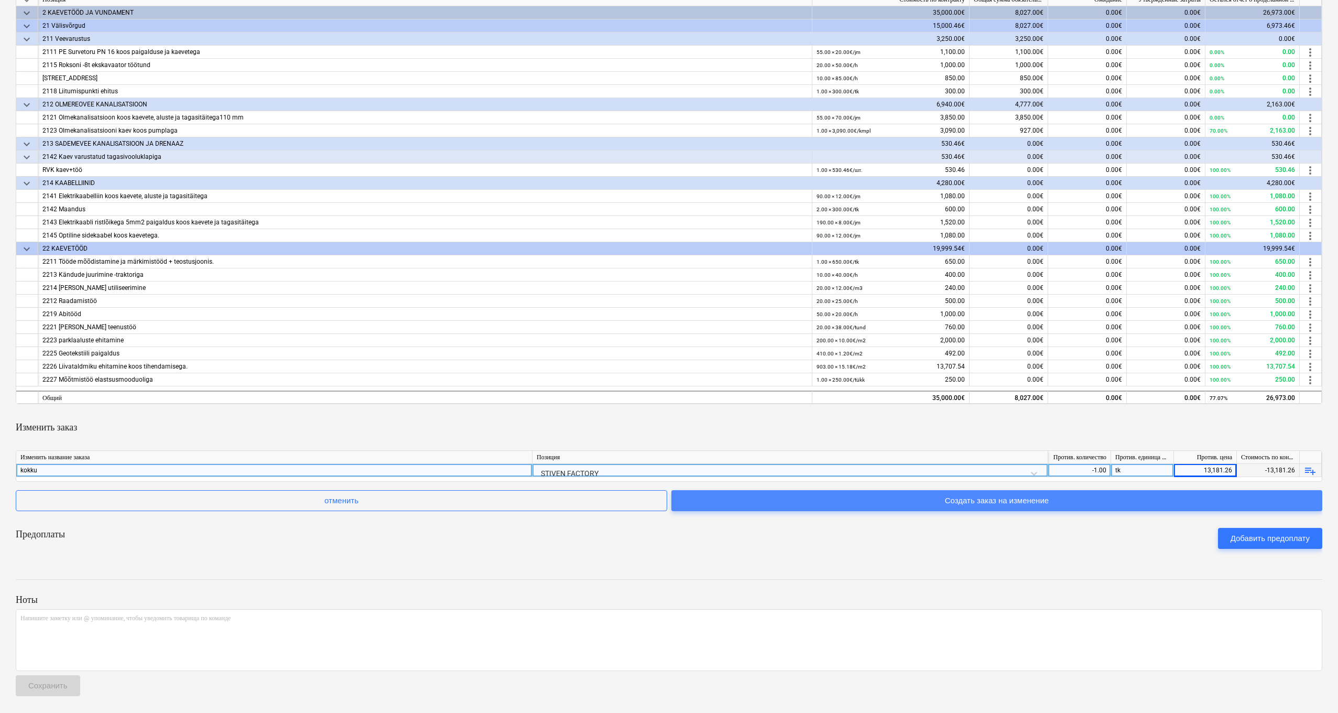
click at [827, 401] on div "Создать заказ на изменение" at bounding box center [997, 501] width 104 height 14
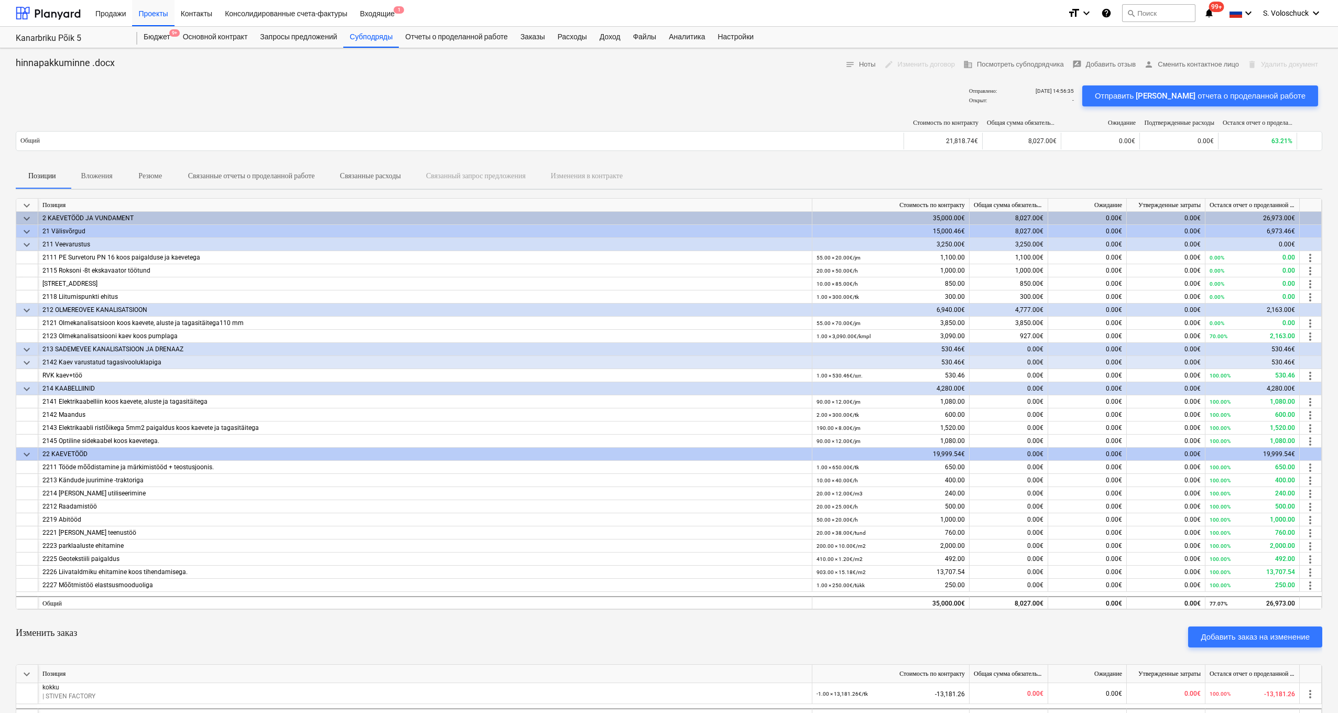
click at [827, 63] on div "edit Изменить договор" at bounding box center [919, 65] width 79 height 16
click at [827, 63] on span "business Посмотреть субподрядчика" at bounding box center [1014, 65] width 101 height 12
click at [827, 82] on div "Отправлено : 05.08.2025 14:56:35 Открыт : - Отправить шаблон отчета о проделанн…" at bounding box center [669, 95] width 1307 height 29
click at [376, 38] on div "Субподряды" at bounding box center [371, 37] width 56 height 21
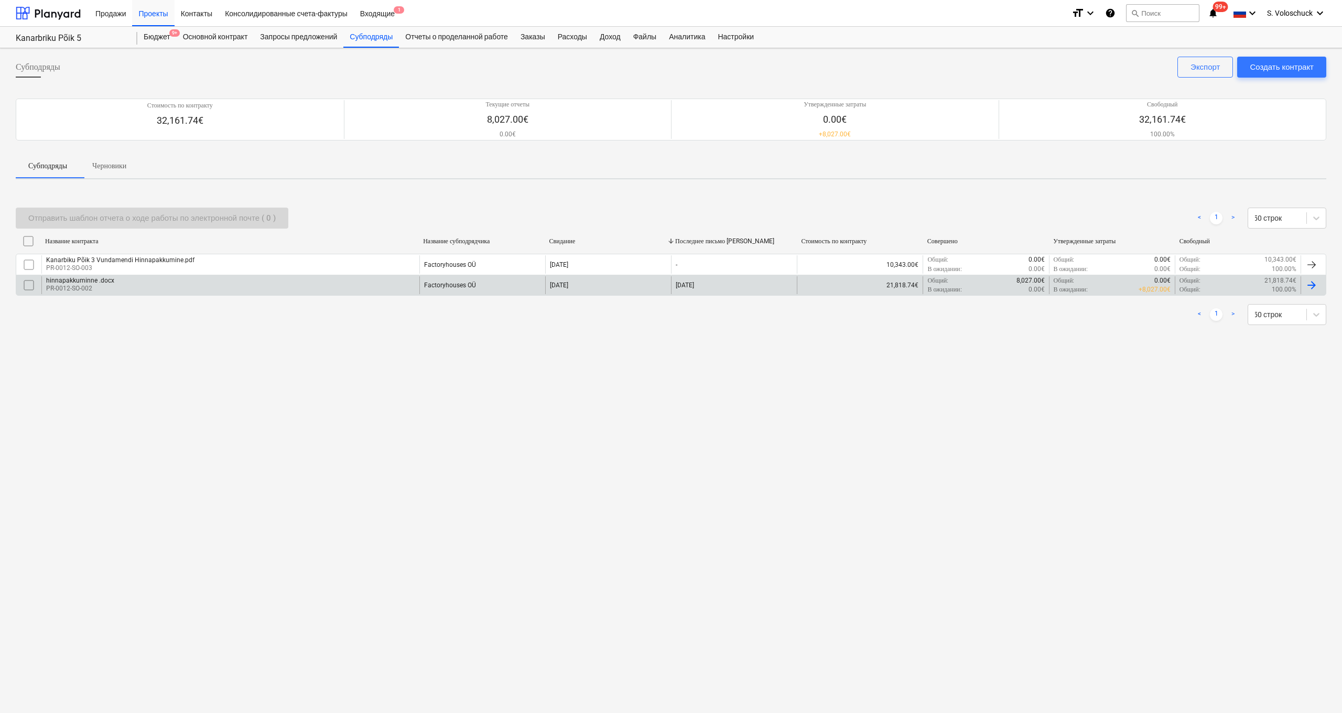
click at [309, 278] on div "hinnapakkuminne .docx PR-0012-SO-002" at bounding box center [230, 285] width 378 height 18
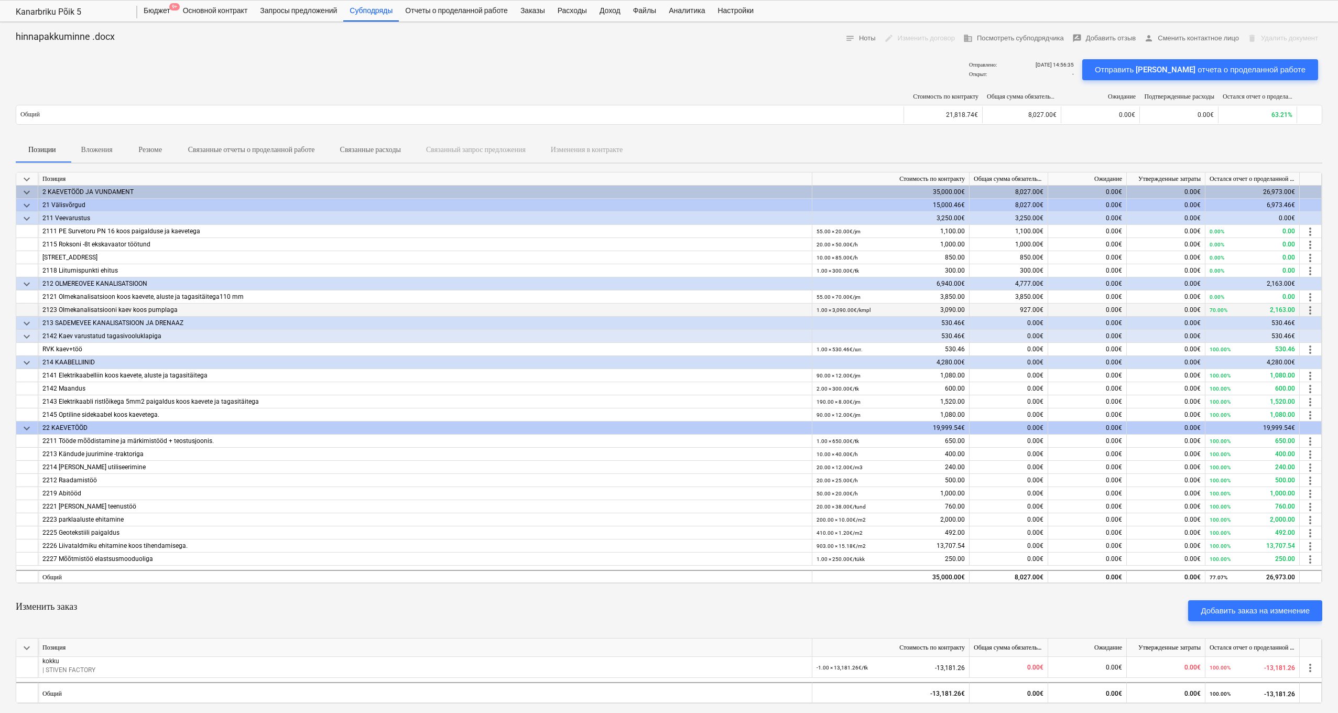
scroll to position [9, 0]
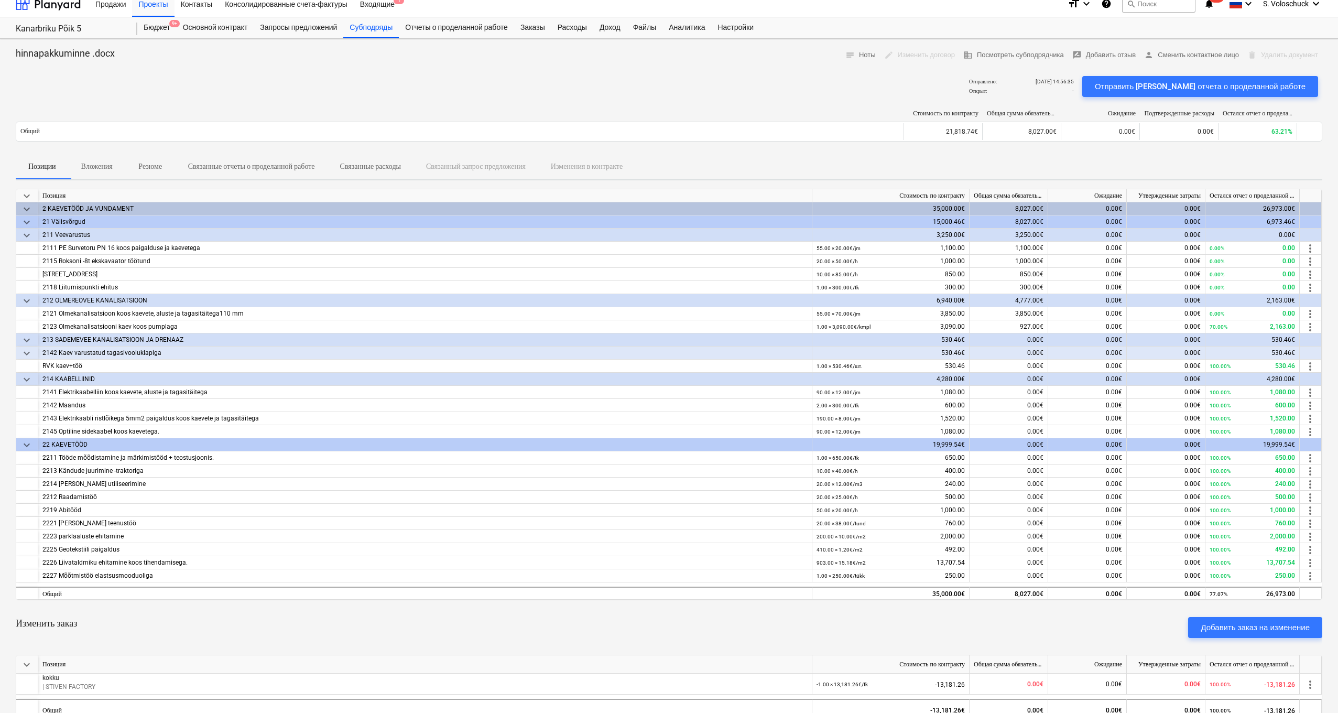
click at [827, 56] on div "edit Изменить договор" at bounding box center [919, 55] width 79 height 16
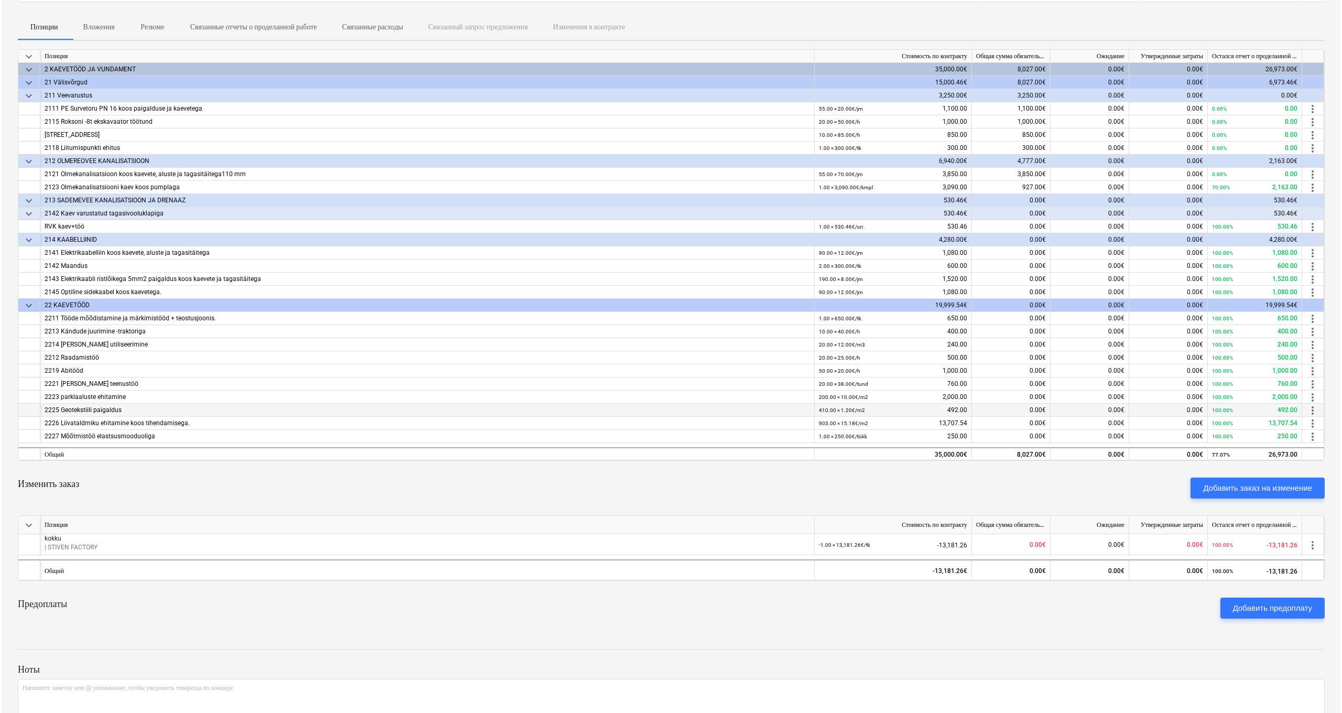
scroll to position [0, 0]
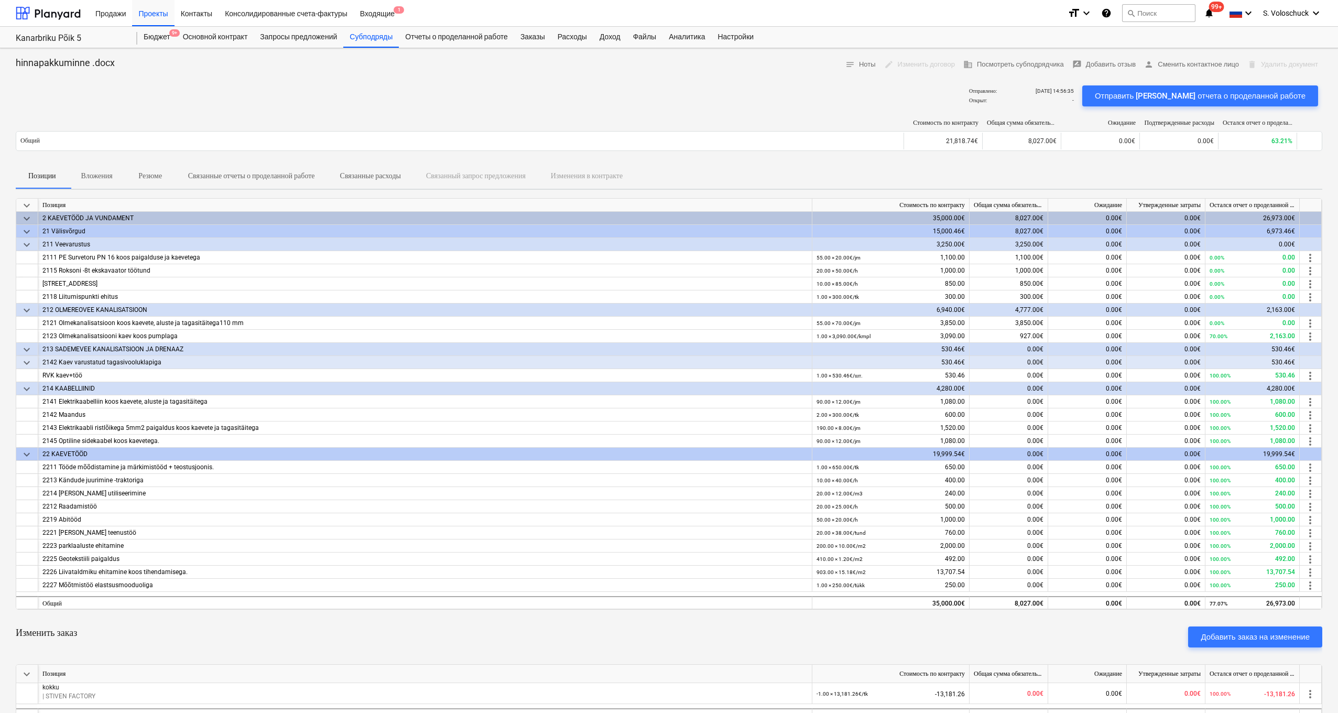
click at [102, 178] on p "Вложения" at bounding box center [96, 175] width 31 height 11
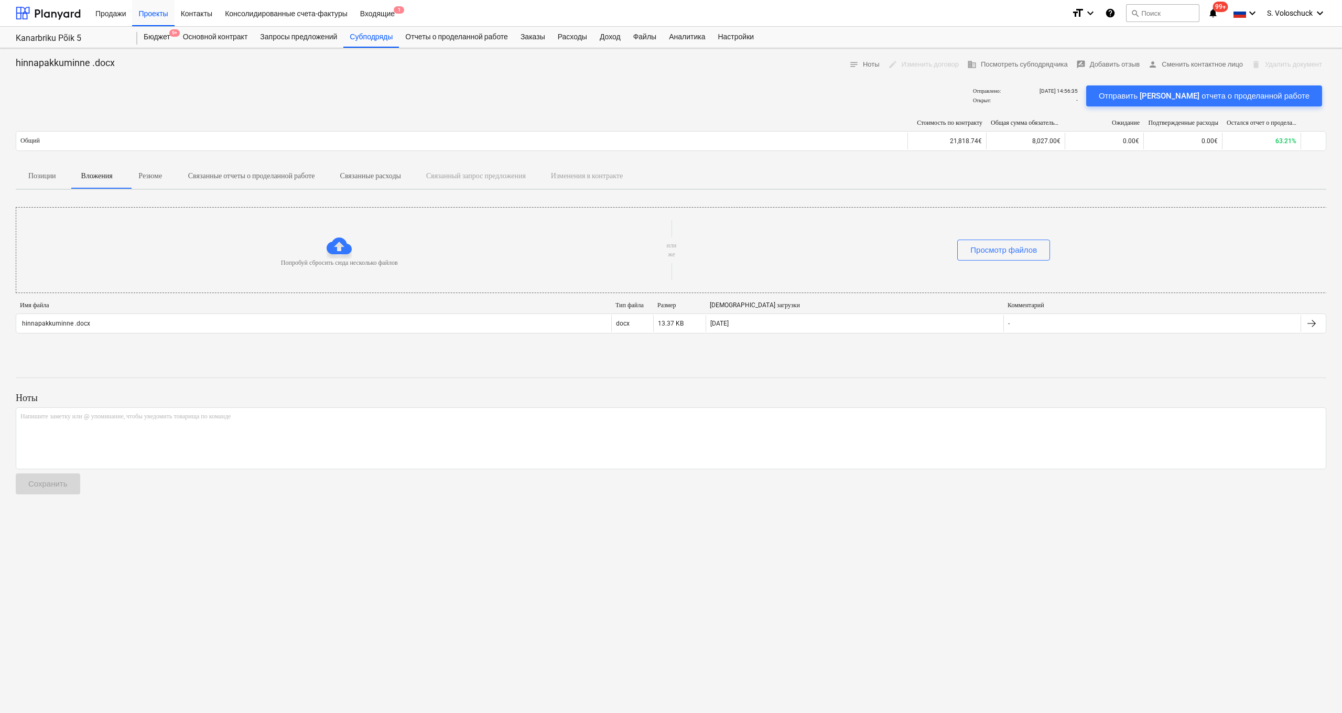
click at [155, 176] on p "Резюме" at bounding box center [150, 175] width 25 height 11
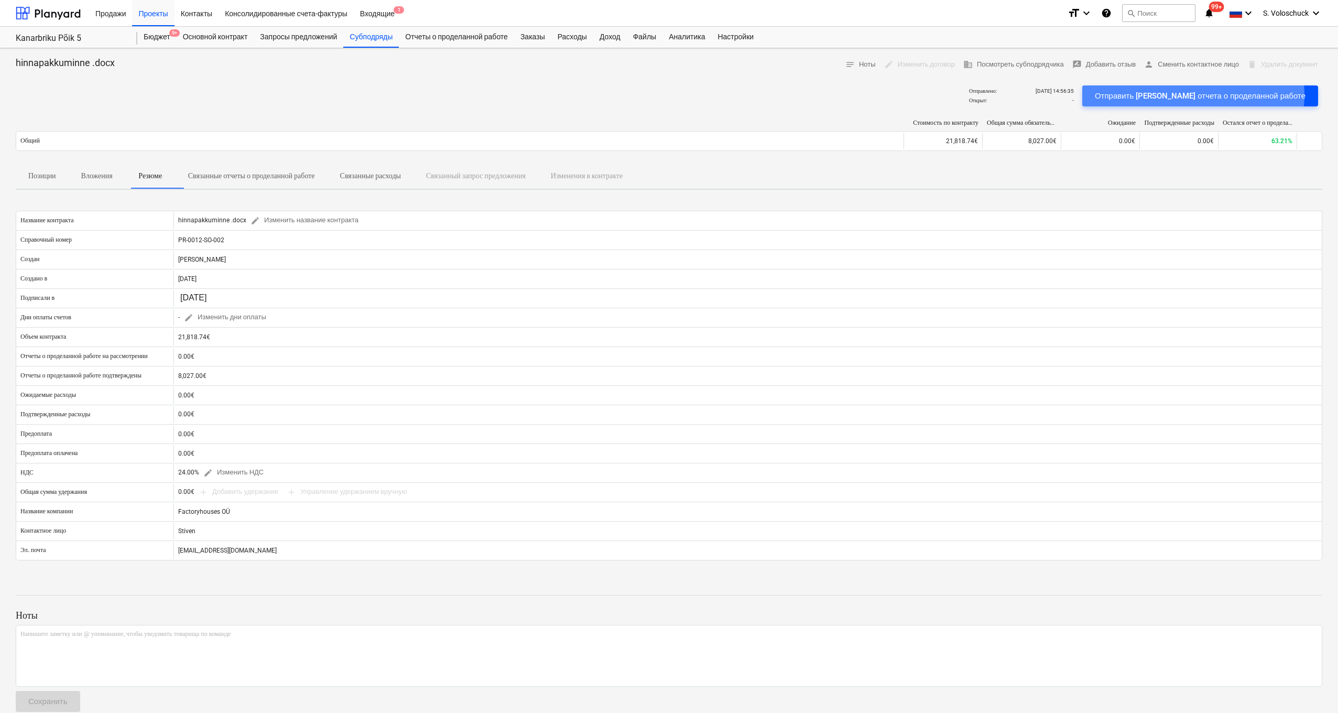
click at [827, 94] on div "Отправить шаблон отчета о проделанной работе" at bounding box center [1200, 96] width 211 height 14
click at [188, 74] on div at bounding box center [669, 77] width 1307 height 8
click at [381, 14] on div "Входящие 1" at bounding box center [377, 12] width 47 height 27
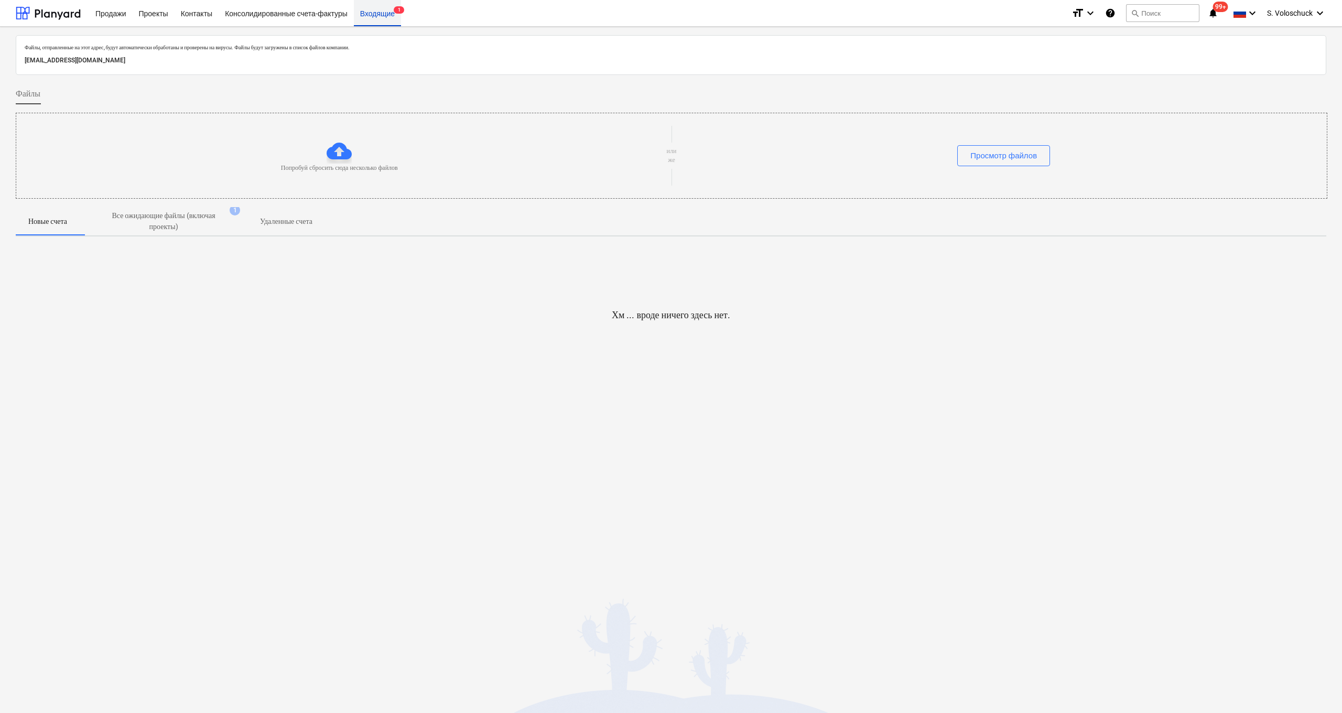
click at [384, 13] on div "Входящие 1" at bounding box center [377, 12] width 47 height 27
click at [149, 9] on div "Проекты" at bounding box center [153, 12] width 42 height 27
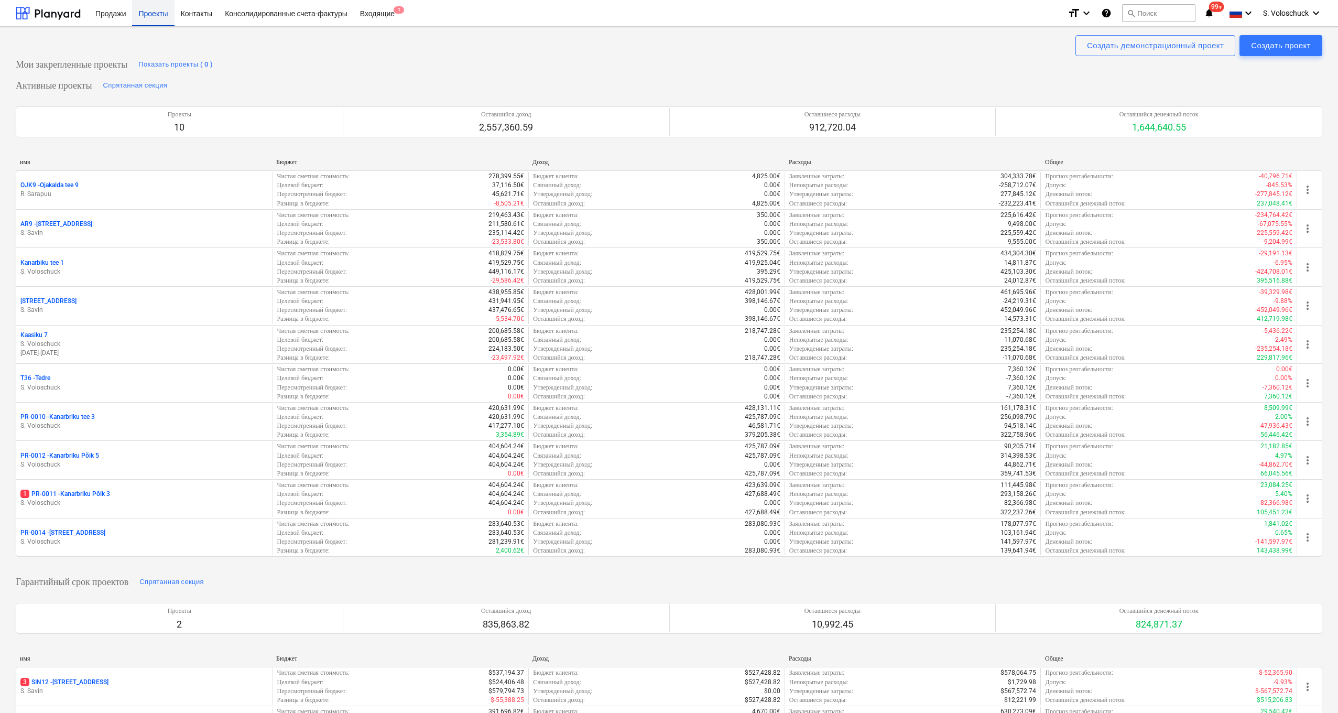
click at [142, 19] on div "Проекты" at bounding box center [153, 12] width 42 height 27
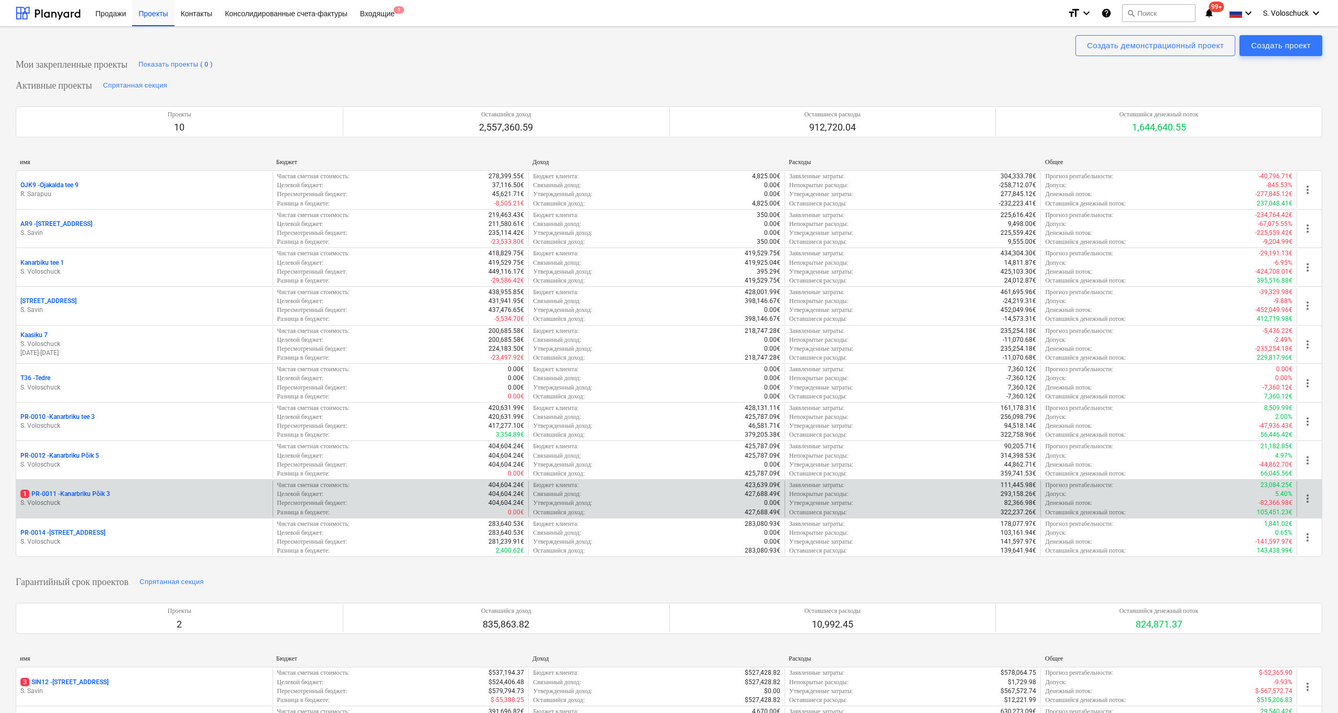
click at [116, 401] on div "1 PR-0011 - Kanarbriku Põik 3" at bounding box center [144, 494] width 248 height 9
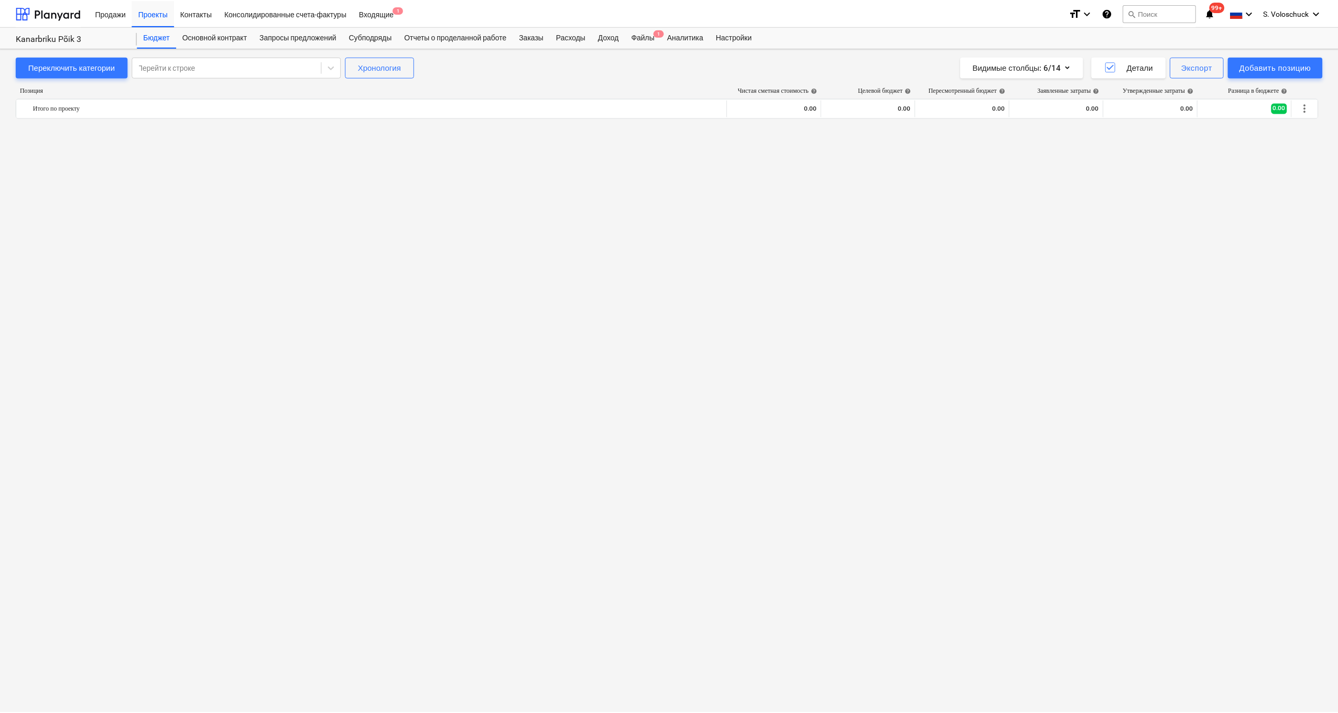
scroll to position [1951, 0]
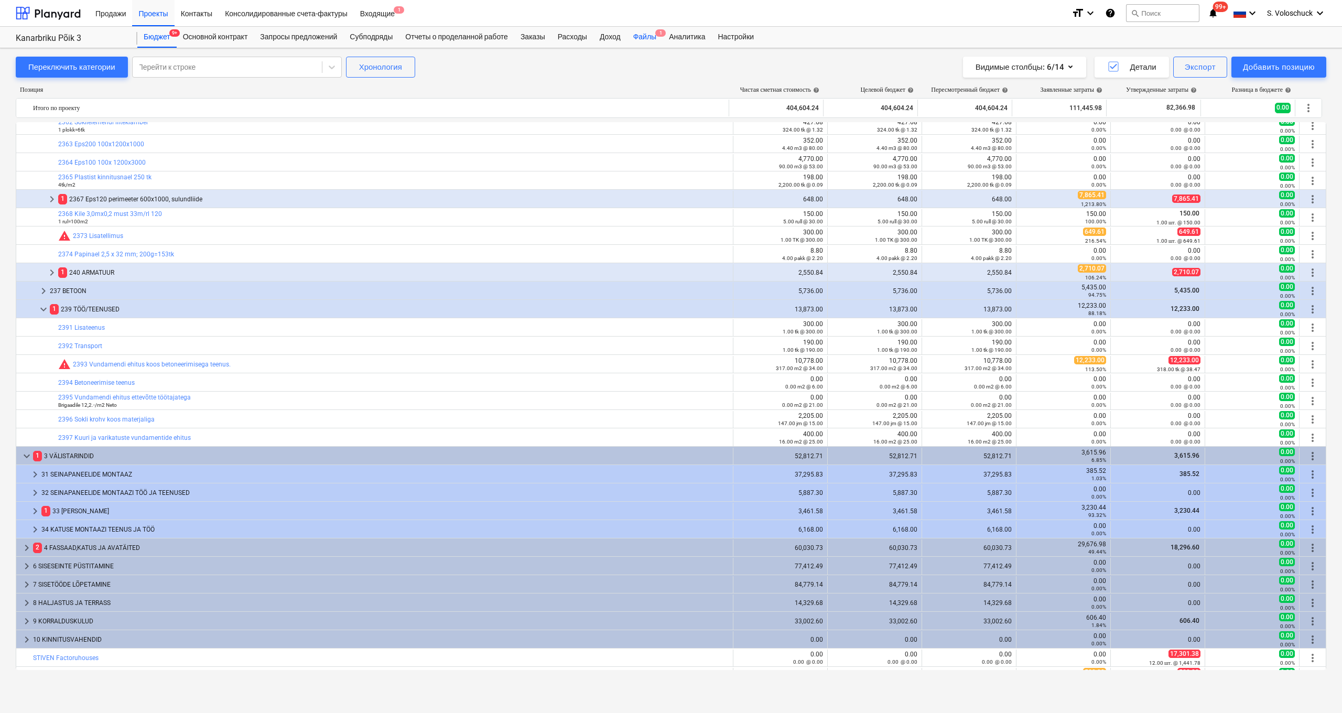
click at [662, 42] on div "Файлы 1" at bounding box center [645, 37] width 36 height 21
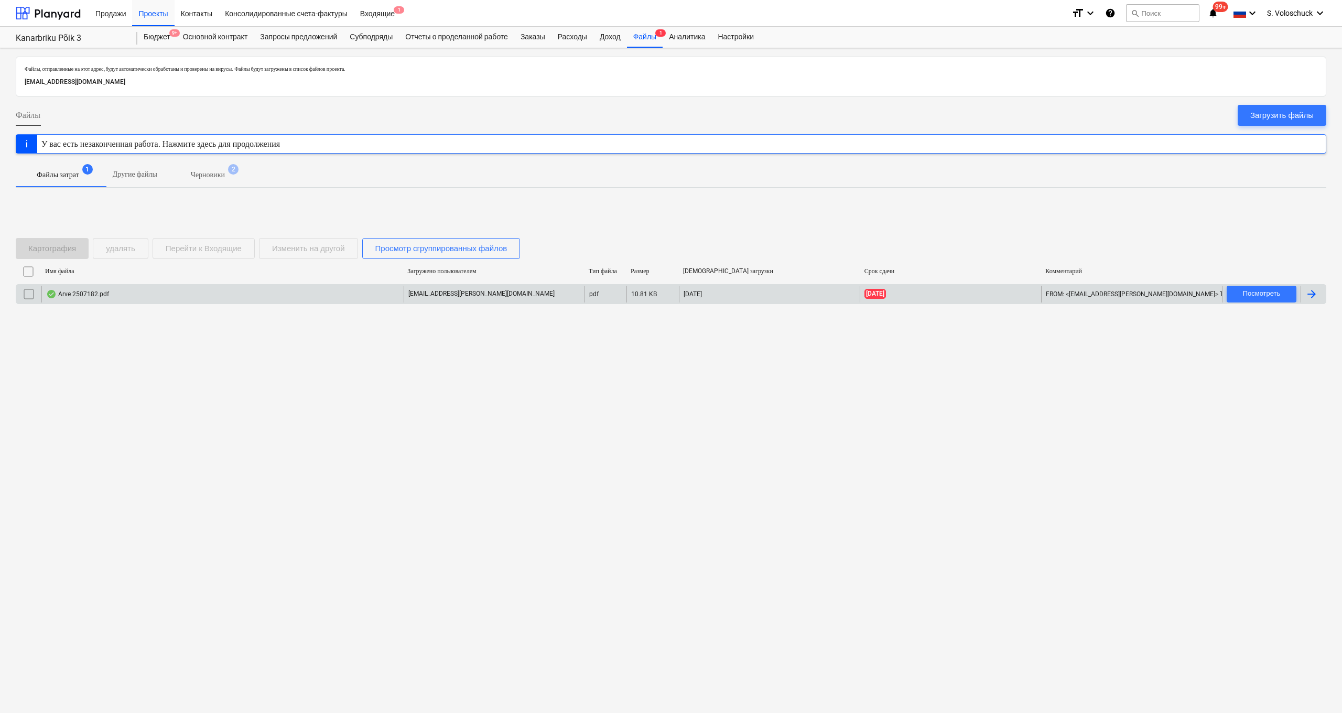
click at [501, 289] on div "mare.erich@truut.ee" at bounding box center [494, 294] width 181 height 17
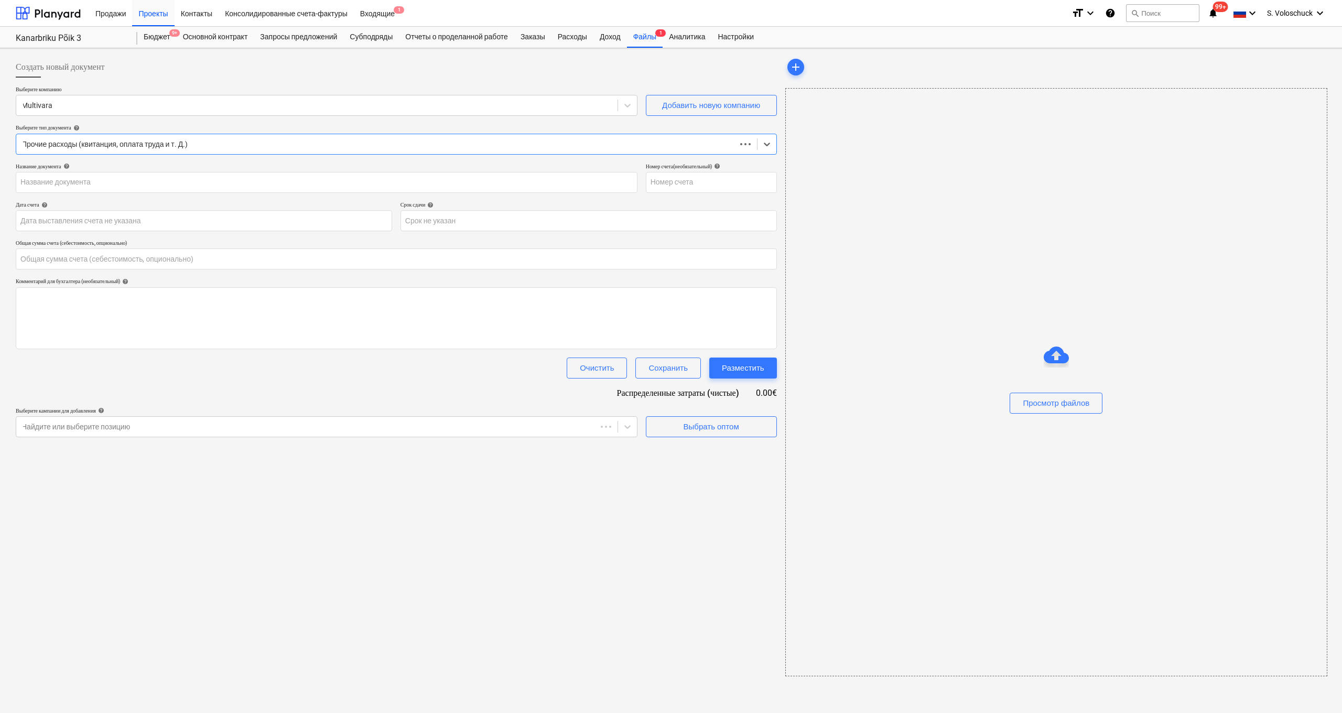
type input "0.00"
type input "2507182"
type input "[DATE]"
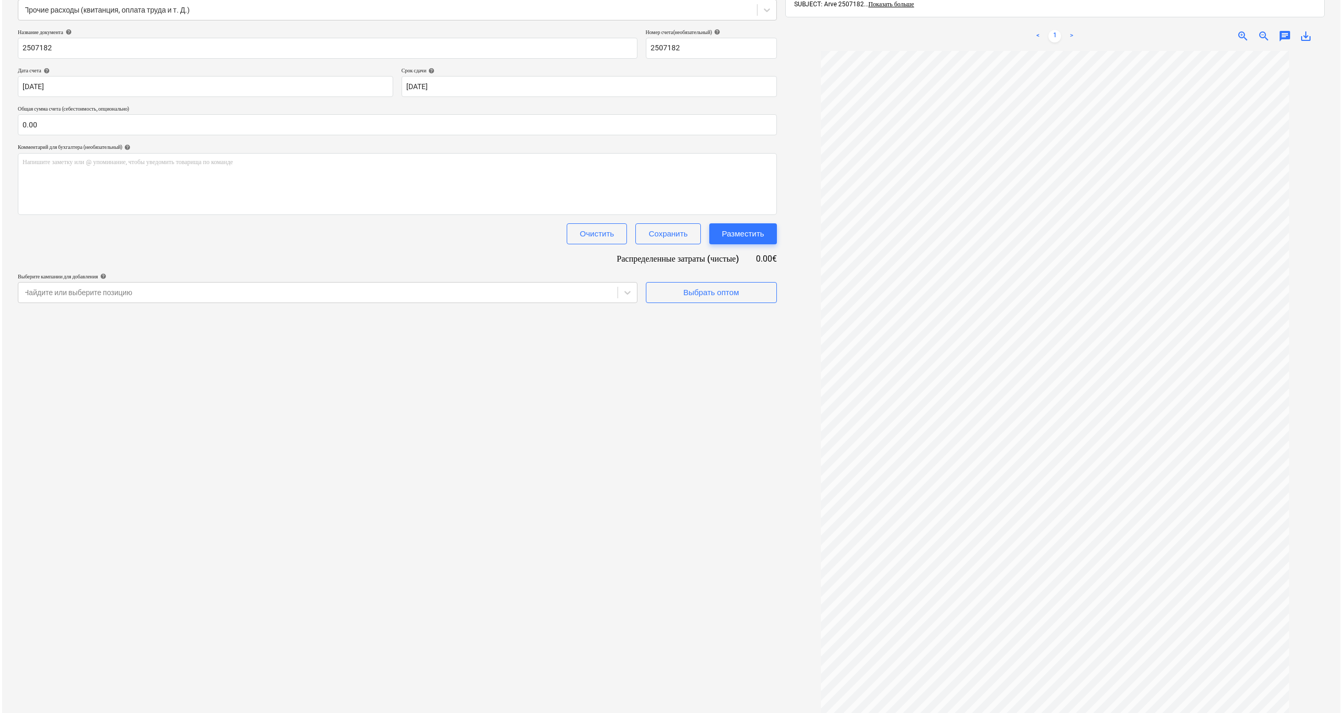
scroll to position [101, 0]
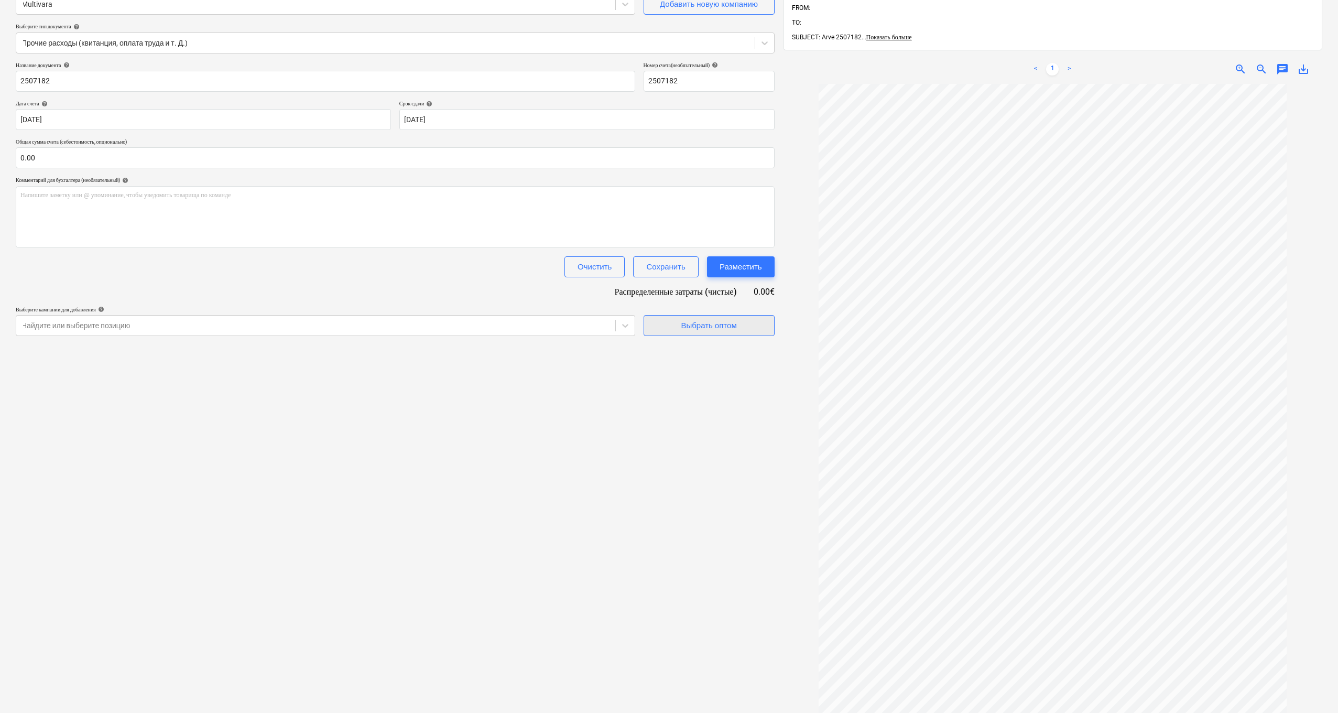
click at [717, 325] on div "Выбрать оптом" at bounding box center [709, 326] width 56 height 14
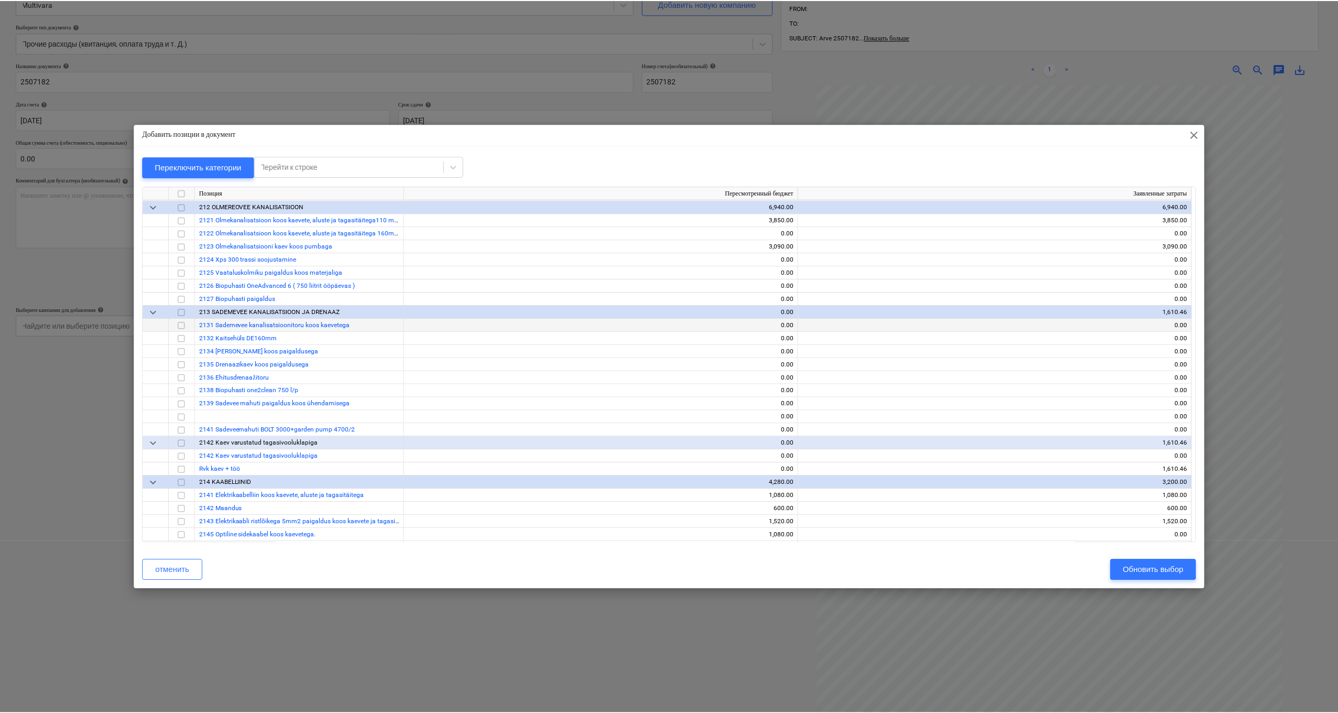
scroll to position [217, 0]
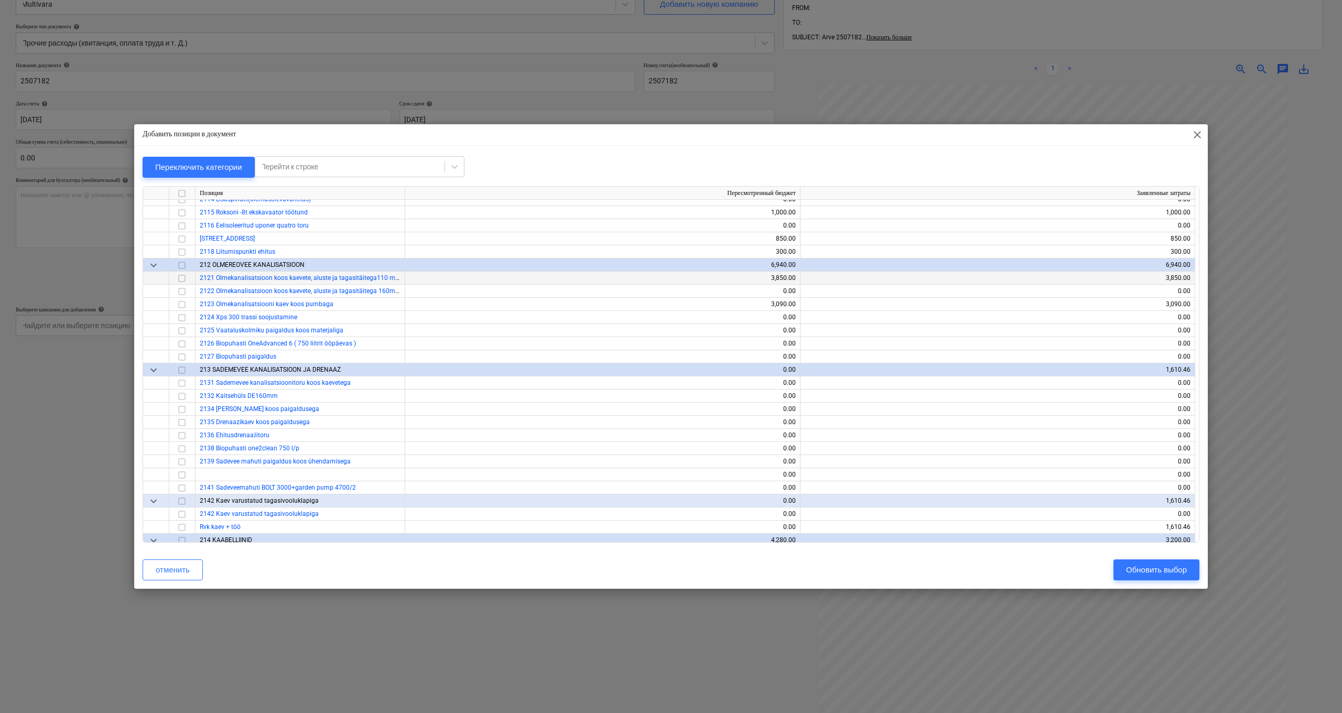
click at [182, 279] on input "checkbox" at bounding box center [182, 278] width 13 height 13
click at [827, 401] on div "Обновить выбор" at bounding box center [1156, 570] width 61 height 14
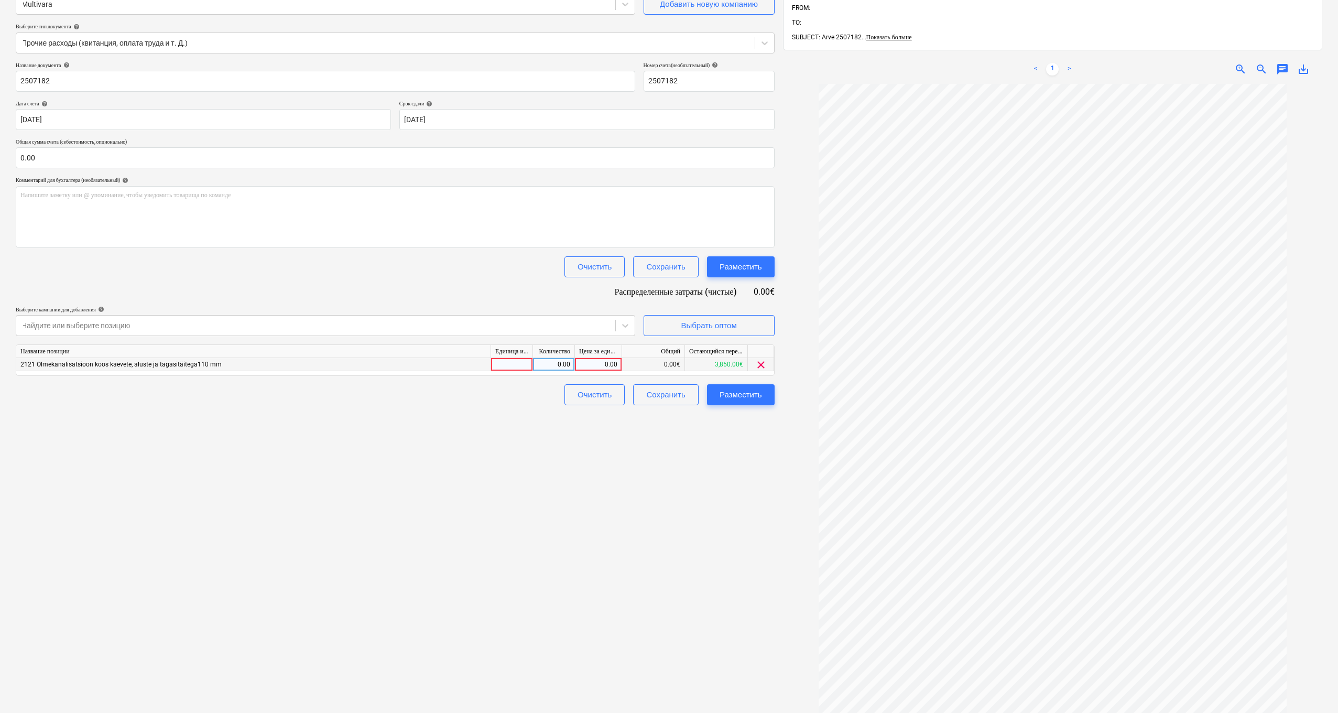
click at [516, 364] on div at bounding box center [512, 364] width 42 height 13
type input "-"
type input "tk"
click at [552, 363] on div "0.00" at bounding box center [553, 364] width 33 height 13
type input "-1"
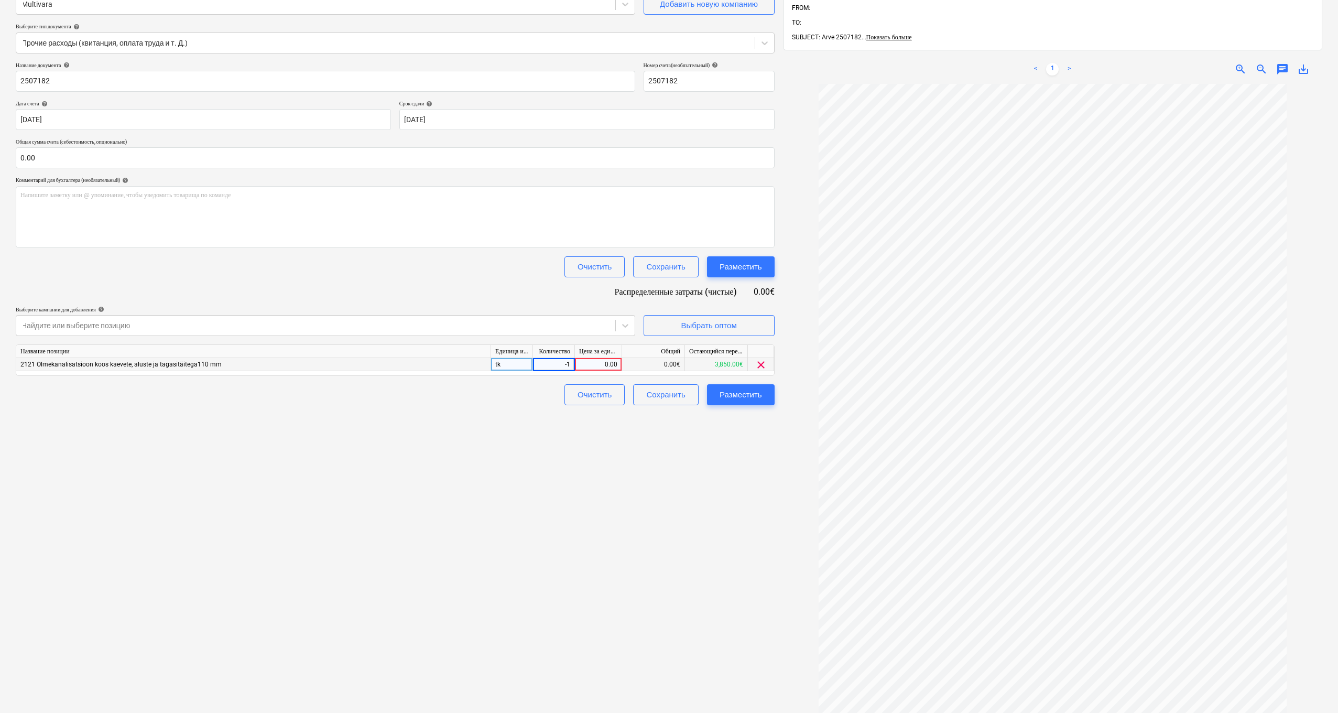
click at [591, 363] on div "0.00" at bounding box center [598, 364] width 38 height 13
type input "1000"
click at [697, 401] on div "Создать новый документ Выберите компанию Multivara Добавить новую компанию Выбе…" at bounding box center [395, 361] width 767 height 820
click at [583, 363] on div "1,000.00" at bounding box center [598, 364] width 38 height 13
type input "-1000"
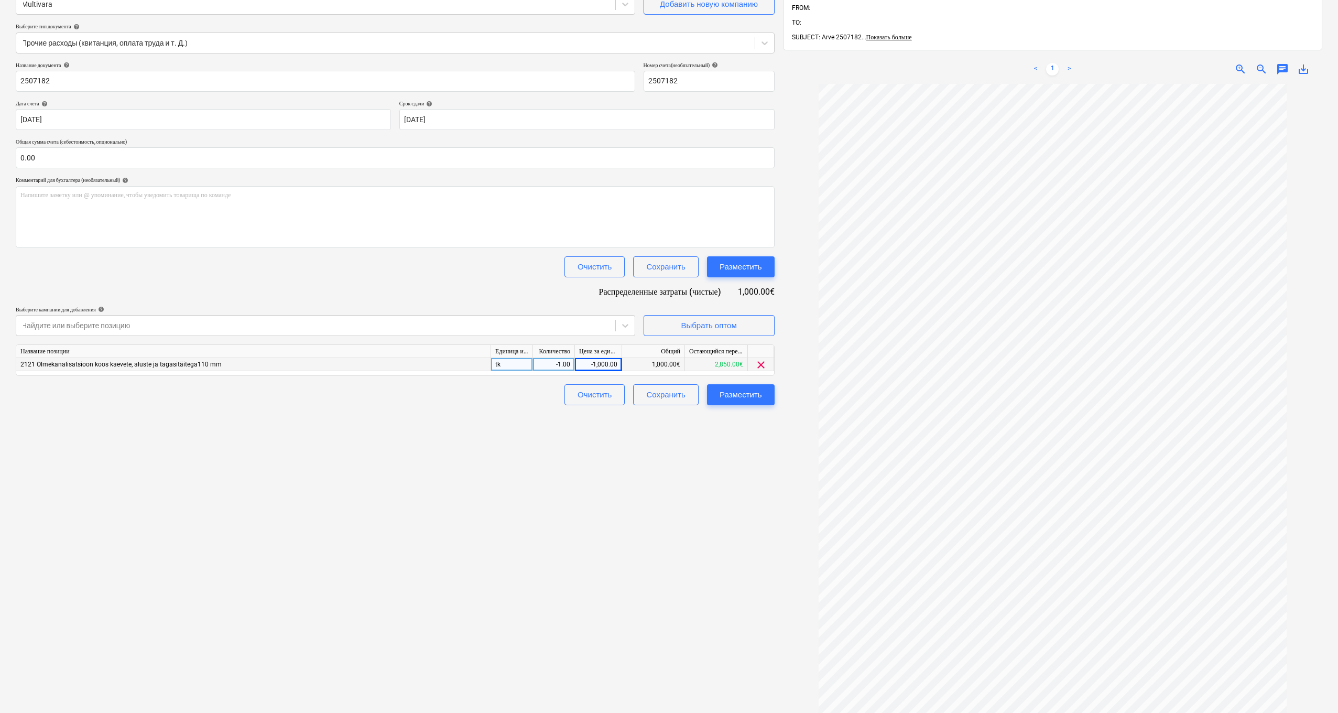
click at [640, 363] on div "1,000.00€" at bounding box center [653, 364] width 63 height 13
click at [655, 401] on div "Создать новый документ Выберите компанию Multivara Добавить новую компанию Выбе…" at bounding box center [395, 361] width 767 height 820
click at [564, 363] on div "-1.00" at bounding box center [553, 364] width 33 height 13
click at [639, 359] on div "1,000.00€" at bounding box center [653, 364] width 63 height 13
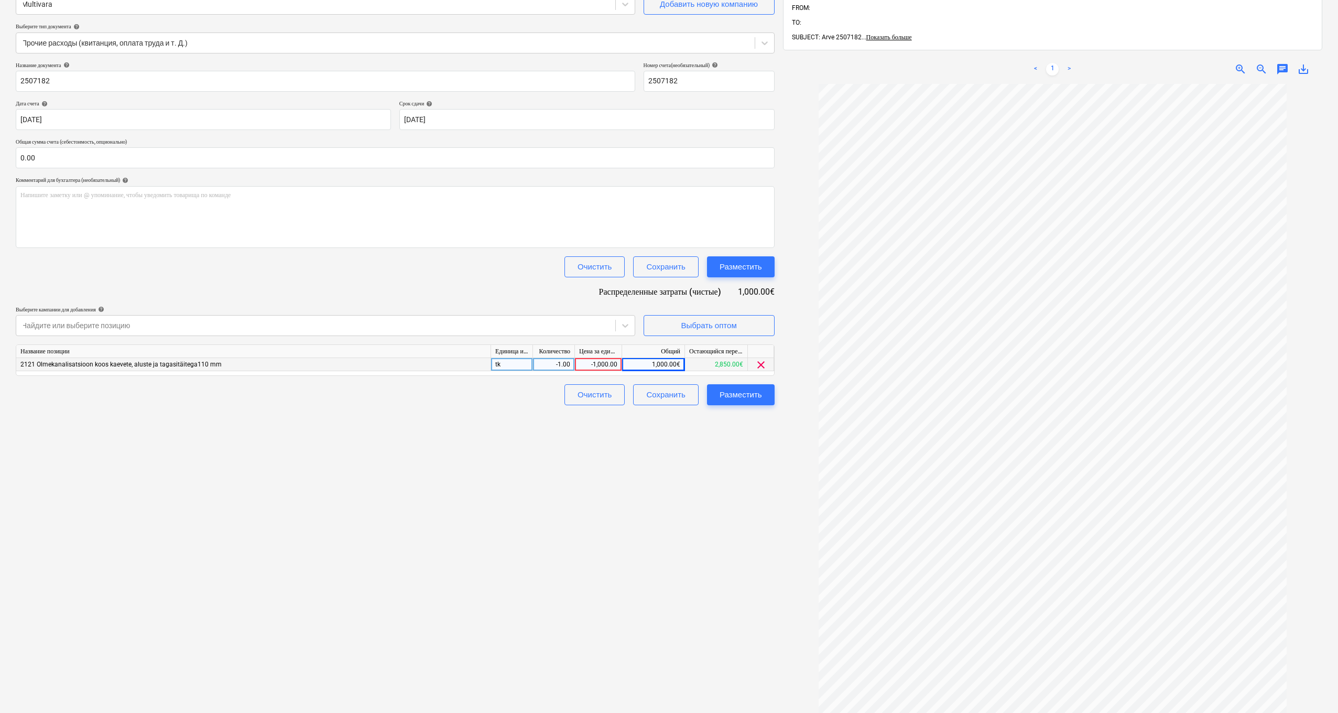
click at [641, 362] on div "1,000.00€" at bounding box center [653, 364] width 63 height 13
click at [601, 363] on div "-1,000.00" at bounding box center [598, 364] width 38 height 13
click at [665, 401] on div "Создать новый документ Выберите компанию Multivara Добавить новую компанию Выбе…" at bounding box center [395, 361] width 767 height 820
click at [744, 393] on div "Разместить" at bounding box center [741, 395] width 42 height 14
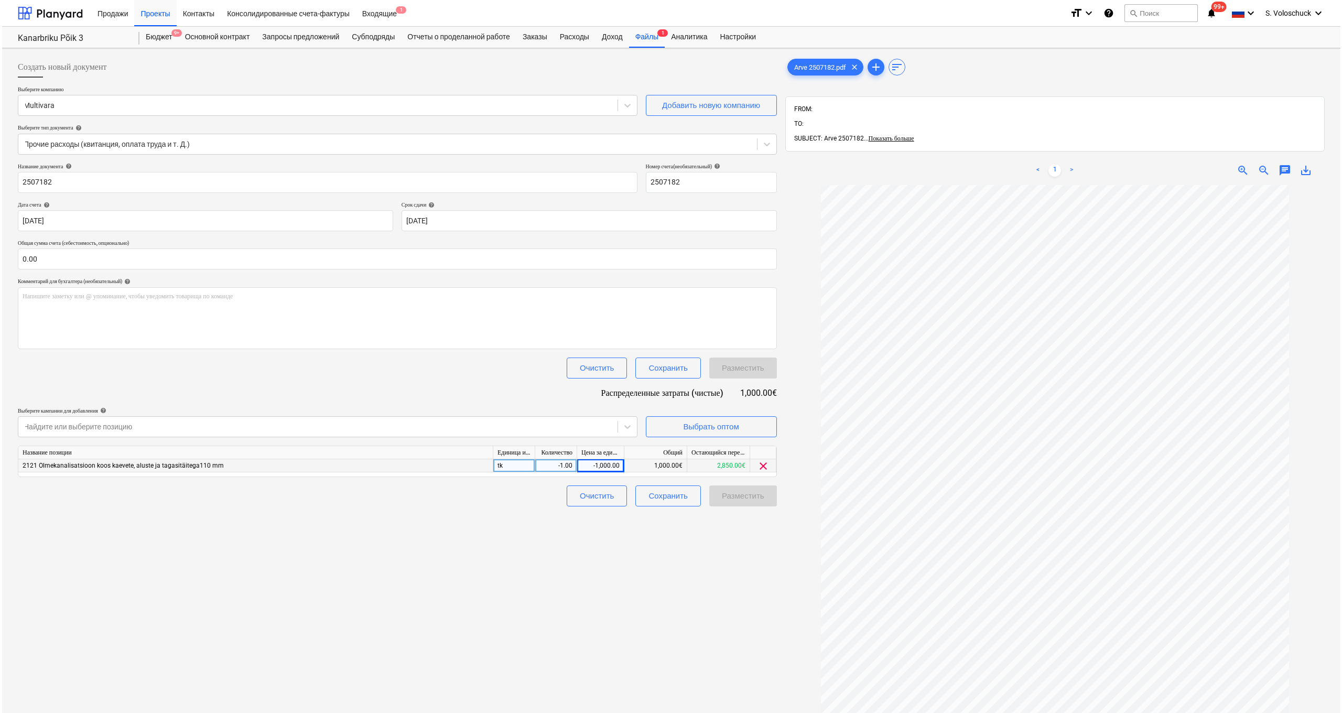
scroll to position [2, 0]
click at [622, 401] on div "Создать новый документ Выберите компанию Multivara Добавить новую компанию Выбе…" at bounding box center [395, 460] width 767 height 820
click at [608, 401] on div "-1,000.00" at bounding box center [598, 463] width 38 height 13
type input "1000"
click at [642, 401] on div "-1,000.00€" at bounding box center [653, 463] width 63 height 13
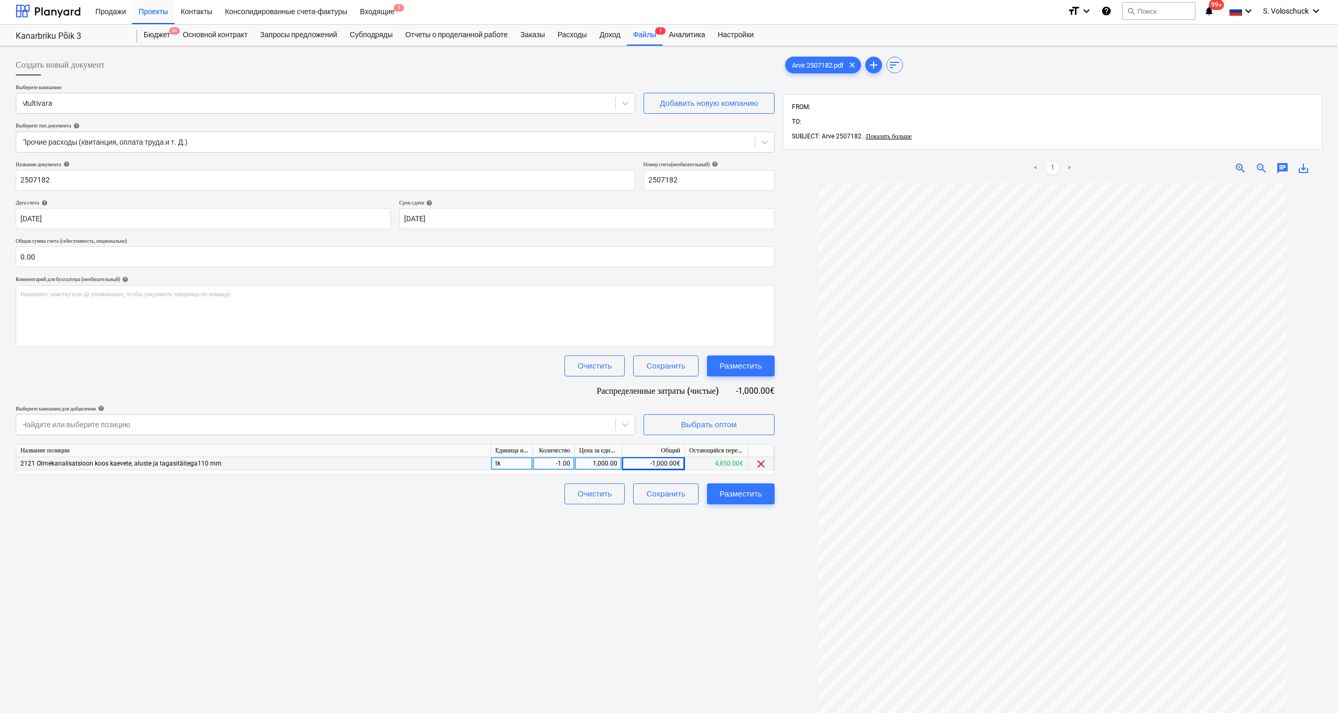
click at [564, 401] on div "-1.00" at bounding box center [553, 463] width 33 height 13
click at [647, 401] on div "-1,000.00€" at bounding box center [653, 463] width 63 height 13
click at [605, 401] on div "1,000.00" at bounding box center [598, 463] width 38 height 13
click at [556, 401] on div "0.00" at bounding box center [553, 463] width 33 height 13
type input "-1"
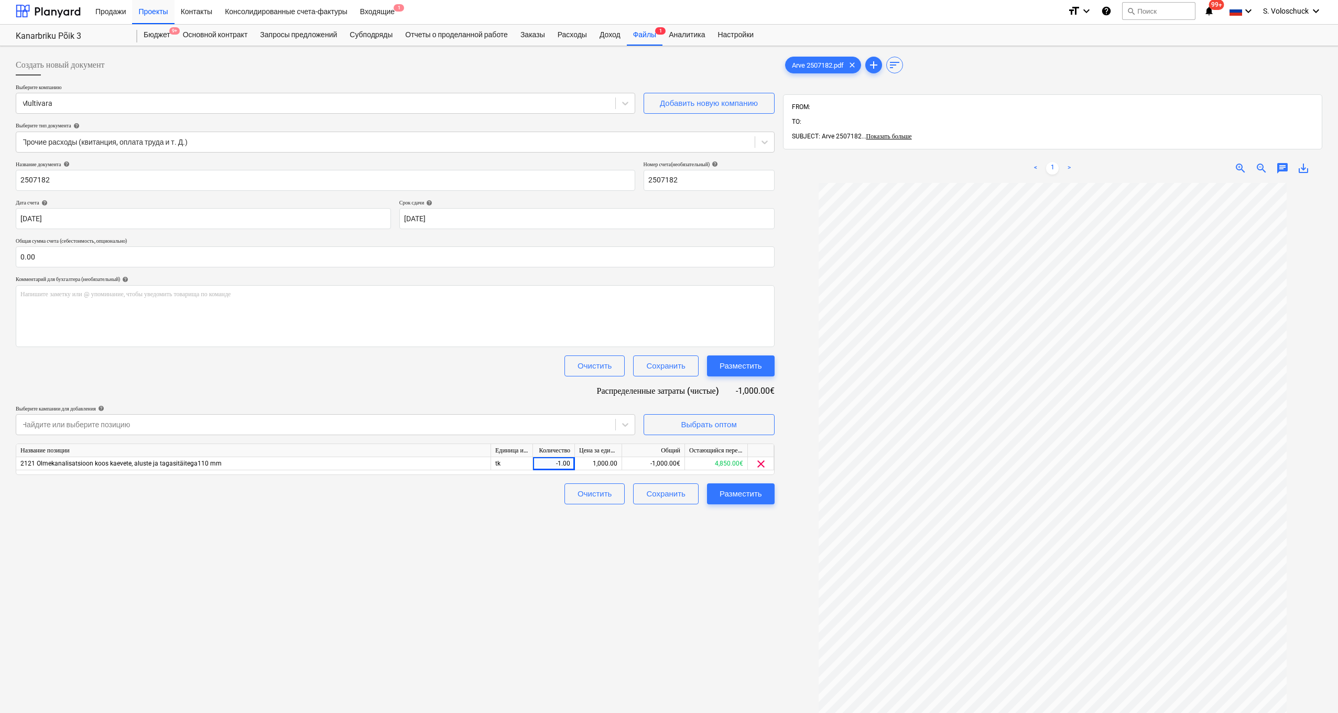
click at [613, 401] on div "Создать новый документ Выберите компанию Multivara Добавить новую компанию Выбе…" at bounding box center [395, 460] width 767 height 820
click at [588, 401] on div "1,000.00" at bounding box center [598, 463] width 38 height 13
click at [588, 401] on input "1000" at bounding box center [598, 463] width 47 height 13
type input "-1000"
click at [616, 401] on div "Создать новый документ Выберите компанию Multivara Добавить новую компанию Выбе…" at bounding box center [395, 460] width 767 height 820
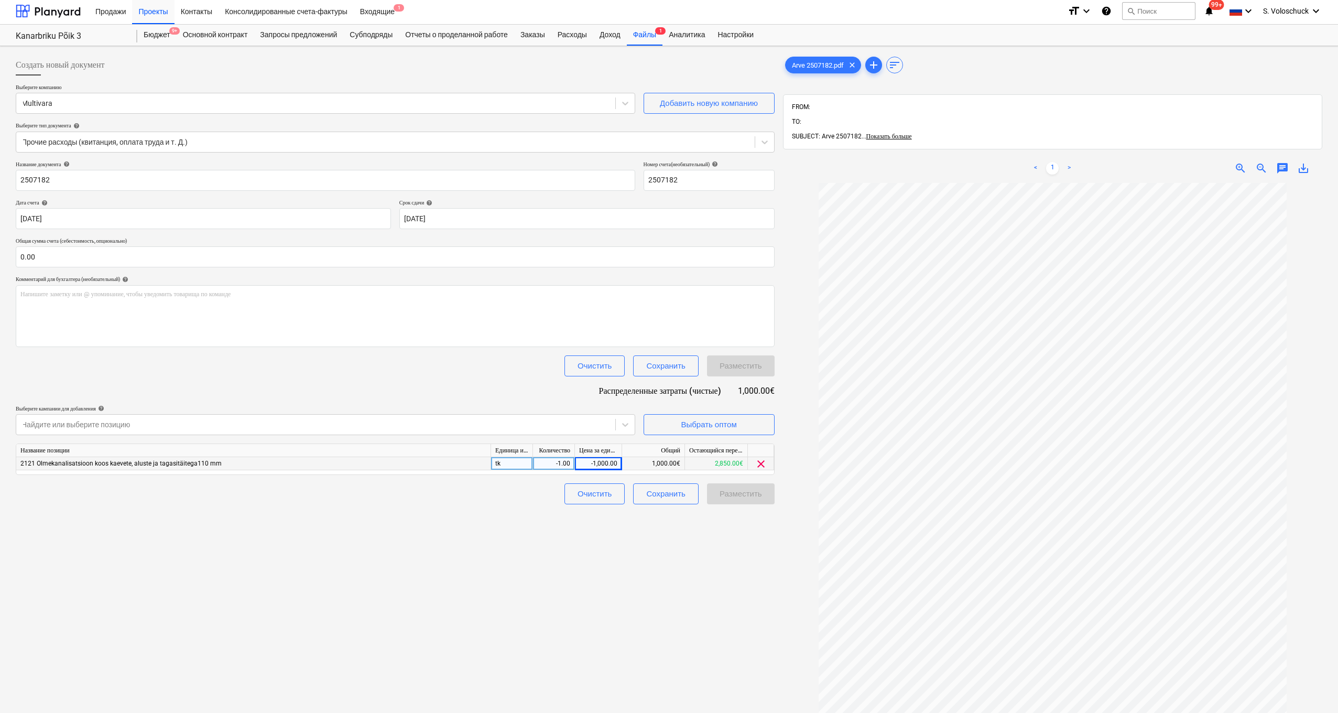
click at [592, 401] on div "-1,000.00" at bounding box center [598, 463] width 38 height 13
click at [602, 401] on input "-1000" at bounding box center [598, 463] width 47 height 13
click at [607, 401] on input "-1000" at bounding box center [598, 463] width 47 height 13
type input "1000"
click at [616, 401] on div "Создать новый документ Выберите компанию Multivara Добавить новую компанию Выбе…" at bounding box center [395, 460] width 767 height 820
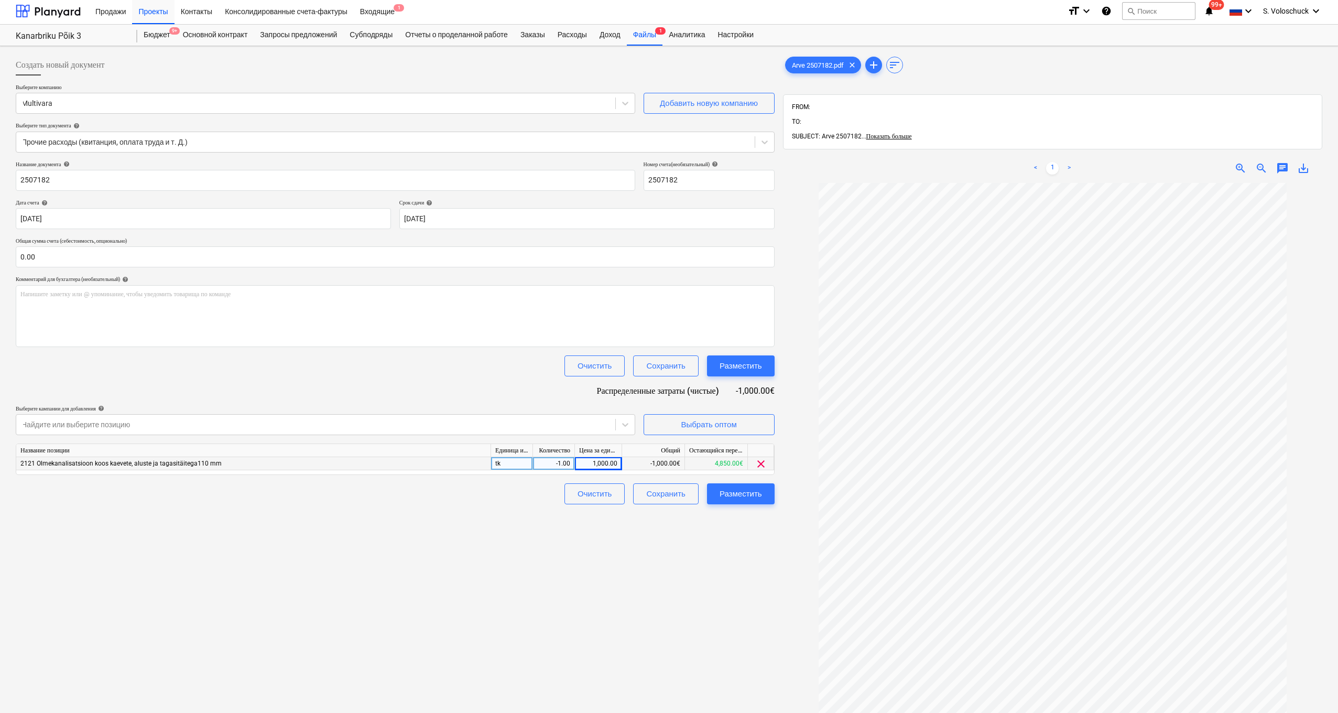
click at [560, 401] on div "-1.00" at bounding box center [553, 463] width 33 height 13
click at [571, 401] on input "-1" at bounding box center [553, 463] width 41 height 13
type input "-"
click at [455, 401] on div "Создать новый документ Выберите компанию Multivara Добавить новую компанию Выбе…" at bounding box center [395, 460] width 767 height 820
click at [545, 401] on div "0.00" at bounding box center [553, 463] width 33 height 13
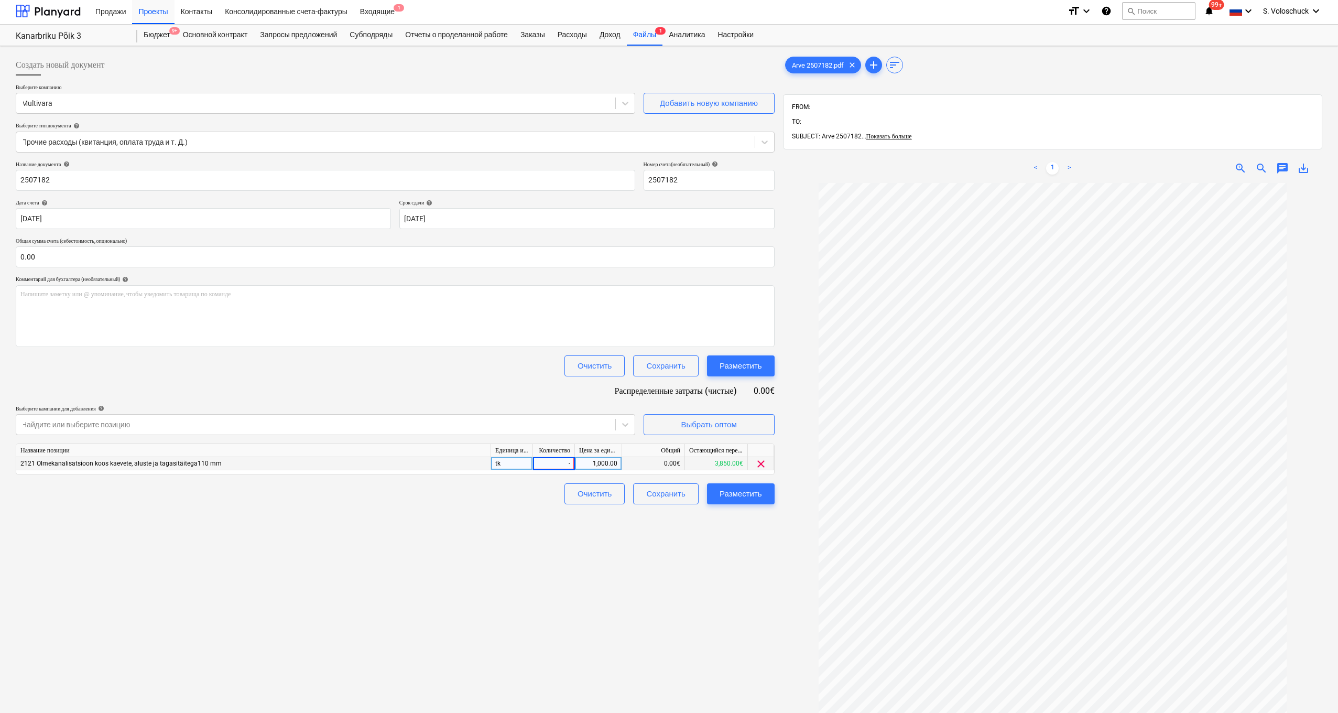
type input "-1"
click at [517, 401] on div "Создать новый документ Выберите компанию Multivara Добавить новую компанию Выбе…" at bounding box center [395, 460] width 767 height 820
click at [558, 401] on div "-1.00" at bounding box center [553, 463] width 33 height 13
click at [573, 401] on input "-1" at bounding box center [553, 463] width 41 height 13
type input "-"
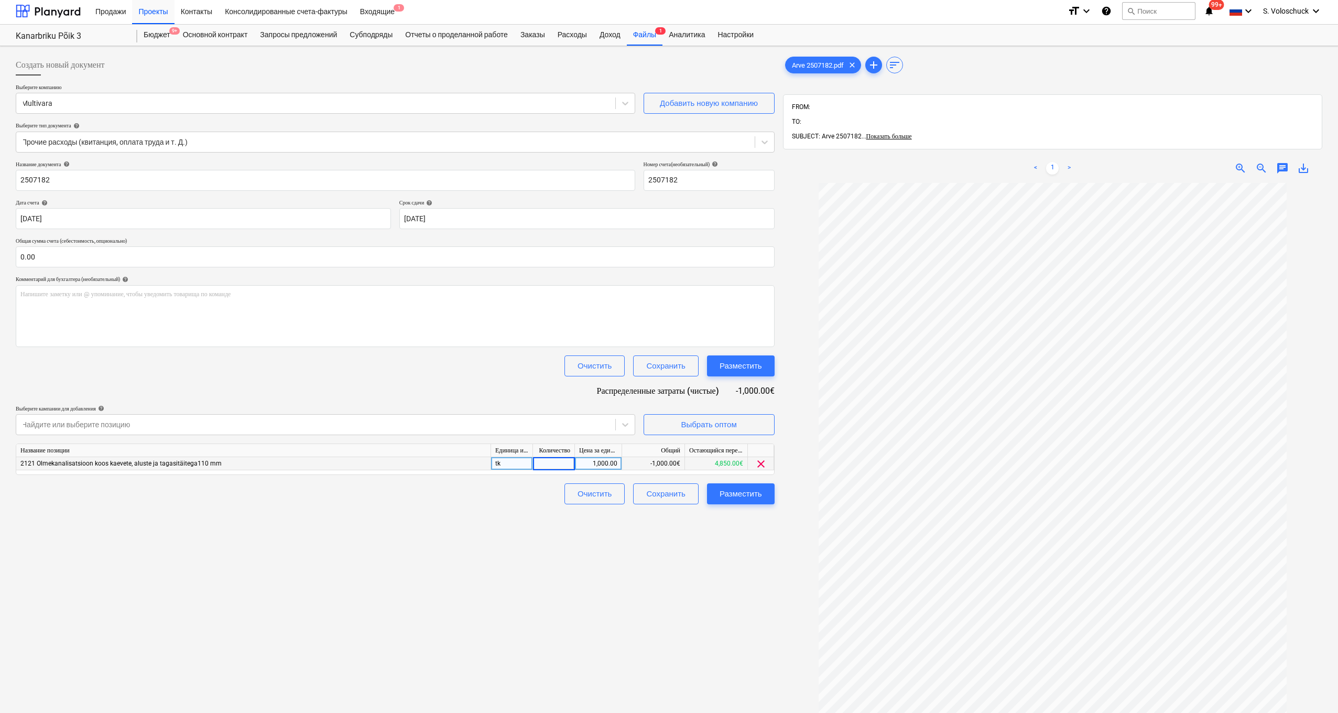
click at [586, 401] on div "1,000.00" at bounding box center [598, 463] width 38 height 13
click at [593, 401] on input "1000" at bounding box center [598, 463] width 47 height 13
type input "-1000"
click at [637, 401] on div "0.00€" at bounding box center [653, 463] width 63 height 13
click at [641, 401] on div "0.00€" at bounding box center [653, 463] width 63 height 13
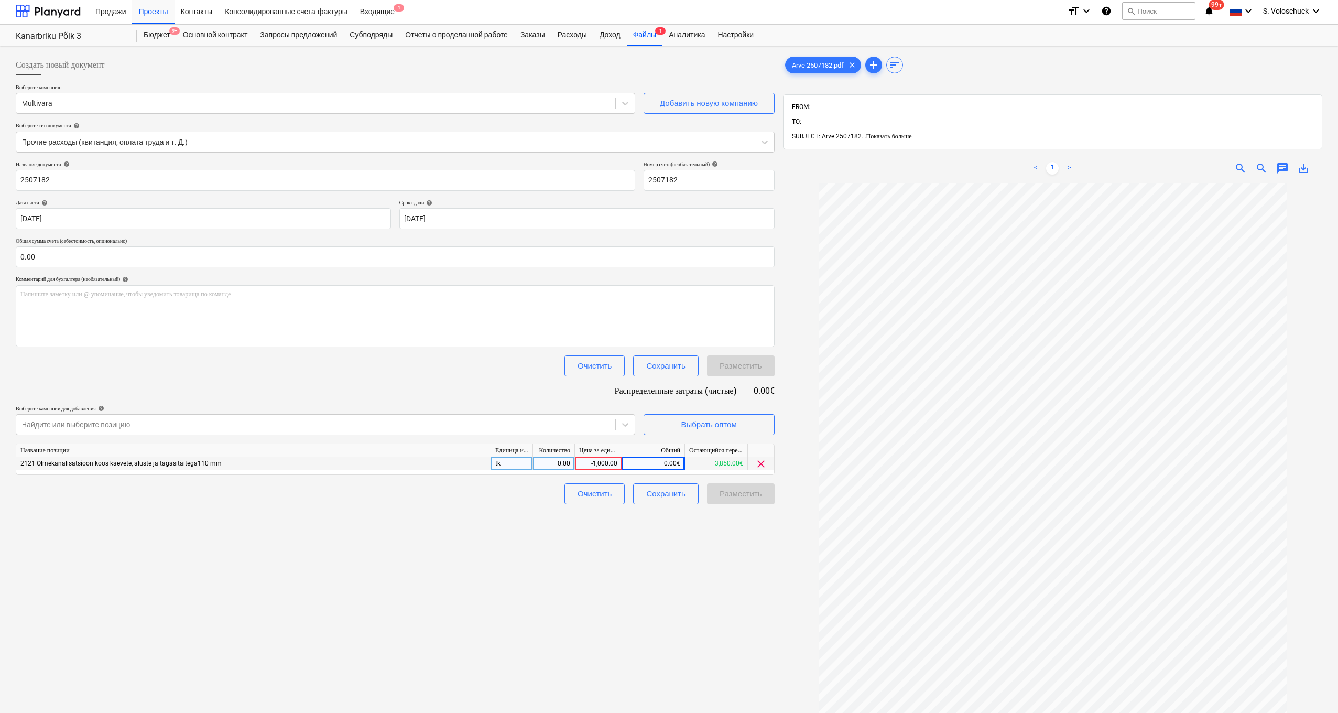
click at [645, 401] on div "0.00€" at bounding box center [653, 463] width 63 height 13
click at [609, 401] on div "-1,000.00" at bounding box center [598, 463] width 38 height 13
click at [619, 401] on input "-1000" at bounding box center [598, 463] width 47 height 13
type input "-"
click at [558, 401] on div "0.00" at bounding box center [553, 463] width 33 height 13
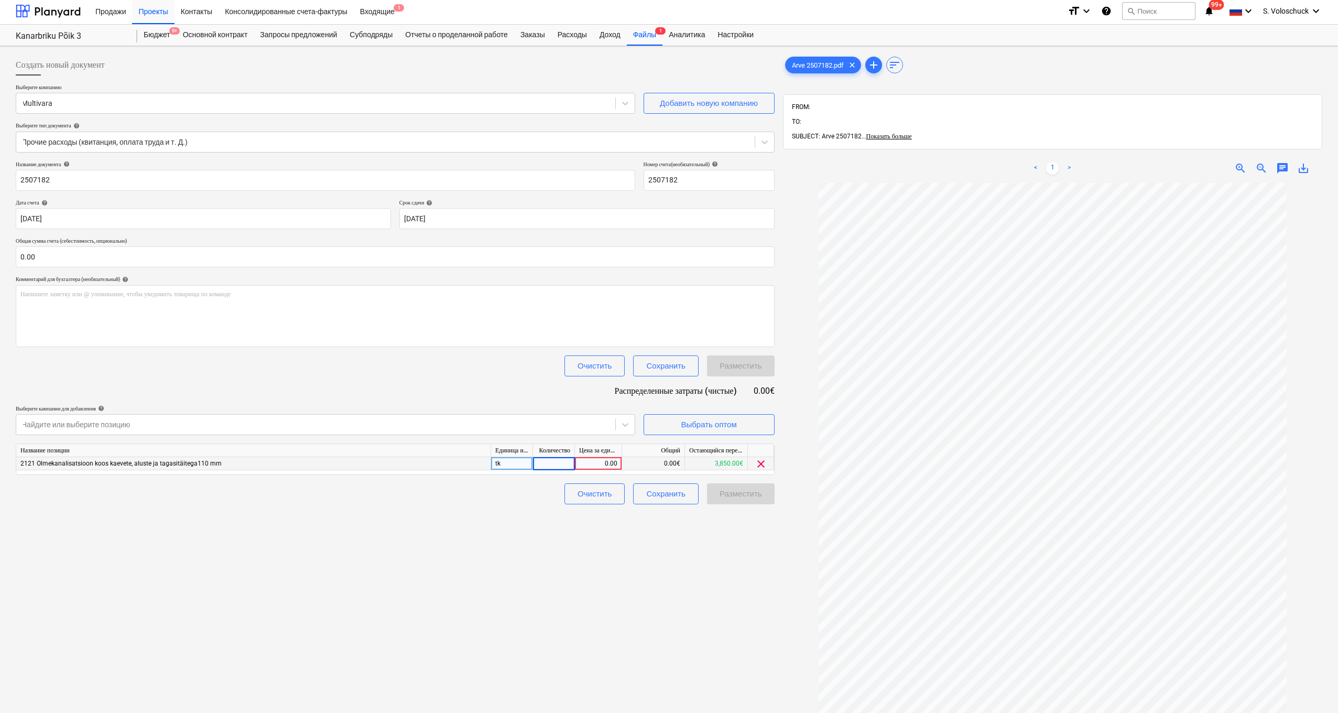
click at [558, 401] on input at bounding box center [553, 463] width 41 height 13
type input "1"
click at [640, 401] on div "0.00€" at bounding box center [653, 463] width 63 height 13
click at [645, 401] on div "0.00€" at bounding box center [653, 463] width 63 height 13
click at [651, 401] on div "0.00€" at bounding box center [653, 463] width 63 height 13
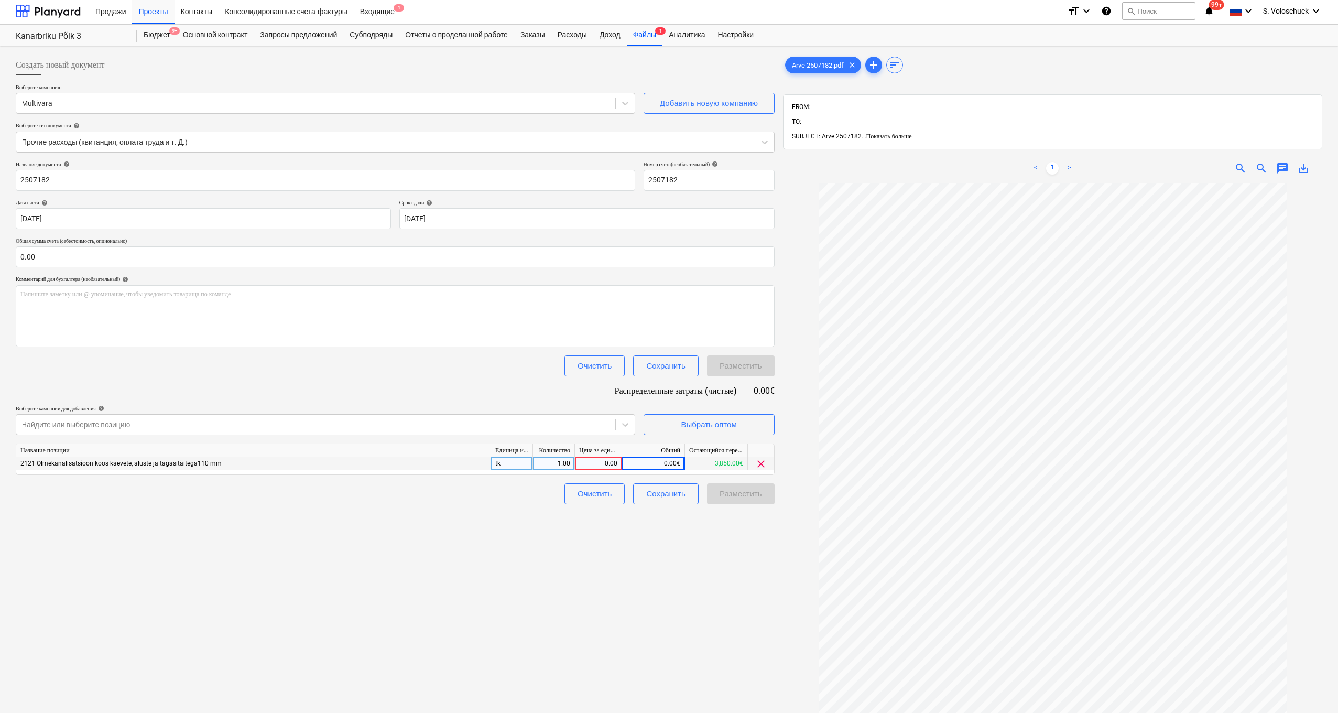
click at [656, 401] on div "0.00€" at bounding box center [653, 463] width 63 height 13
click at [609, 401] on div "0.00" at bounding box center [598, 463] width 38 height 13
type input "-1000"
click at [721, 401] on div "Создать новый документ Выберите компанию Multivara Добавить новую компанию Выбе…" at bounding box center [395, 460] width 767 height 820
click at [551, 401] on div "1.00" at bounding box center [553, 463] width 33 height 13
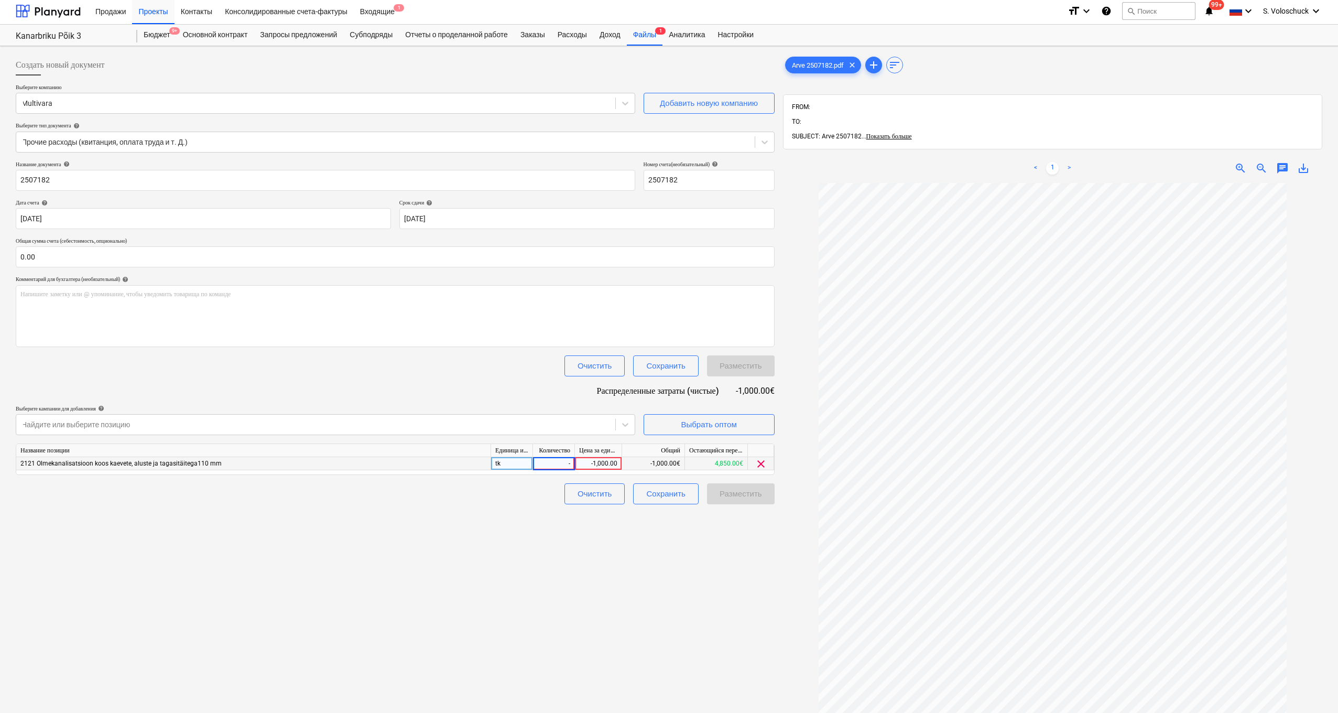
type input "-1"
click at [573, 401] on div "Создать новый документ Выберите компанию Multivara Добавить новую компанию Выбе…" at bounding box center [395, 460] width 767 height 820
click at [596, 401] on div "-1,000.00" at bounding box center [598, 463] width 38 height 13
click at [604, 401] on input "-1000" at bounding box center [598, 463] width 47 height 13
click at [645, 401] on div "Создать новый документ Выберите компанию Multivara Добавить новую компанию Выбе…" at bounding box center [395, 460] width 767 height 820
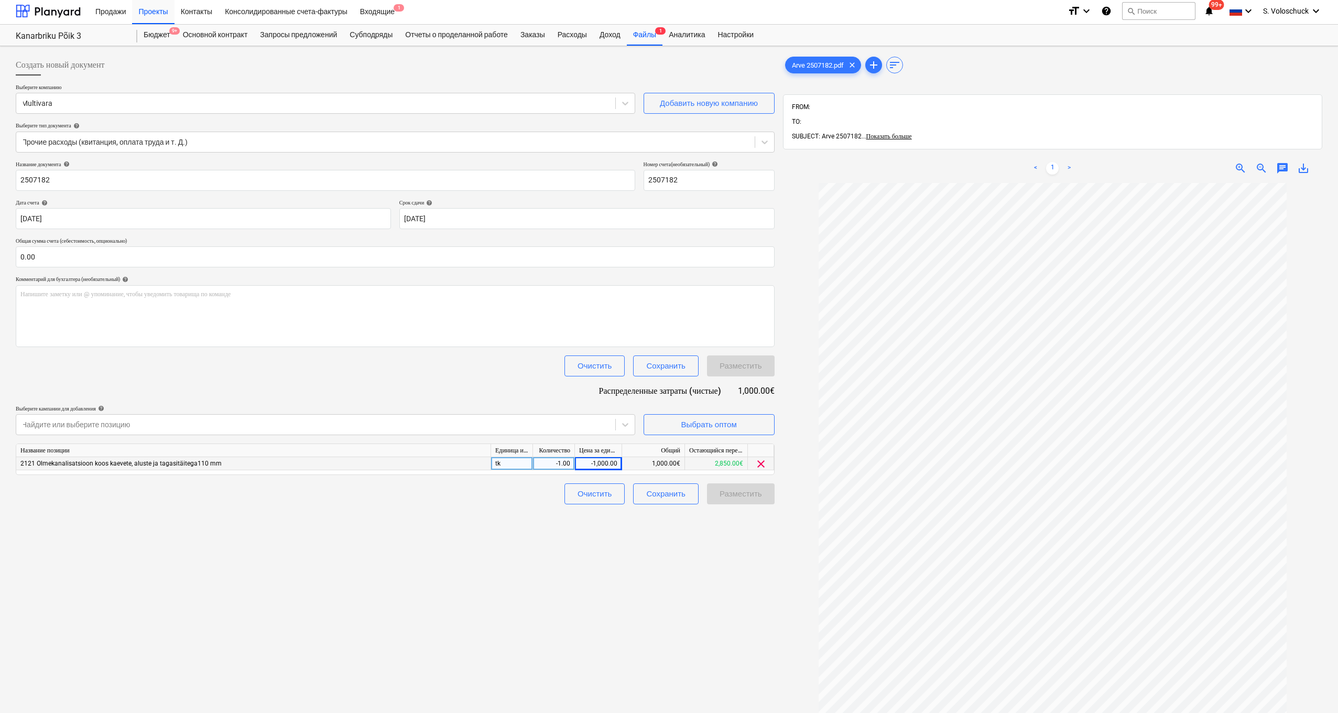
click at [594, 401] on div "-1,000.00" at bounding box center [598, 463] width 38 height 13
click at [604, 401] on input "-1000" at bounding box center [598, 463] width 47 height 13
type input "1000"
click at [611, 401] on div "Создать новый документ Выберите компанию Multivara Добавить новую компанию Выбе…" at bounding box center [395, 460] width 767 height 820
click at [748, 401] on div "Разместить" at bounding box center [741, 494] width 42 height 14
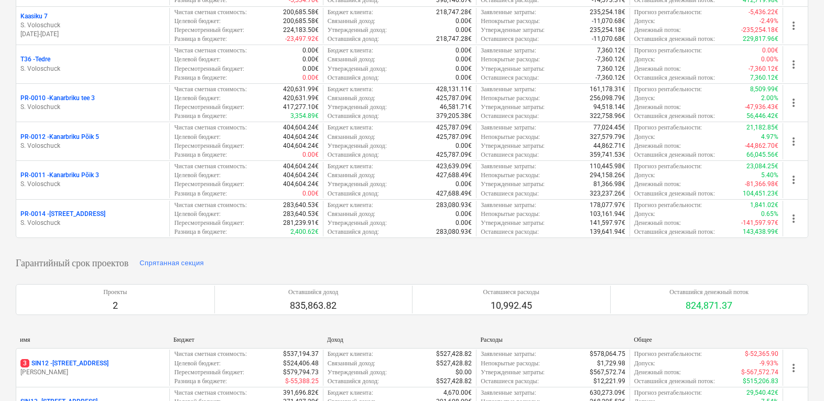
scroll to position [317, 0]
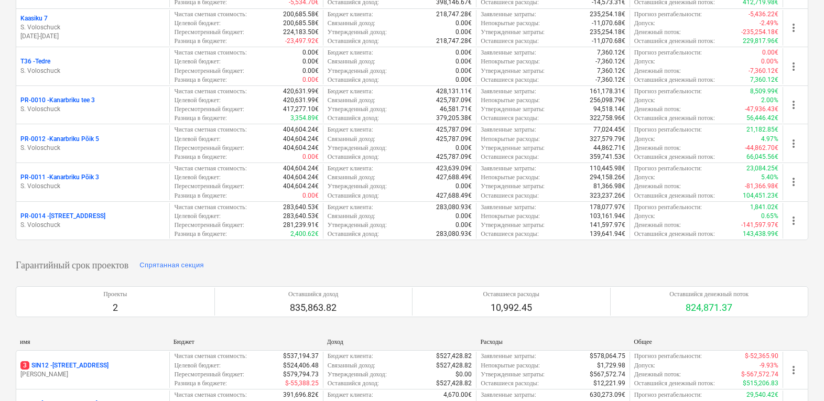
click at [106, 182] on p "S. Voloschuck" at bounding box center [92, 186] width 145 height 9
click at [106, 178] on main "Создать демонстрационный проект Создать проект Мои закрепленные проекты Показат…" at bounding box center [412, 164] width 824 height 909
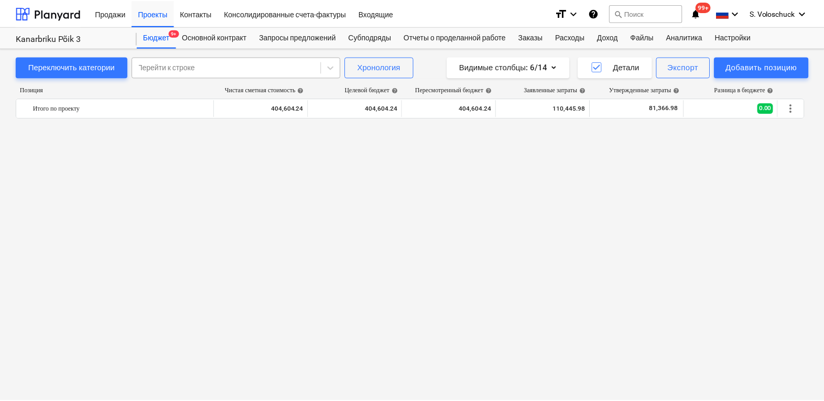
scroll to position [1951, 0]
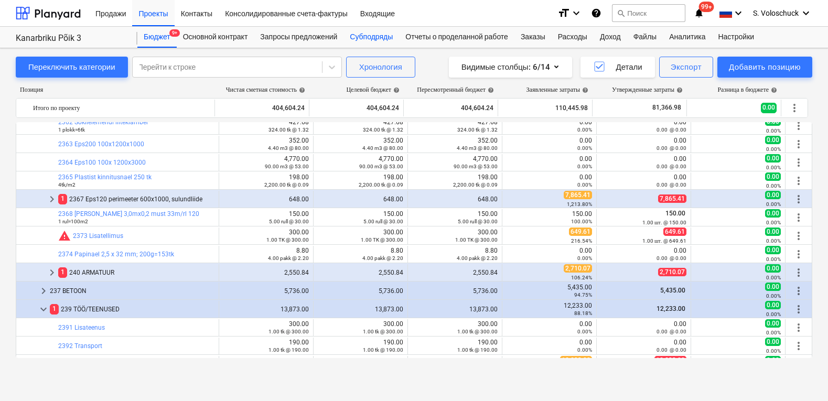
click at [373, 37] on div "Субподряды" at bounding box center [371, 37] width 56 height 21
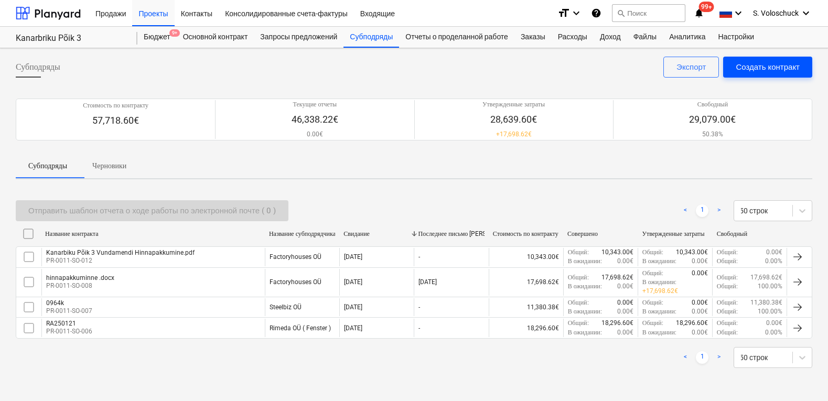
click at [772, 68] on div "Создать контракт" at bounding box center [767, 67] width 64 height 14
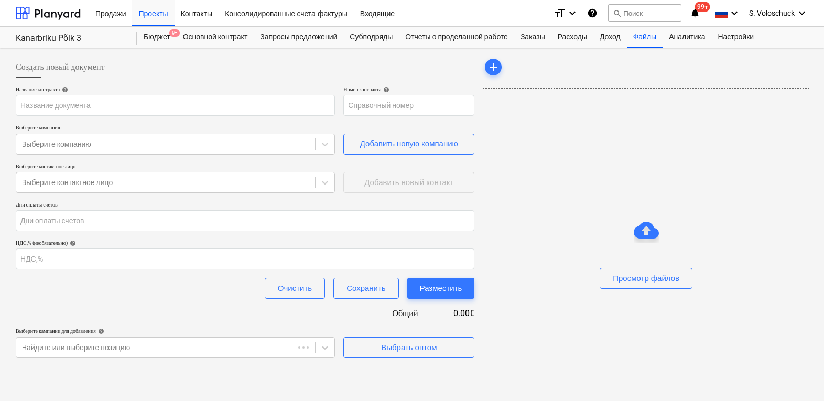
type input "PR-0011-SO-013"
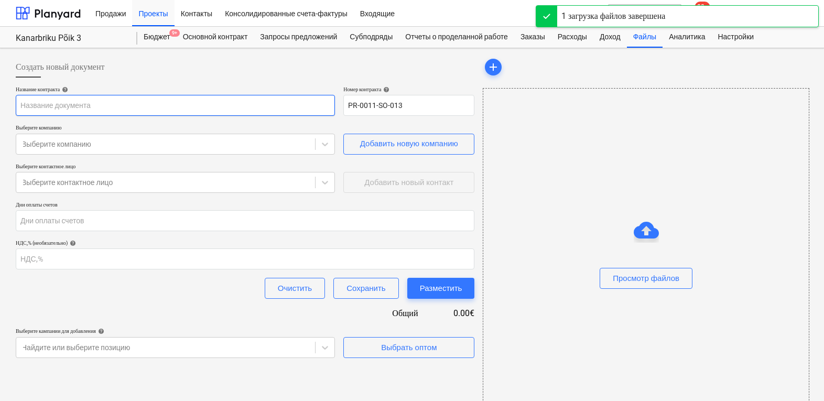
type input "Amprify OÜ Pakkumine nr P-100035.pdf"
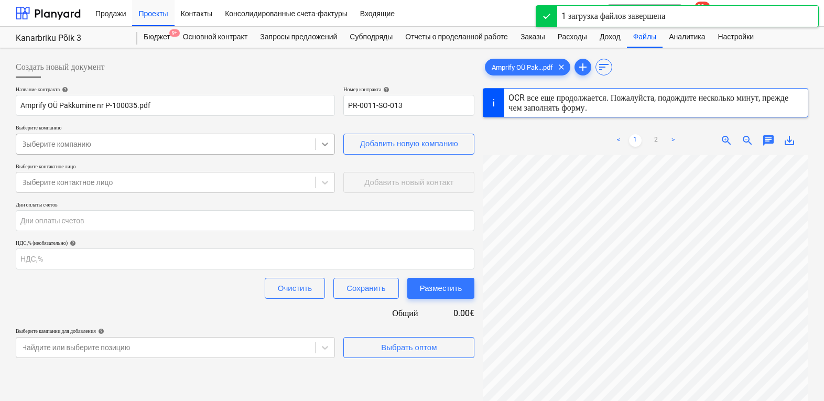
click at [322, 142] on icon at bounding box center [325, 144] width 10 height 10
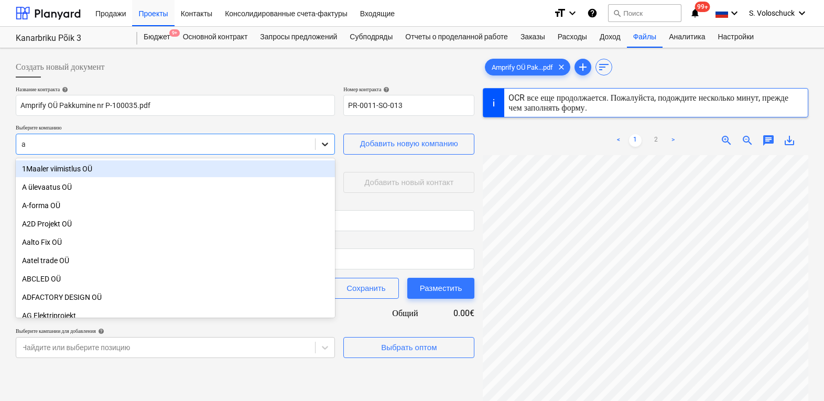
type input "am"
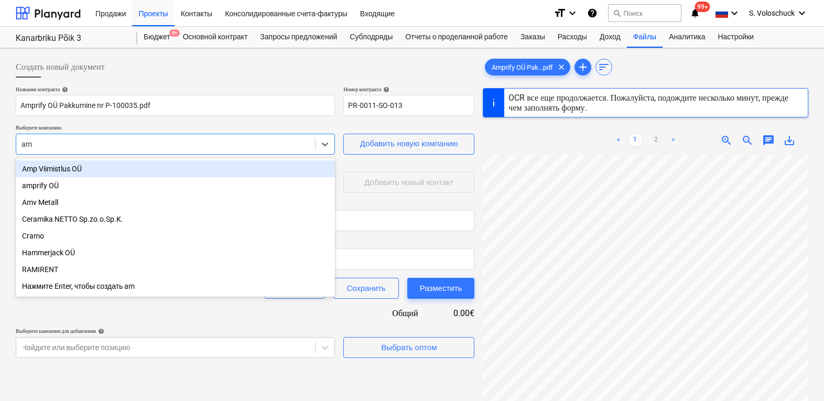
type input "100035"
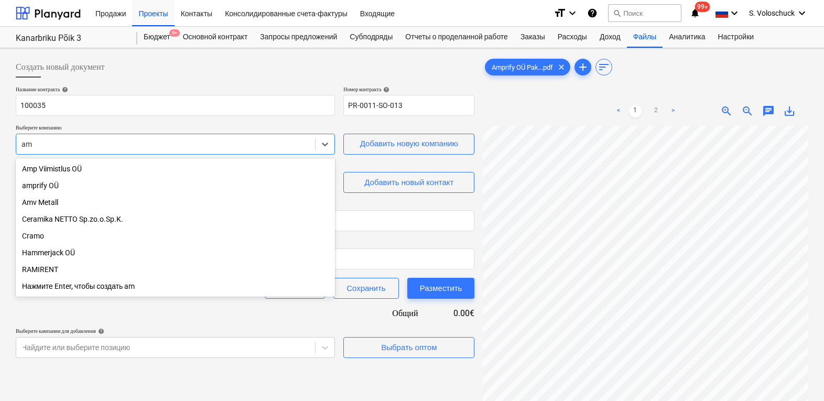
click at [42, 187] on div "amprify OÜ" at bounding box center [175, 185] width 319 height 17
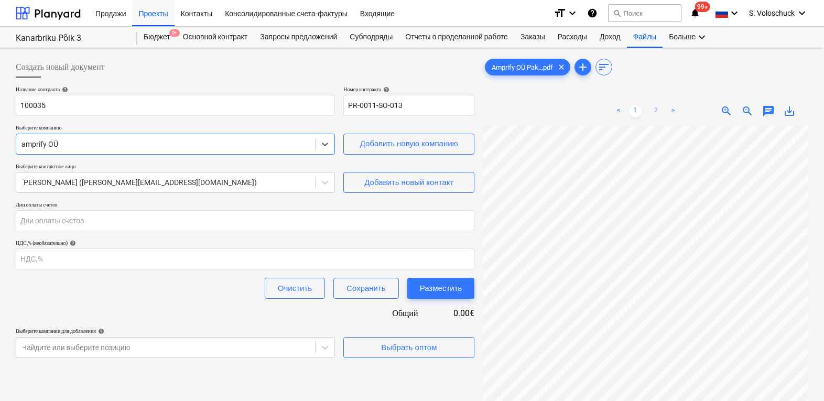
click at [652, 106] on link "2" at bounding box center [656, 111] width 13 height 13
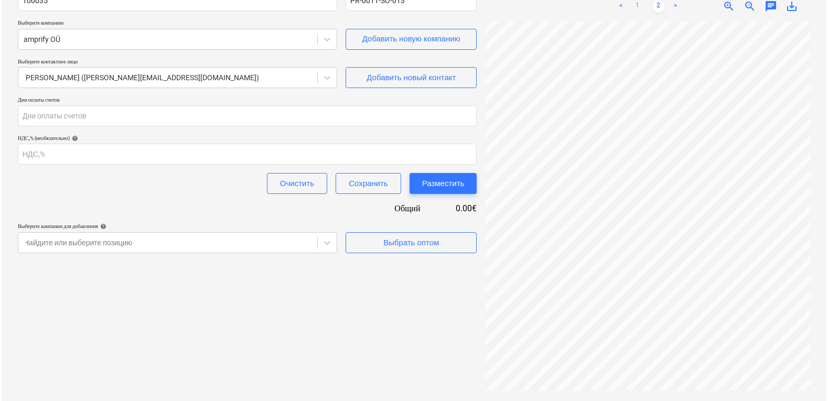
scroll to position [298, 148]
click at [88, 156] on input "number" at bounding box center [245, 154] width 459 height 21
type input "22911"
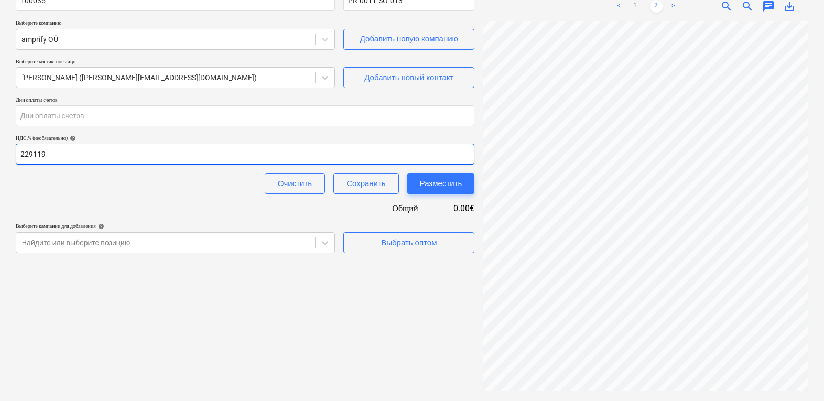
type input "22911"
click at [239, 331] on div "Создать новый документ Название контракта help 100035 Номер контракта help PR-0…" at bounding box center [245, 172] width 467 height 449
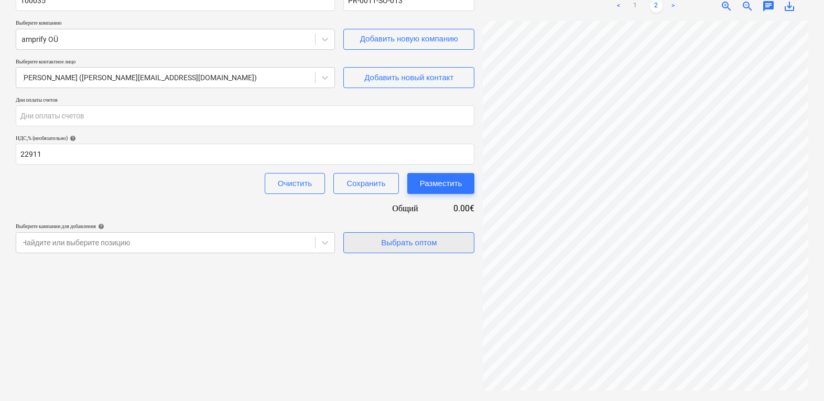
click at [404, 239] on div "Выбрать оптом" at bounding box center [409, 243] width 56 height 14
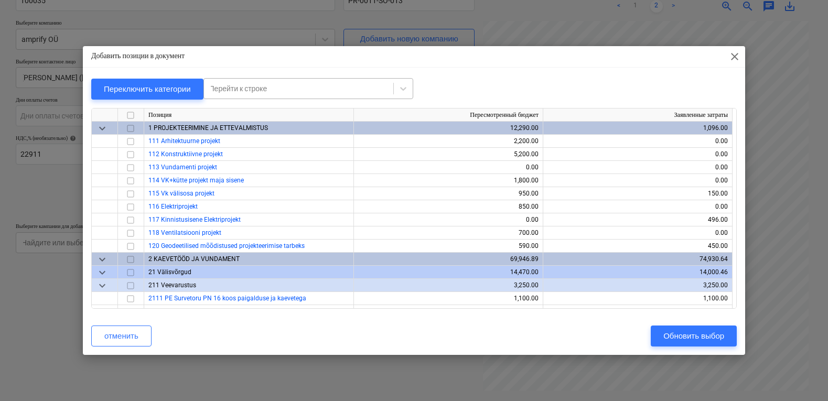
click at [286, 89] on div at bounding box center [298, 88] width 179 height 10
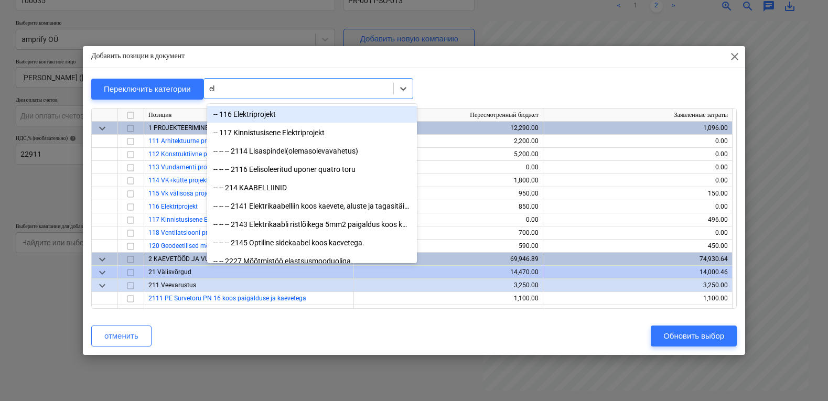
type input "ele"
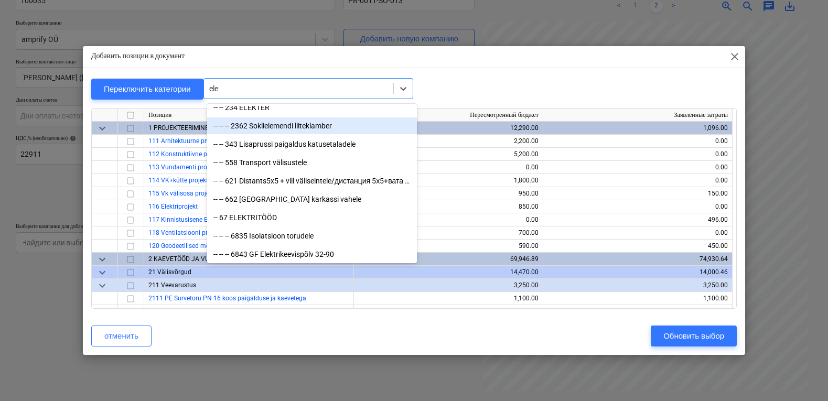
scroll to position [63, 0]
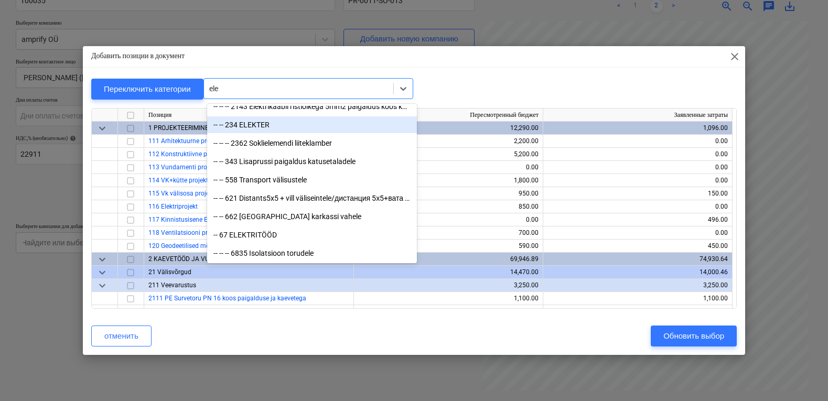
click at [250, 128] on div "-- -- 234 ELEKTER" at bounding box center [312, 124] width 210 height 17
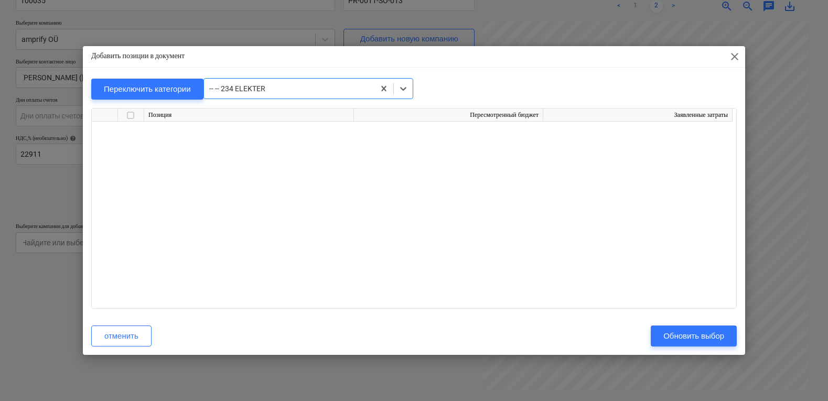
scroll to position [1455, 0]
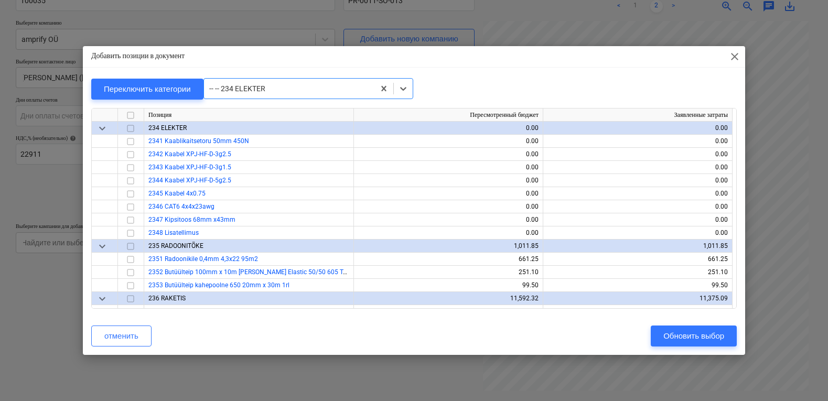
click at [133, 128] on input "checkbox" at bounding box center [130, 128] width 13 height 13
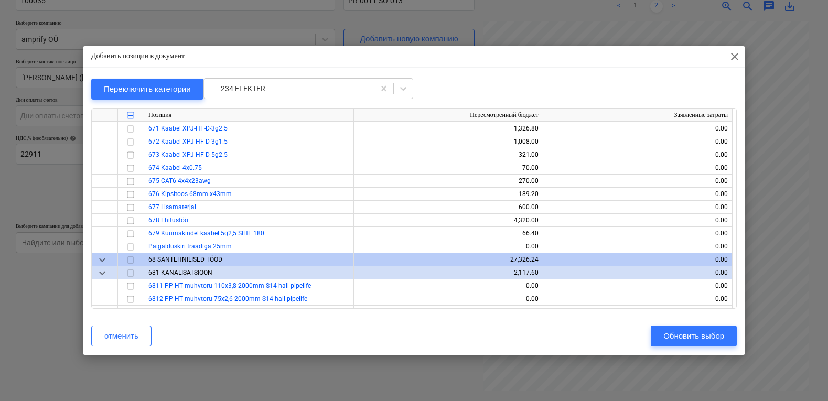
scroll to position [5622, 0]
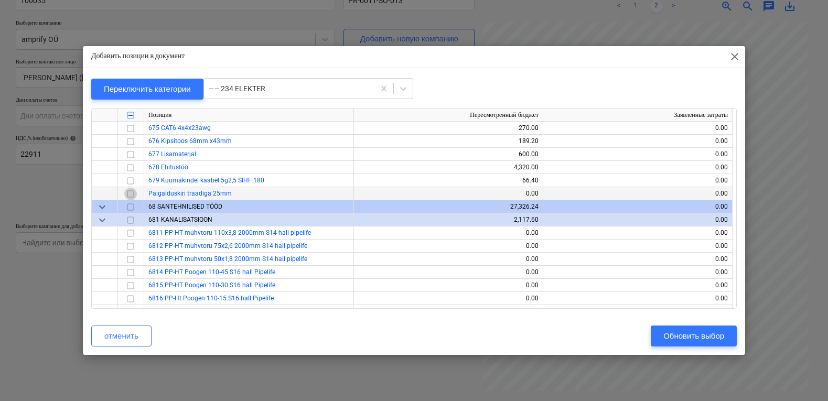
click at [125, 192] on input "checkbox" at bounding box center [130, 194] width 13 height 13
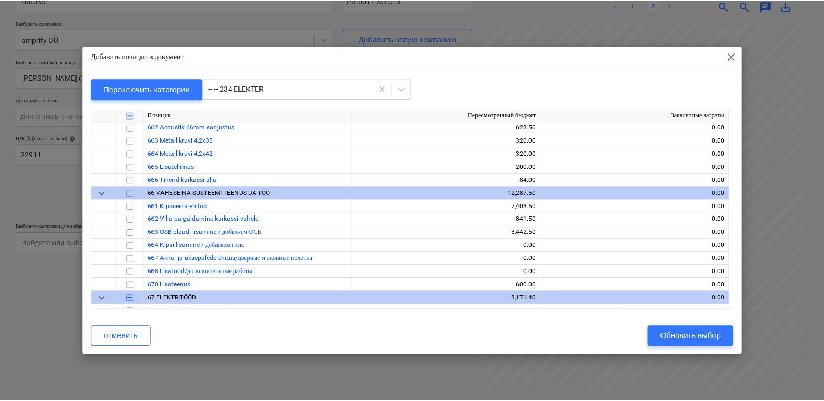
scroll to position [5390, 0]
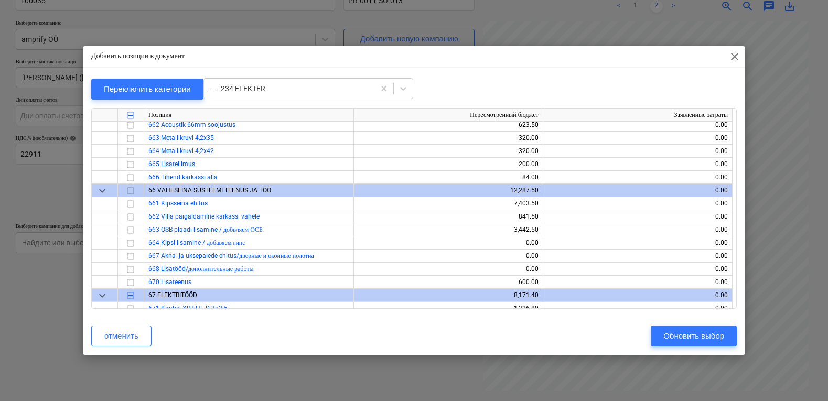
click at [130, 297] on input "checkbox" at bounding box center [130, 295] width 13 height 13
click at [691, 338] on div "Обновить выбор" at bounding box center [693, 336] width 61 height 14
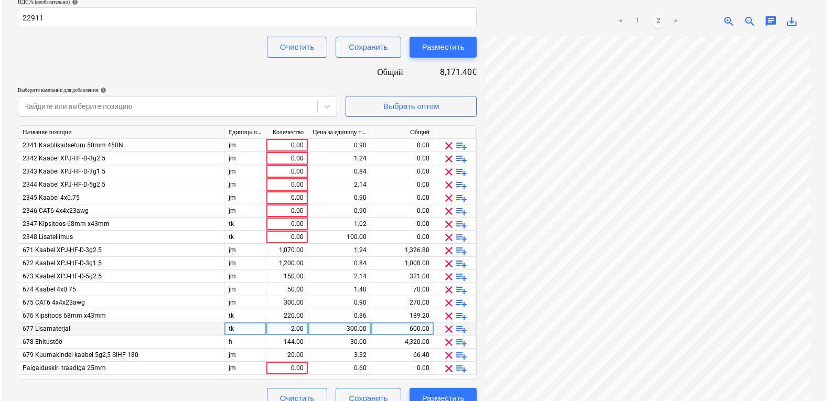
scroll to position [256, 0]
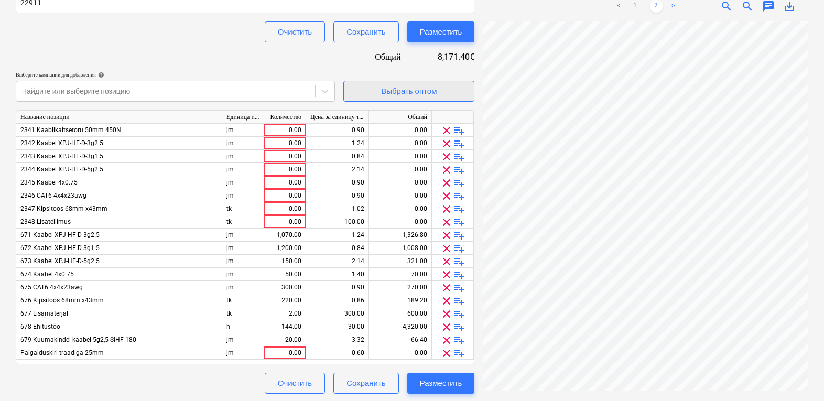
click at [434, 89] on div "Выбрать оптом" at bounding box center [409, 91] width 56 height 14
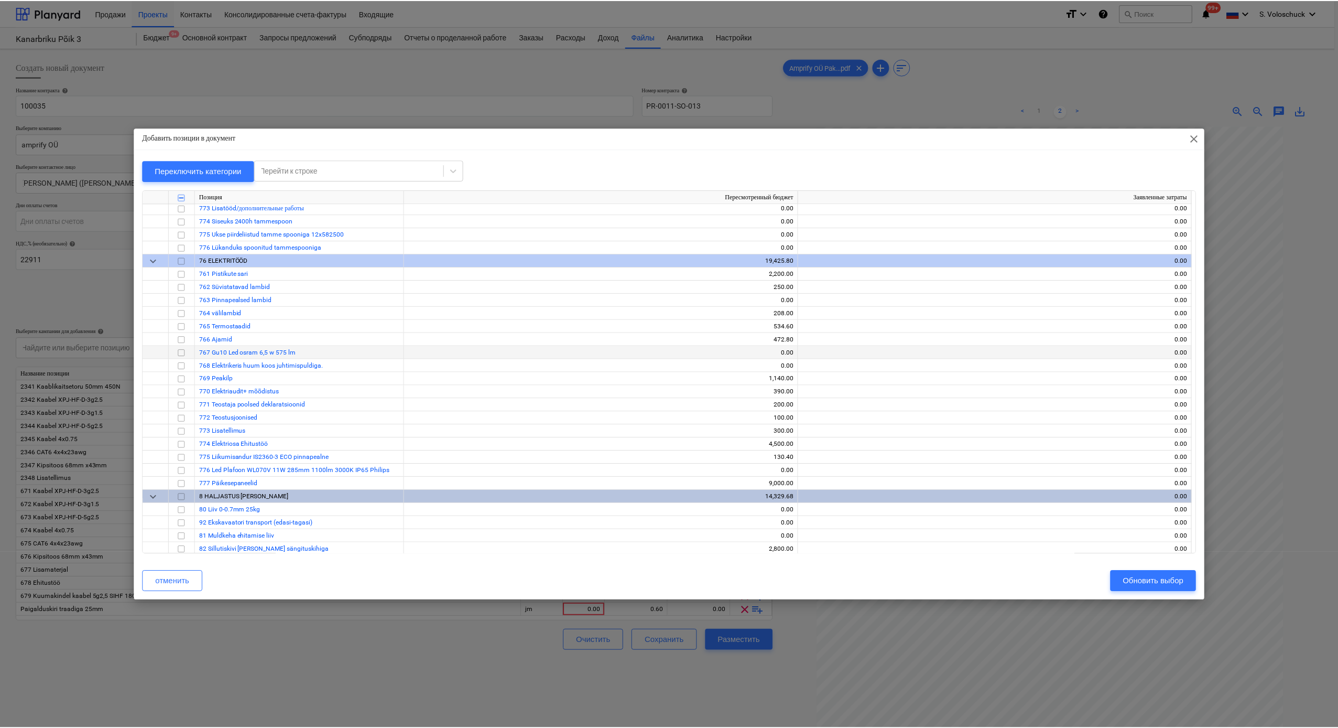
scroll to position [7972, 0]
click at [184, 257] on input "checkbox" at bounding box center [182, 258] width 13 height 13
click at [827, 401] on div "Обновить выбор" at bounding box center [1156, 581] width 61 height 14
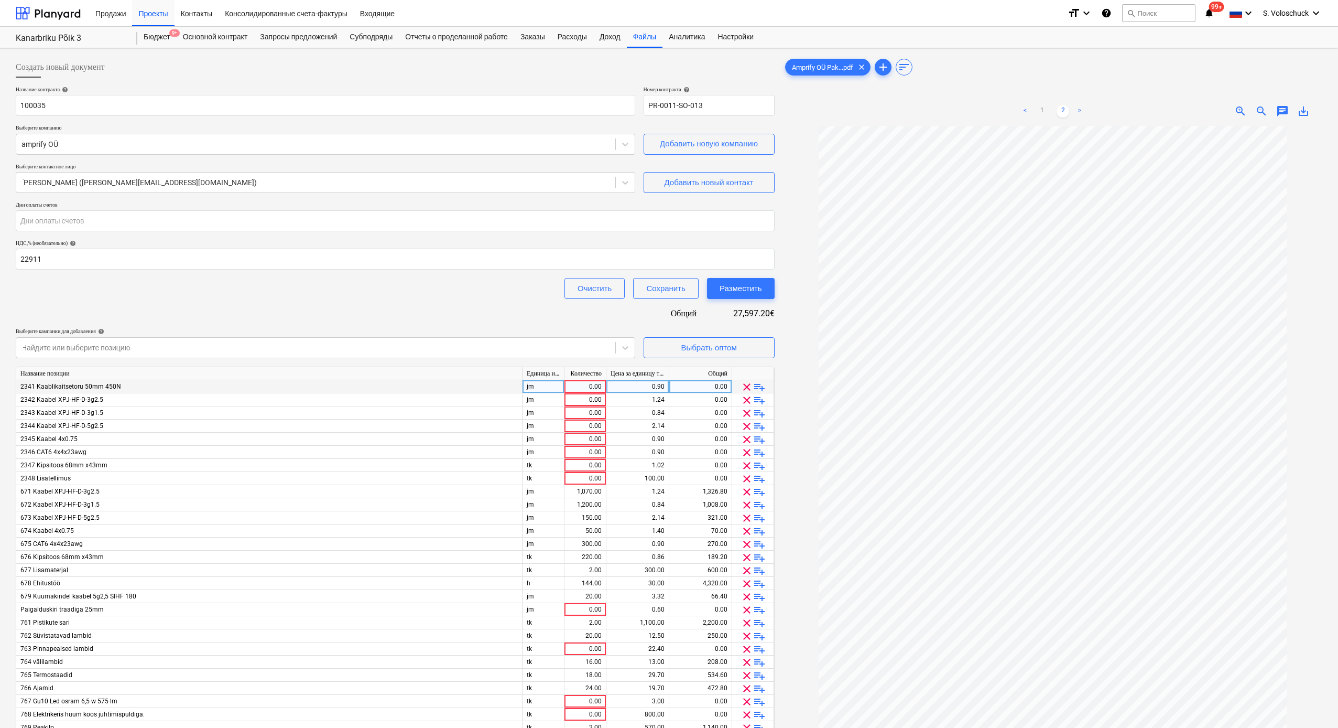
click at [749, 383] on span "clear" at bounding box center [747, 387] width 13 height 13
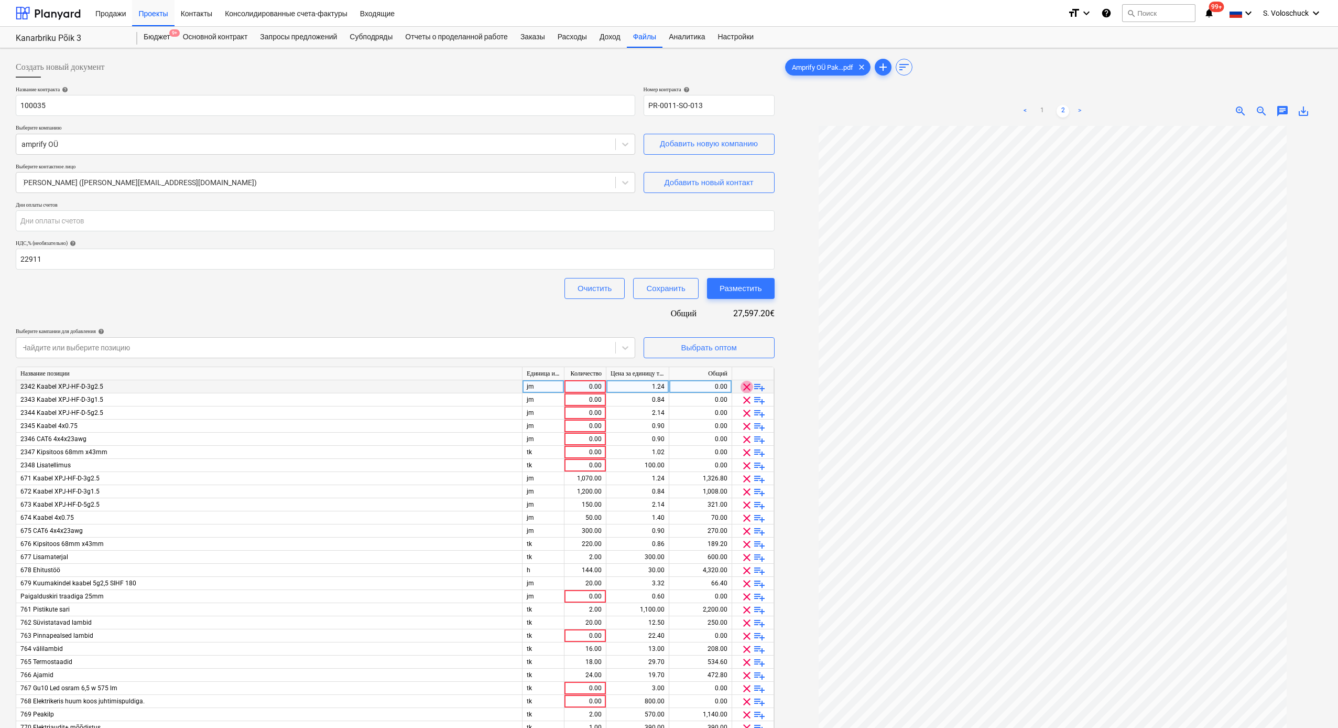
click at [749, 383] on span "clear" at bounding box center [747, 387] width 13 height 13
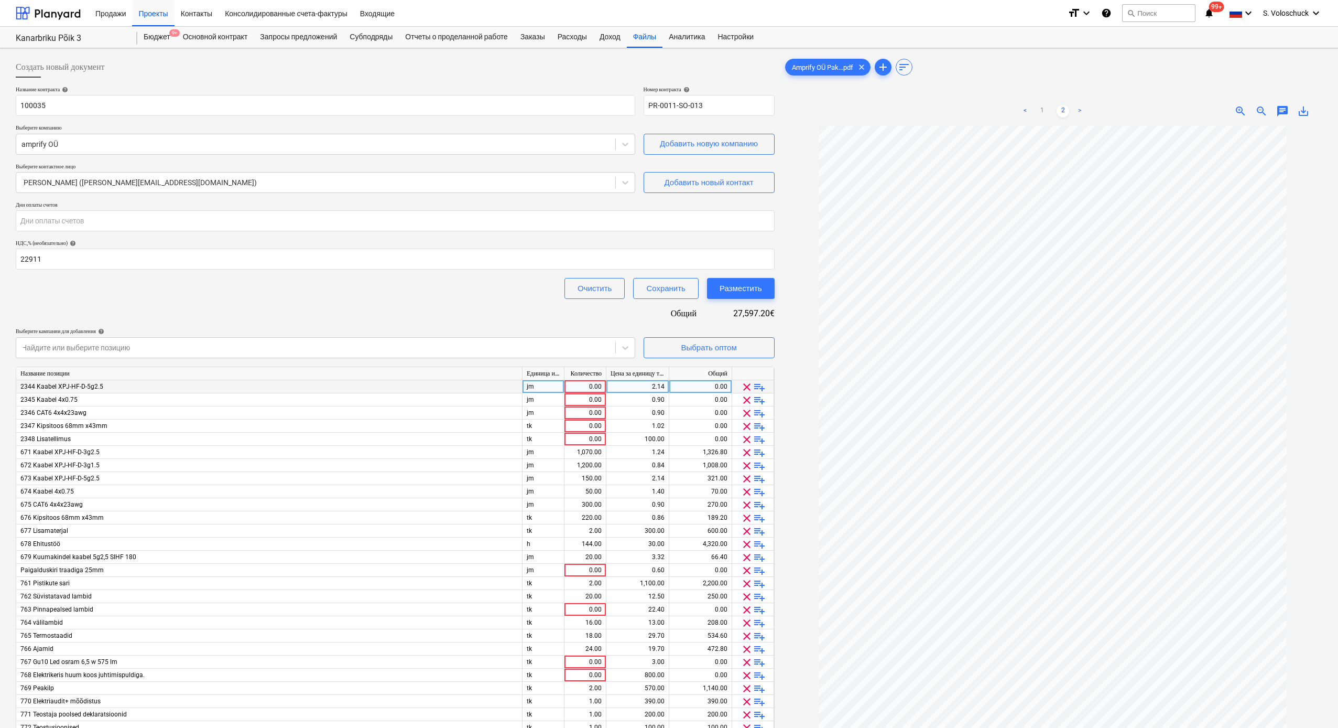
click at [749, 383] on span "clear" at bounding box center [747, 387] width 13 height 13
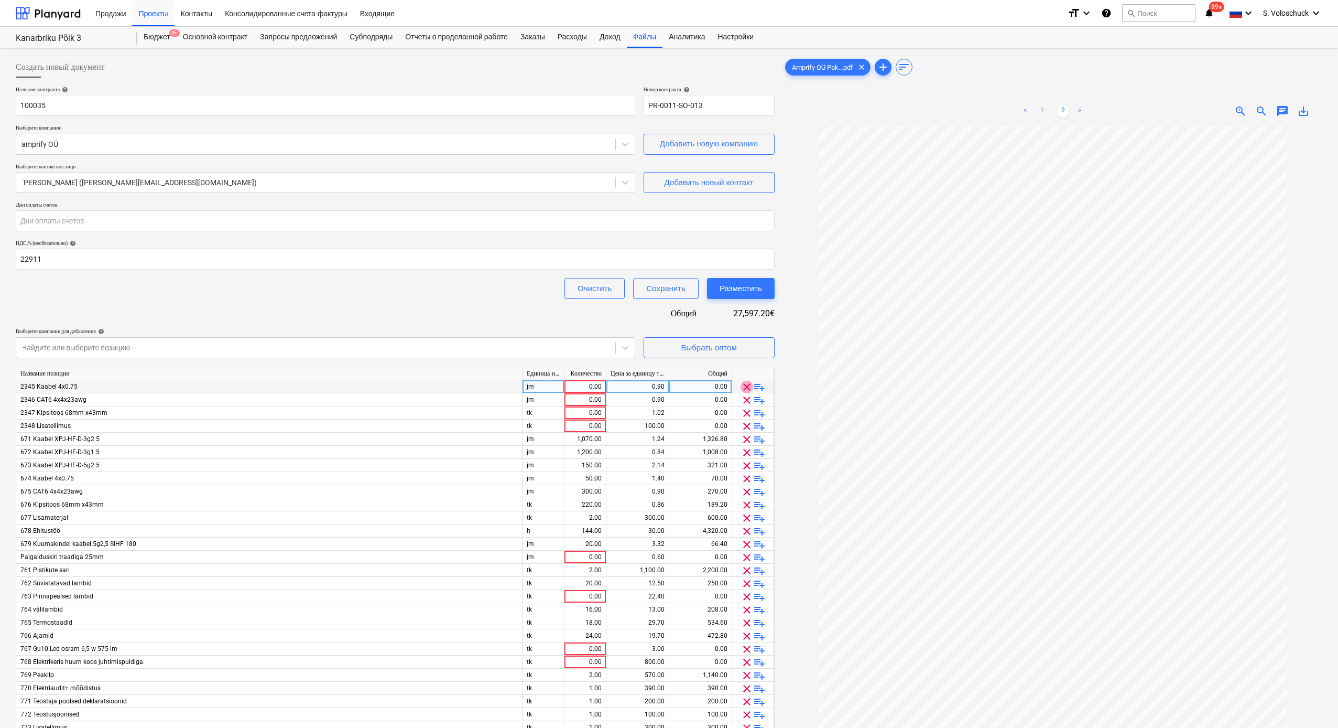
click at [749, 383] on span "clear" at bounding box center [747, 387] width 13 height 13
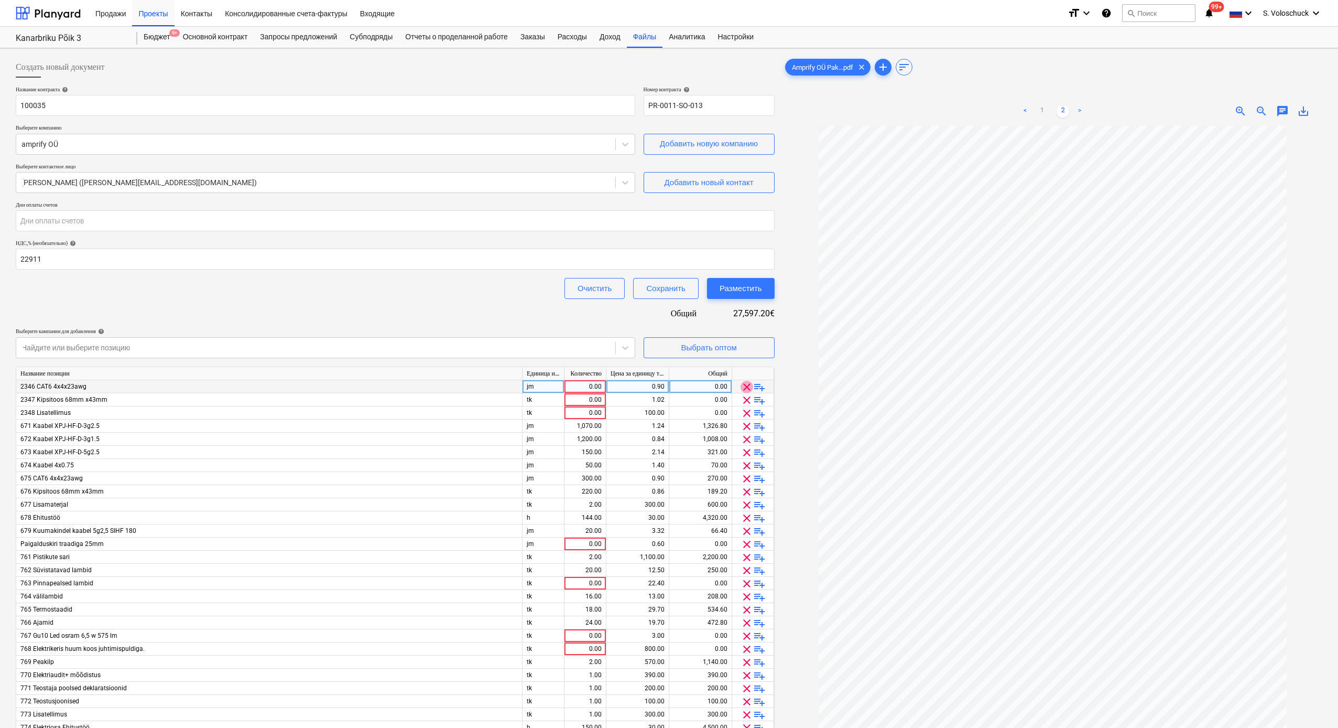
click at [749, 383] on span "clear" at bounding box center [747, 387] width 13 height 13
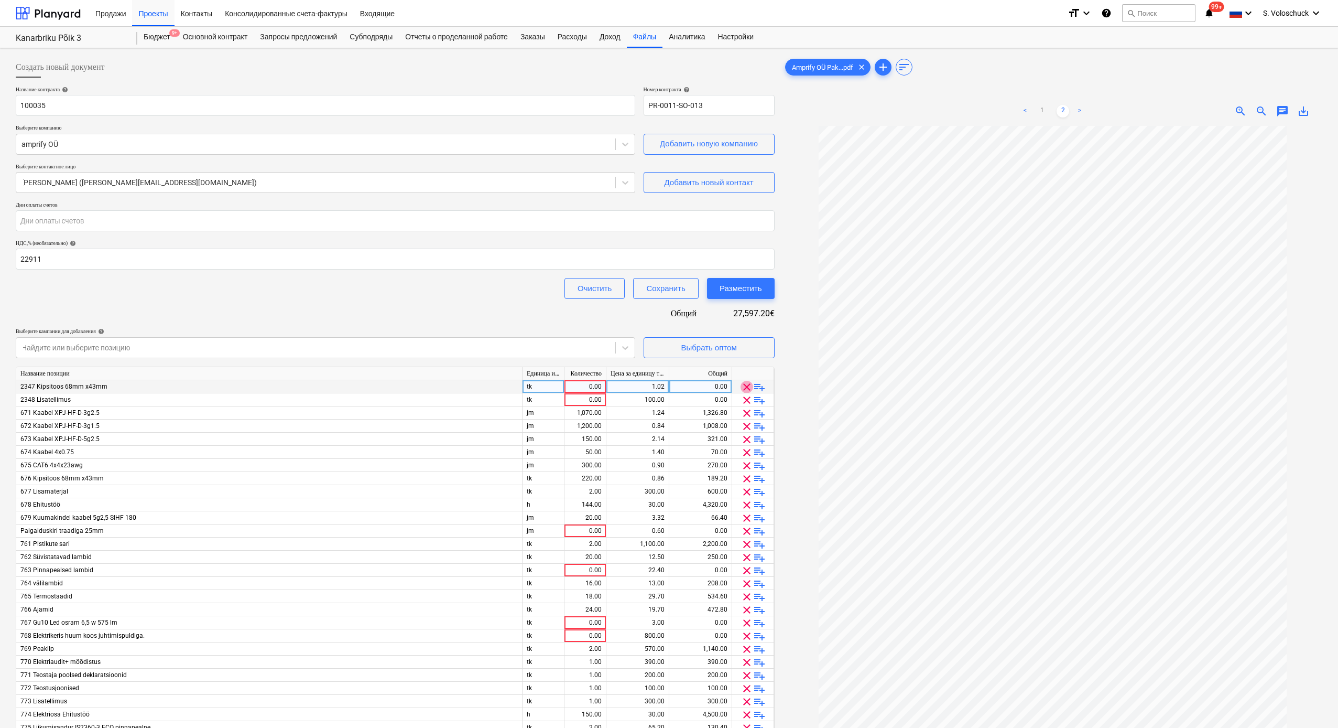
click at [749, 383] on span "clear" at bounding box center [747, 387] width 13 height 13
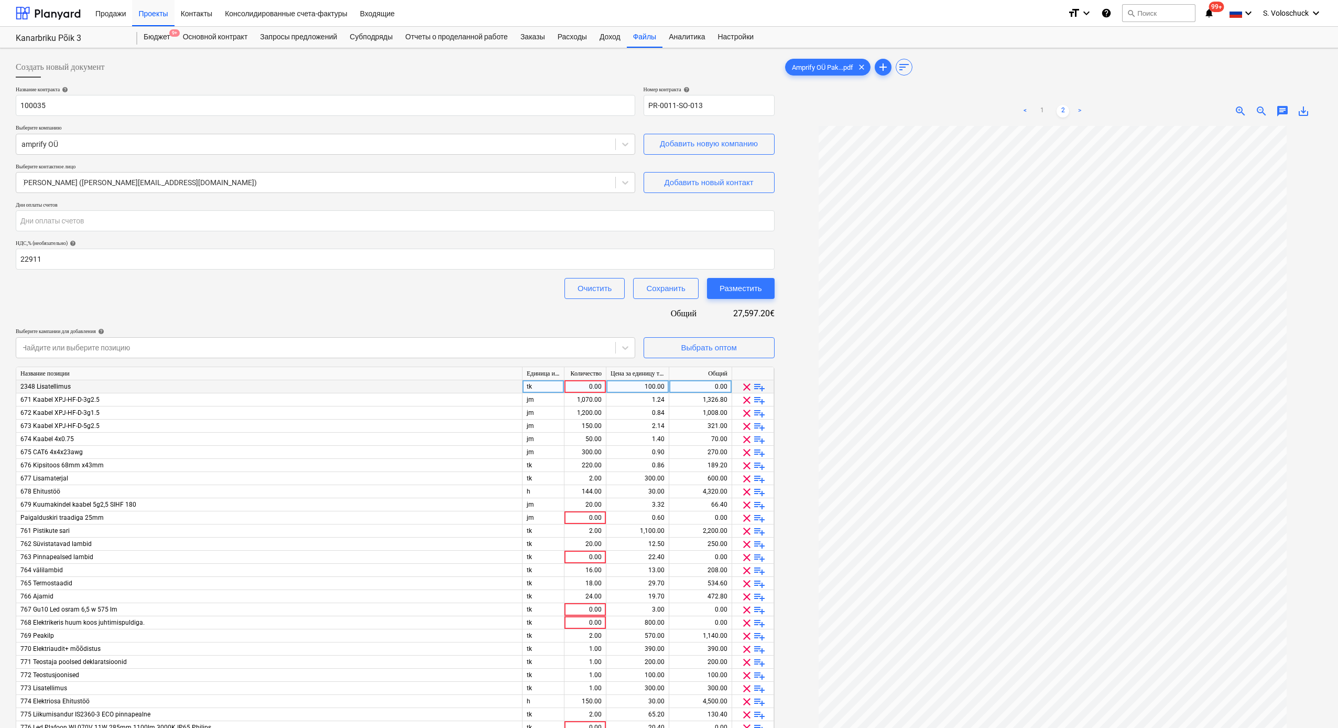
click at [749, 383] on span "clear" at bounding box center [747, 387] width 13 height 13
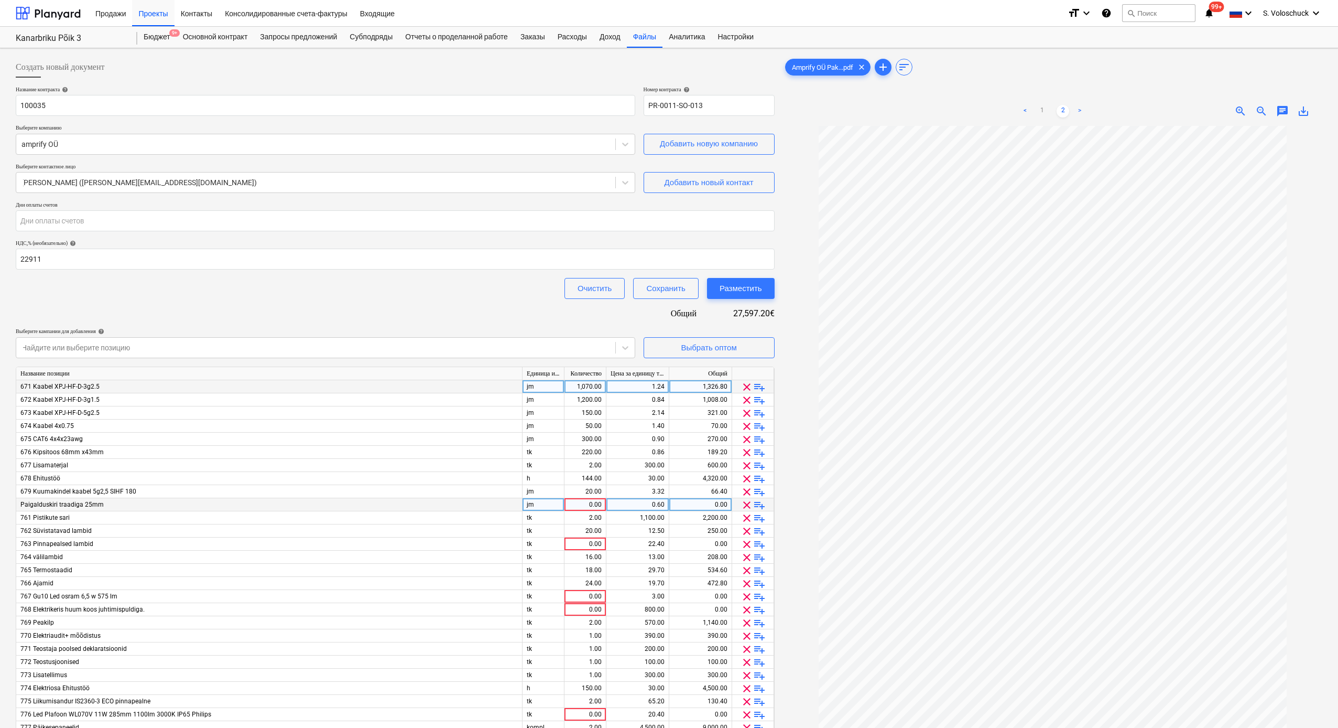
click at [747, 401] on span "clear" at bounding box center [747, 505] width 13 height 13
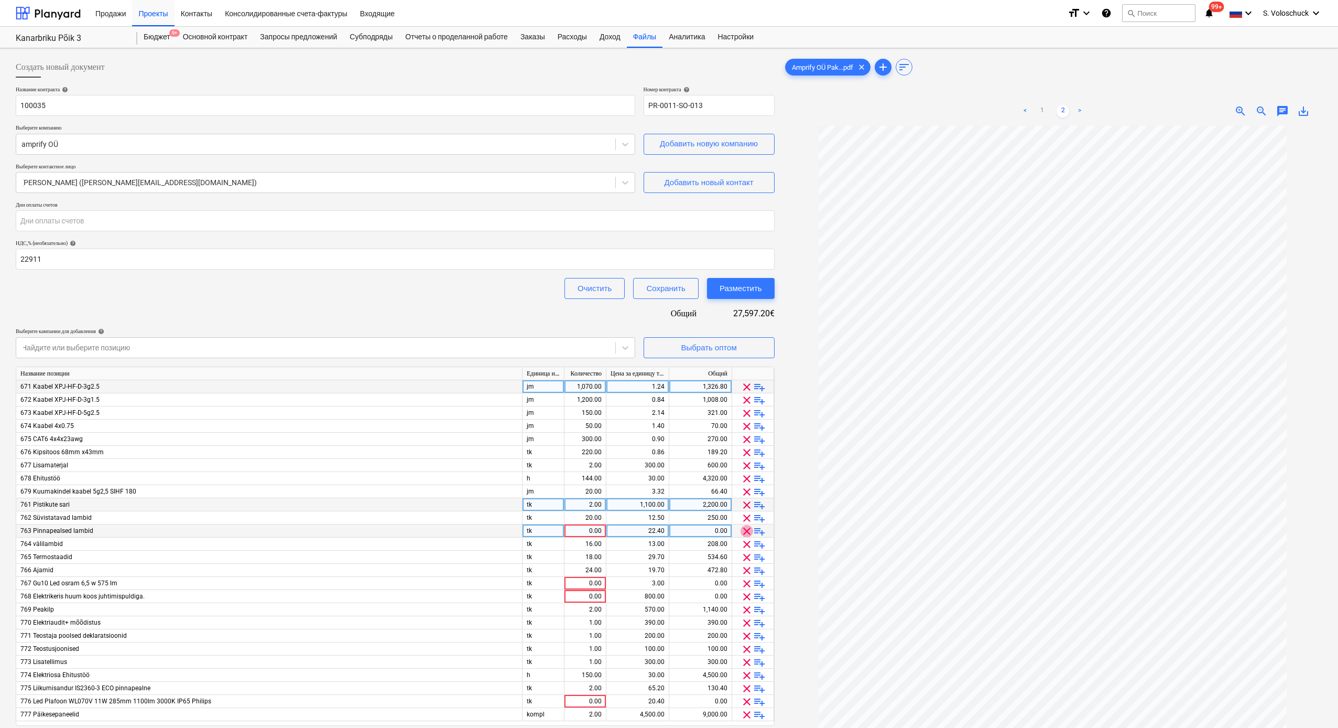
click at [744, 401] on span "clear" at bounding box center [747, 531] width 13 height 13
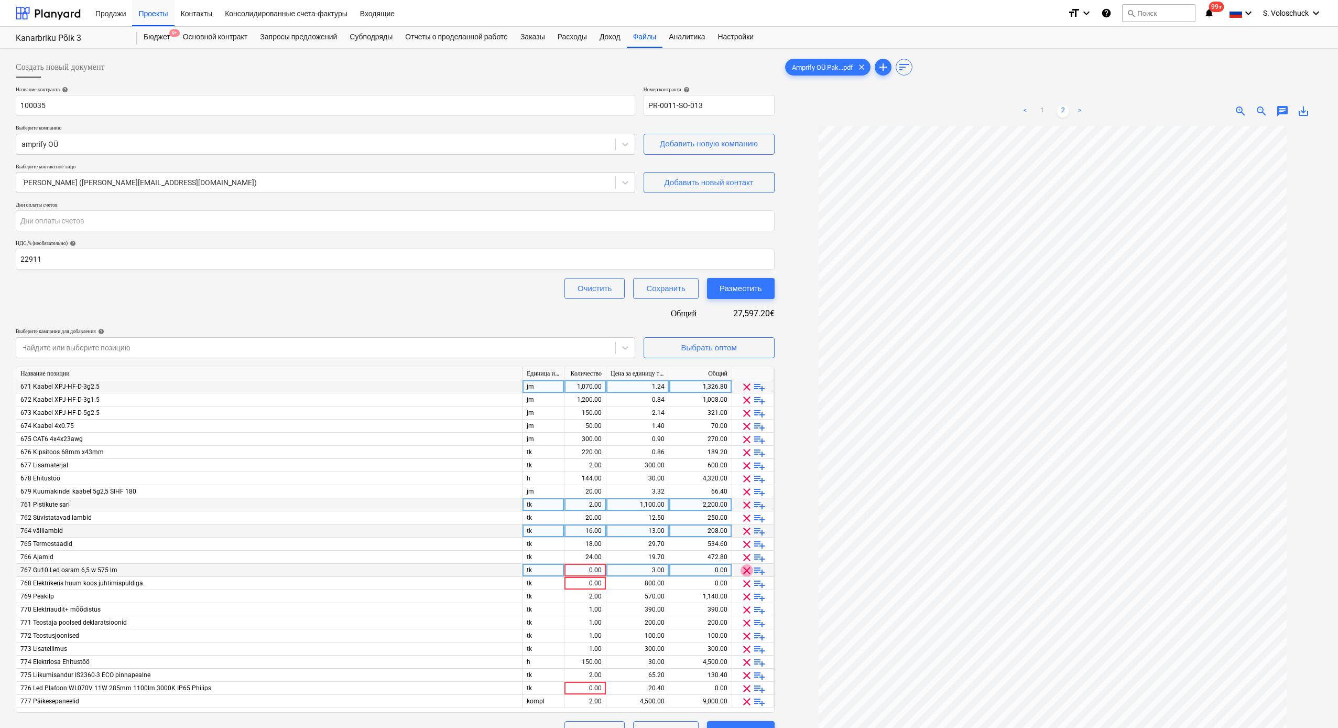
click at [745, 401] on span "clear" at bounding box center [747, 570] width 13 height 13
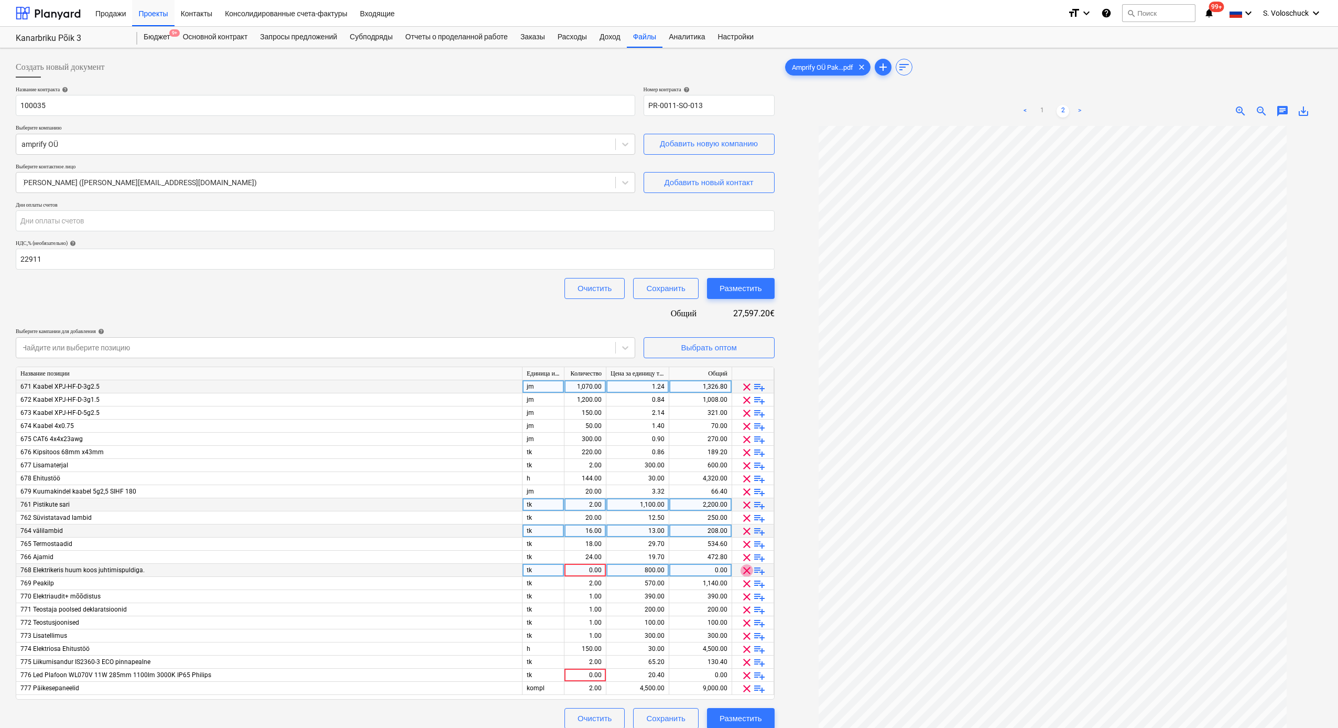
click at [745, 401] on span "clear" at bounding box center [747, 570] width 13 height 13
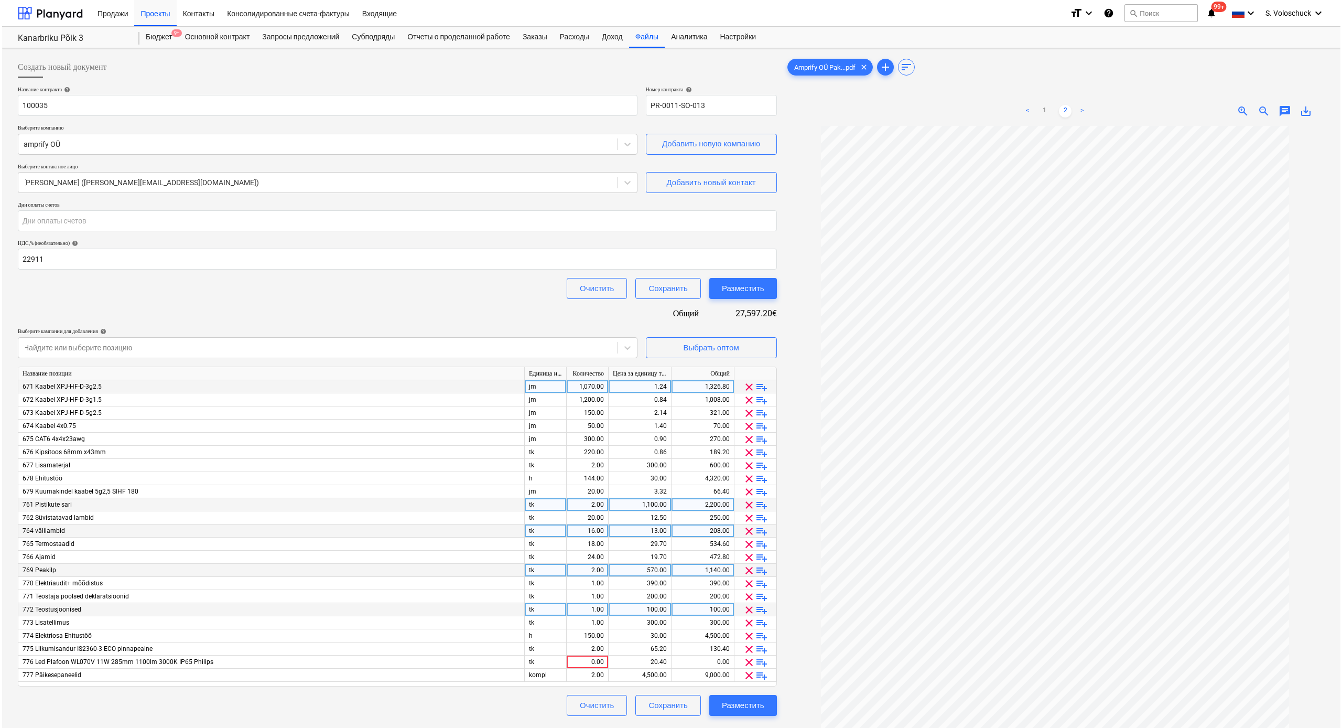
scroll to position [7, 0]
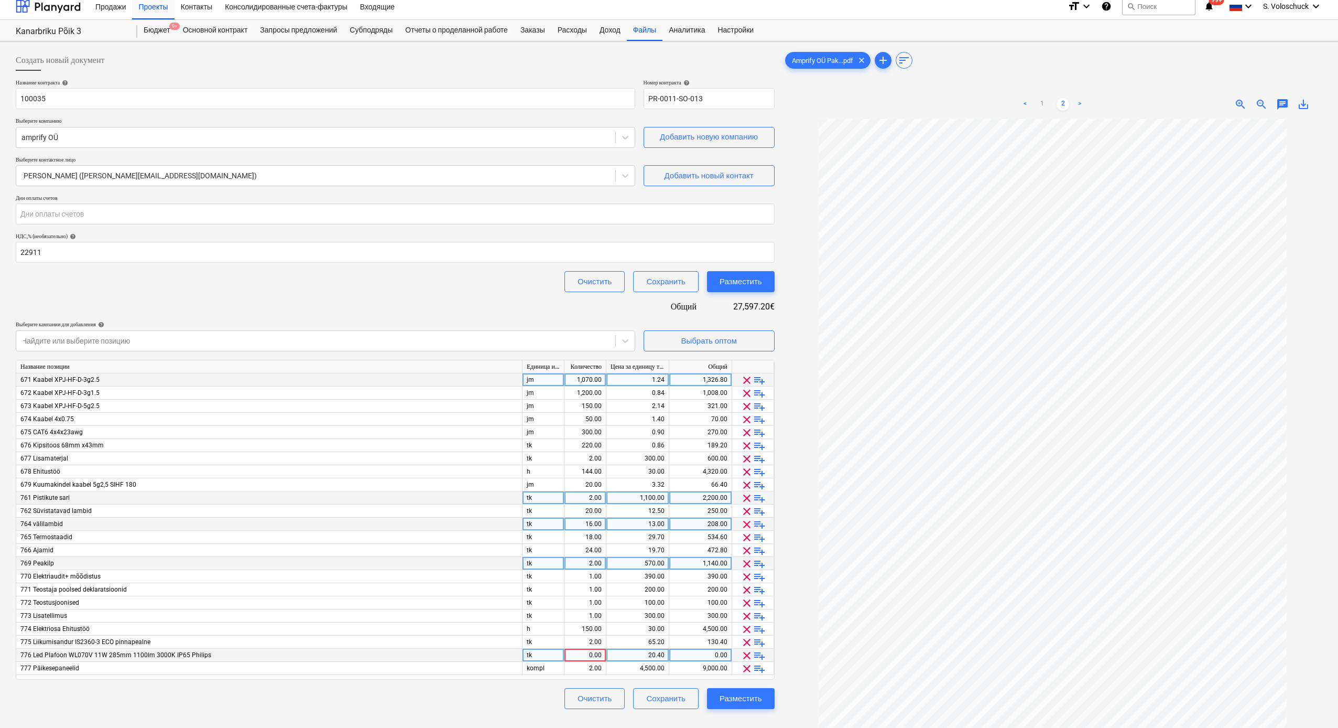
click at [750, 401] on span "clear" at bounding box center [747, 655] width 13 height 13
click at [725, 401] on div "9,000.00" at bounding box center [701, 654] width 54 height 13
type input "4314.79"
click at [758, 401] on div "Разместить" at bounding box center [741, 685] width 42 height 14
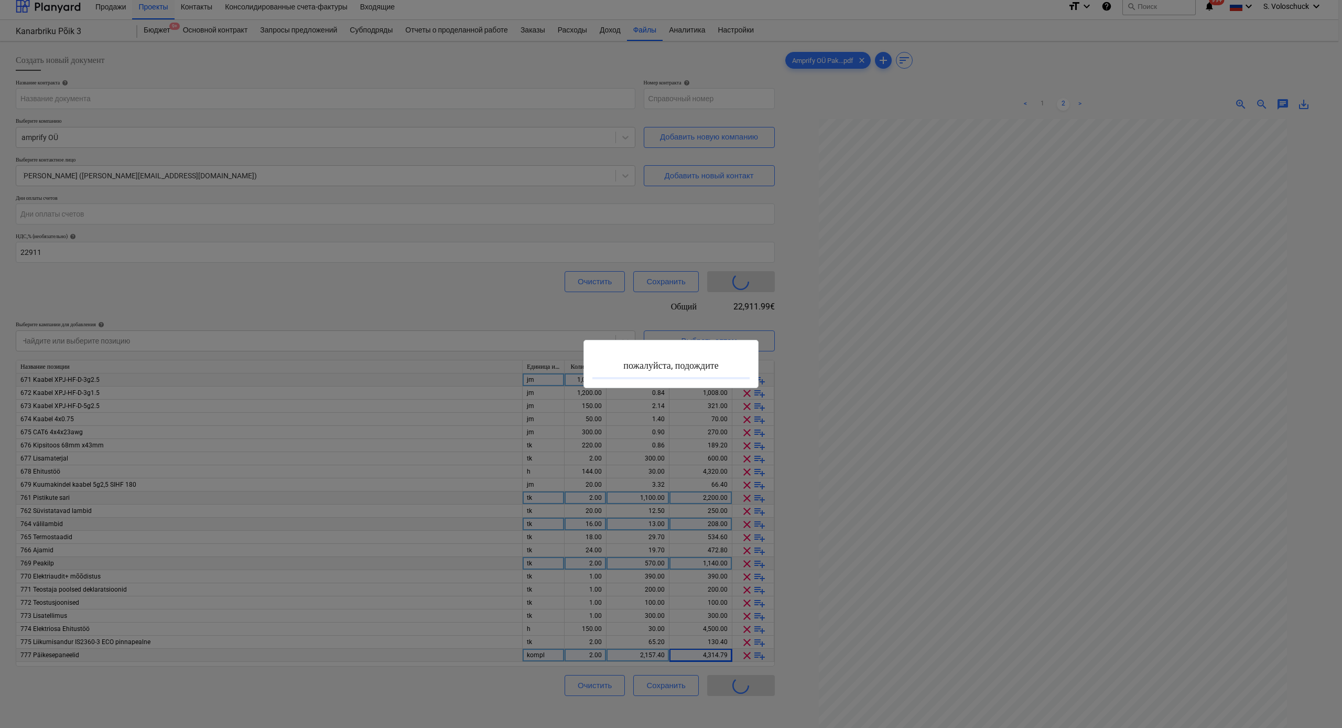
type input "PR-0011-SO-013"
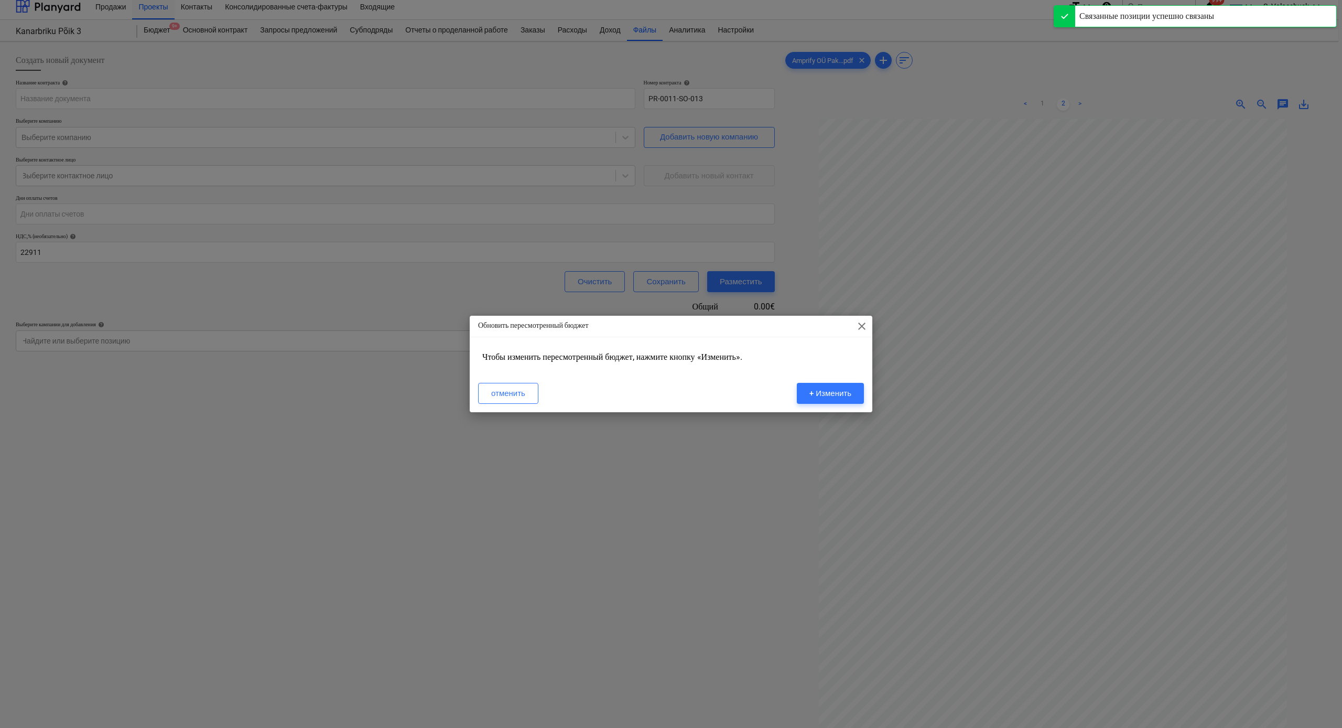
click at [827, 56] on div "Обновить пересмотренный бюджет close Чтобы изменить пересмотренный бюджет, нажм…" at bounding box center [671, 364] width 1342 height 728
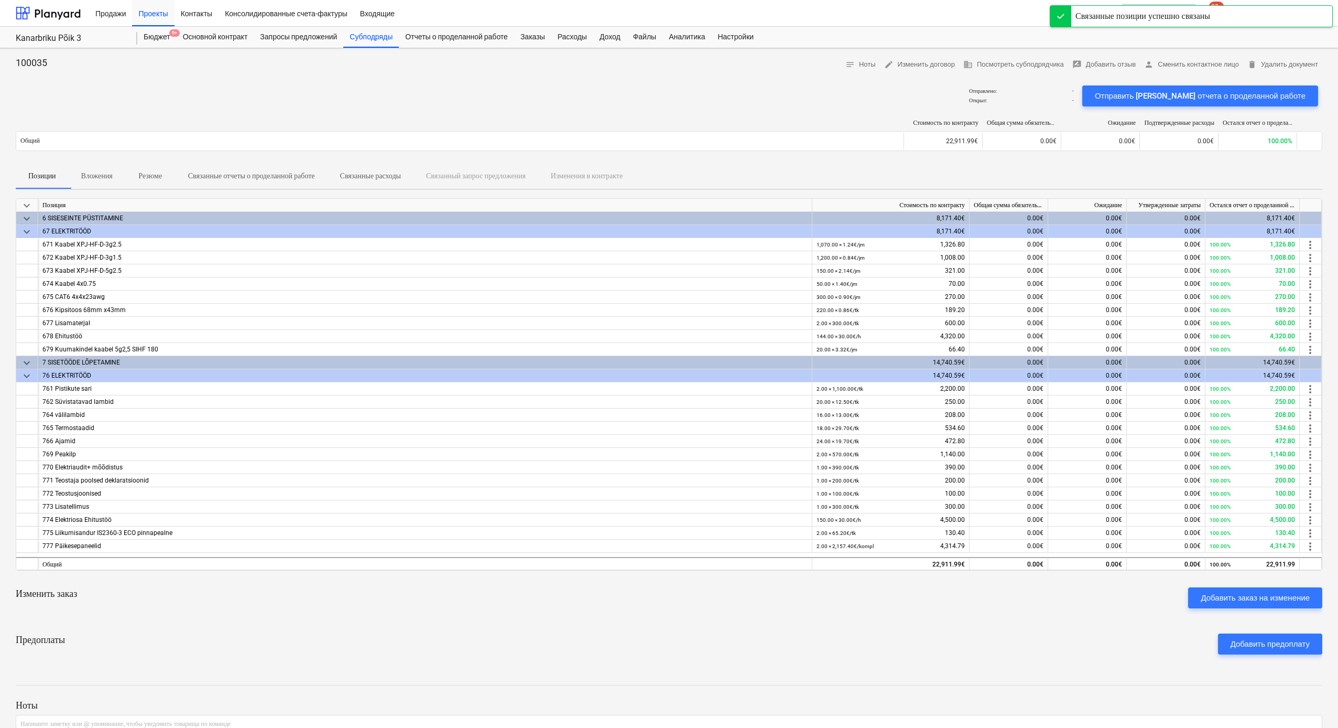
click at [287, 201] on div "keyboard_arrow_down Позиция Стоимость по контракту Общая сумма обязательств Ожи…" at bounding box center [669, 384] width 1307 height 372
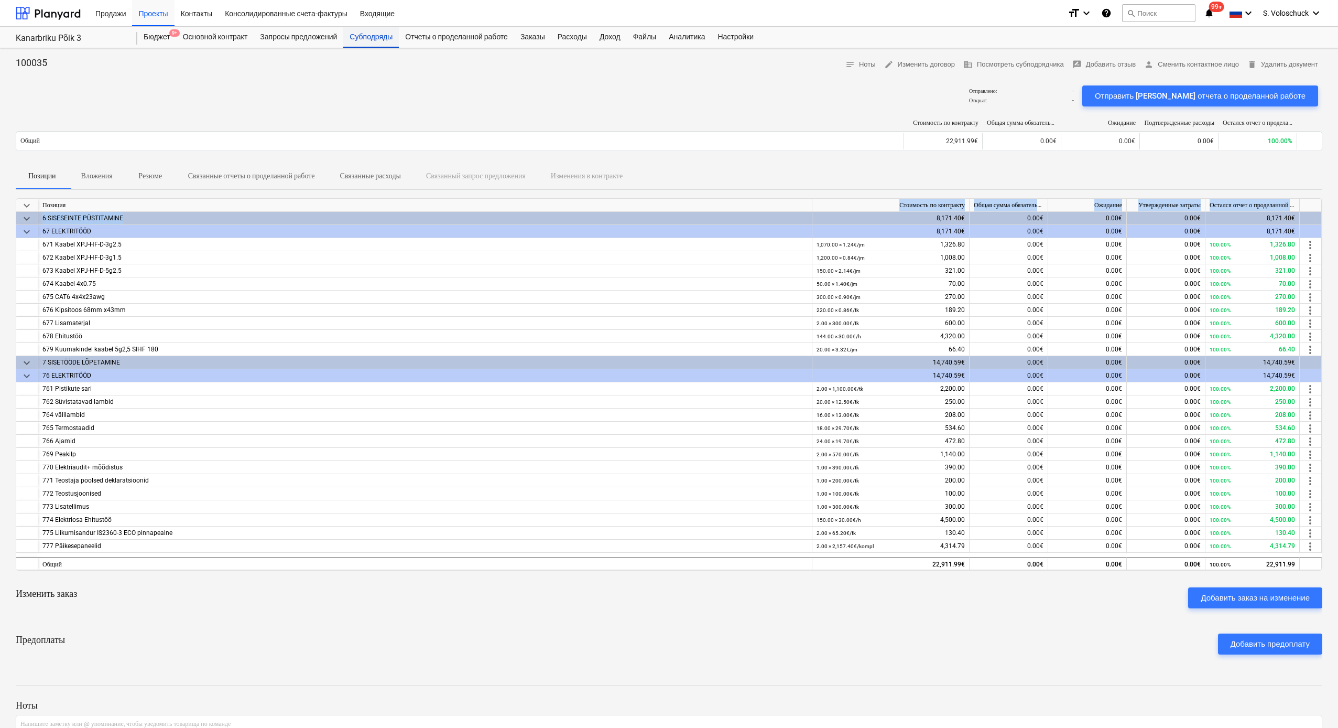
click at [372, 42] on div "Субподряды" at bounding box center [371, 37] width 56 height 21
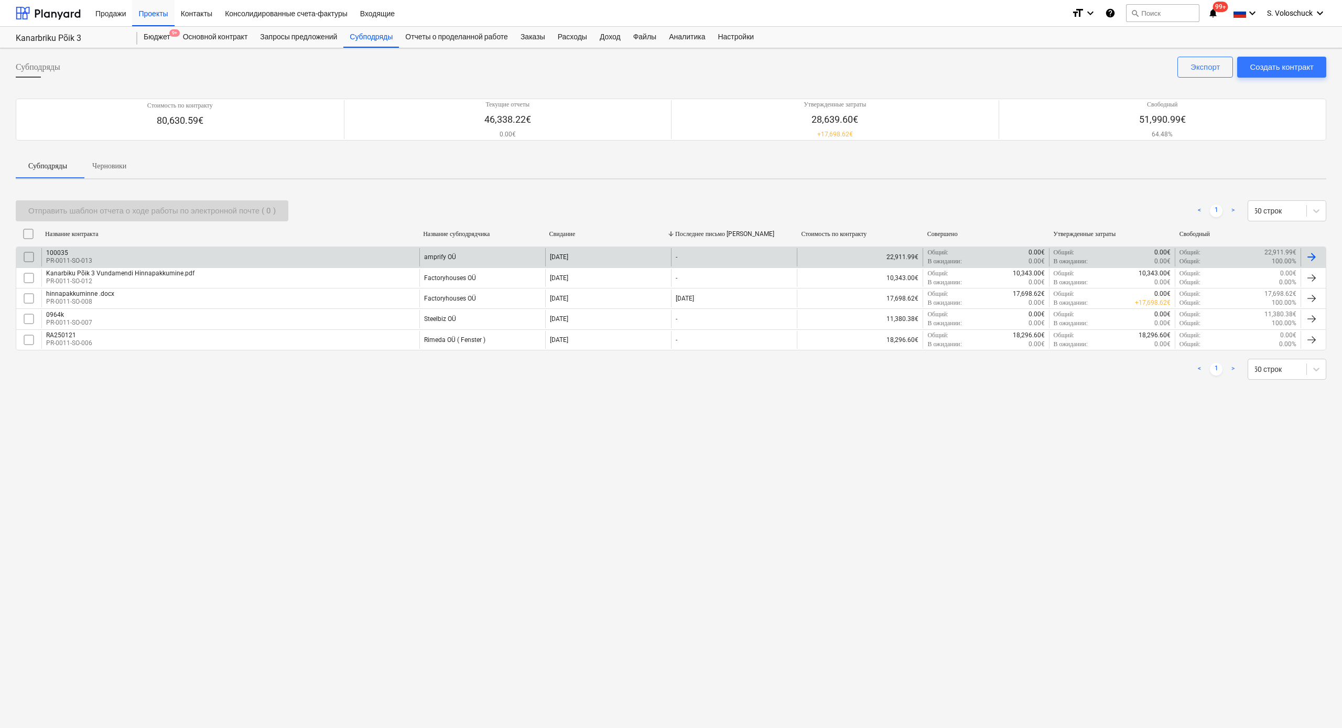
click at [106, 259] on div "100035 PR-0011-SO-013" at bounding box center [230, 257] width 378 height 18
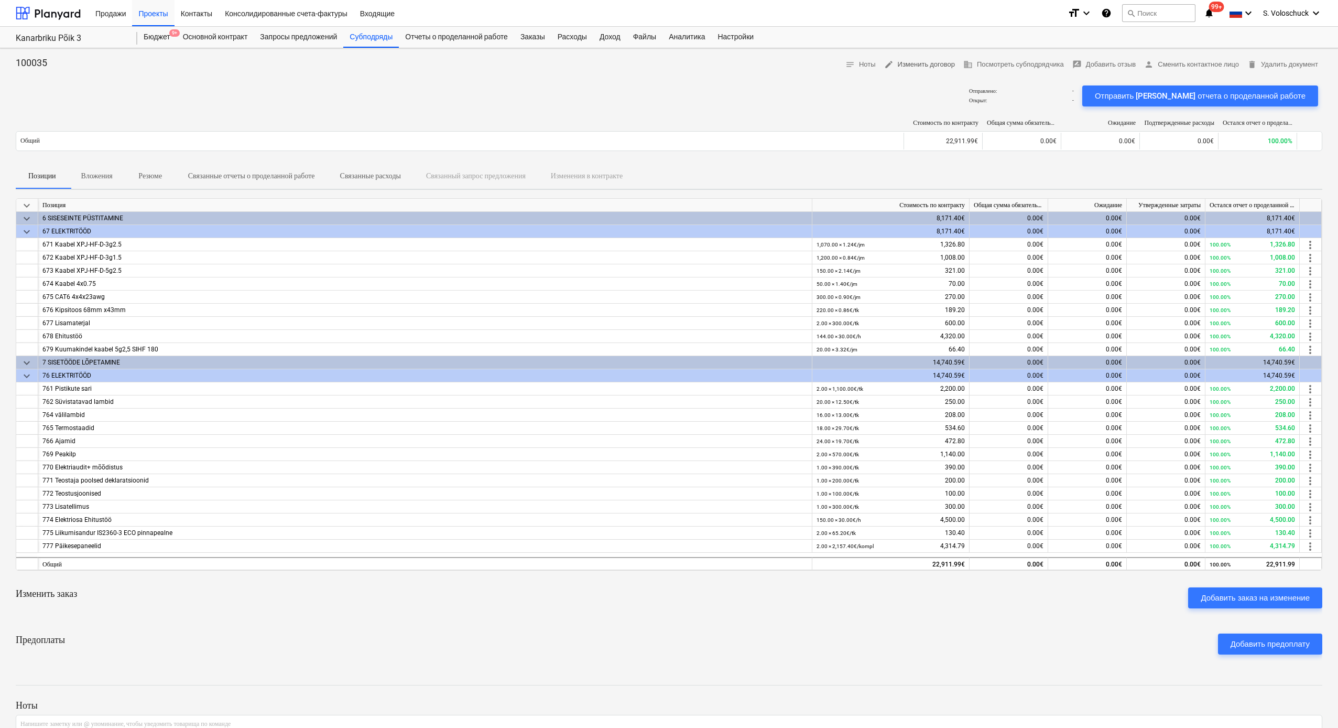
click at [827, 65] on span "edit Изменить договор" at bounding box center [919, 65] width 71 height 12
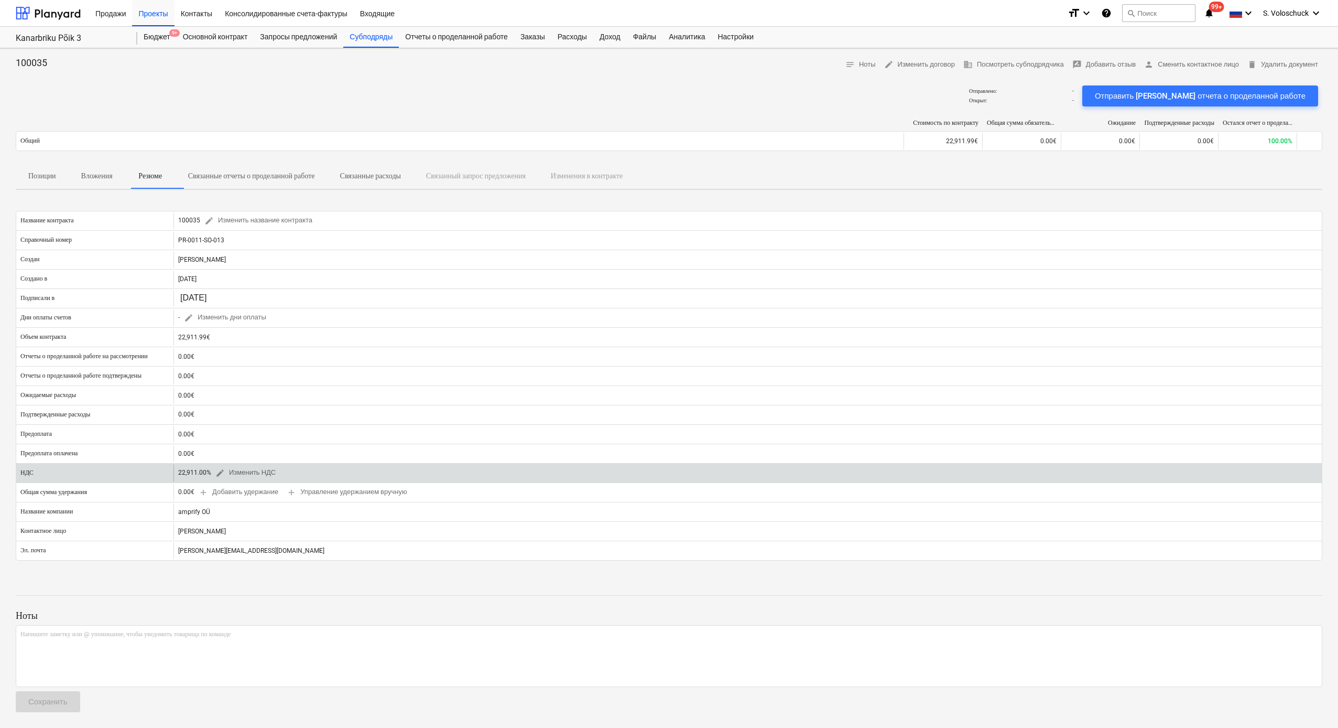
click at [203, 401] on div "22,911.00% edit Изменить НДС" at bounding box center [229, 472] width 102 height 16
click at [208, 401] on div "22,911.00% edit Изменить НДС" at bounding box center [229, 472] width 102 height 16
click at [218, 401] on span "edit" at bounding box center [219, 472] width 9 height 9
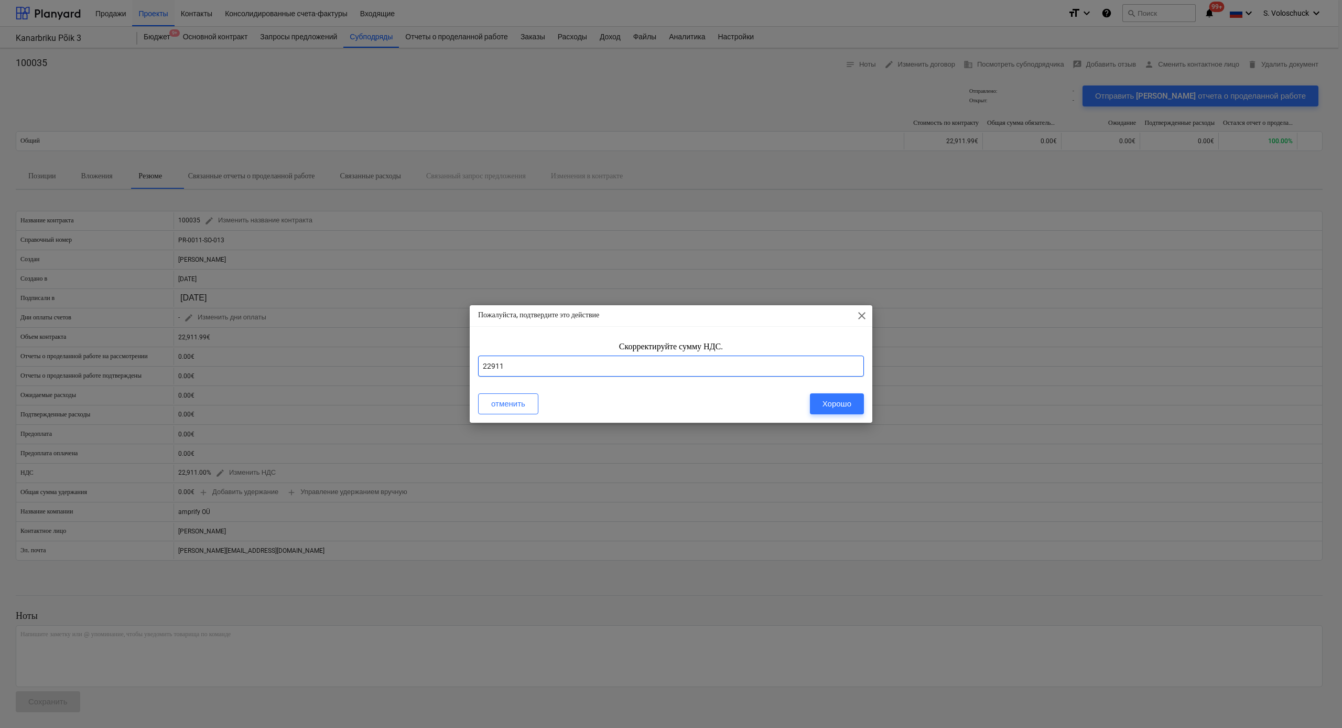
click at [524, 372] on input "22911" at bounding box center [671, 365] width 386 height 21
type input "2"
type input "24"
click at [827, 401] on div "Хорошо" at bounding box center [837, 404] width 29 height 14
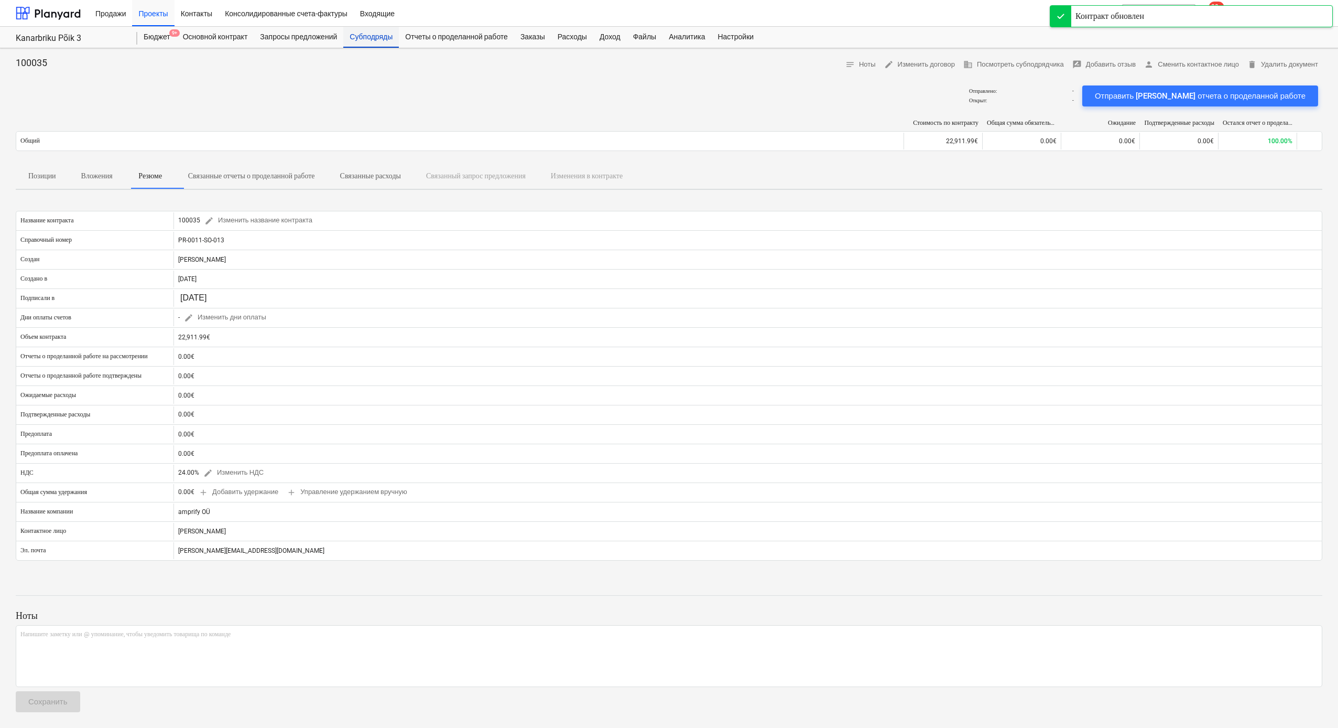
click at [388, 35] on div "Субподряды" at bounding box center [371, 37] width 56 height 21
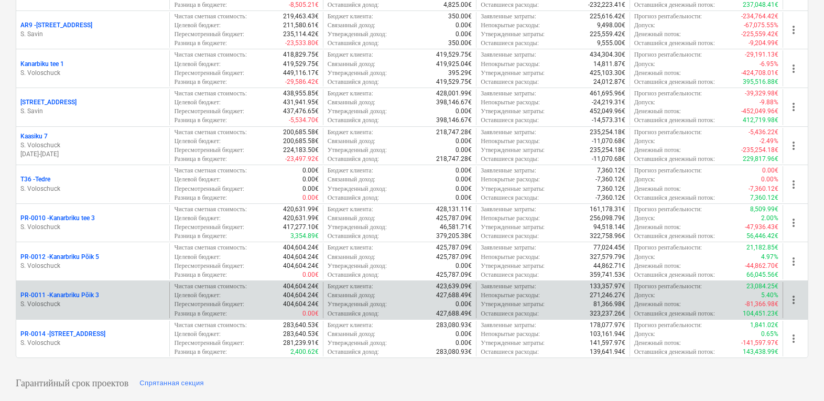
scroll to position [201, 0]
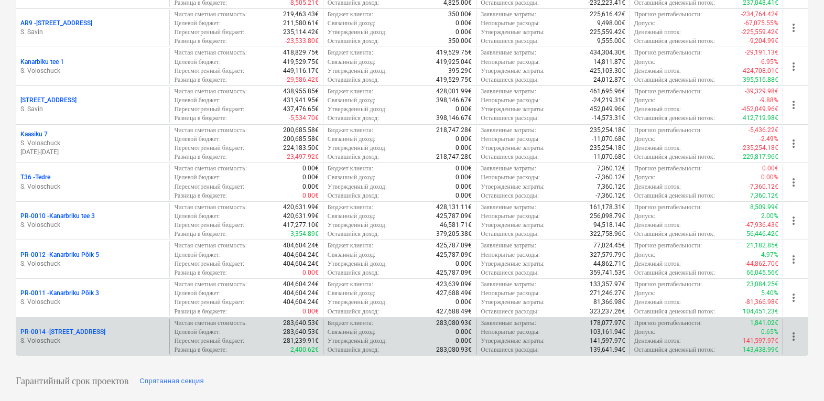
click at [105, 341] on p "S. Voloschuck" at bounding box center [92, 341] width 145 height 9
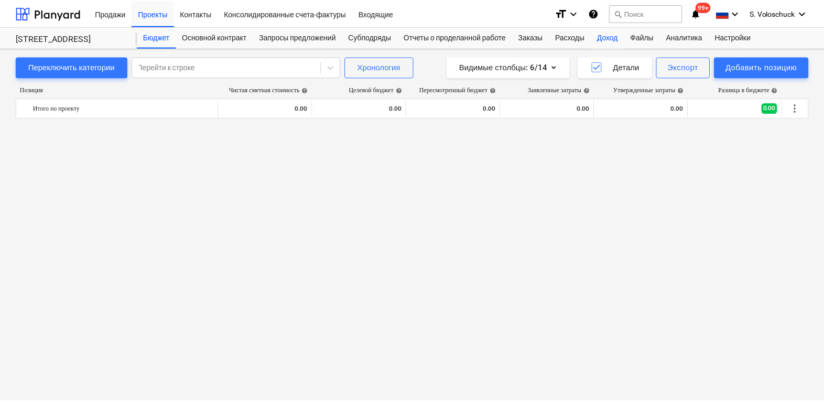
scroll to position [3382, 0]
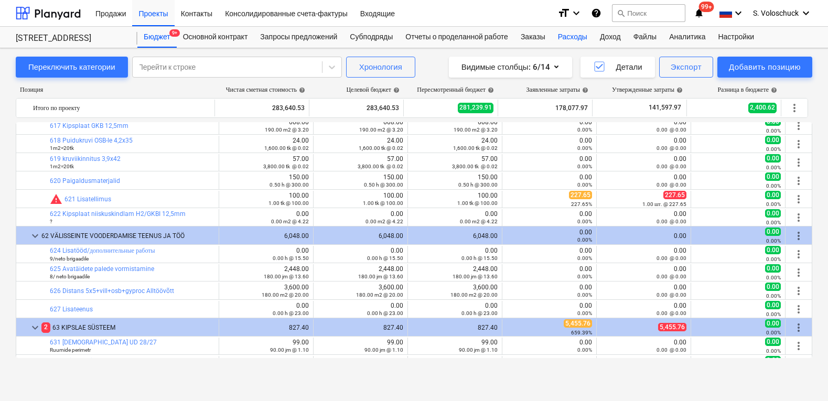
click at [589, 38] on div "Расходы" at bounding box center [572, 37] width 42 height 21
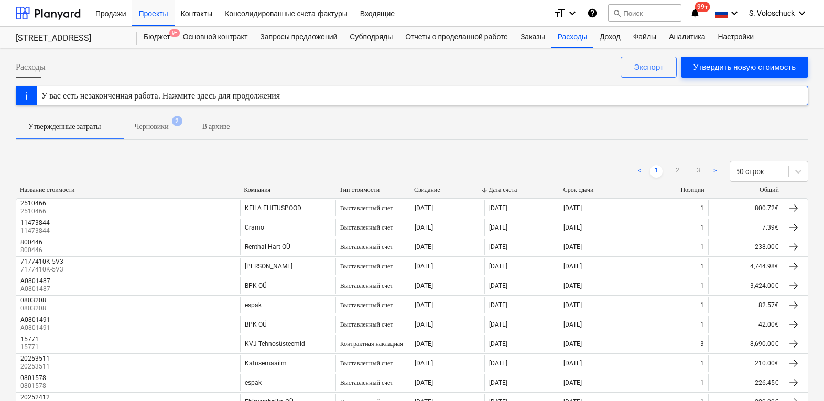
click at [746, 64] on div "Утвердить новую стоимость" at bounding box center [745, 67] width 102 height 14
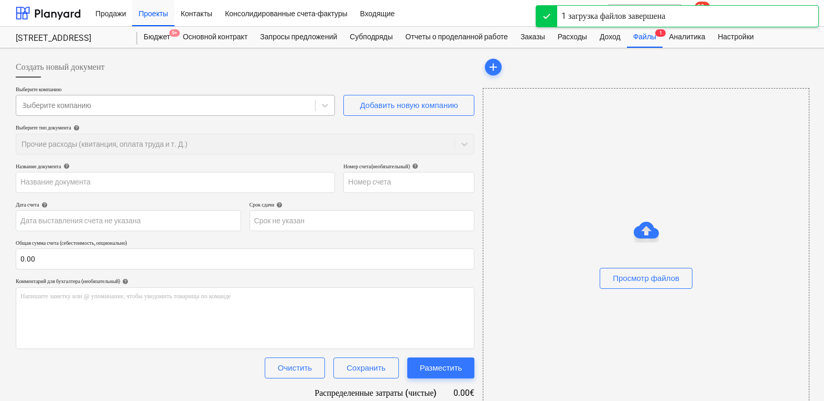
type input "arve 90.pdf"
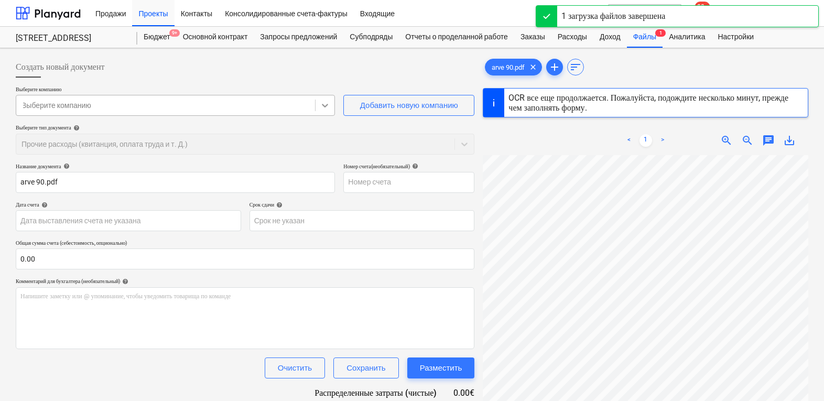
type input "[DATE]"
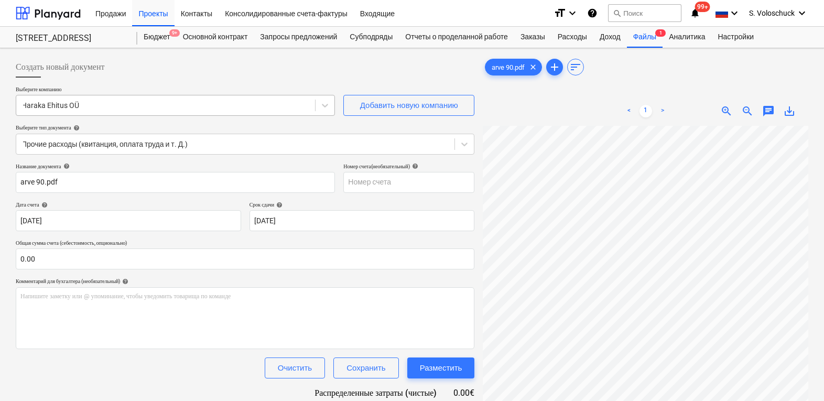
click at [264, 103] on div at bounding box center [165, 105] width 288 height 10
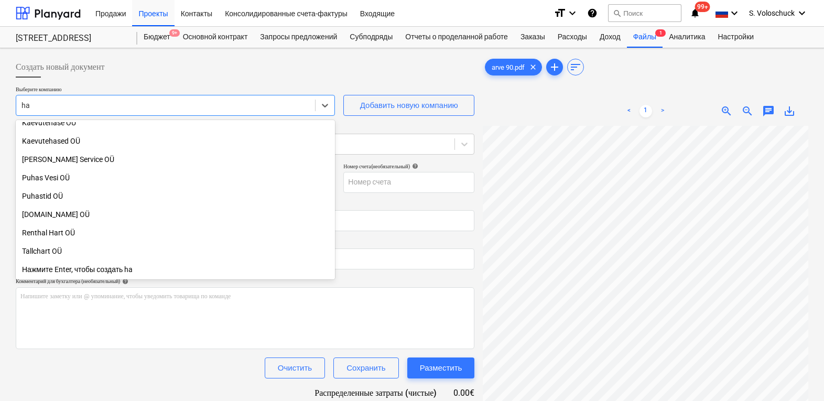
scroll to position [210, 0]
type input "har"
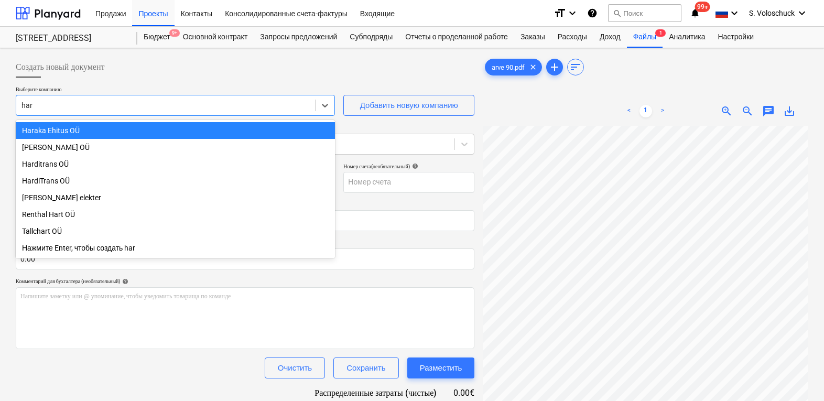
click at [175, 129] on div "Haraka Ehitus OÜ" at bounding box center [175, 130] width 319 height 17
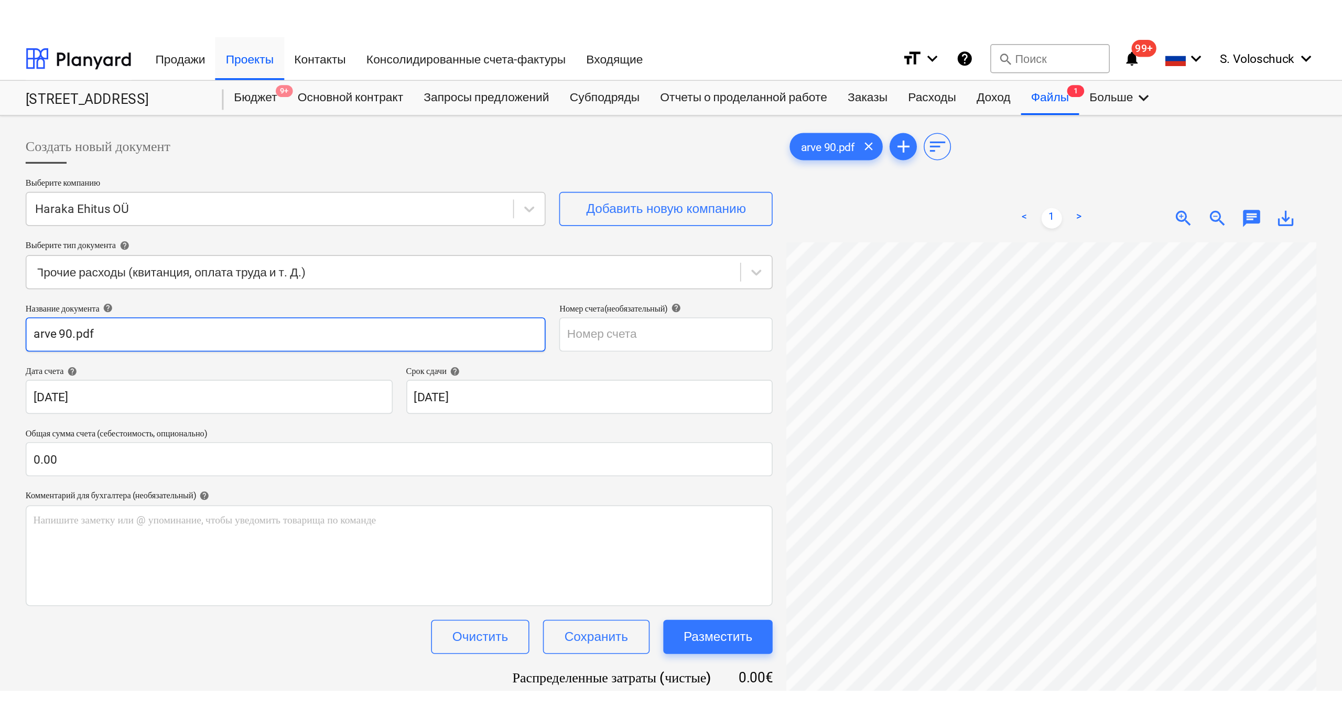
scroll to position [105, 0]
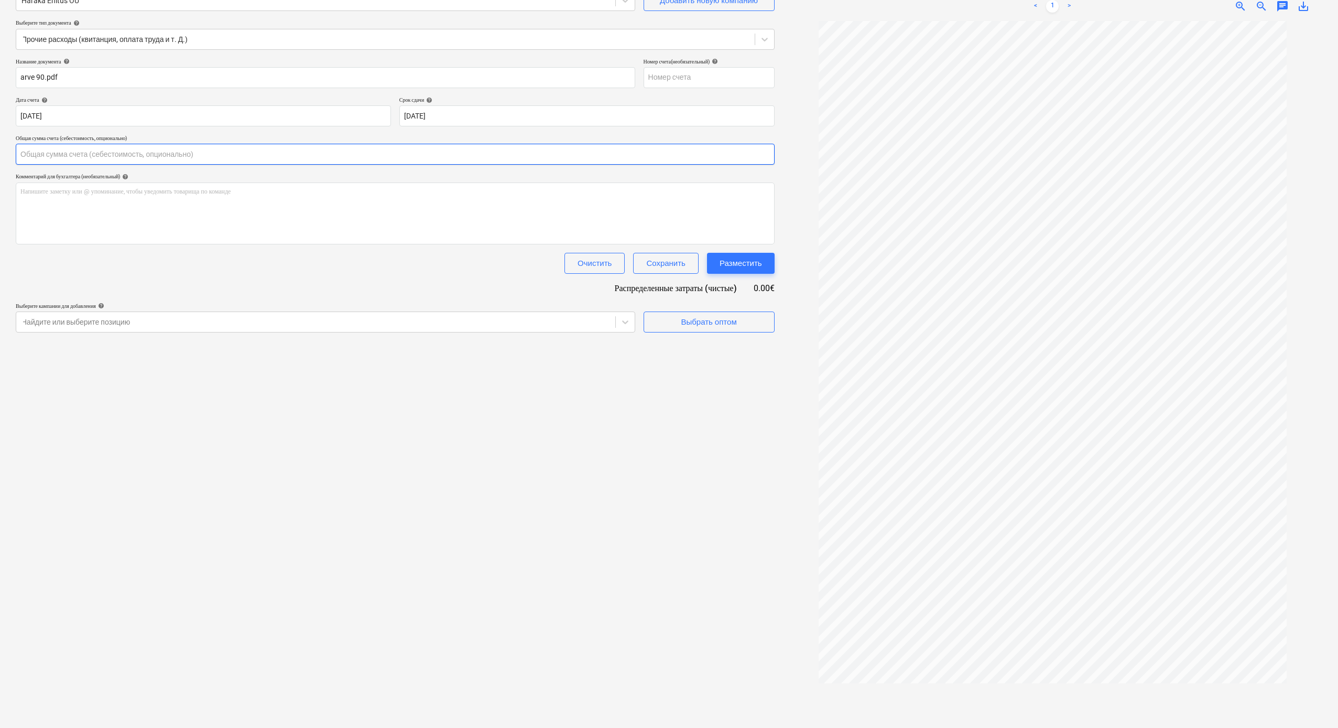
click at [152, 154] on input "text" at bounding box center [395, 154] width 759 height 21
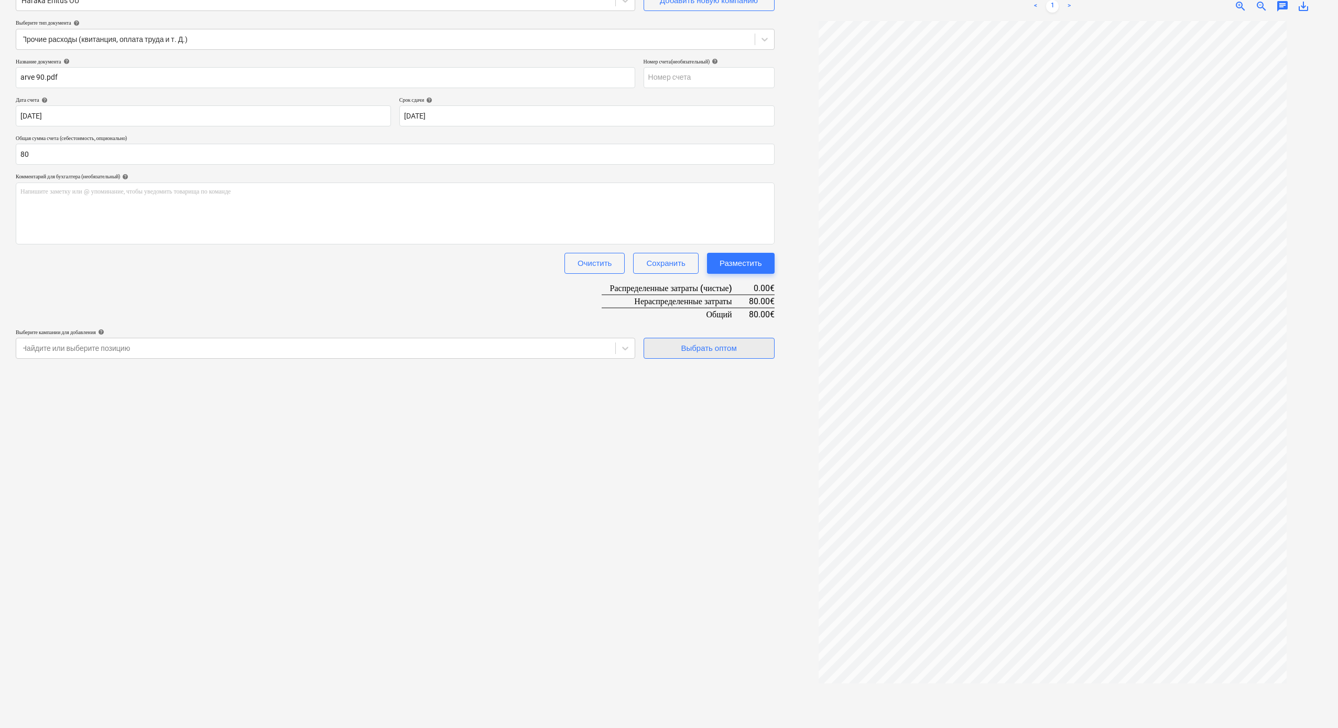
type input "80.00"
click at [665, 344] on span "Выбрать оптом" at bounding box center [709, 348] width 105 height 14
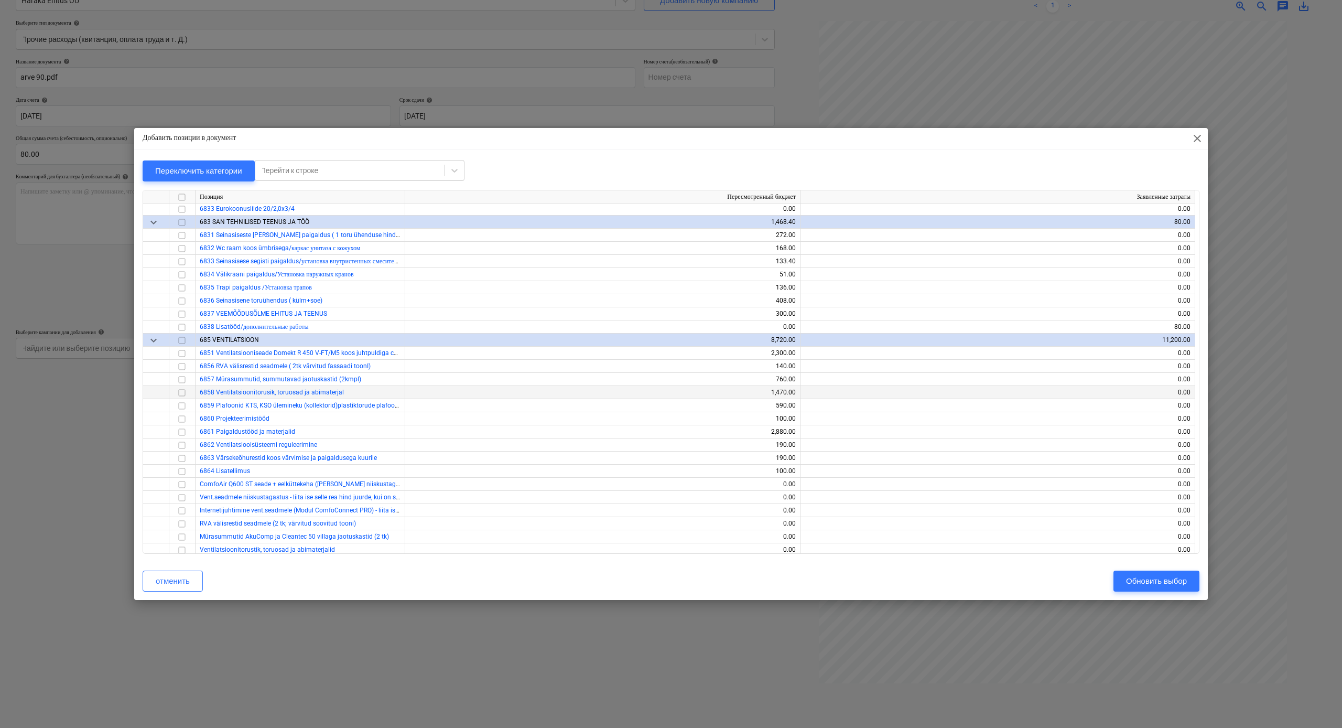
scroll to position [4861, 0]
click at [181, 315] on input "checkbox" at bounding box center [182, 316] width 13 height 13
click at [827, 401] on div "Обновить выбор" at bounding box center [1156, 581] width 61 height 14
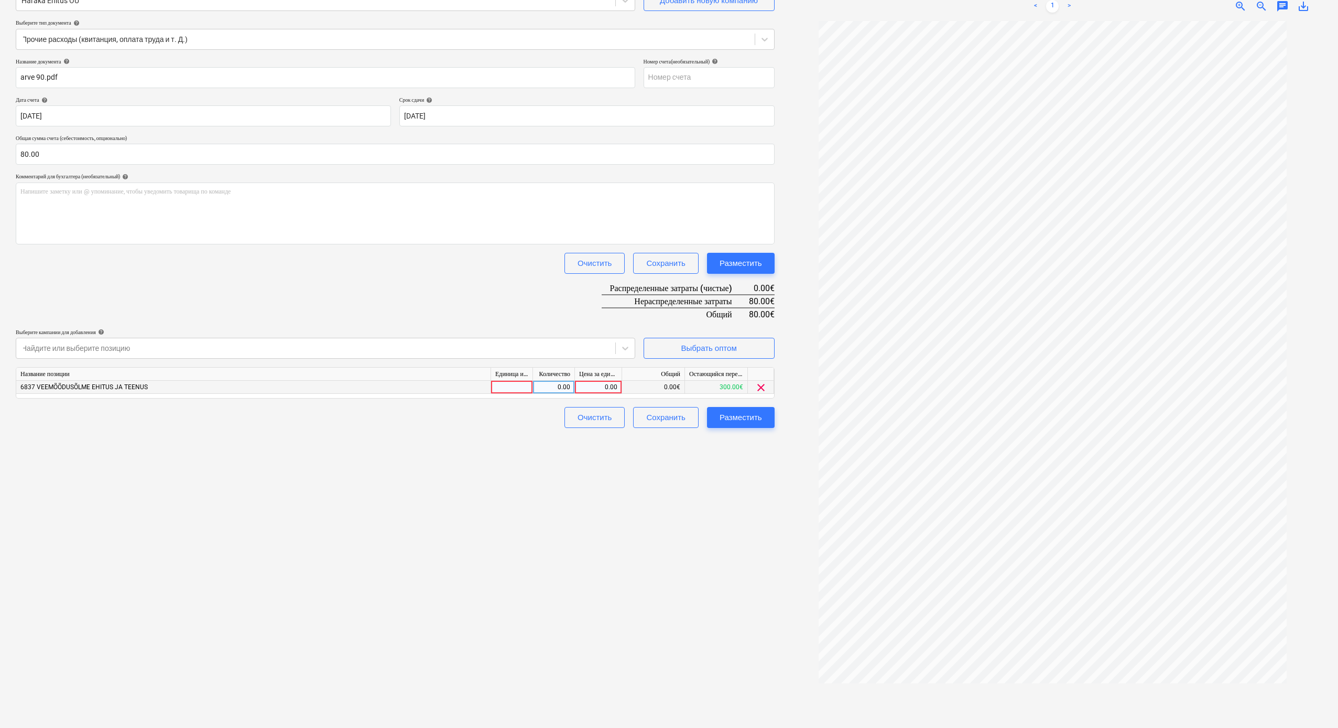
click at [605, 385] on div "0.00" at bounding box center [598, 387] width 38 height 13
type input "80"
click at [366, 401] on div "Создать новый документ Выберите компанию Haraka Ehitus OÜ Добавить новую компан…" at bounding box center [395, 336] width 767 height 776
click at [752, 401] on button "Разместить" at bounding box center [741, 417] width 68 height 21
